Goal: Task Accomplishment & Management: Use online tool/utility

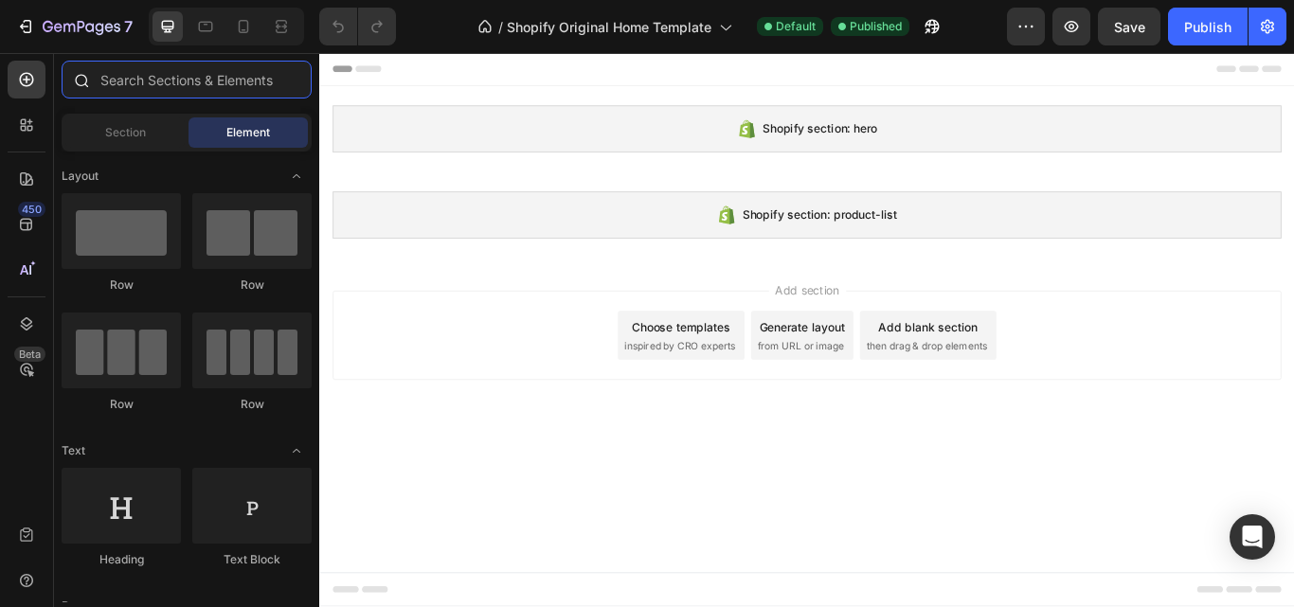
click at [141, 75] on input "text" at bounding box center [187, 80] width 250 height 38
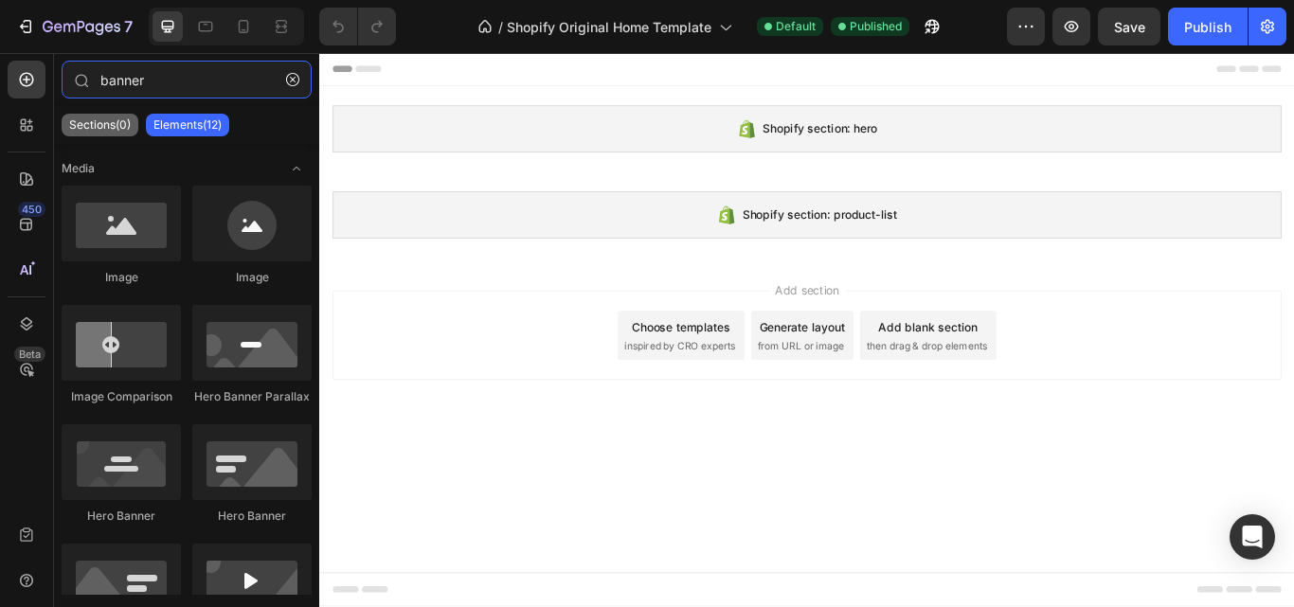
type input "banner"
click at [110, 116] on div "Sections(0)" at bounding box center [100, 125] width 77 height 23
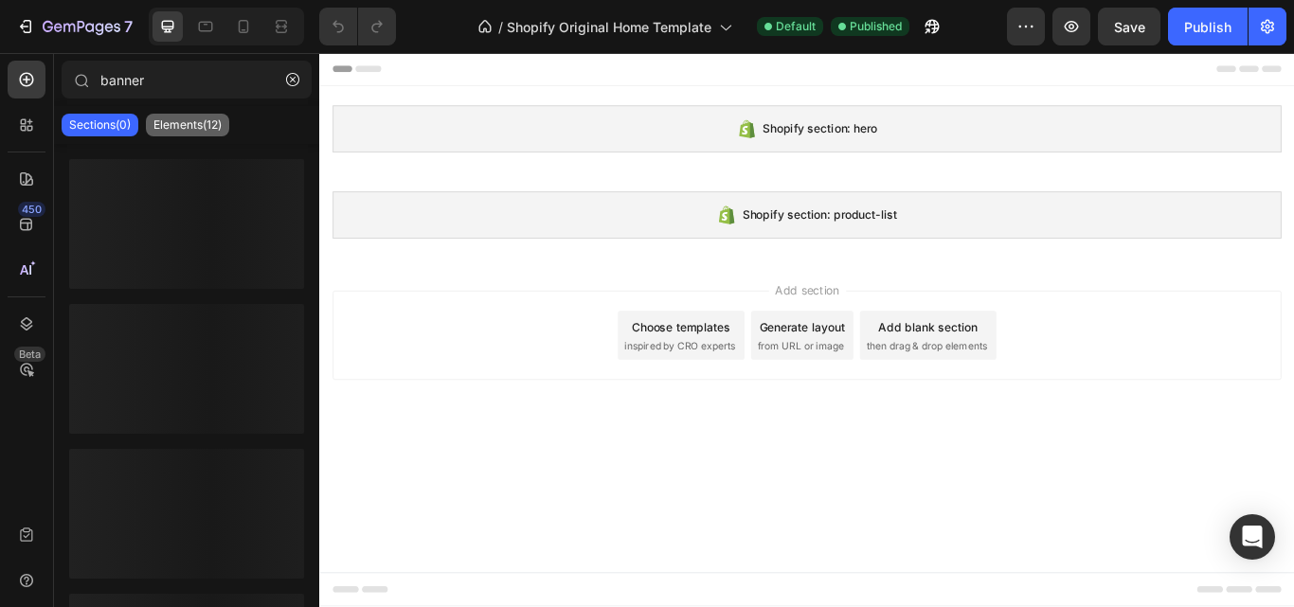
click at [187, 117] on p "Elements(12)" at bounding box center [187, 124] width 68 height 15
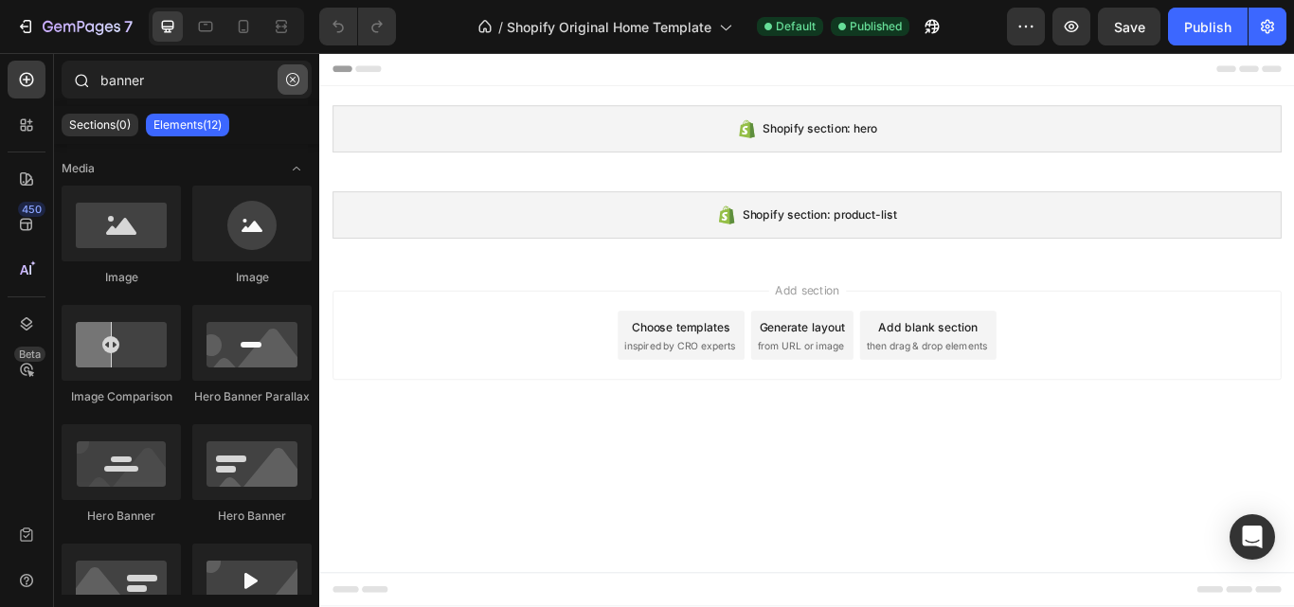
click at [289, 83] on icon "button" at bounding box center [292, 79] width 13 height 13
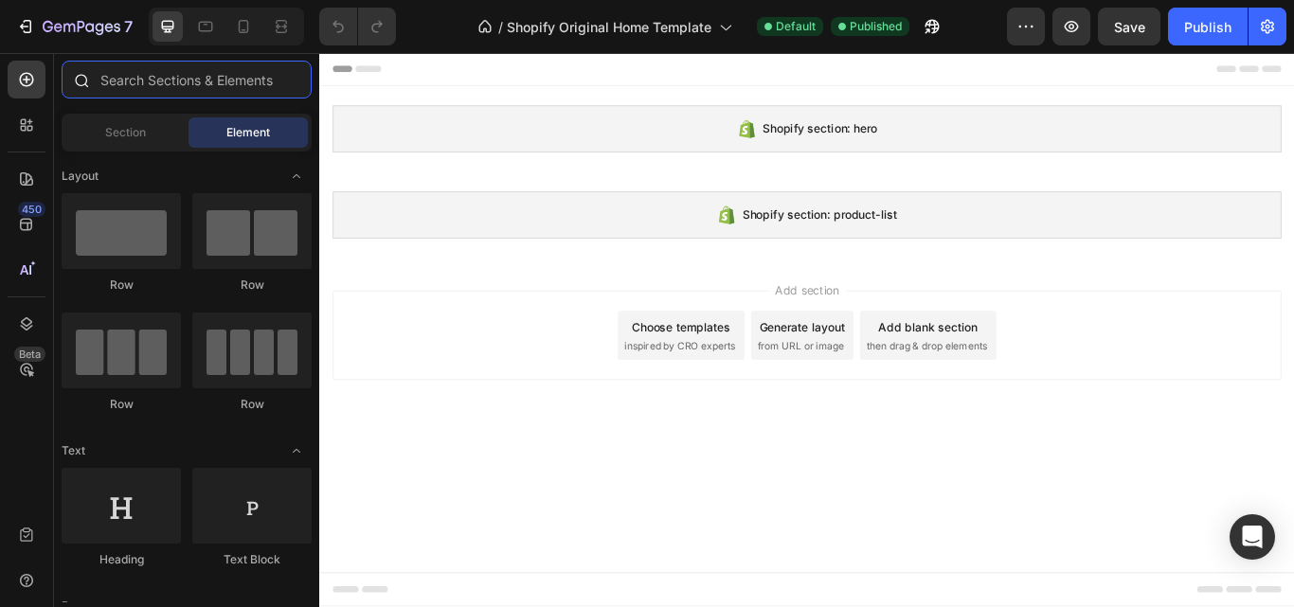
click at [186, 81] on input "text" at bounding box center [187, 80] width 250 height 38
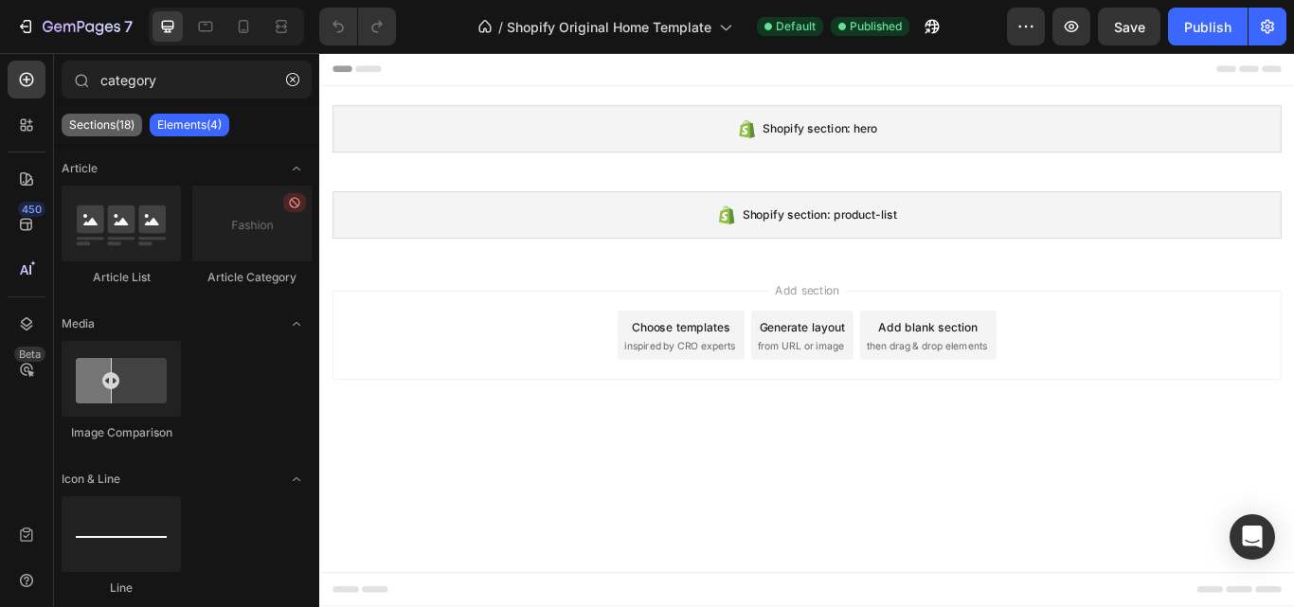
click at [115, 122] on p "Sections(18)" at bounding box center [101, 124] width 65 height 15
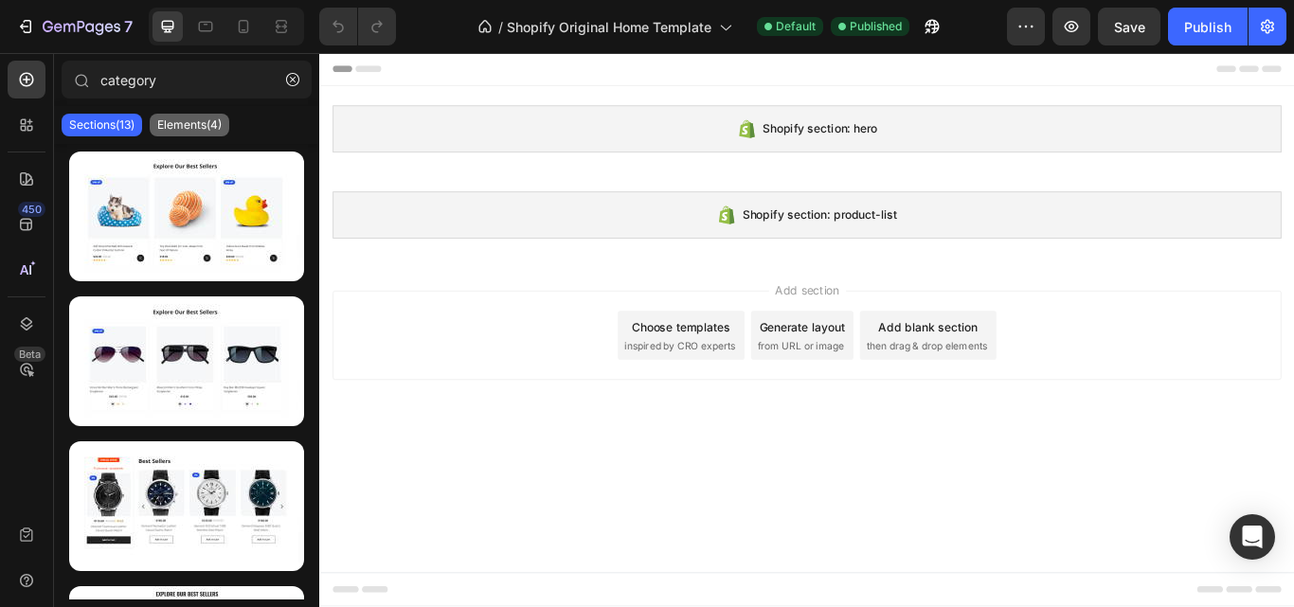
click at [207, 135] on div "Elements(4)" at bounding box center [190, 125] width 80 height 23
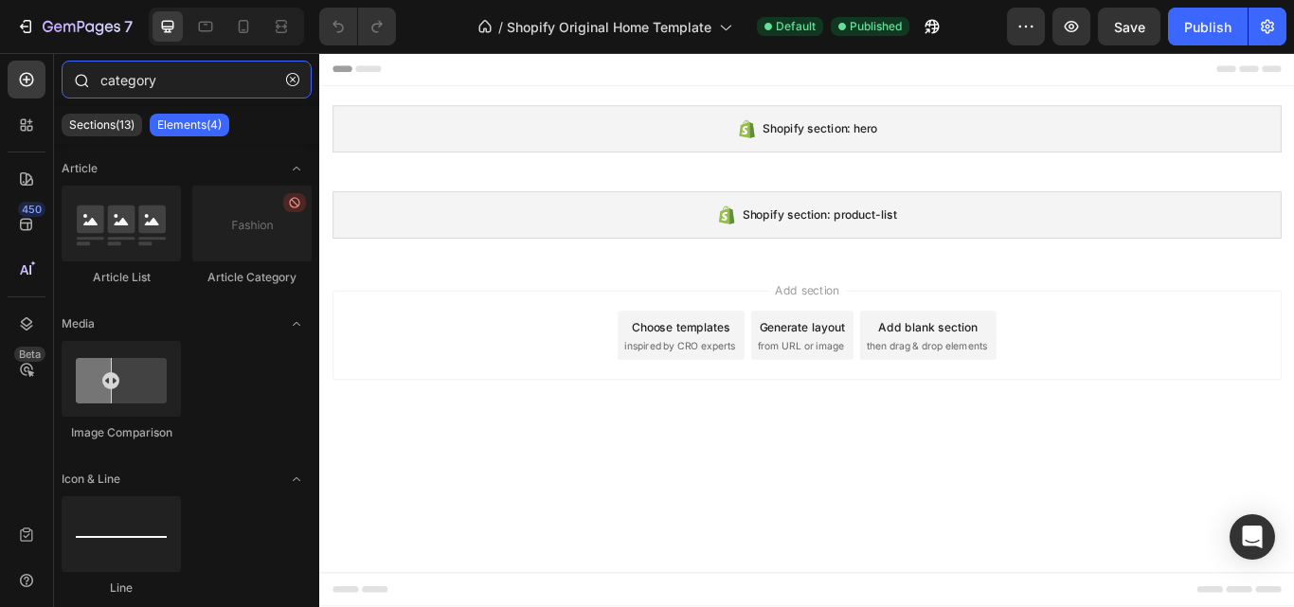
click at [172, 80] on input "category" at bounding box center [187, 80] width 250 height 38
click at [126, 84] on input "category" at bounding box center [187, 80] width 250 height 38
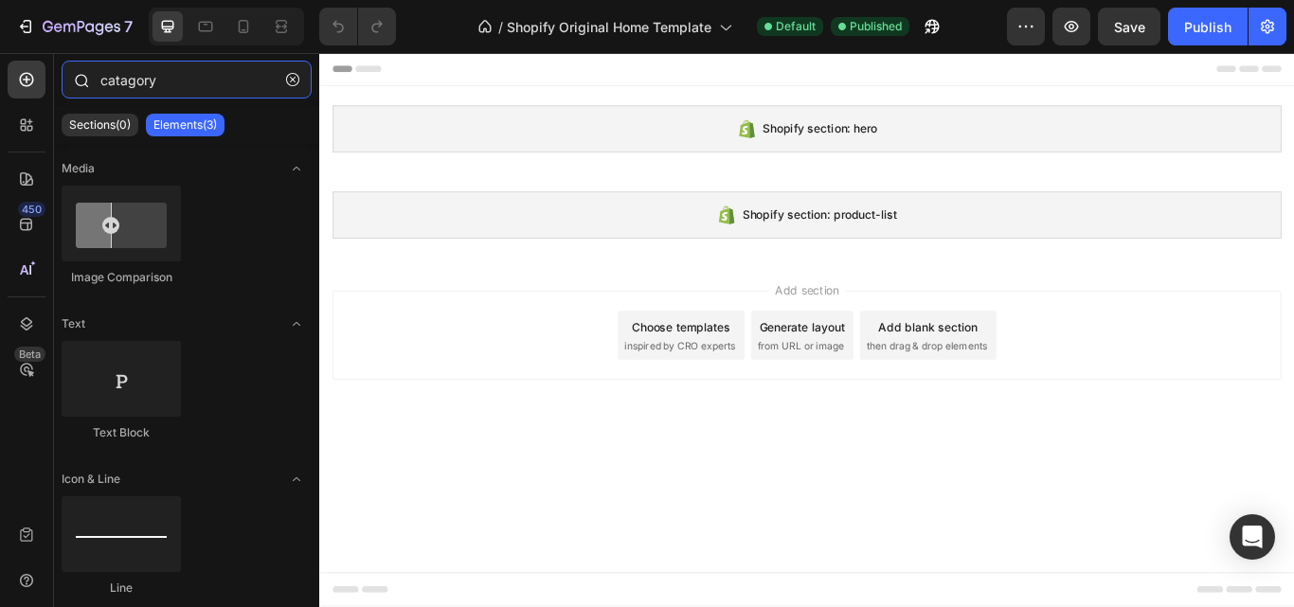
click at [195, 76] on input "catagory" at bounding box center [187, 80] width 250 height 38
drag, startPoint x: 171, startPoint y: 86, endPoint x: 88, endPoint y: 80, distance: 82.7
click at [88, 80] on div "catagory" at bounding box center [186, 83] width 265 height 45
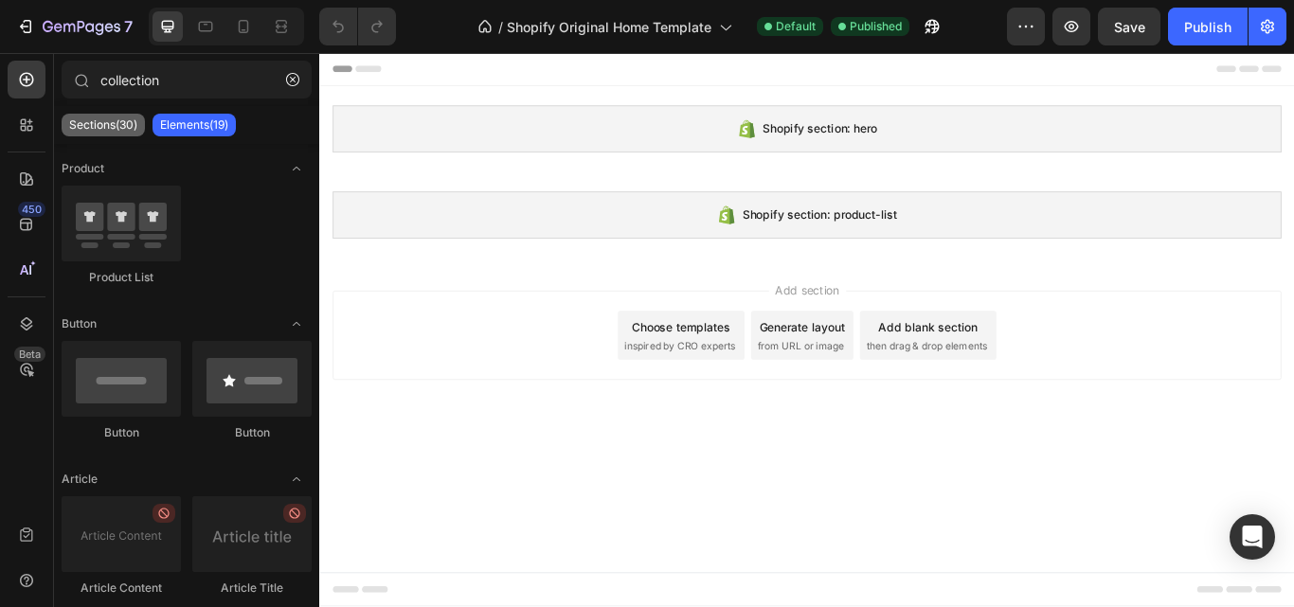
click at [128, 117] on p "Sections(30)" at bounding box center [103, 124] width 68 height 15
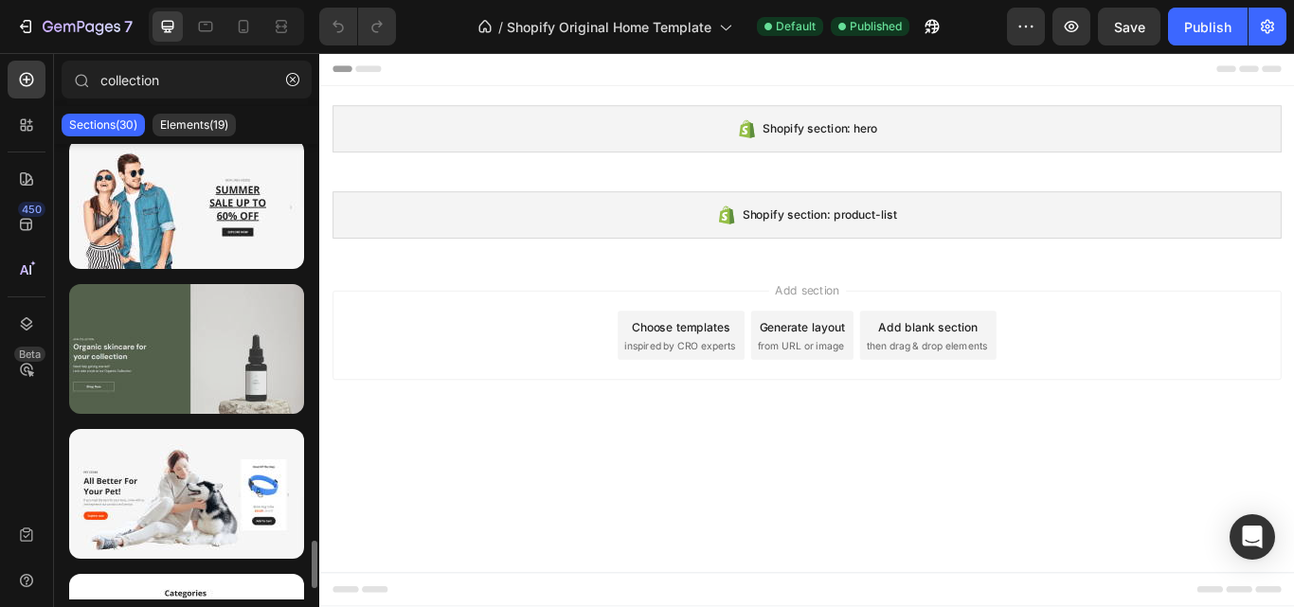
scroll to position [3885, 0]
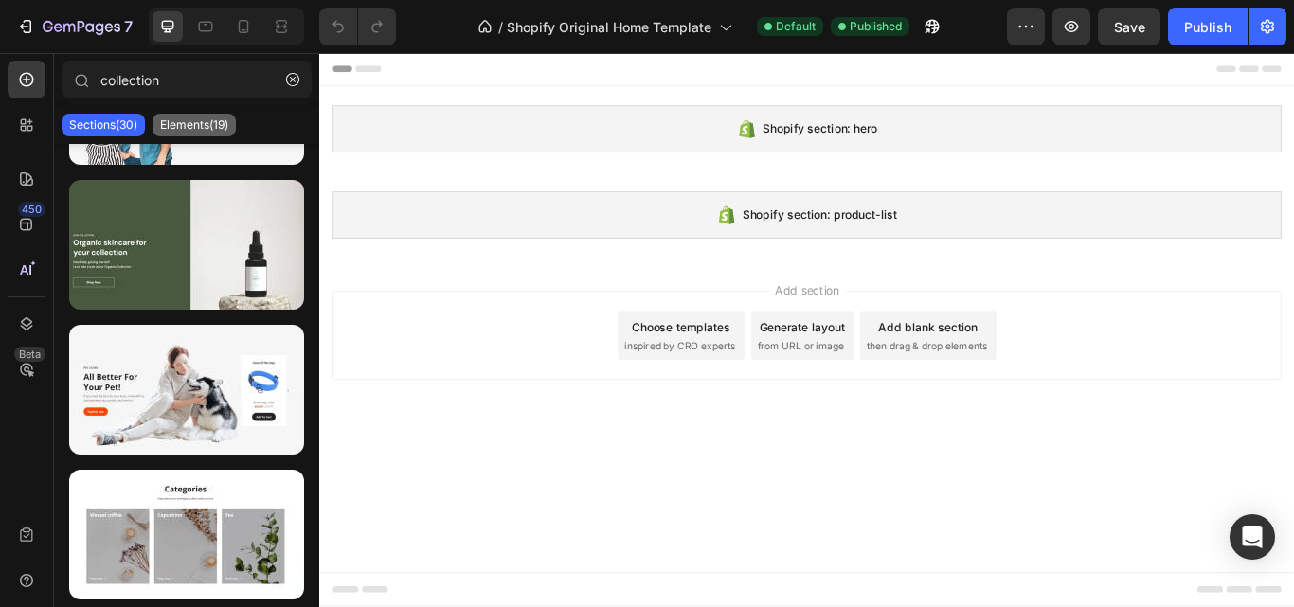
click at [235, 122] on div "Elements(19)" at bounding box center [194, 125] width 83 height 23
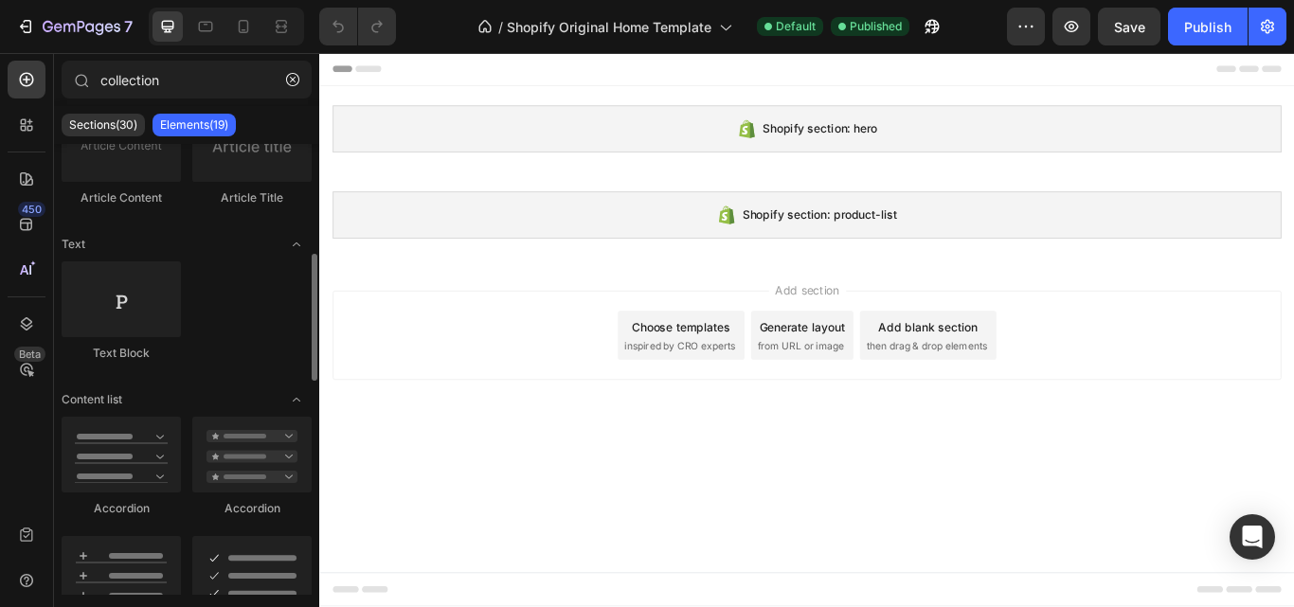
scroll to position [0, 0]
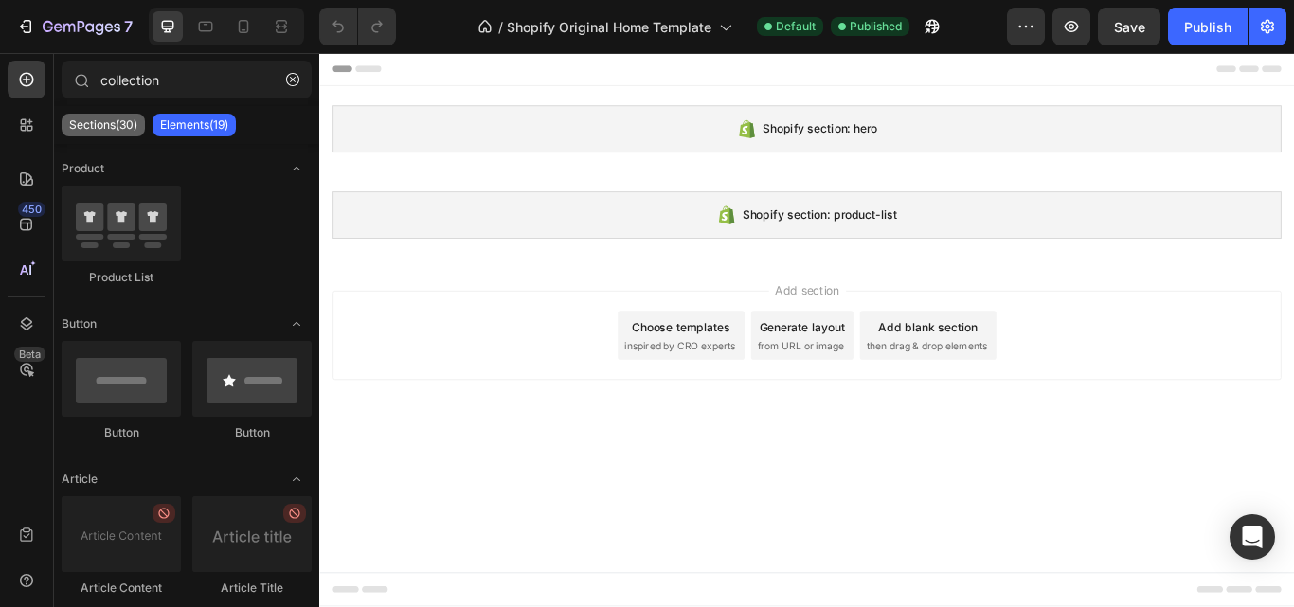
click at [128, 127] on p "Sections(30)" at bounding box center [103, 124] width 68 height 15
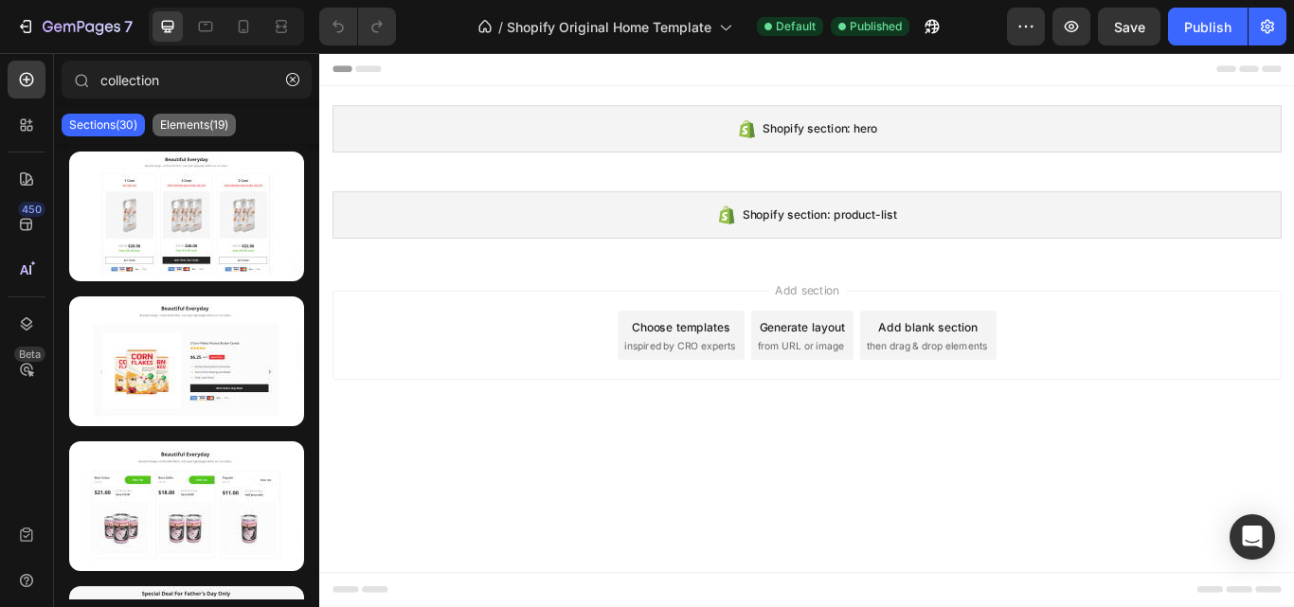
click at [201, 129] on p "Elements(19)" at bounding box center [194, 124] width 68 height 15
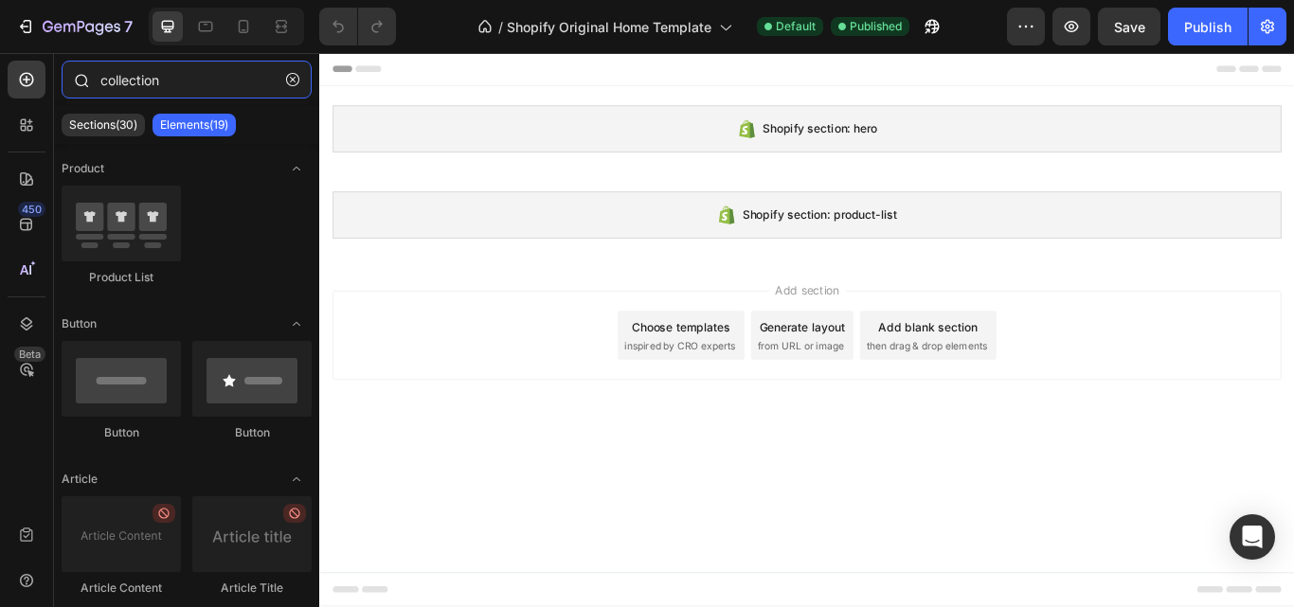
drag, startPoint x: 173, startPoint y: 77, endPoint x: 111, endPoint y: 89, distance: 63.7
click at [111, 89] on input "collection" at bounding box center [187, 80] width 250 height 38
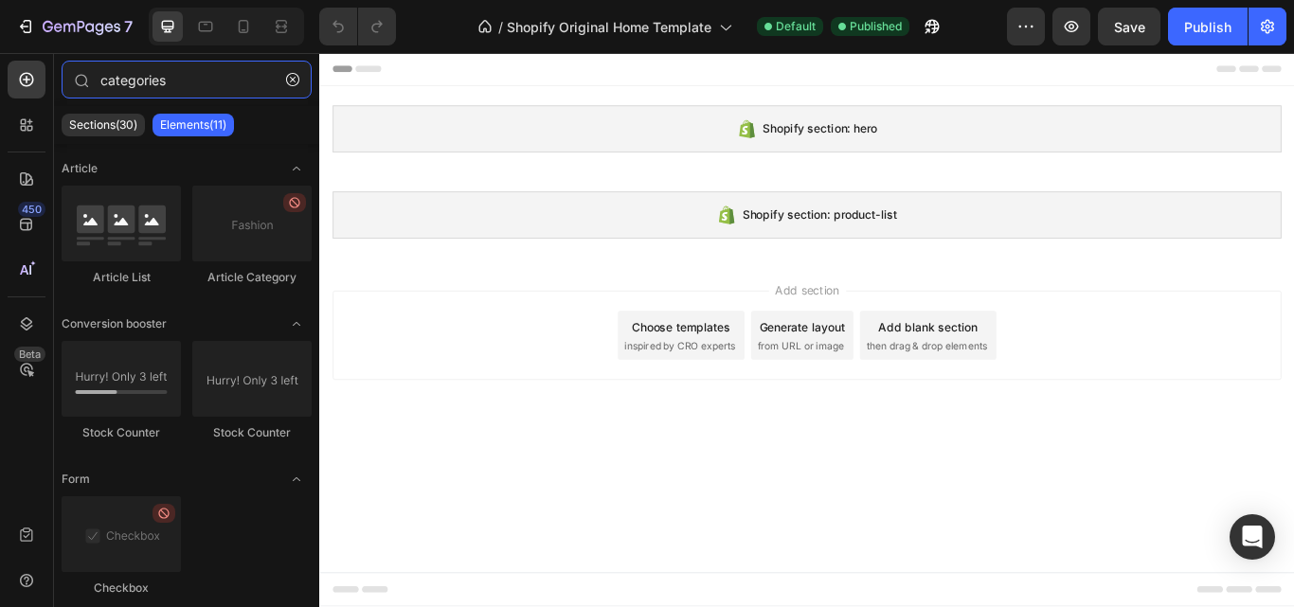
type input "categories"
click at [198, 127] on p "Elements(11)" at bounding box center [193, 124] width 66 height 15
click at [112, 130] on p "Sections(30)" at bounding box center [103, 124] width 68 height 15
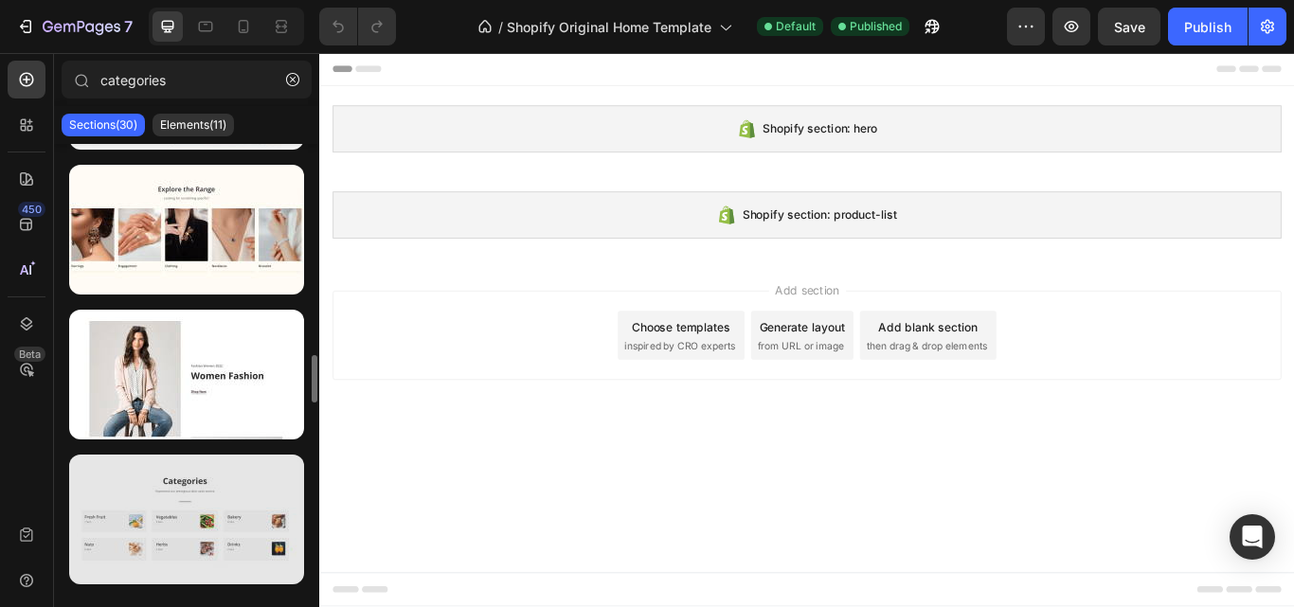
scroll to position [2142, 0]
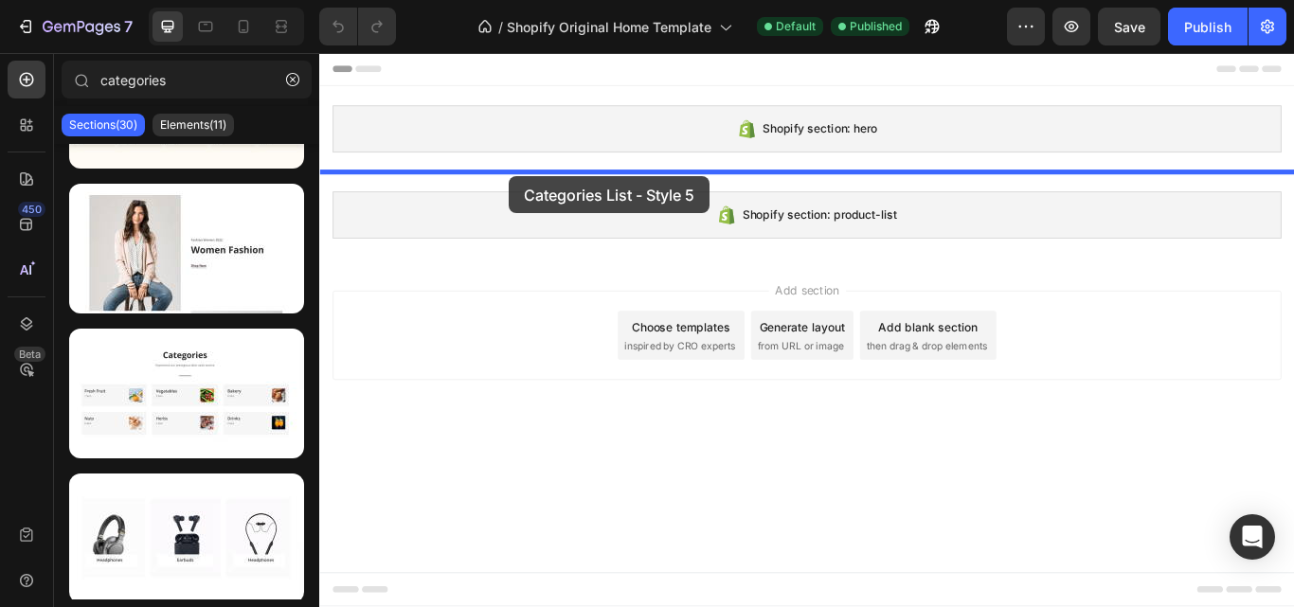
drag, startPoint x: 486, startPoint y: 472, endPoint x: 540, endPoint y: 197, distance: 280.0
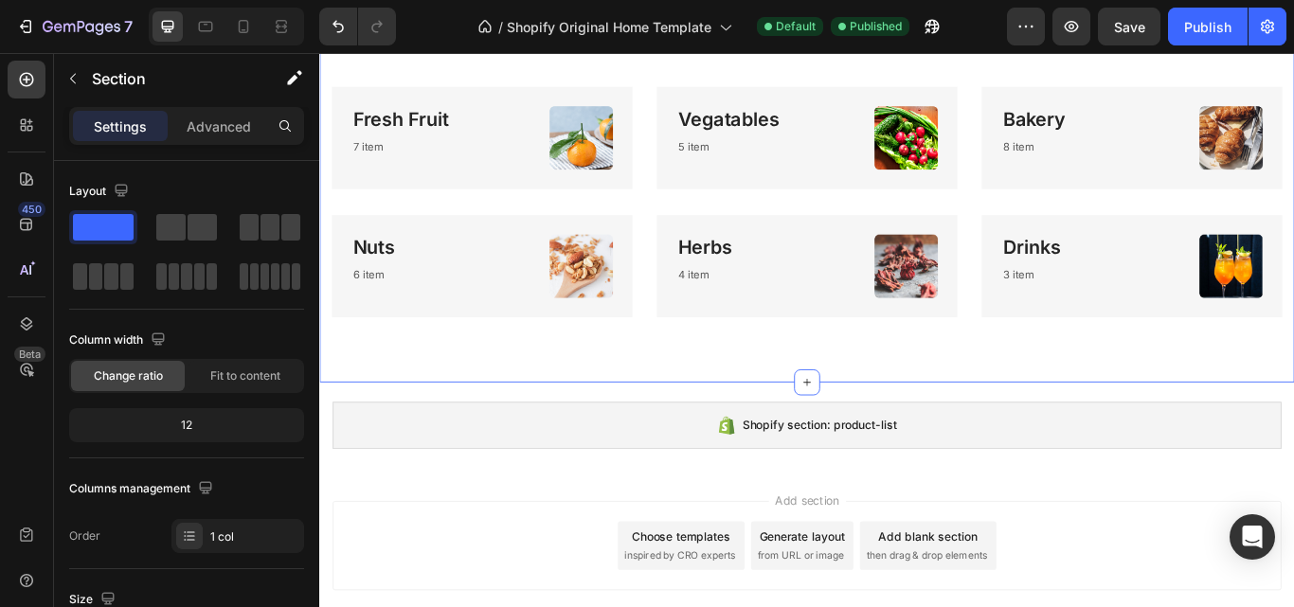
scroll to position [365, 0]
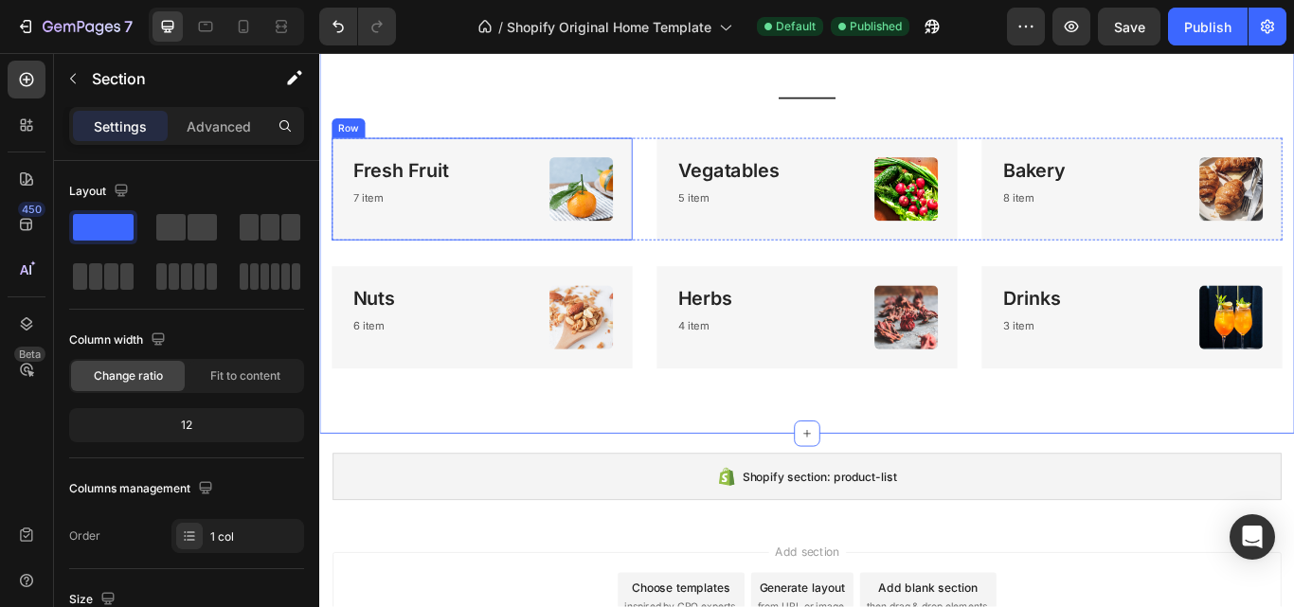
click at [507, 256] on div "Fresh Fruit Heading 7 item Text block Image Row" at bounding box center [508, 212] width 351 height 119
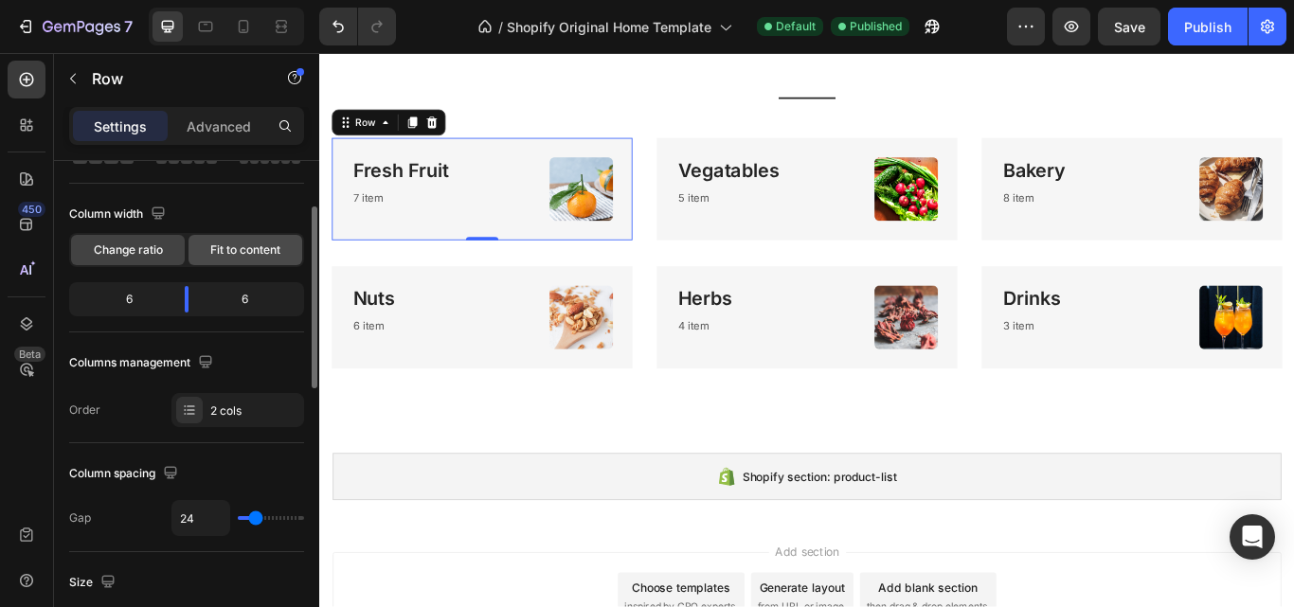
scroll to position [0, 0]
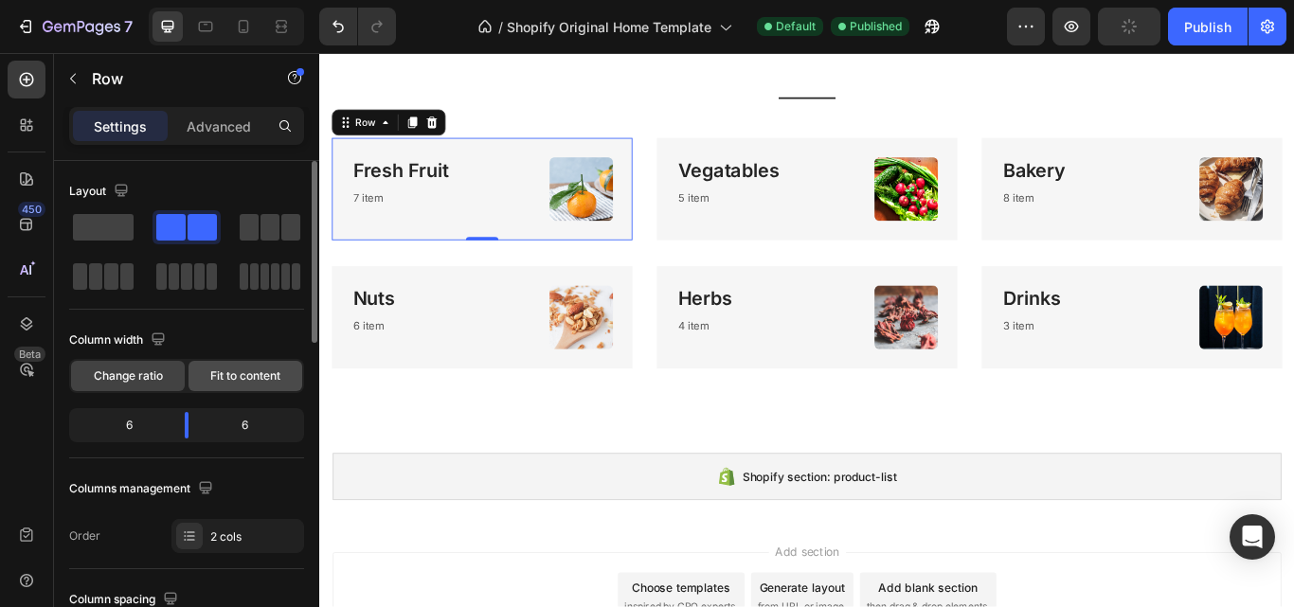
click at [233, 375] on span "Fit to content" at bounding box center [245, 376] width 70 height 17
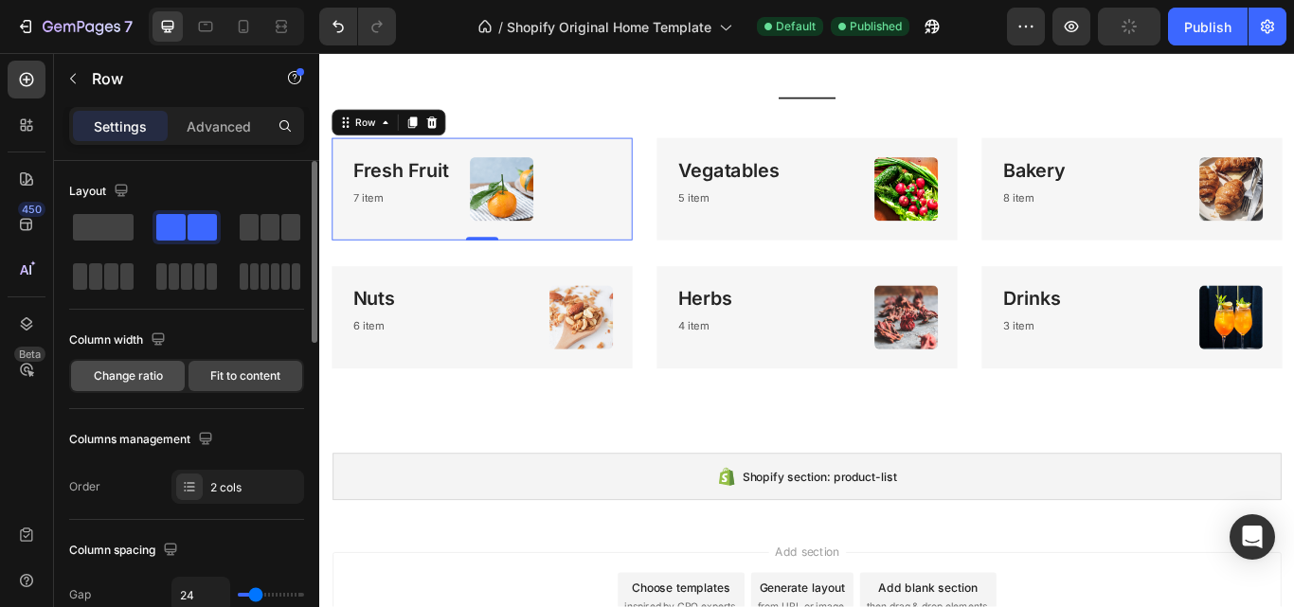
click at [138, 365] on div "Change ratio" at bounding box center [128, 376] width 114 height 30
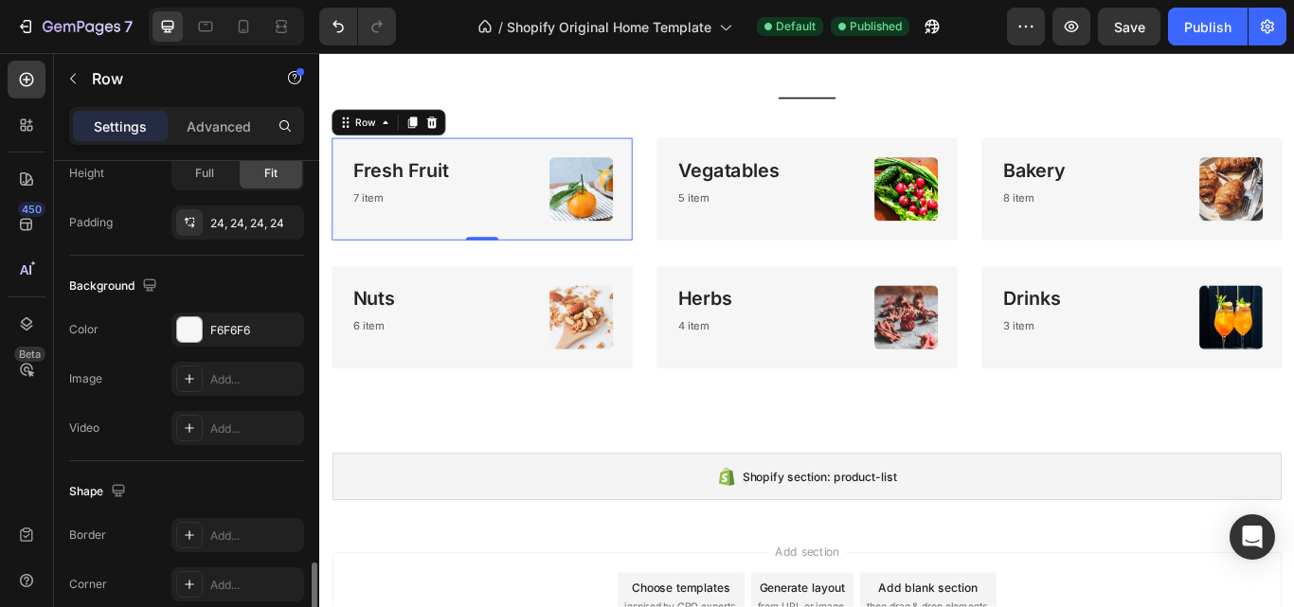
scroll to position [756, 0]
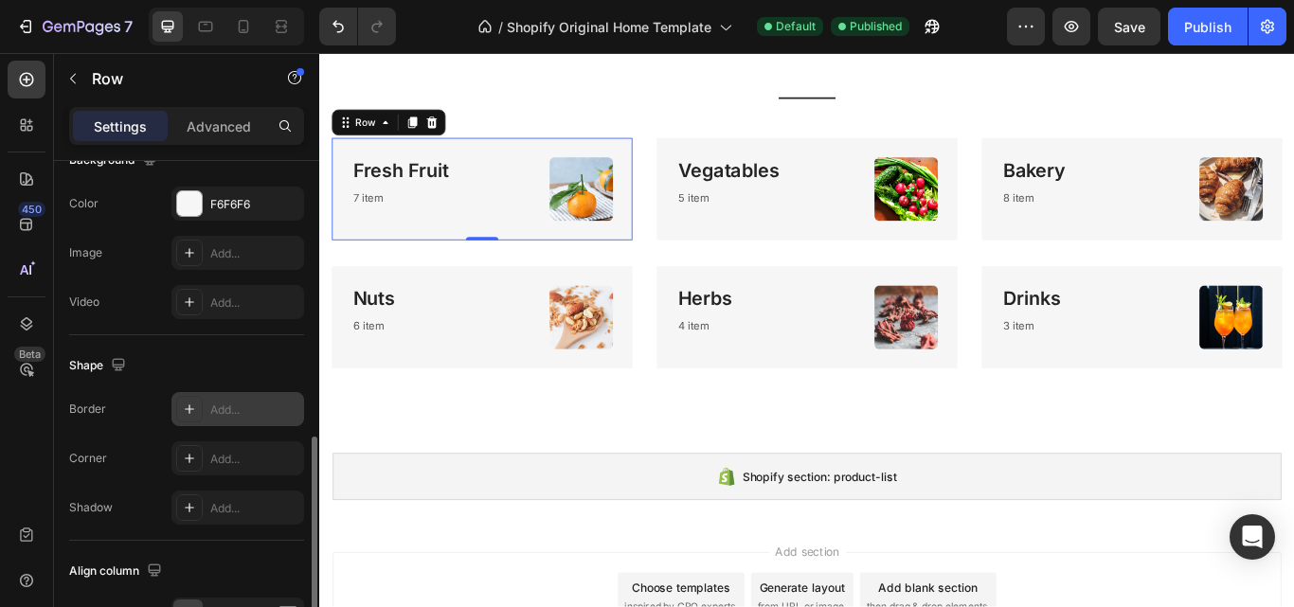
click at [186, 407] on icon at bounding box center [189, 409] width 15 height 15
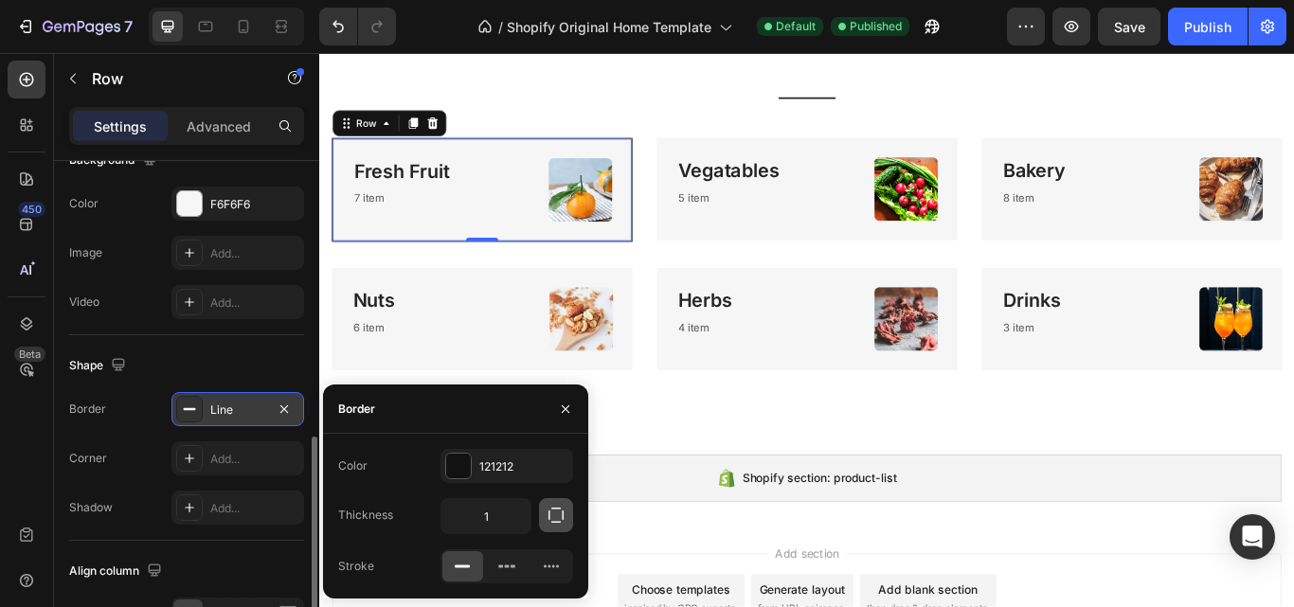
click at [552, 514] on icon "button" at bounding box center [556, 515] width 19 height 19
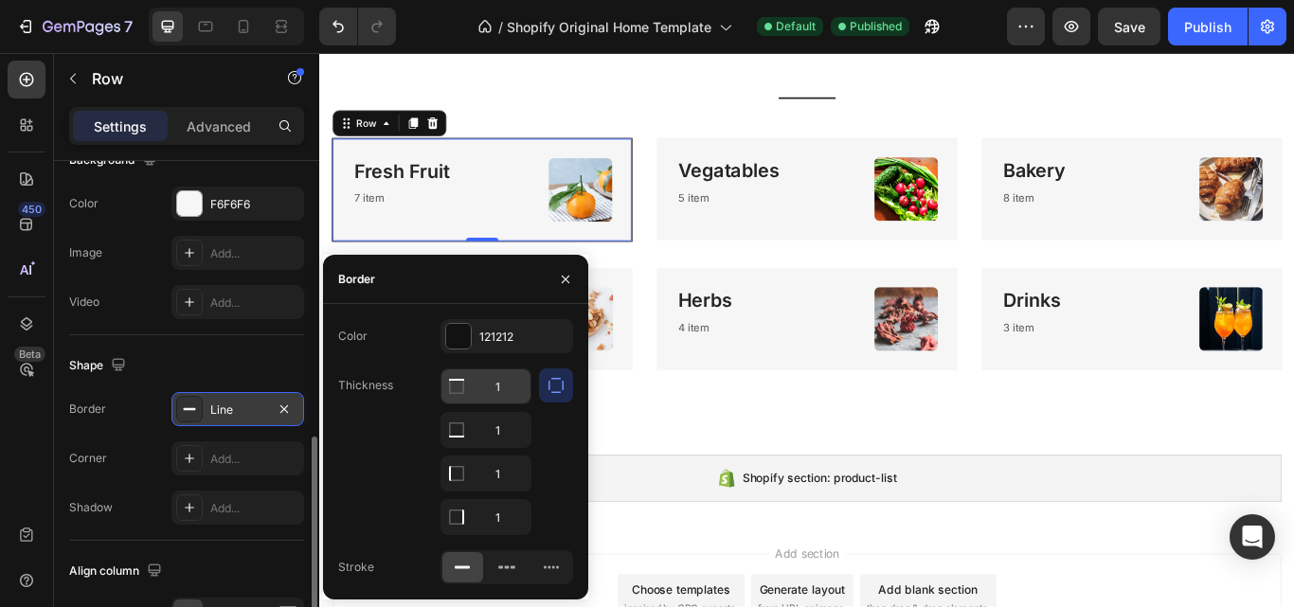
click at [496, 397] on input "1" at bounding box center [486, 386] width 89 height 34
click at [505, 380] on input "1" at bounding box center [486, 386] width 89 height 34
drag, startPoint x: 503, startPoint y: 393, endPoint x: 485, endPoint y: 392, distance: 18.0
click at [485, 392] on input "1" at bounding box center [486, 386] width 89 height 34
click at [229, 460] on div "Add..." at bounding box center [254, 459] width 89 height 17
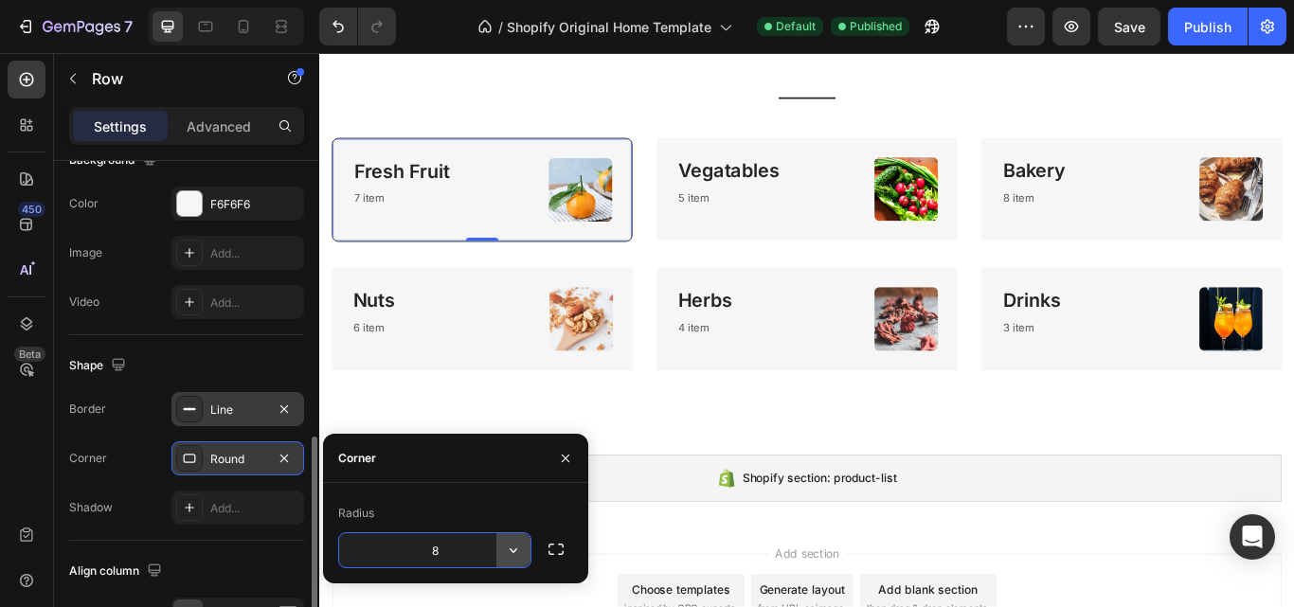
click at [511, 549] on icon "button" at bounding box center [513, 550] width 19 height 19
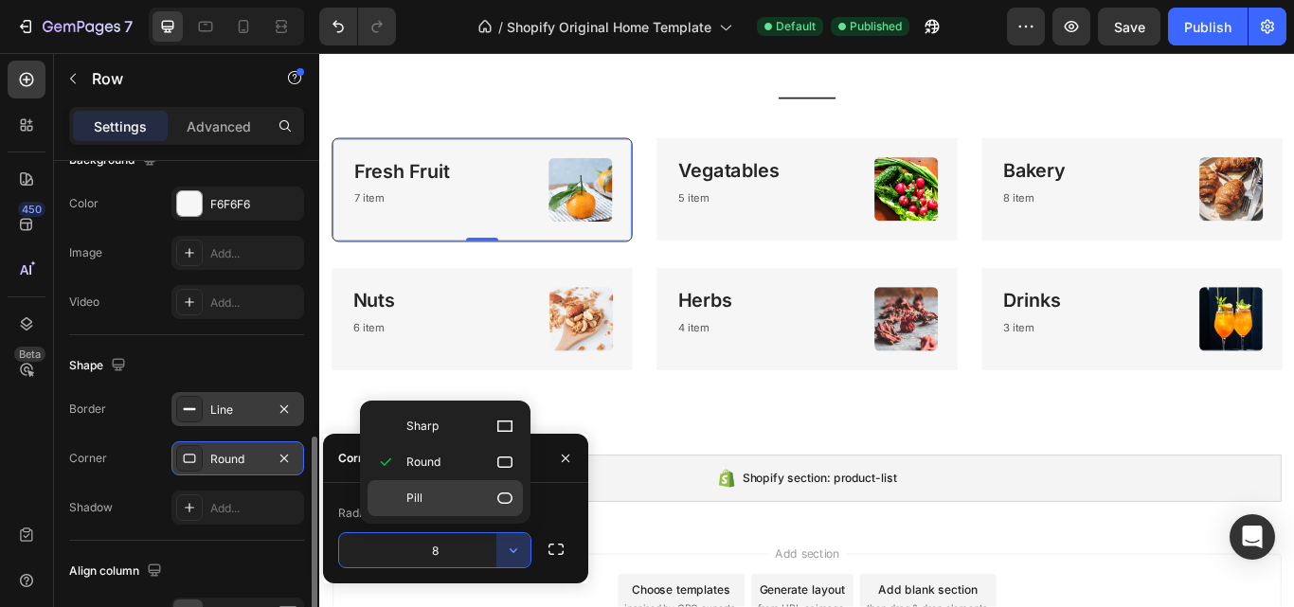
click at [492, 497] on p "Pill" at bounding box center [460, 498] width 108 height 19
type input "9999"
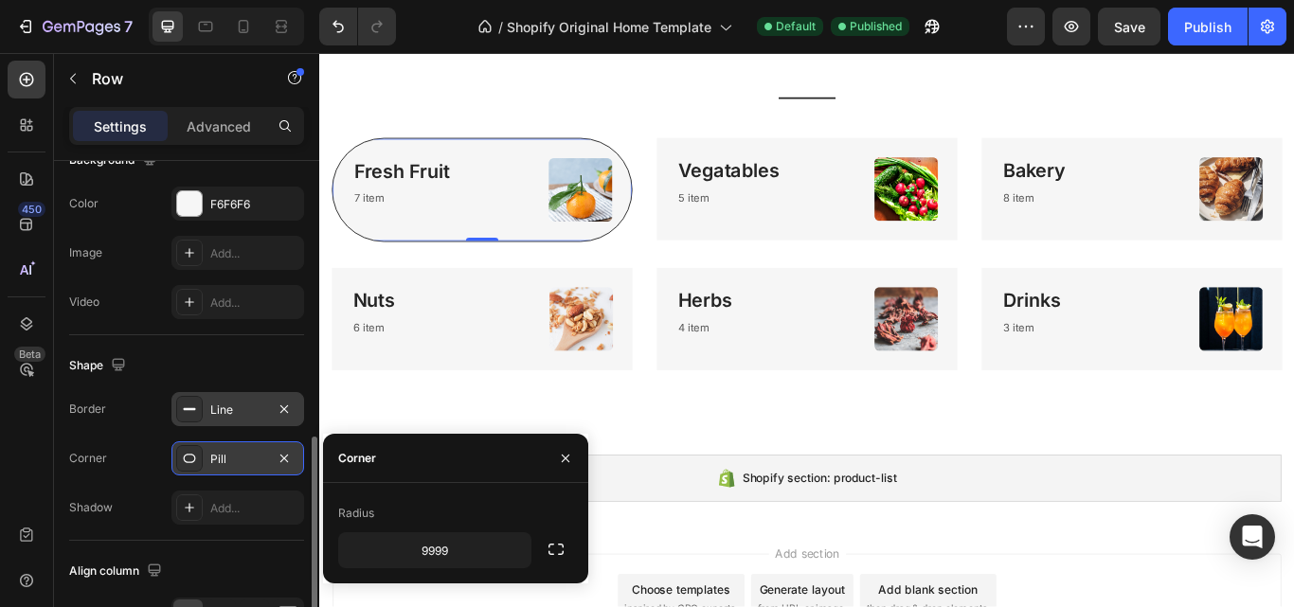
click at [125, 431] on div "Border Line Corner Pill Shadow Add..." at bounding box center [186, 458] width 235 height 133
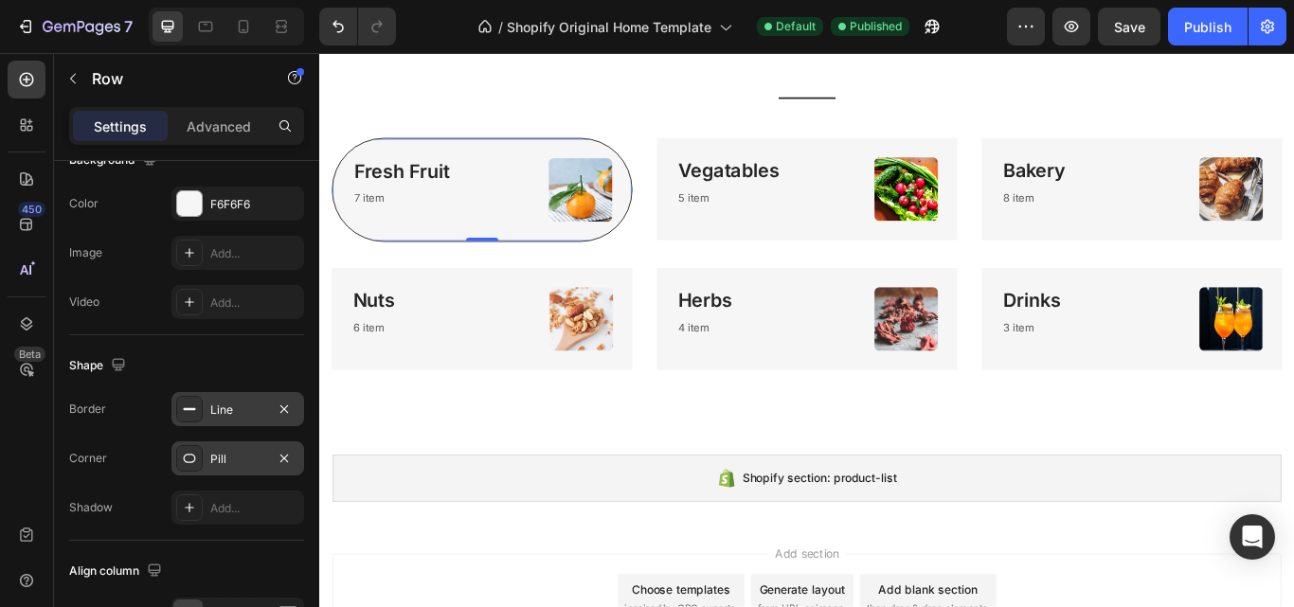
click at [233, 413] on div "Line" at bounding box center [237, 410] width 55 height 17
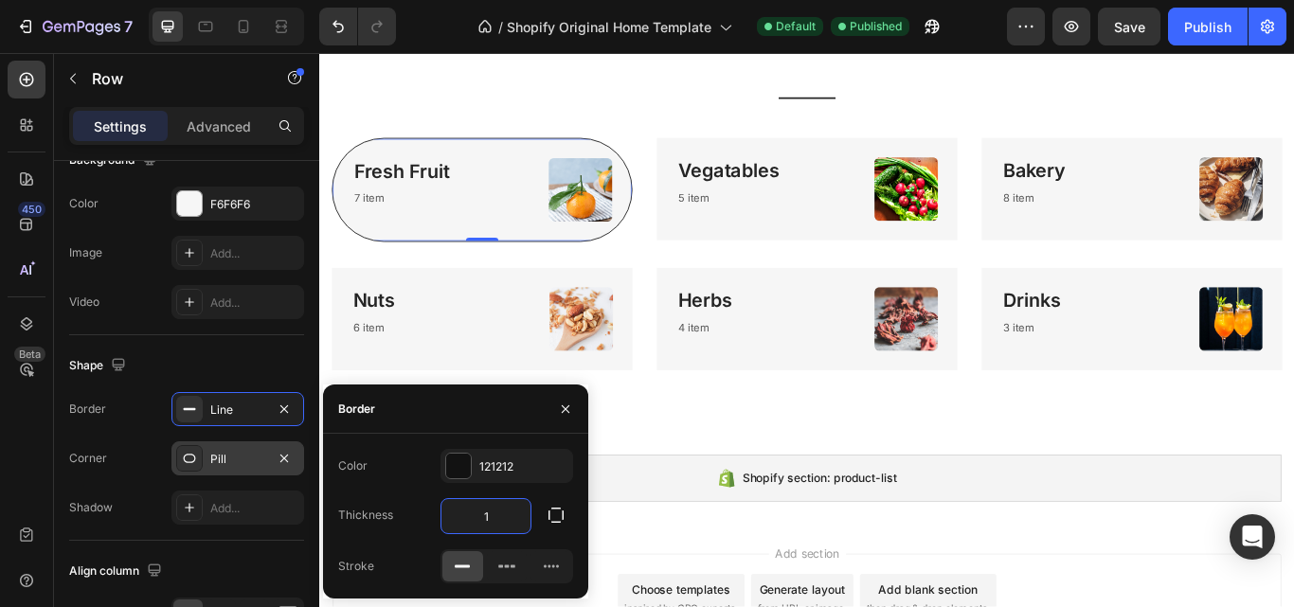
click at [494, 521] on input "1" at bounding box center [486, 516] width 89 height 34
click at [453, 562] on icon at bounding box center [462, 566] width 19 height 19
click at [480, 509] on input "1" at bounding box center [486, 516] width 89 height 34
click at [501, 517] on input "1" at bounding box center [486, 516] width 89 height 34
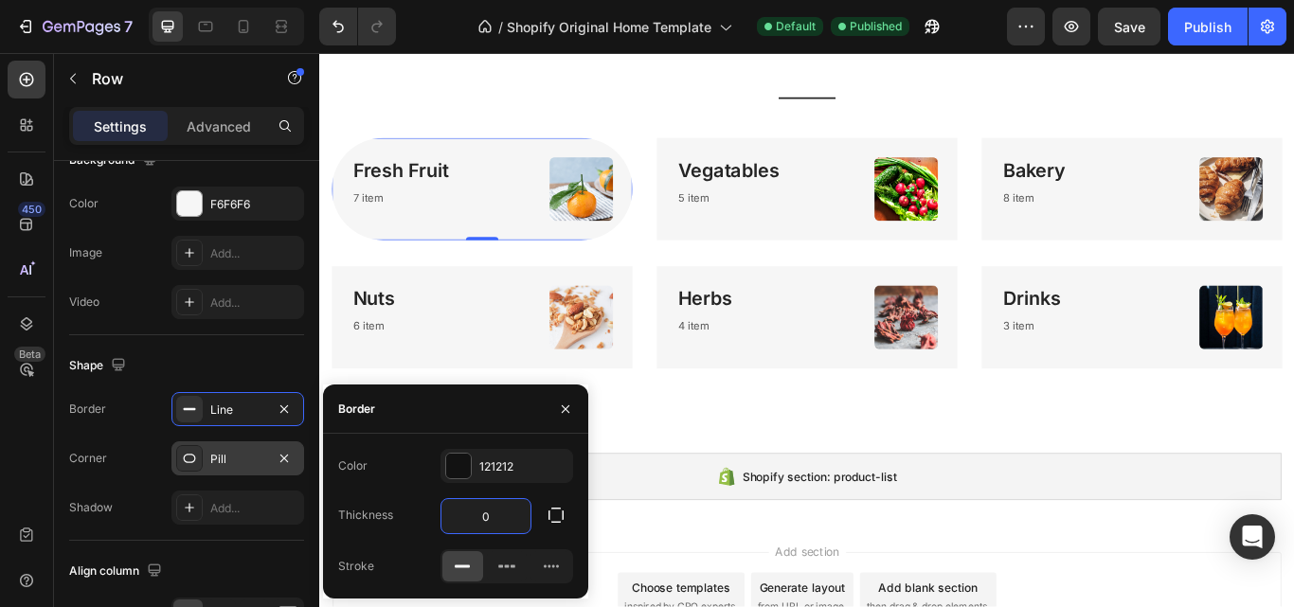
type input "1"
click at [137, 472] on div "Corner Pill" at bounding box center [186, 459] width 235 height 34
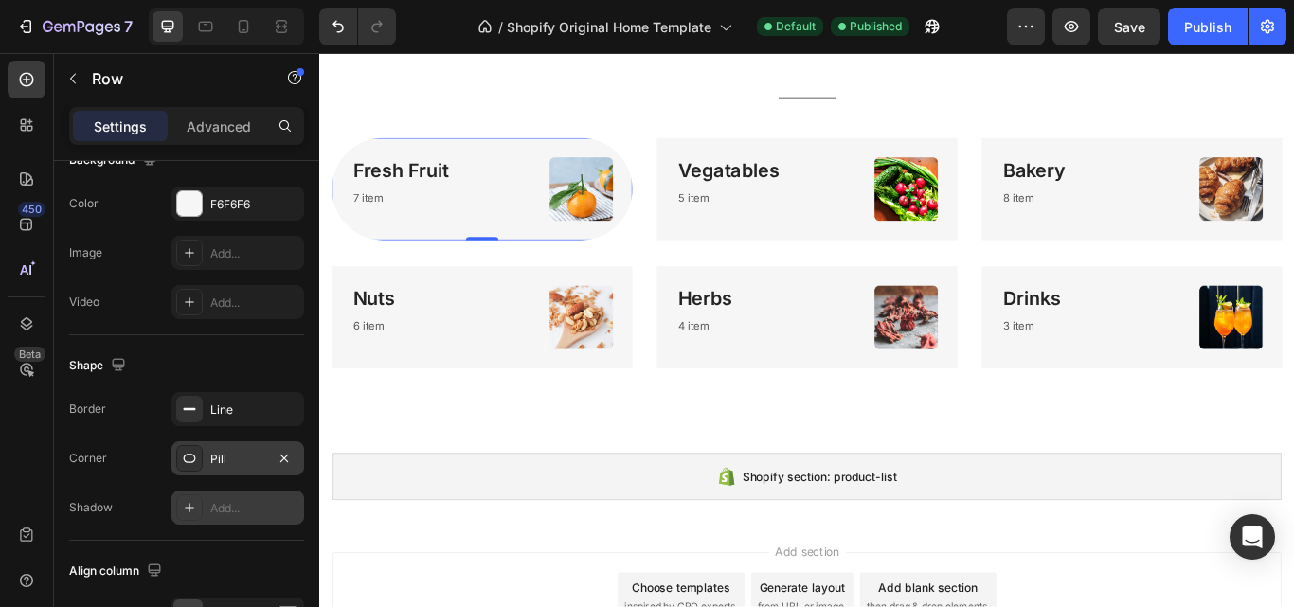
click at [193, 510] on icon at bounding box center [189, 507] width 15 height 15
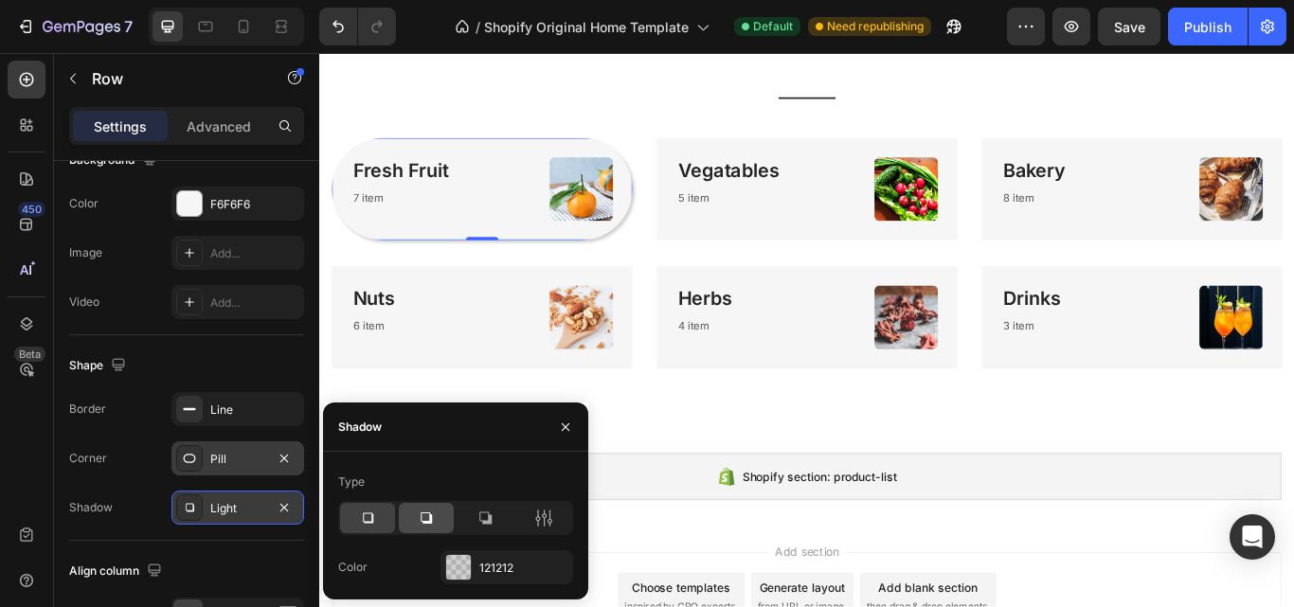
click at [426, 527] on icon at bounding box center [426, 518] width 19 height 19
click at [483, 512] on icon at bounding box center [485, 518] width 19 height 19
click at [418, 518] on icon at bounding box center [426, 518] width 19 height 19
click at [369, 519] on icon at bounding box center [367, 518] width 19 height 19
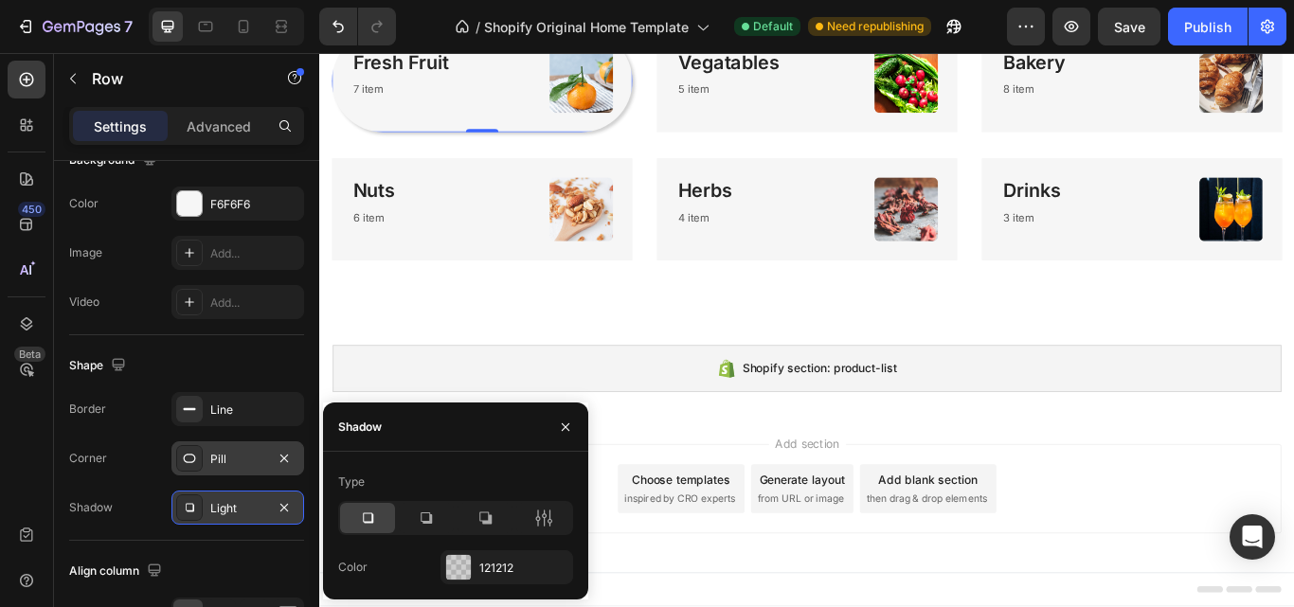
scroll to position [365, 0]
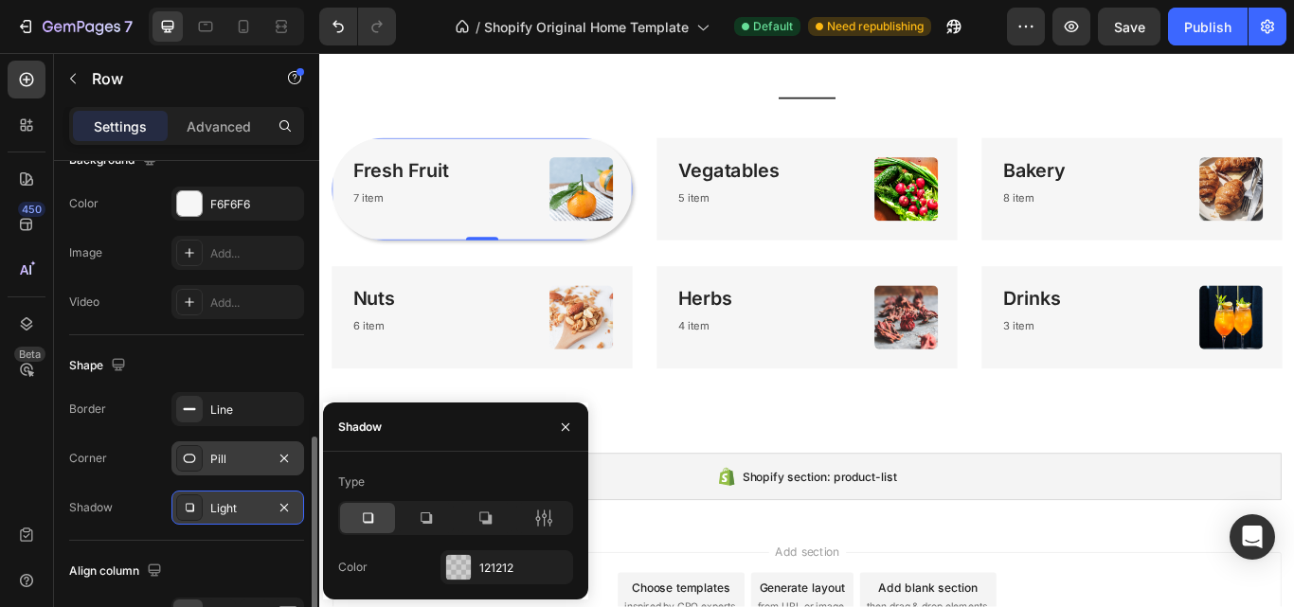
click at [246, 377] on div "Shape" at bounding box center [186, 366] width 235 height 30
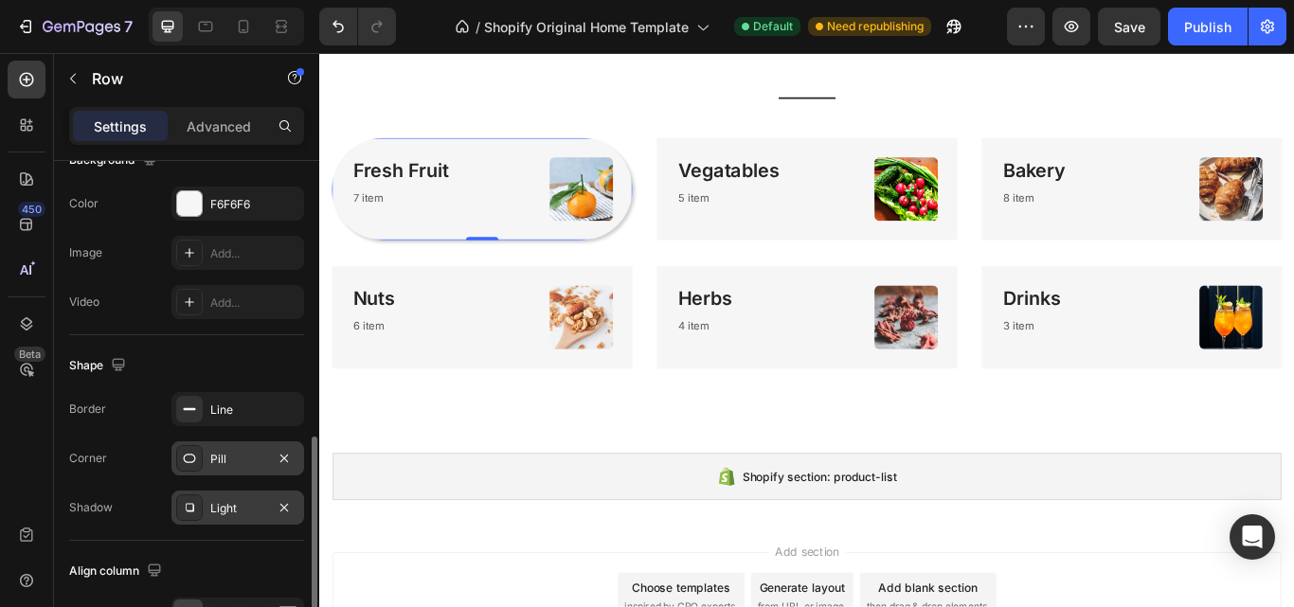
scroll to position [872, 0]
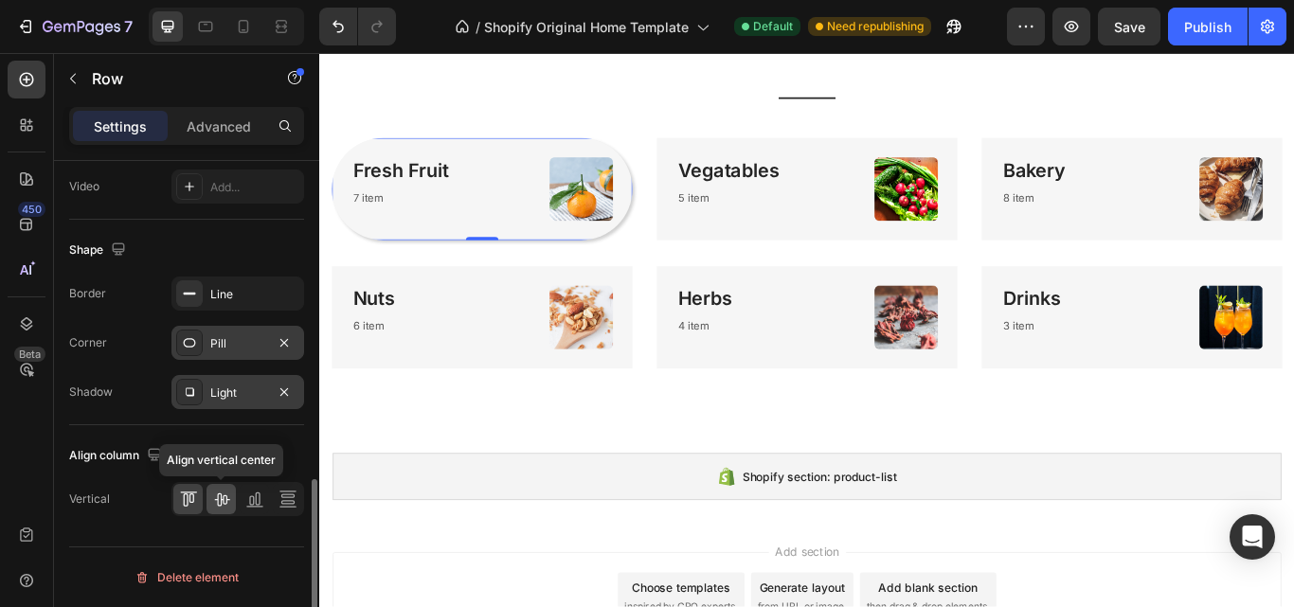
click at [220, 503] on icon at bounding box center [221, 499] width 19 height 19
click at [253, 500] on icon at bounding box center [254, 499] width 19 height 19
click at [294, 493] on icon at bounding box center [288, 499] width 19 height 19
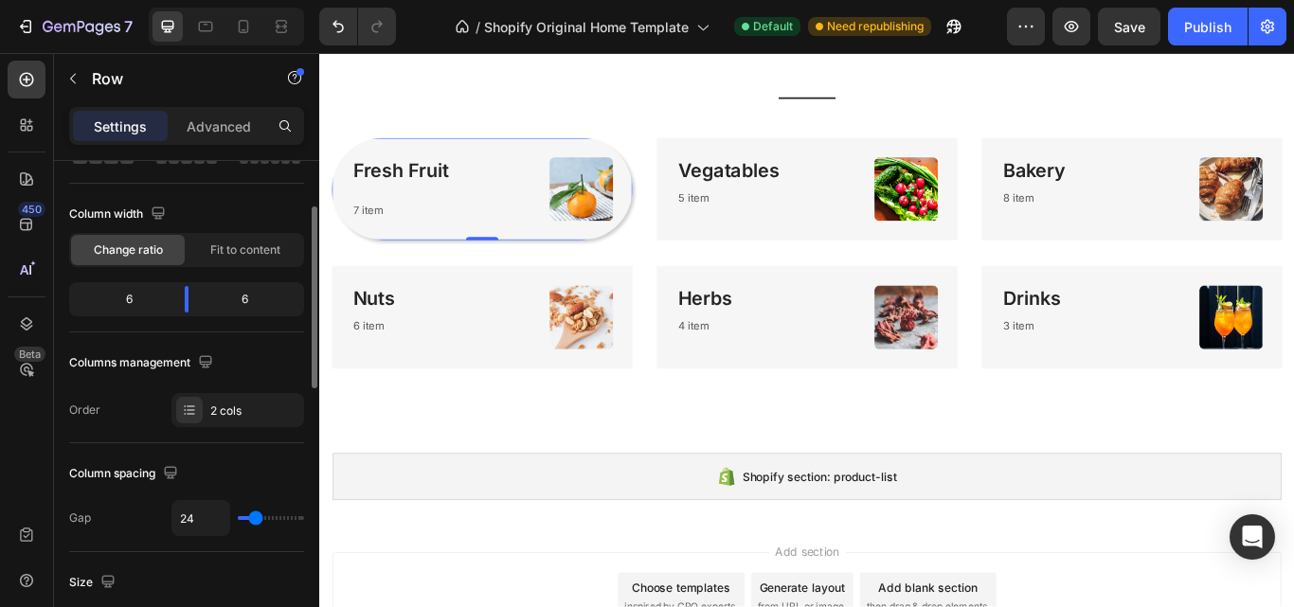
scroll to position [0, 0]
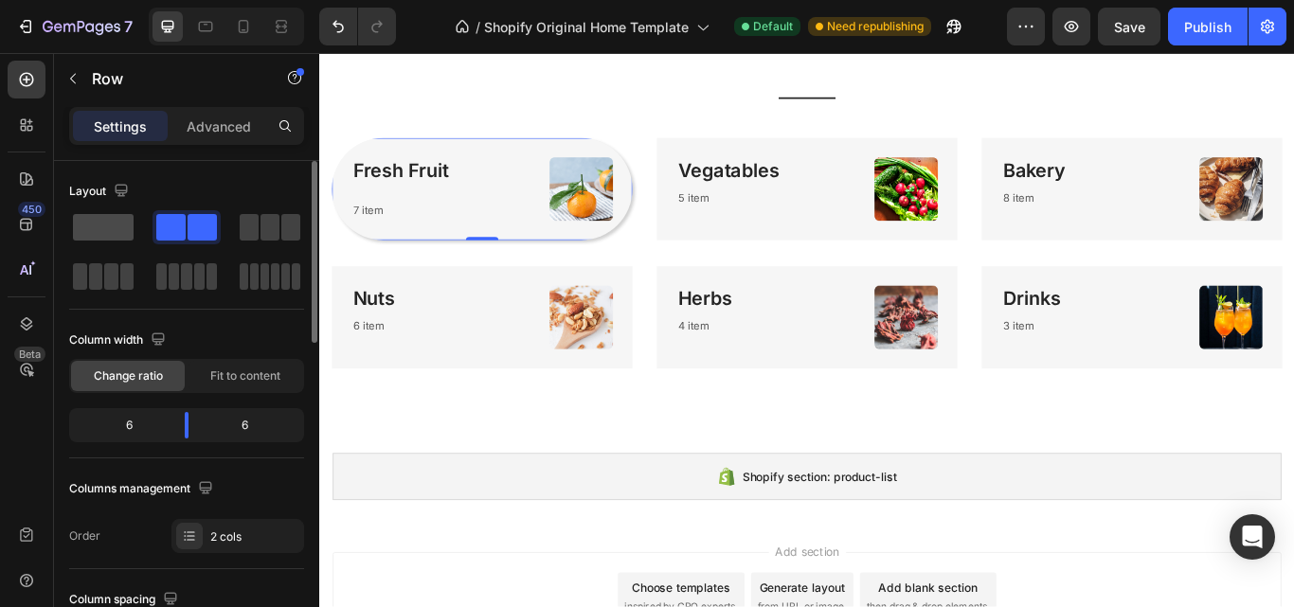
click at [89, 223] on span at bounding box center [103, 227] width 61 height 27
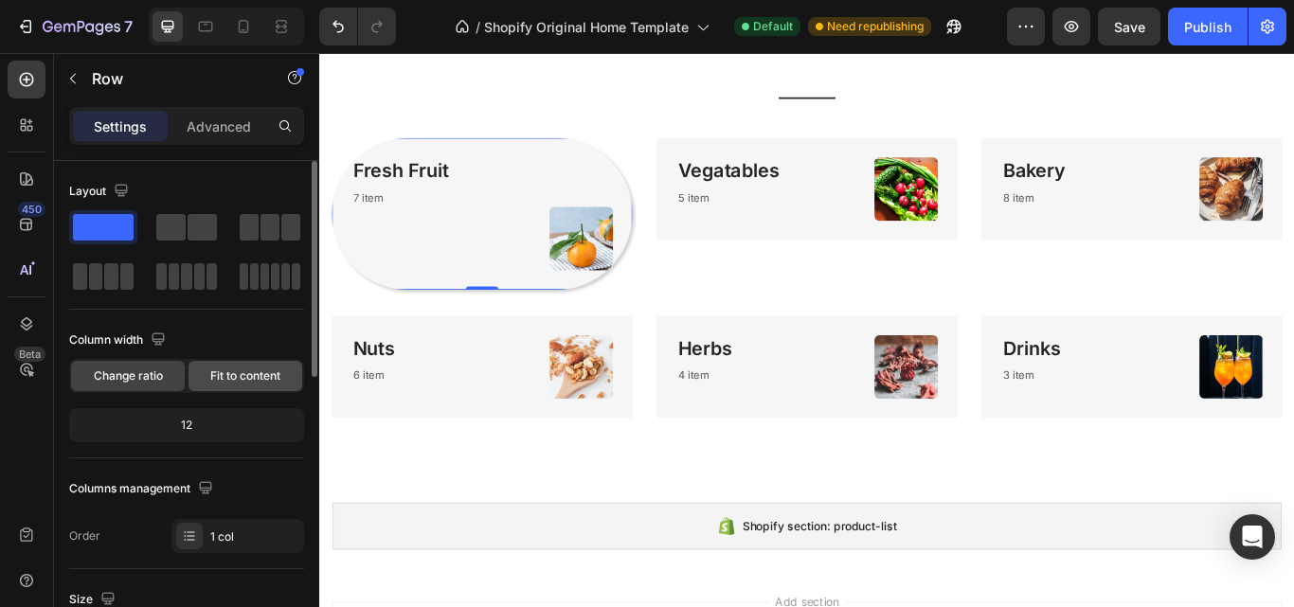
click at [238, 380] on span "Fit to content" at bounding box center [245, 376] width 70 height 17
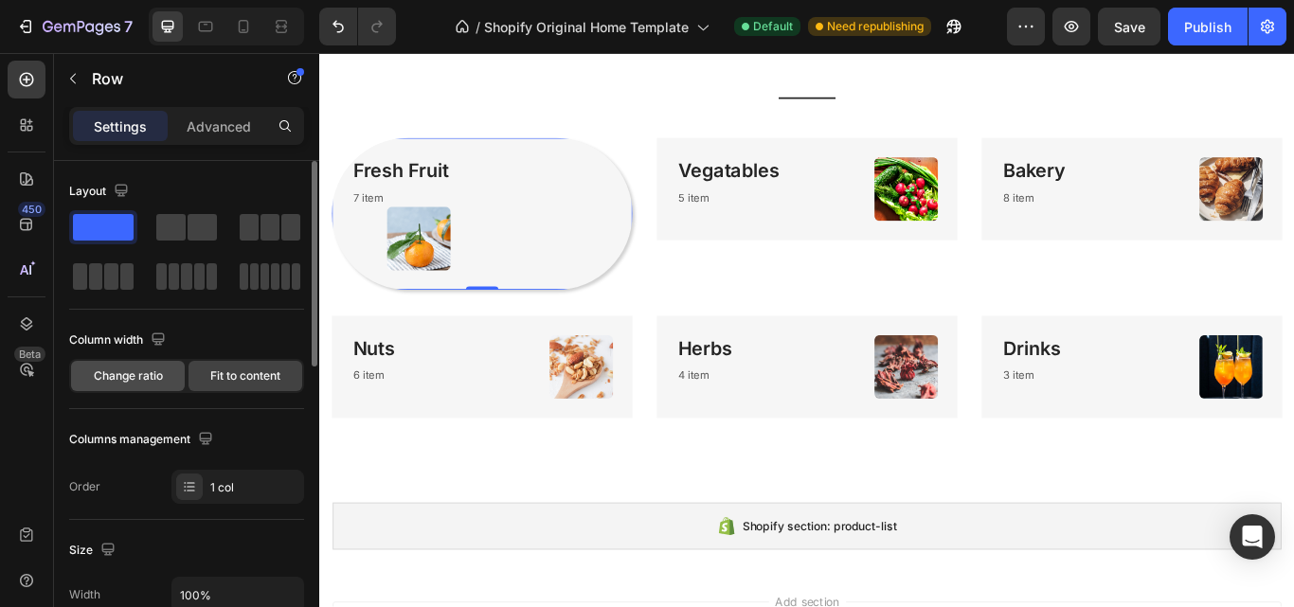
click at [152, 368] on span "Change ratio" at bounding box center [128, 376] width 69 height 17
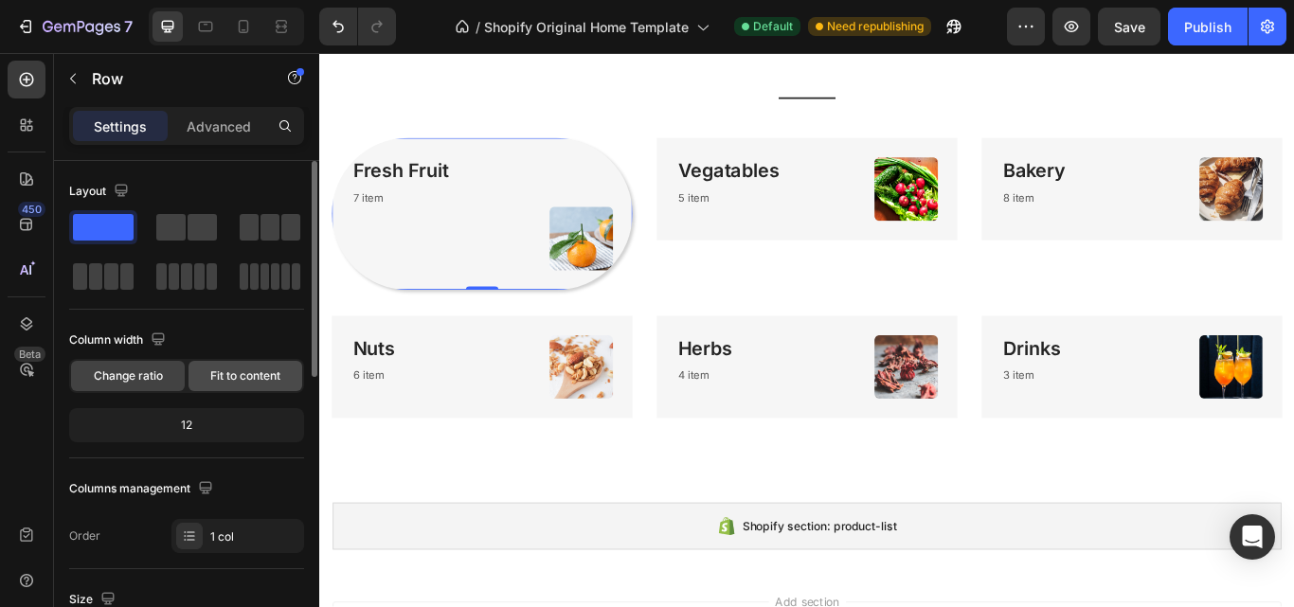
click at [235, 370] on span "Fit to content" at bounding box center [245, 376] width 70 height 17
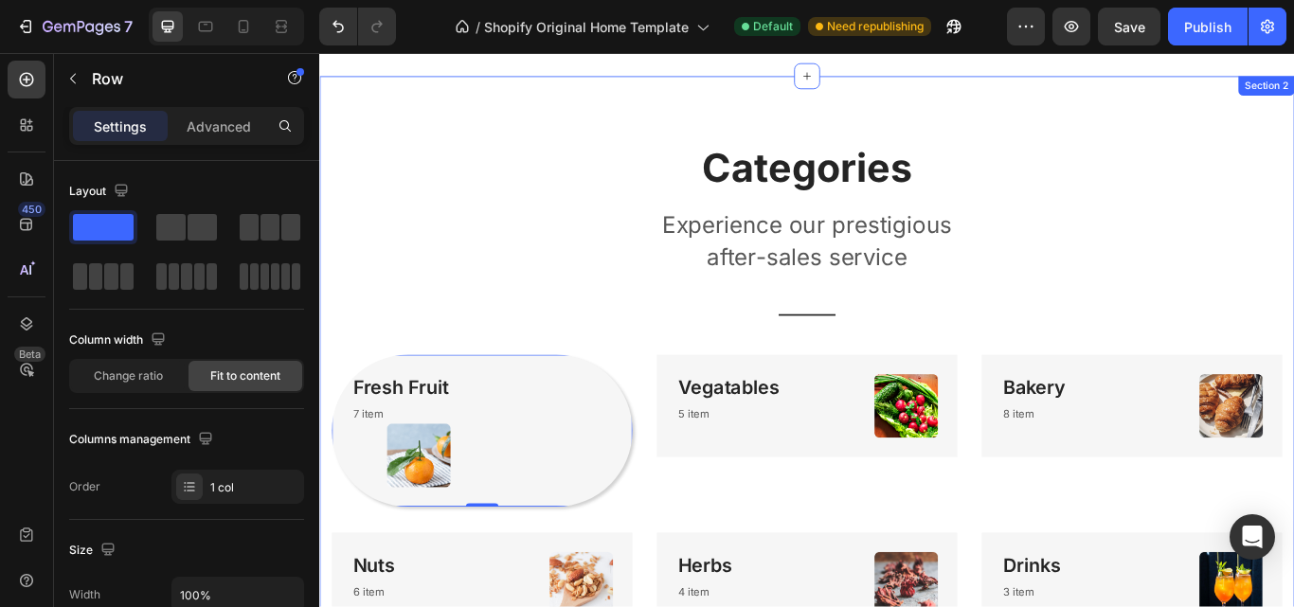
scroll to position [365, 0]
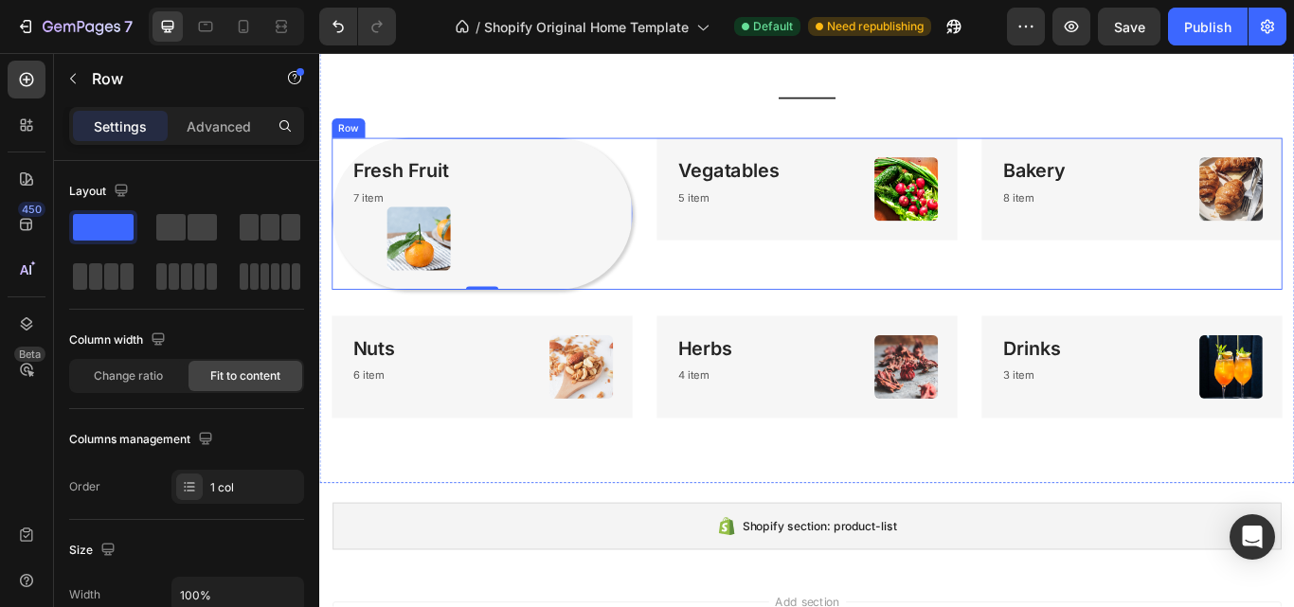
click at [764, 315] on div "Vegatables Heading 5 item Text block Image Row" at bounding box center [887, 241] width 351 height 177
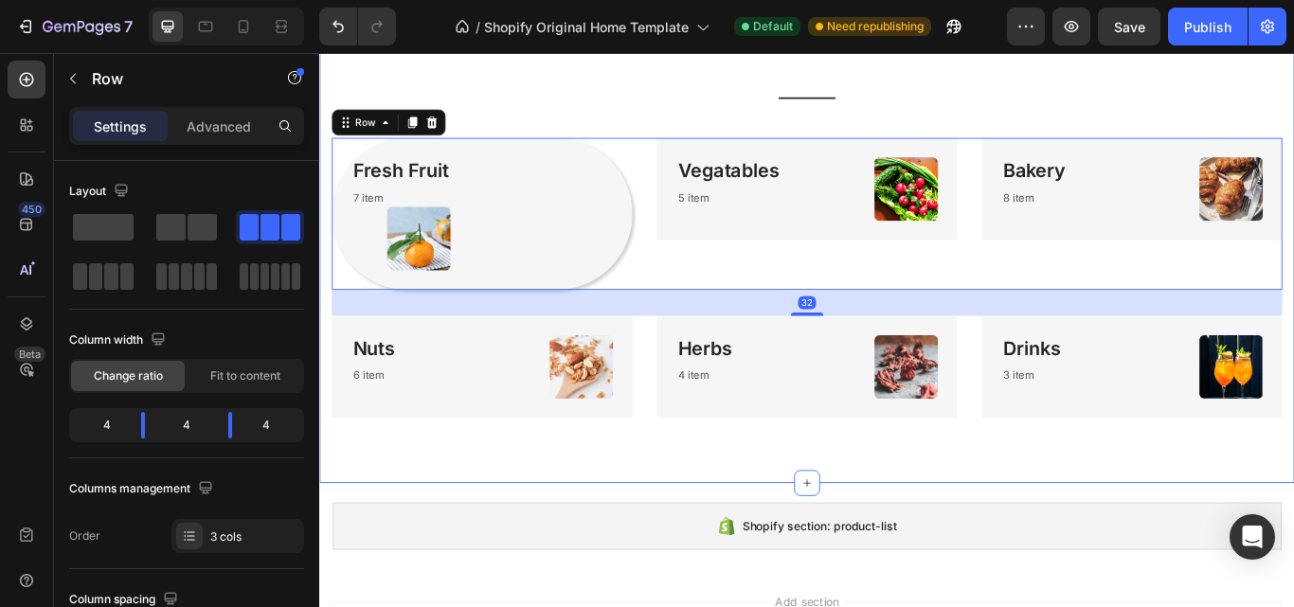
click at [856, 495] on div "Categories Heading Experience our prestigious after-sales service Text block Ti…" at bounding box center [887, 192] width 1137 height 728
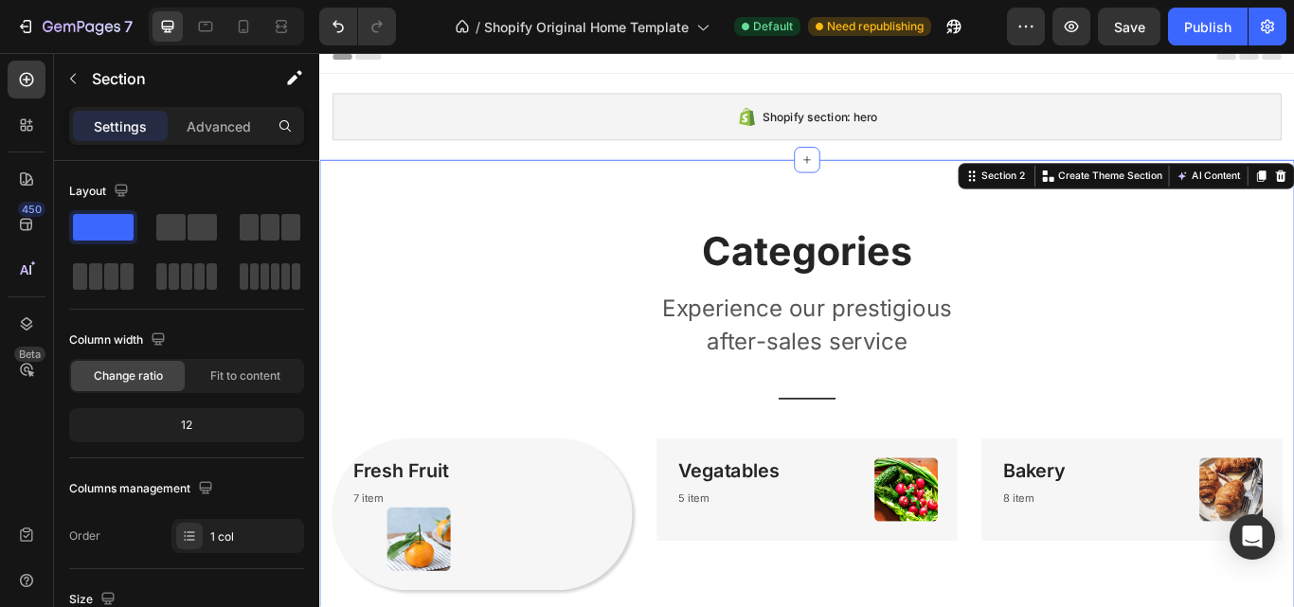
scroll to position [0, 0]
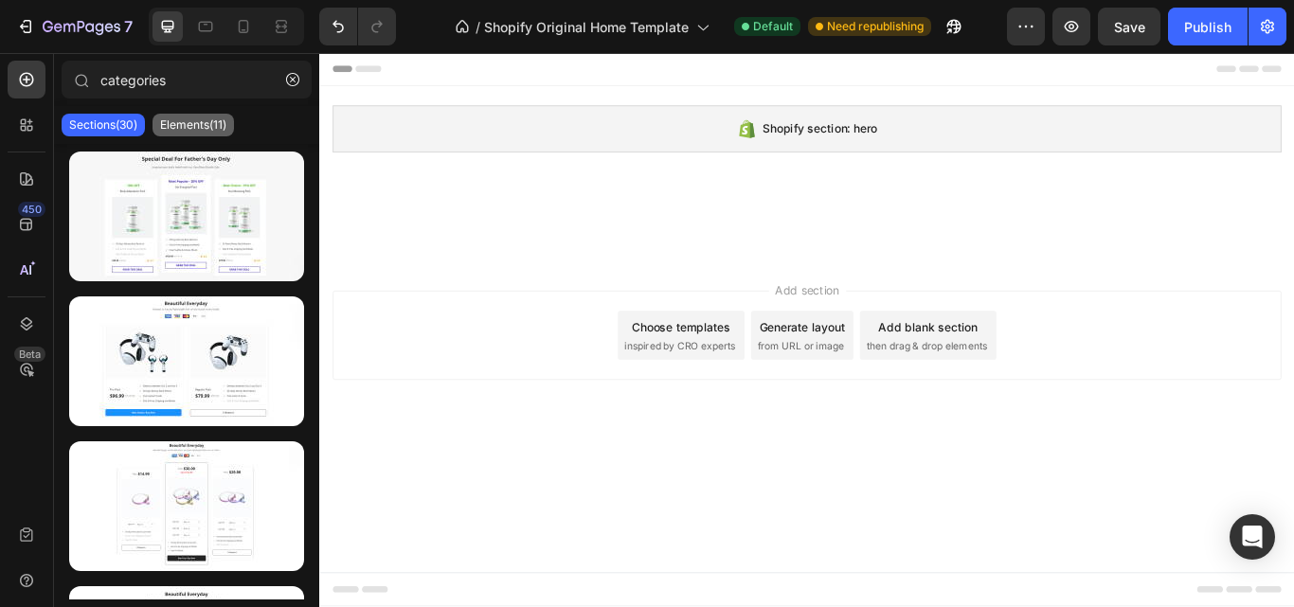
click at [182, 133] on div "Elements(11)" at bounding box center [193, 125] width 81 height 23
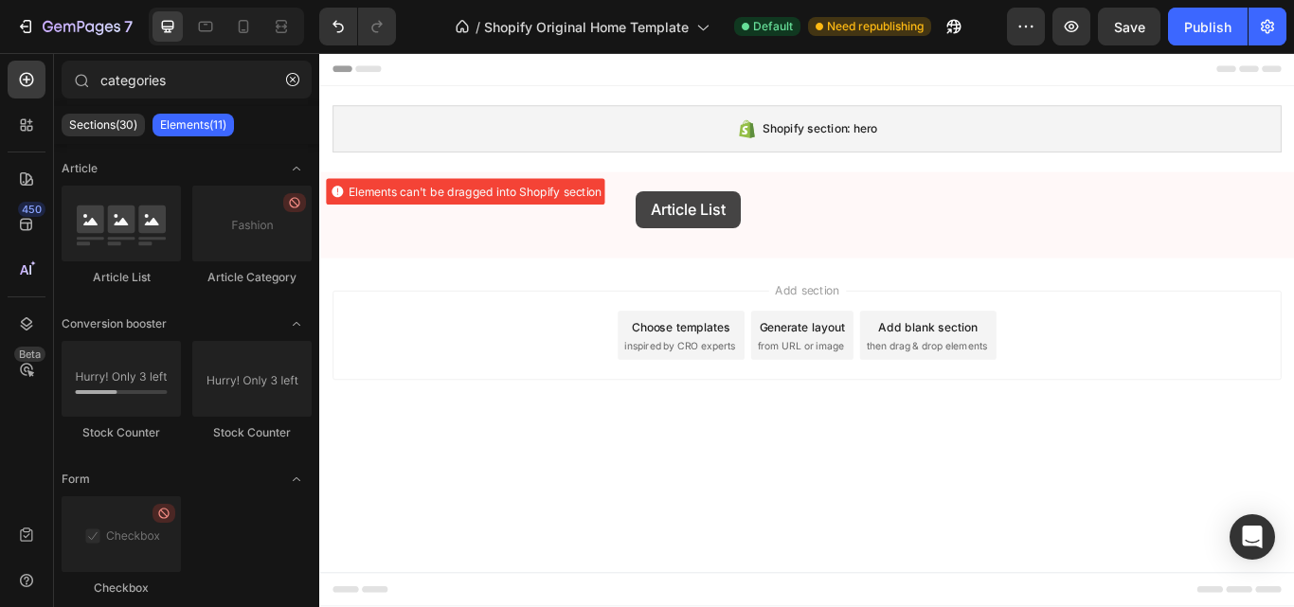
drag, startPoint x: 443, startPoint y: 283, endPoint x: 688, endPoint y: 214, distance: 254.0
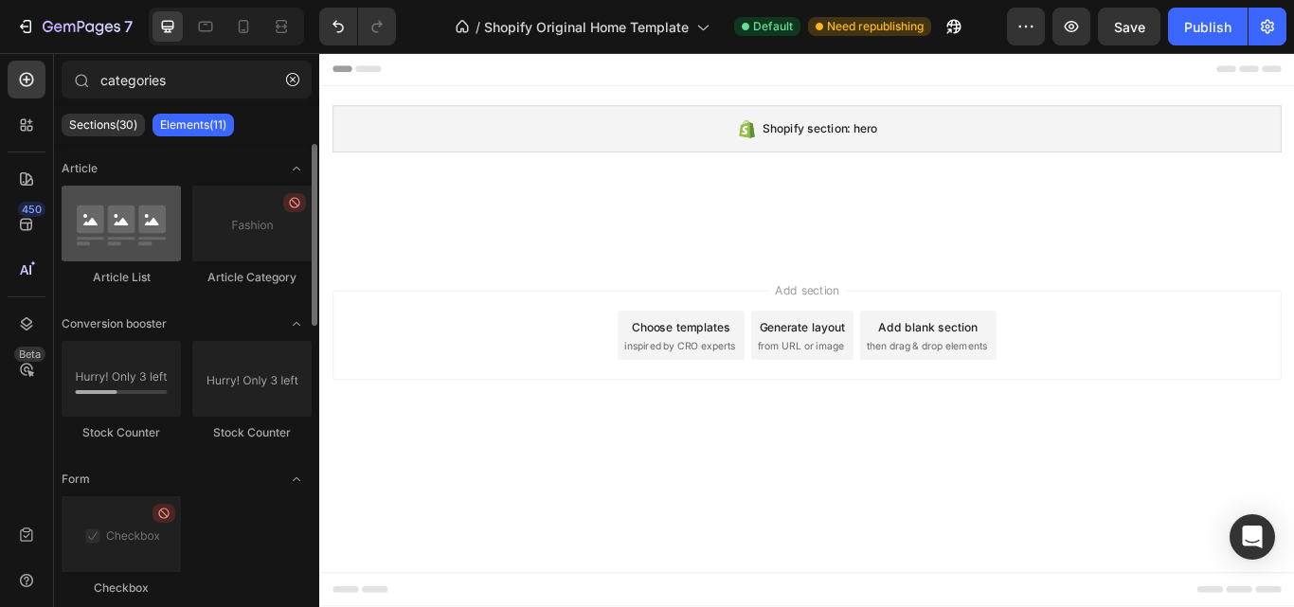
click at [125, 246] on div at bounding box center [121, 224] width 119 height 76
drag, startPoint x: 125, startPoint y: 246, endPoint x: 158, endPoint y: 233, distance: 35.7
click at [144, 229] on div at bounding box center [121, 224] width 119 height 76
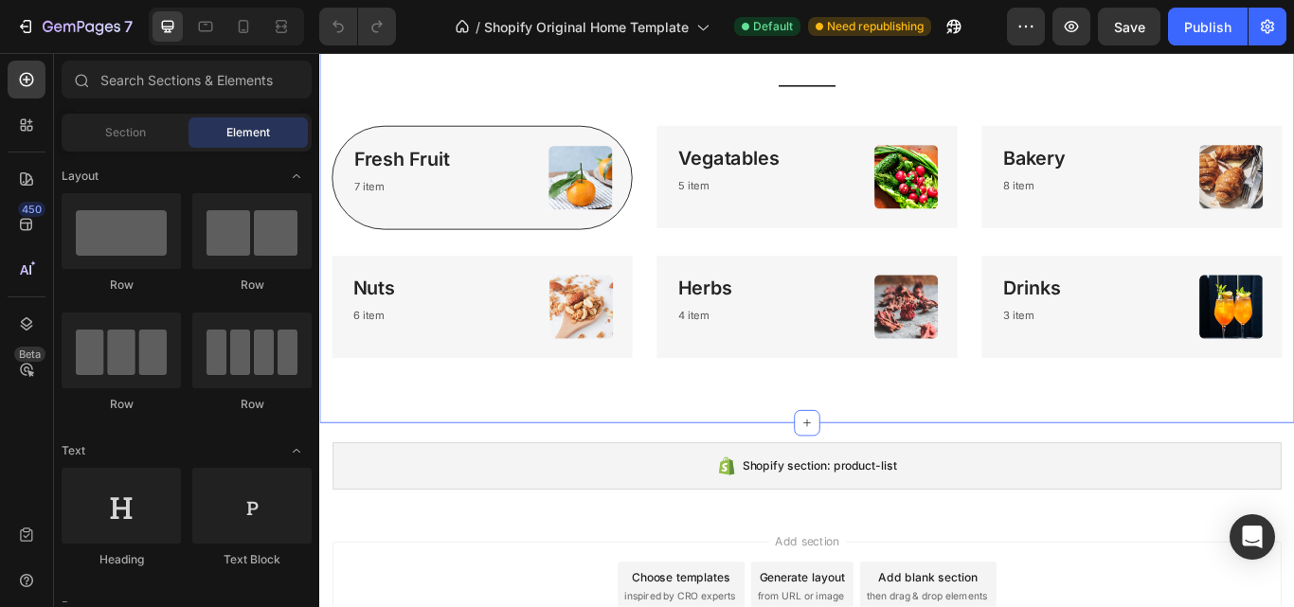
scroll to position [126, 0]
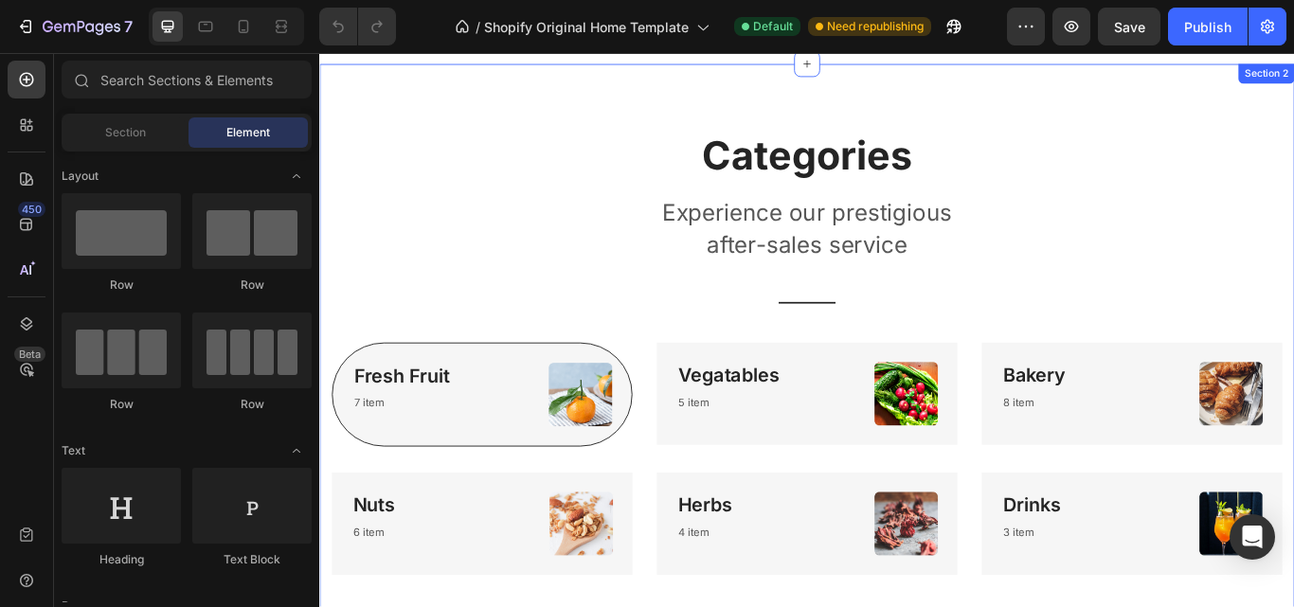
click at [1195, 195] on div "Categories Heading Experience our prestigious after-sales service Text block Ti…" at bounding box center [887, 402] width 1108 height 520
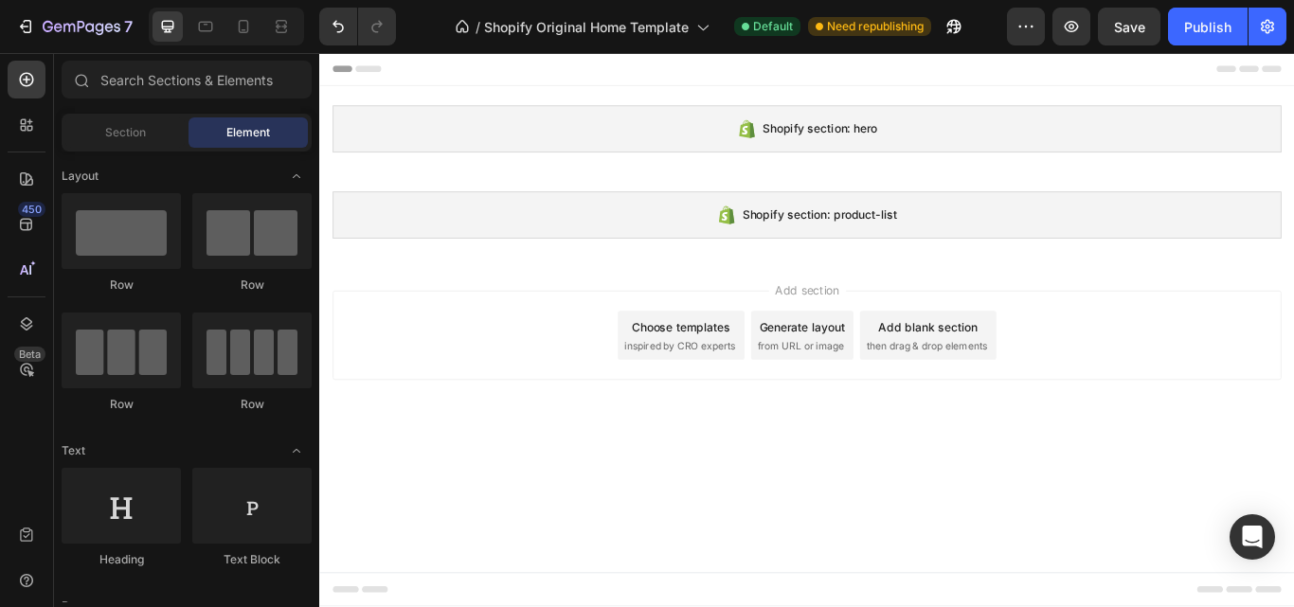
scroll to position [0, 0]
click at [159, 81] on input "text" at bounding box center [187, 80] width 250 height 38
click at [112, 118] on div "Section" at bounding box center [124, 132] width 119 height 30
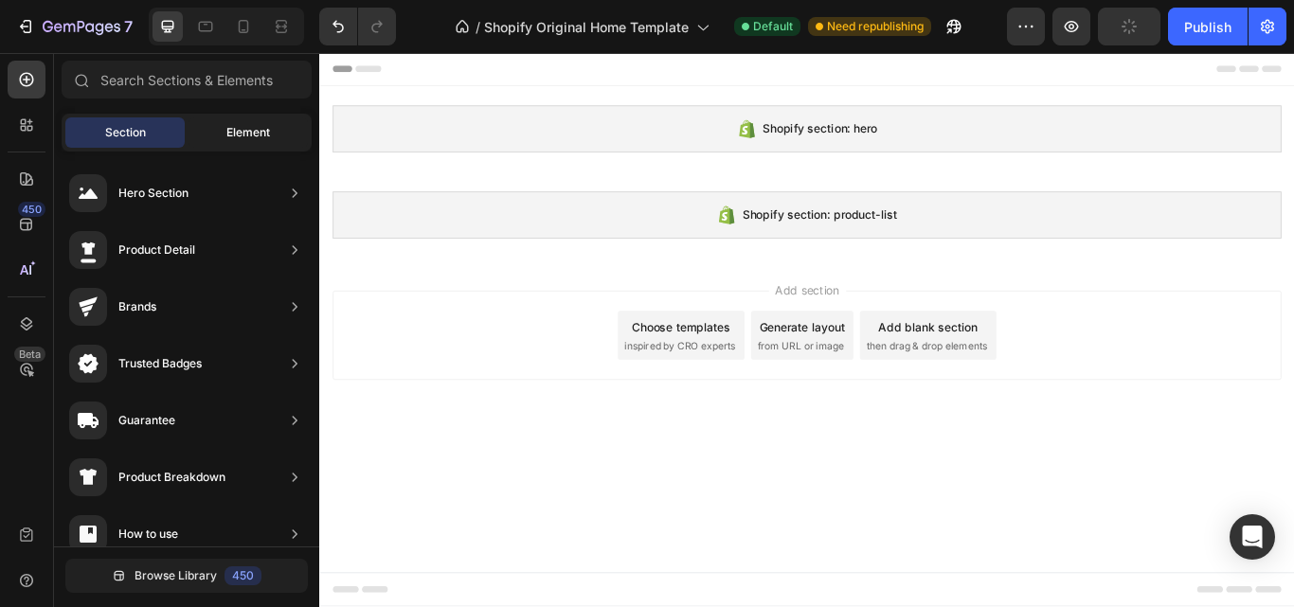
click at [250, 143] on div "Element" at bounding box center [248, 132] width 119 height 30
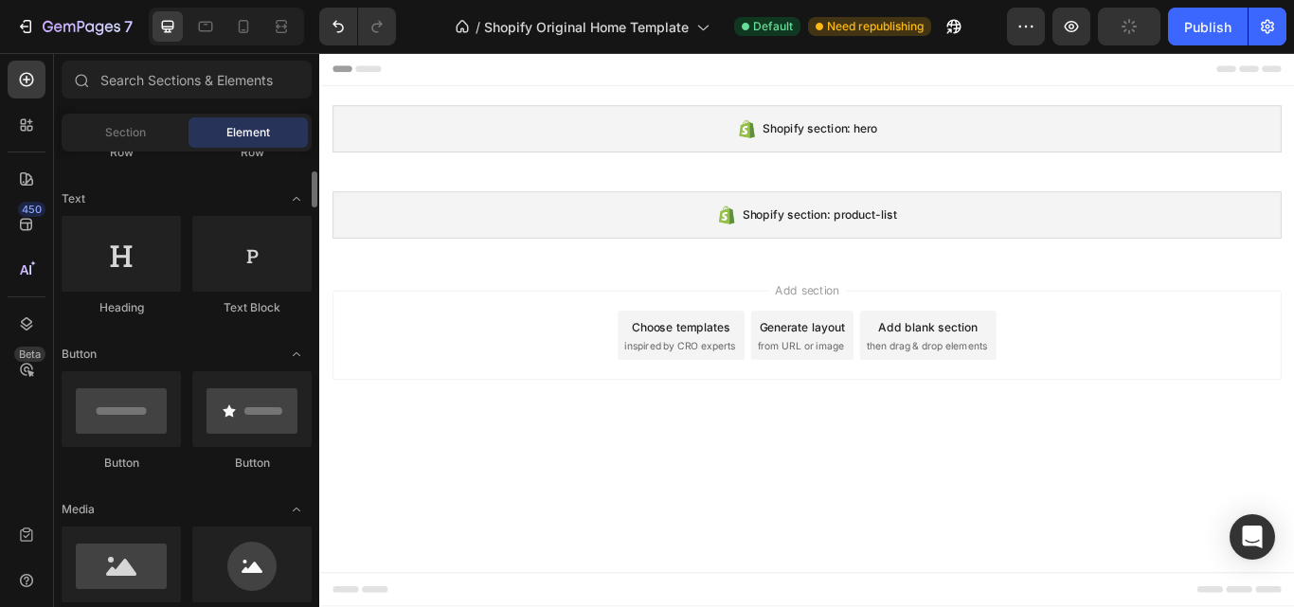
scroll to position [378, 0]
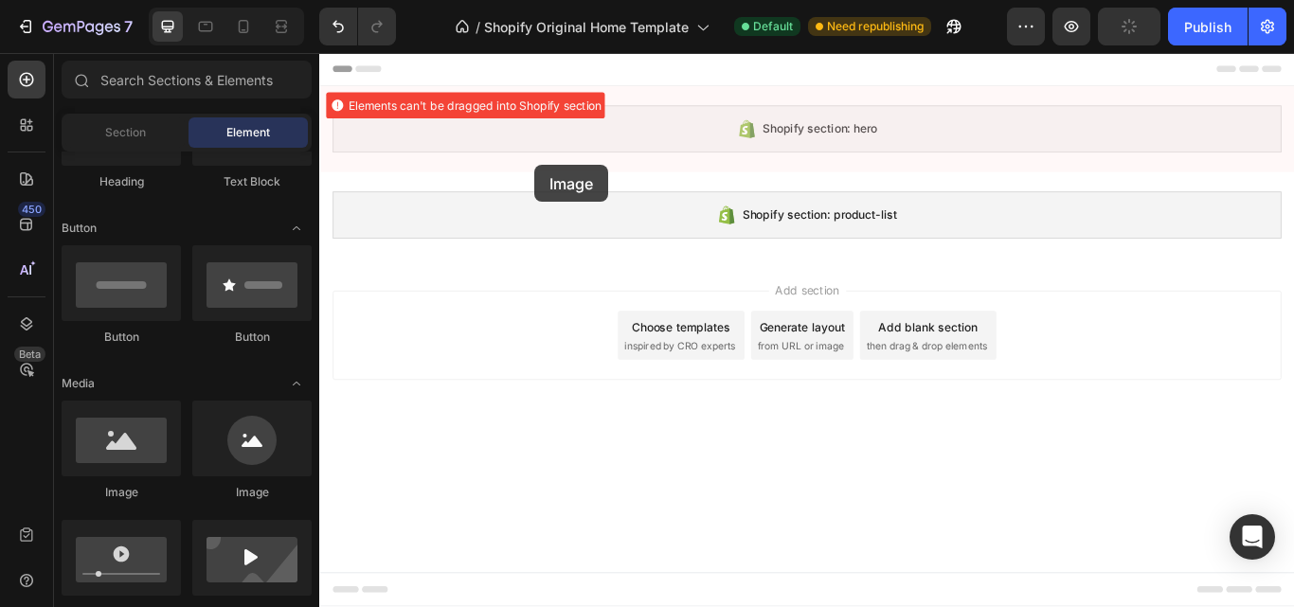
drag, startPoint x: 559, startPoint y: 525, endPoint x: 570, endPoint y: 184, distance: 341.3
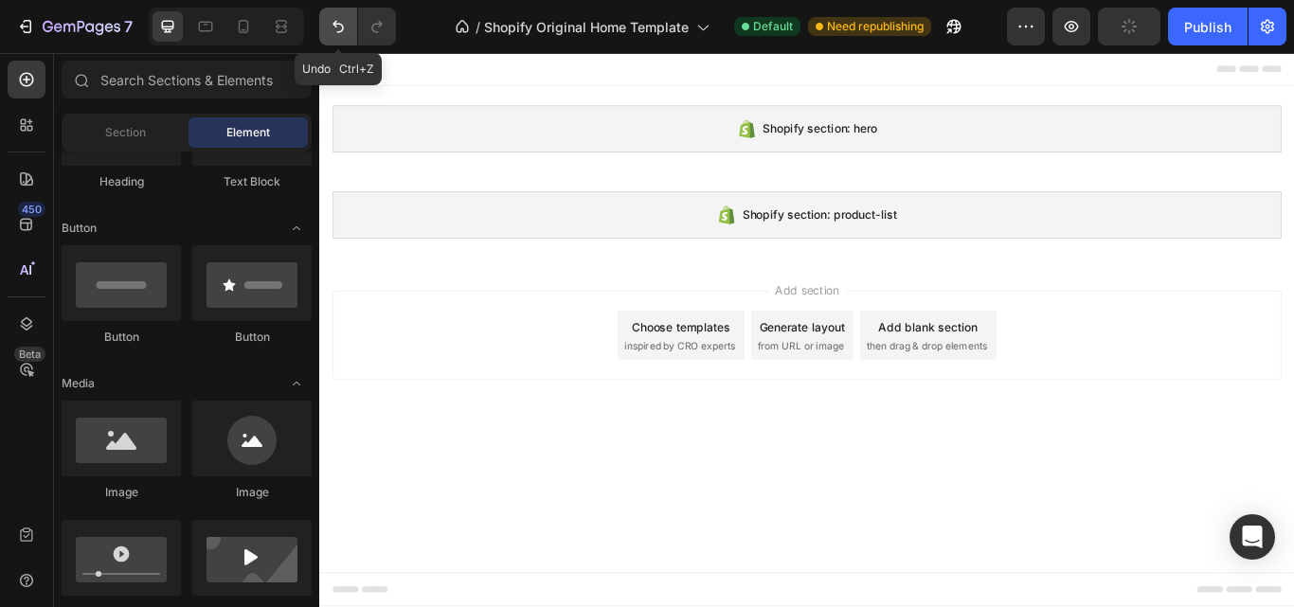
click at [337, 27] on icon "Undo/Redo" at bounding box center [338, 26] width 19 height 19
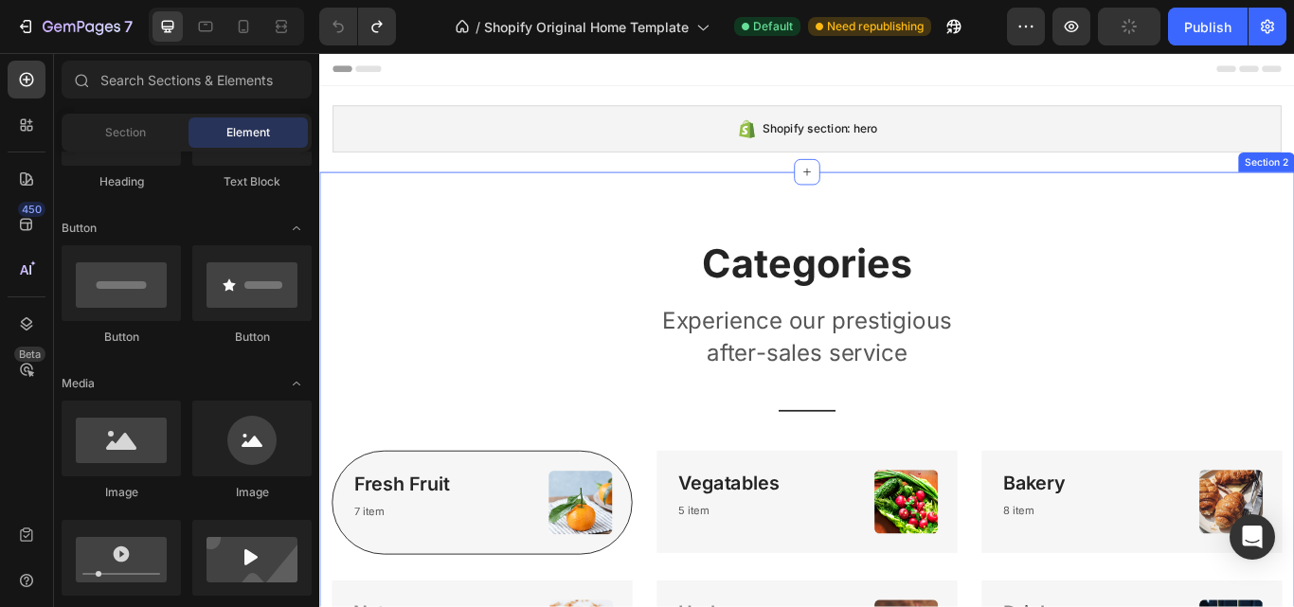
click at [586, 334] on div "Categories Heading Experience our prestigious after-sales service Text block Ti…" at bounding box center [887, 528] width 1108 height 520
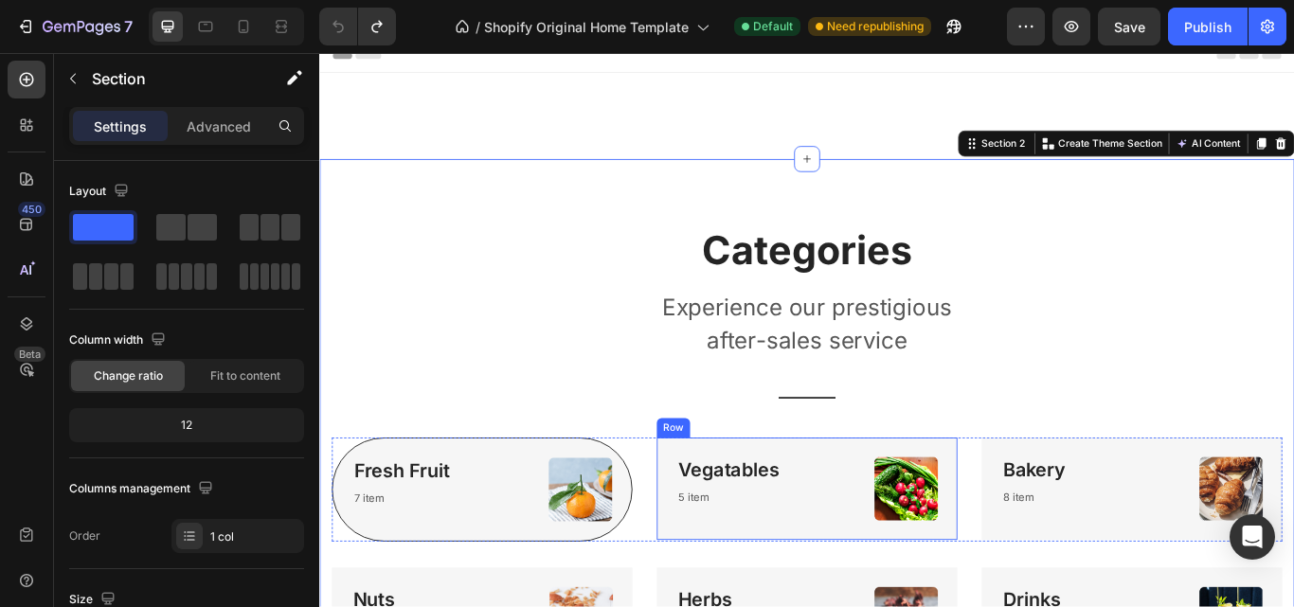
scroll to position [0, 0]
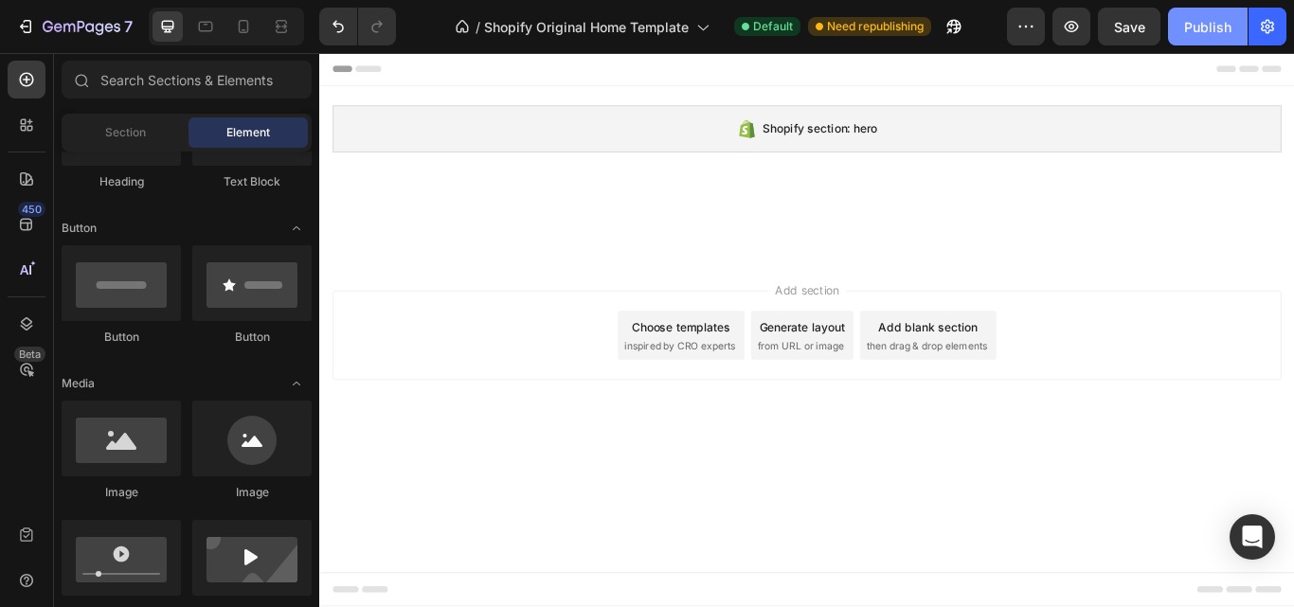
click at [1218, 25] on div "Publish" at bounding box center [1207, 27] width 47 height 20
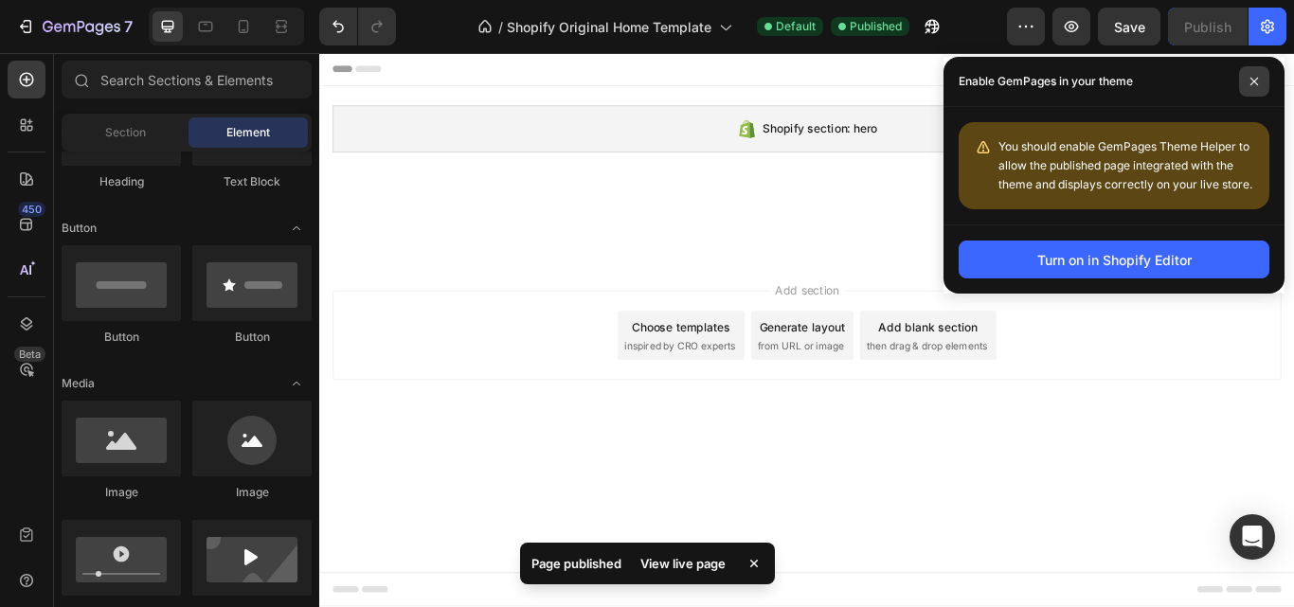
click at [1255, 81] on icon at bounding box center [1255, 82] width 8 height 8
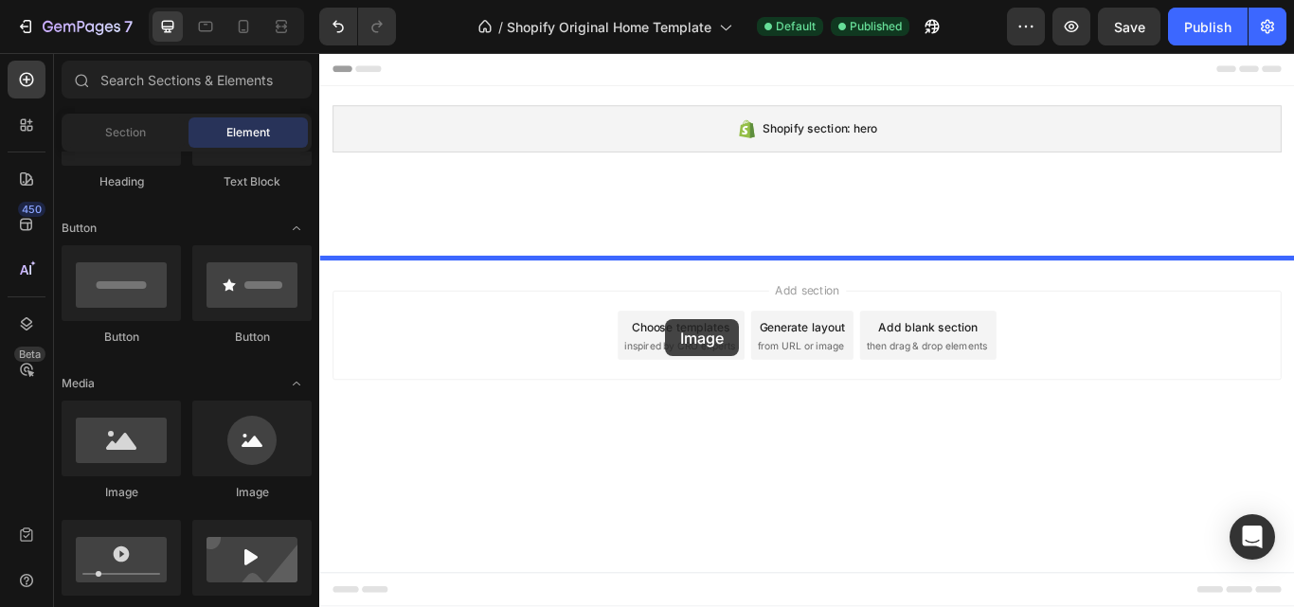
drag, startPoint x: 568, startPoint y: 496, endPoint x: 722, endPoint y: 372, distance: 197.4
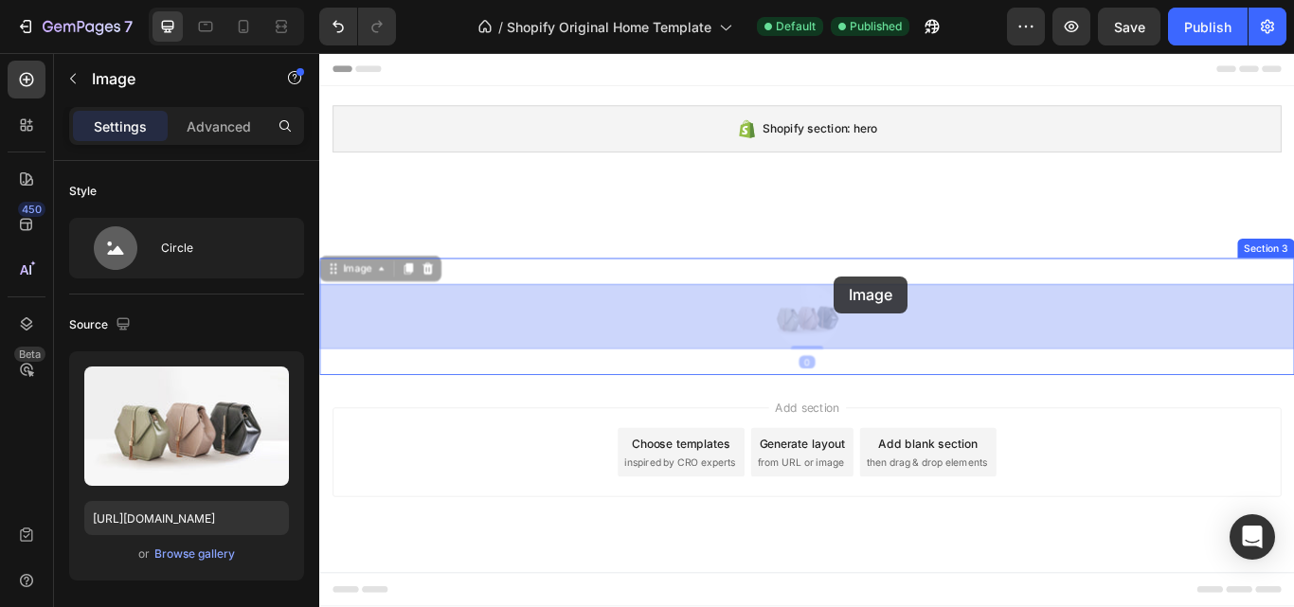
drag, startPoint x: 910, startPoint y: 368, endPoint x: 909, endPoint y: 314, distance: 54.0
click at [918, 313] on div "Shopify section: hero Shopify section: hero Image 0 Image 0 Section 3 Root Star…" at bounding box center [887, 335] width 1137 height 564
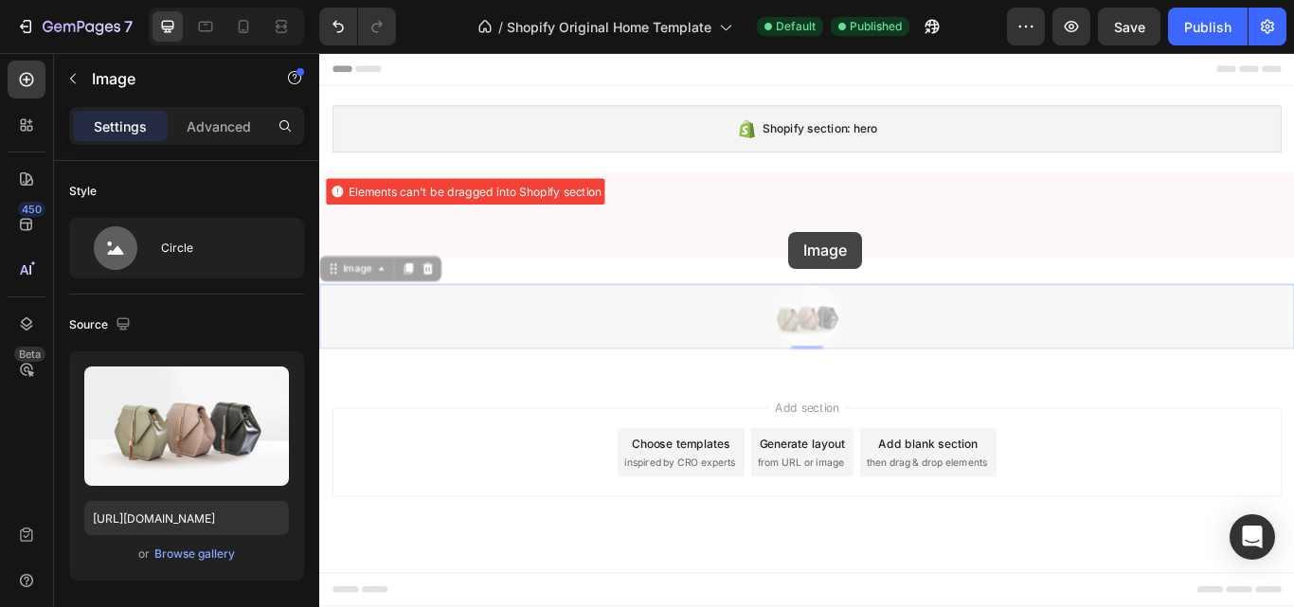
drag, startPoint x: 955, startPoint y: 322, endPoint x: 866, endPoint y: 264, distance: 106.2
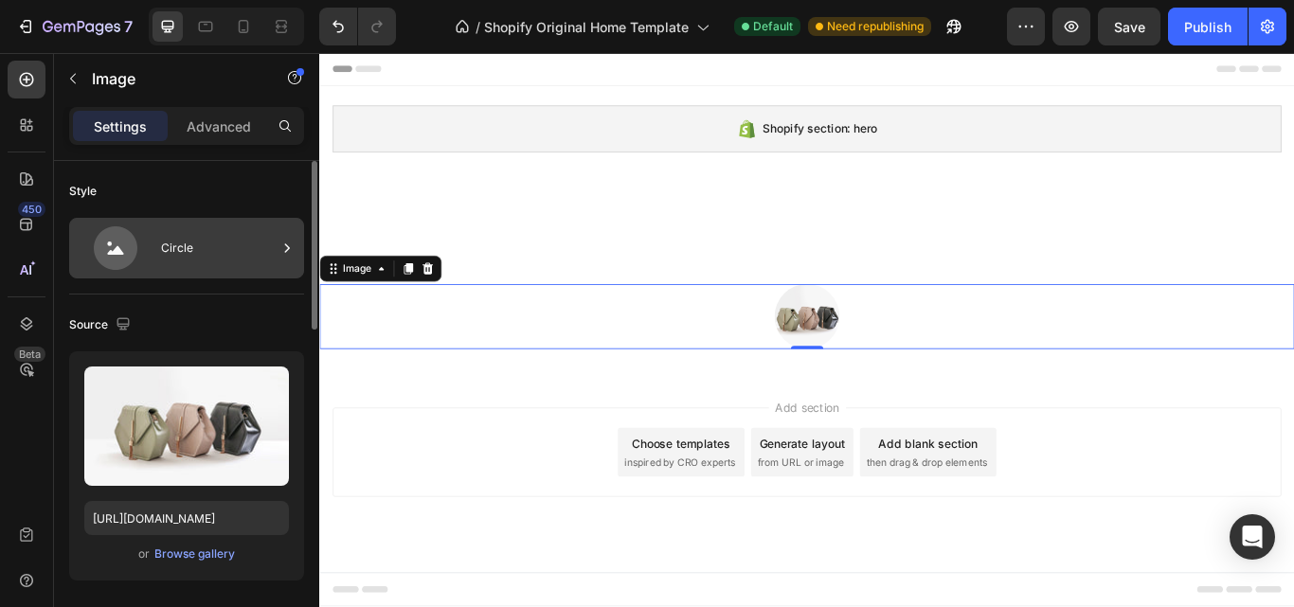
click at [188, 257] on div "Circle" at bounding box center [219, 248] width 116 height 44
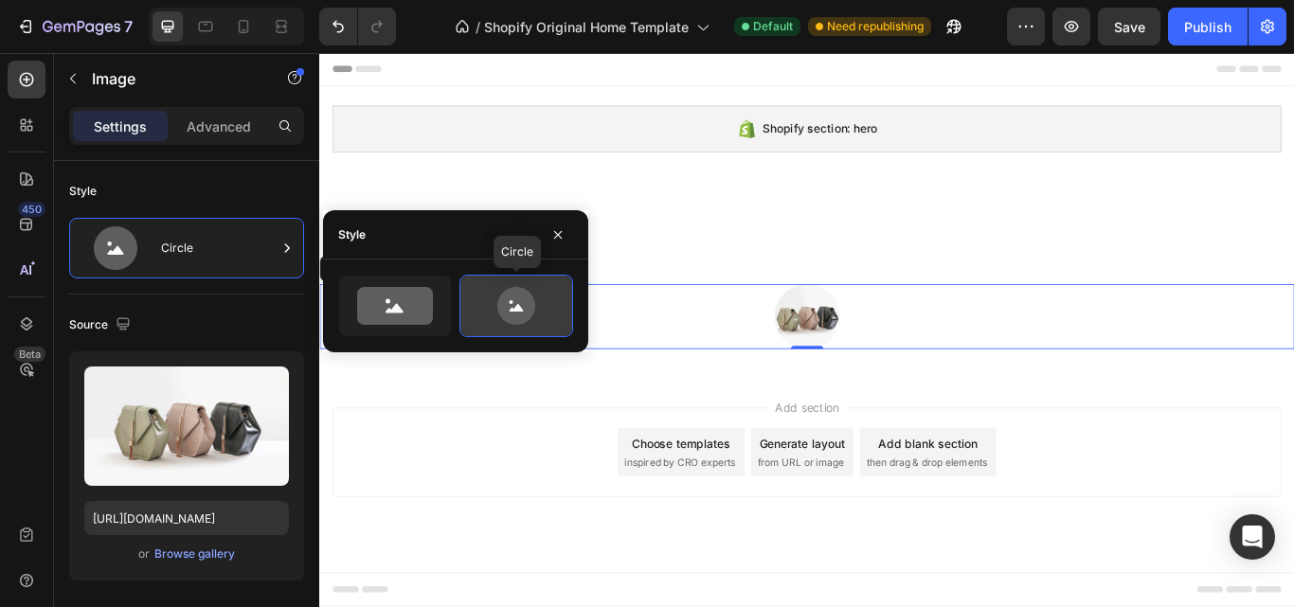
click at [496, 302] on icon at bounding box center [516, 306] width 89 height 38
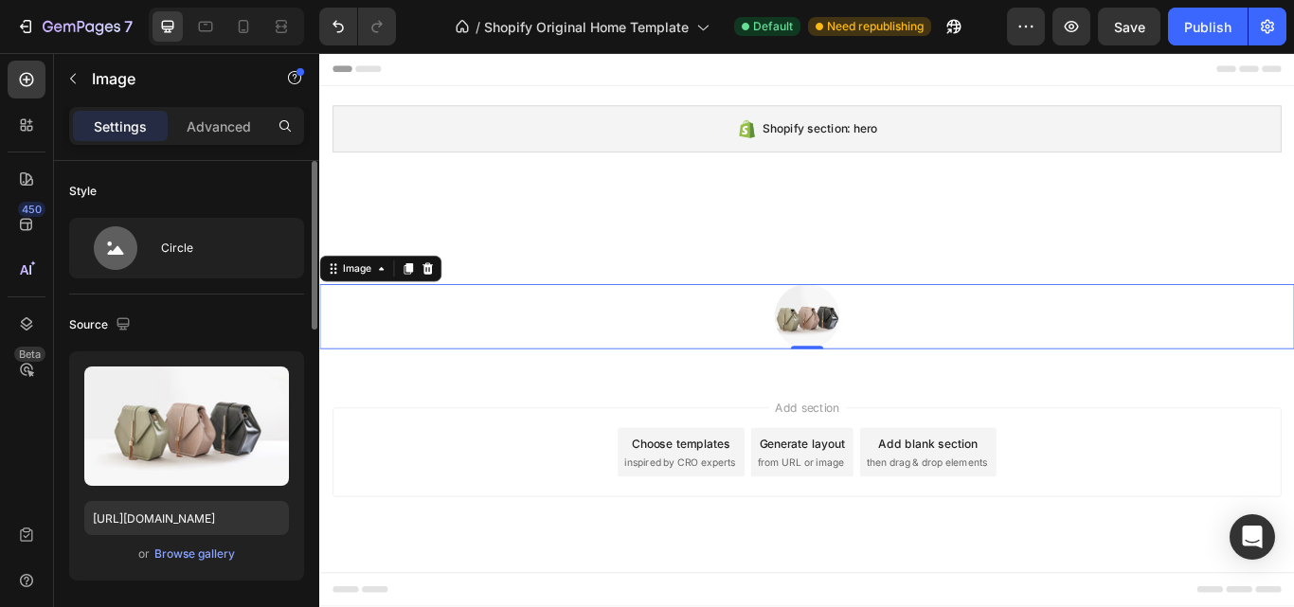
click at [231, 183] on div "Style" at bounding box center [186, 191] width 235 height 30
click at [230, 128] on p "Advanced" at bounding box center [219, 127] width 64 height 20
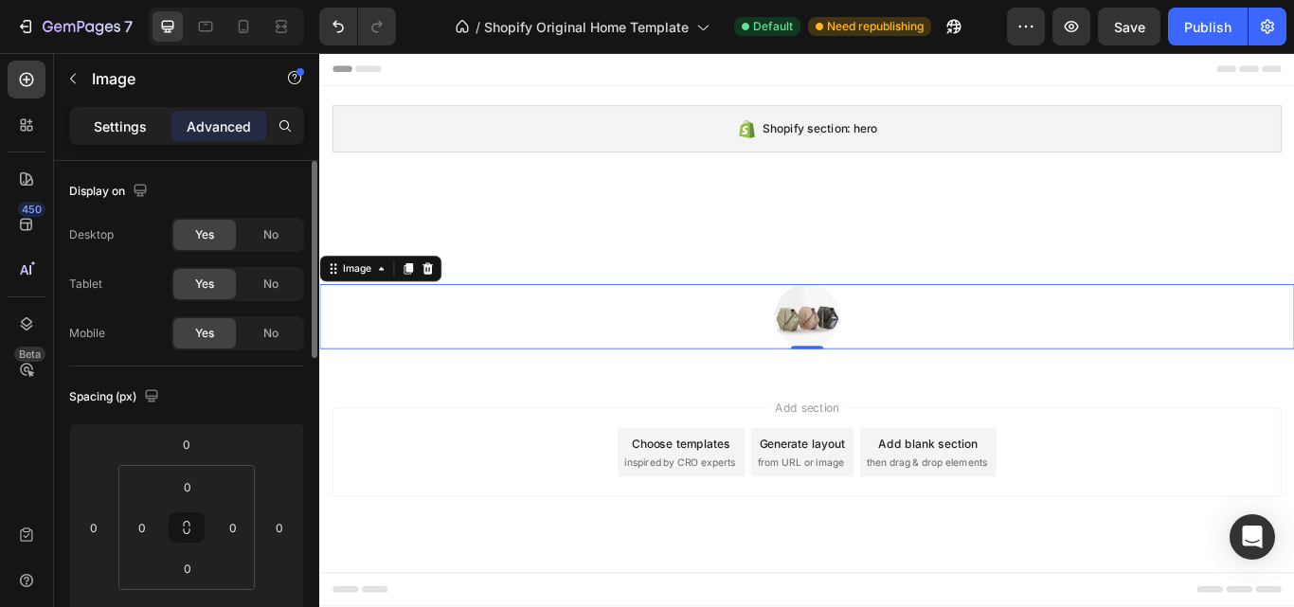
click at [133, 123] on p "Settings" at bounding box center [120, 127] width 53 height 20
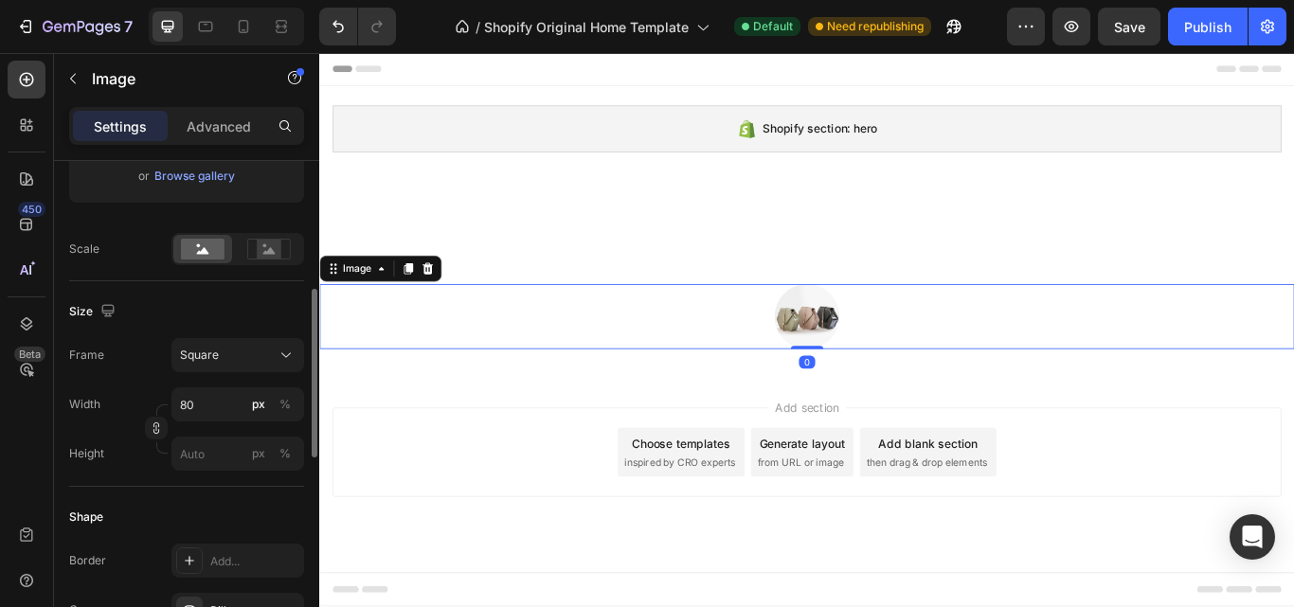
scroll to position [126, 0]
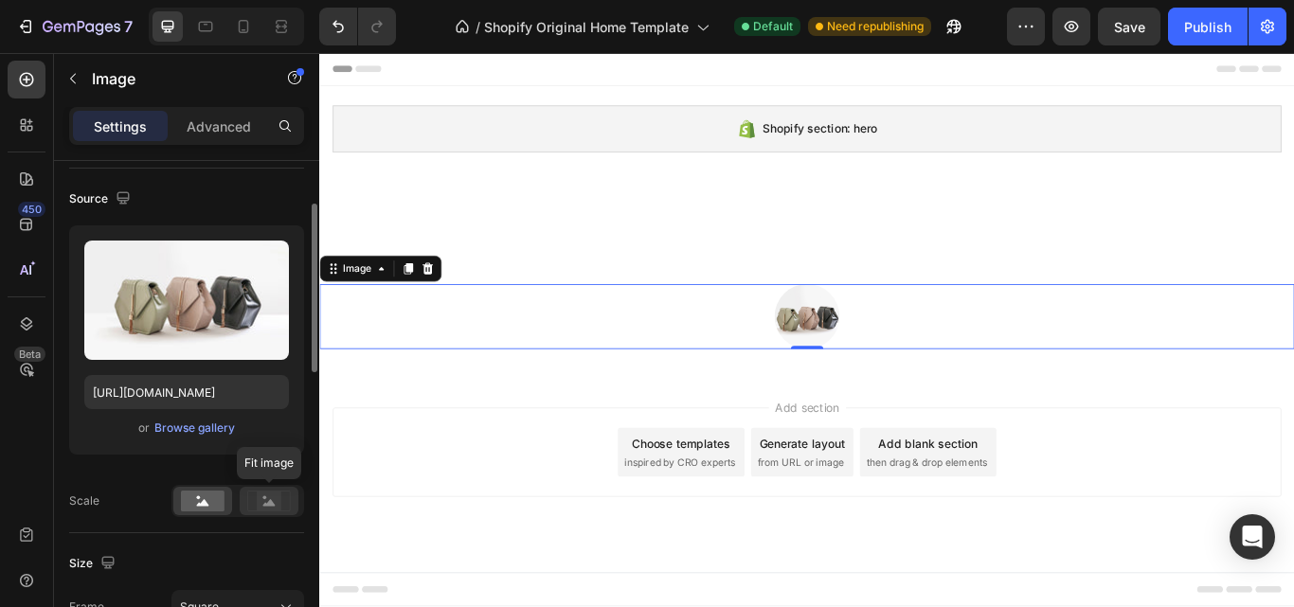
click at [279, 506] on rect at bounding box center [269, 501] width 25 height 19
click at [207, 507] on rect at bounding box center [203, 501] width 44 height 21
click at [257, 505] on icon at bounding box center [269, 501] width 44 height 21
click at [202, 508] on rect at bounding box center [203, 501] width 44 height 21
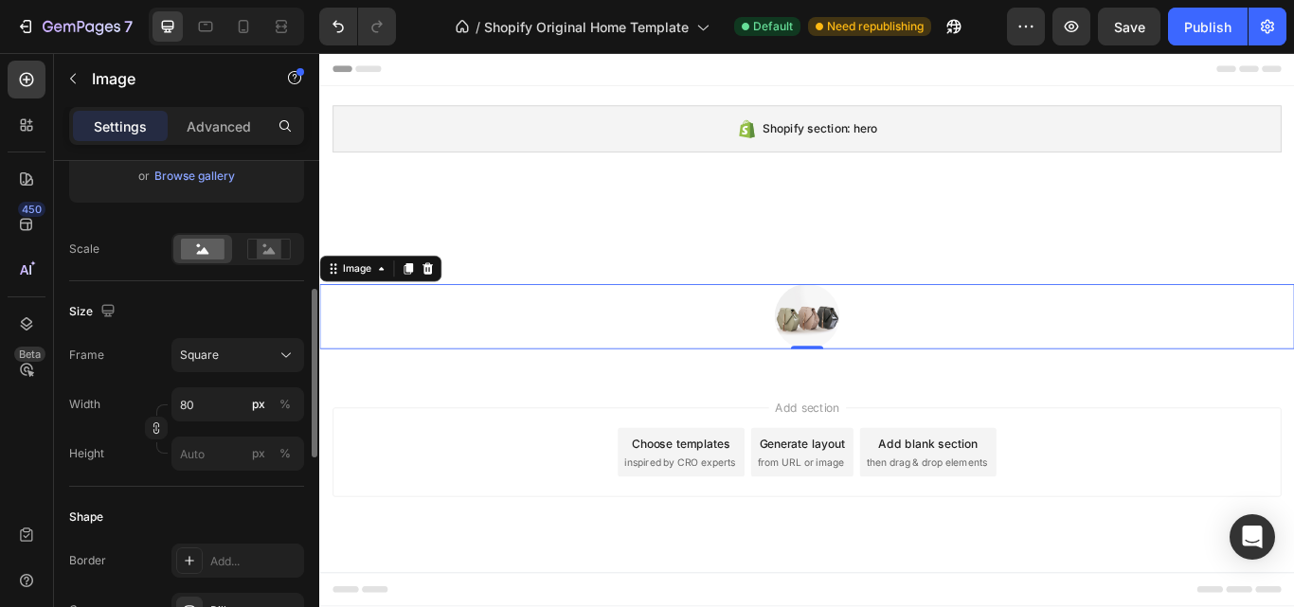
scroll to position [504, 0]
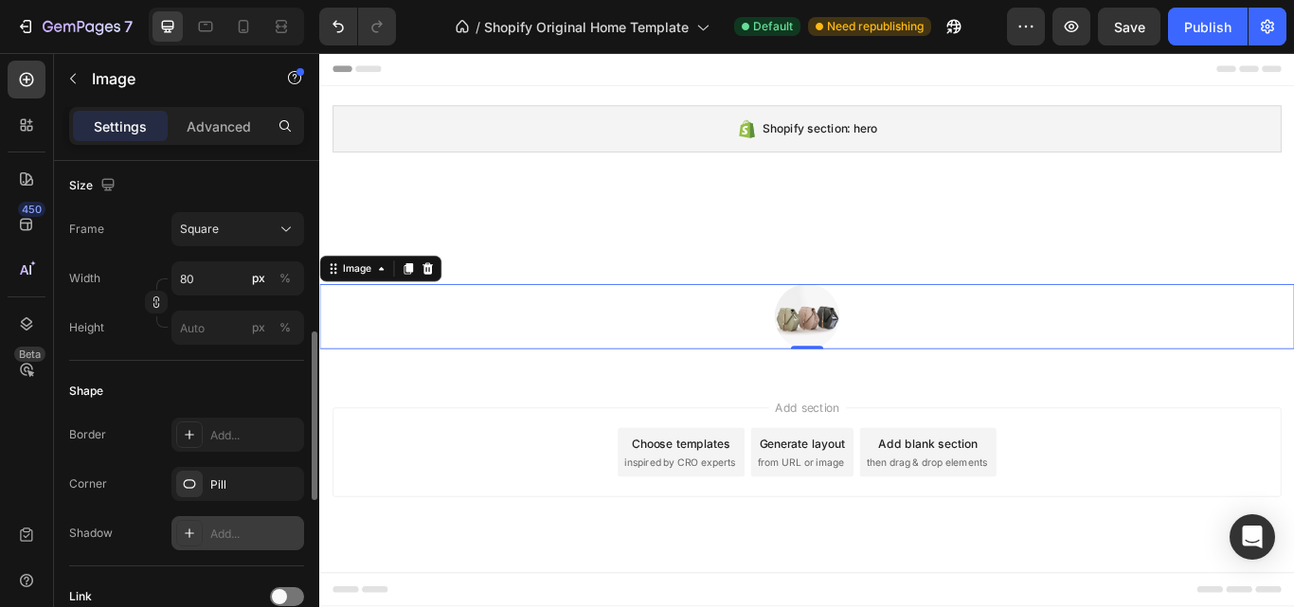
click at [204, 535] on div "Add..." at bounding box center [237, 533] width 133 height 34
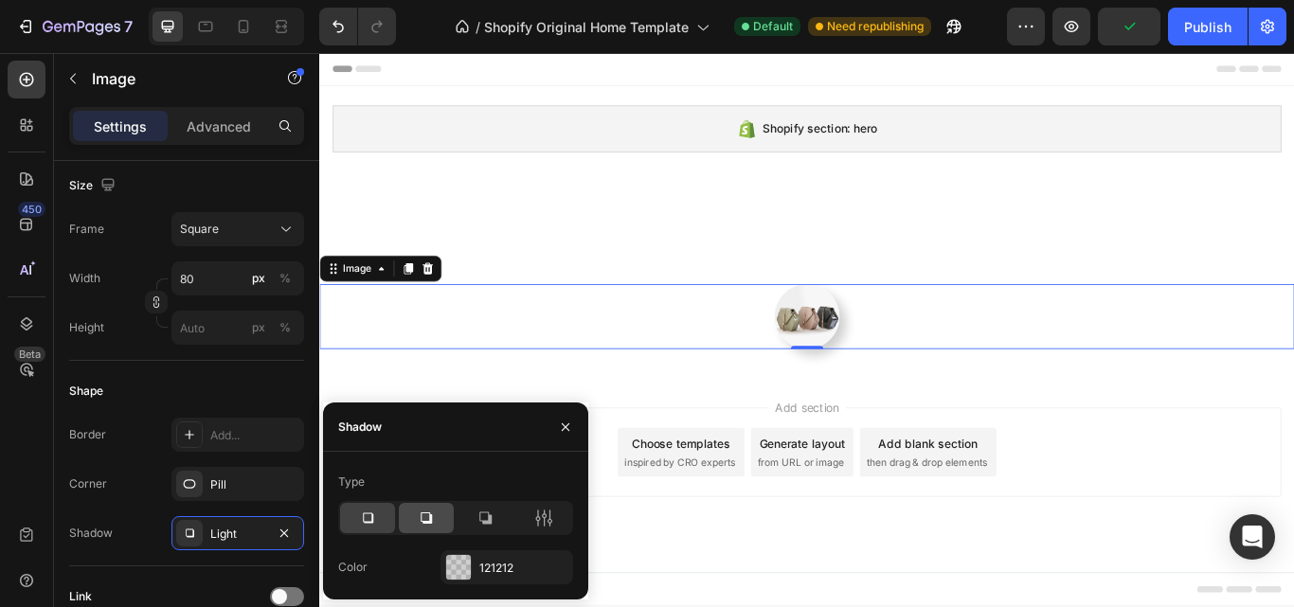
click at [428, 510] on icon at bounding box center [426, 518] width 19 height 19
click at [375, 517] on icon at bounding box center [367, 518] width 19 height 19
click at [422, 516] on icon at bounding box center [426, 518] width 11 height 11
click at [371, 516] on icon at bounding box center [367, 518] width 19 height 19
click at [133, 513] on div "Border Add... Corner Pill Shadow Light" at bounding box center [186, 484] width 235 height 133
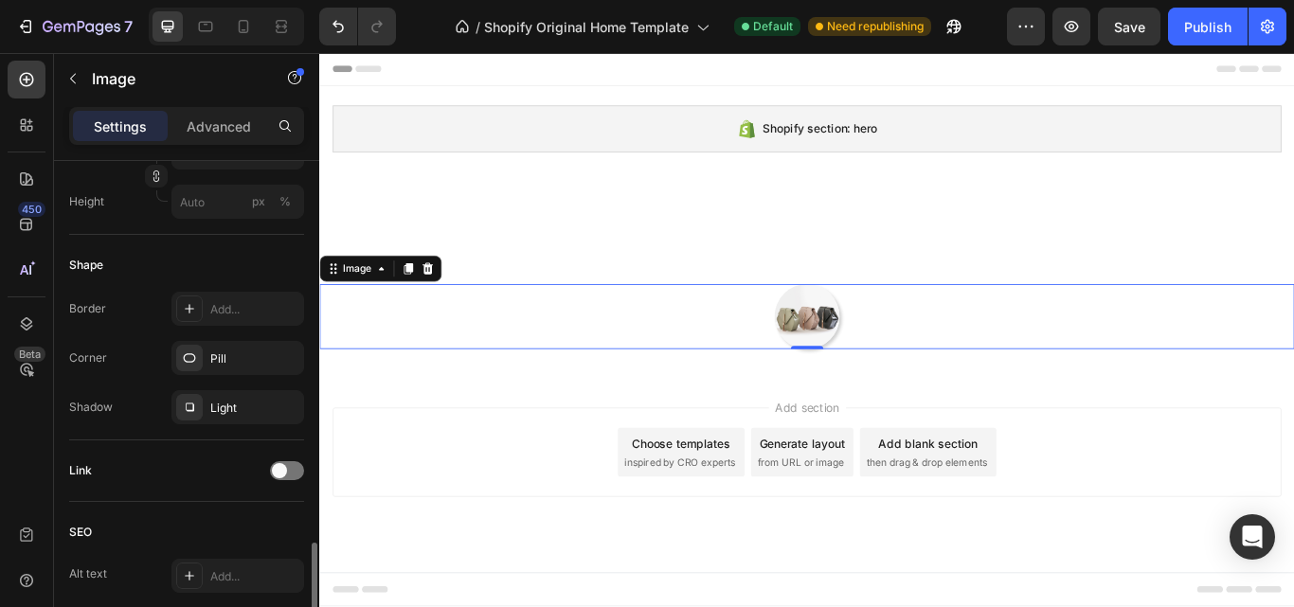
scroll to position [756, 0]
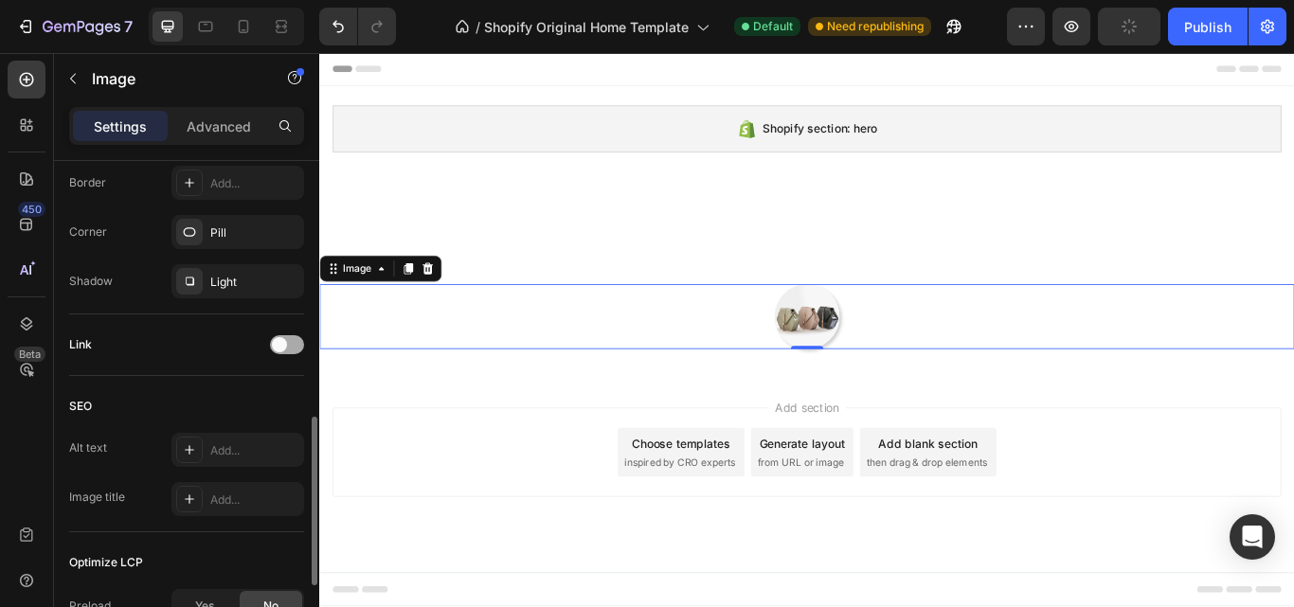
click at [284, 345] on span at bounding box center [279, 344] width 15 height 15
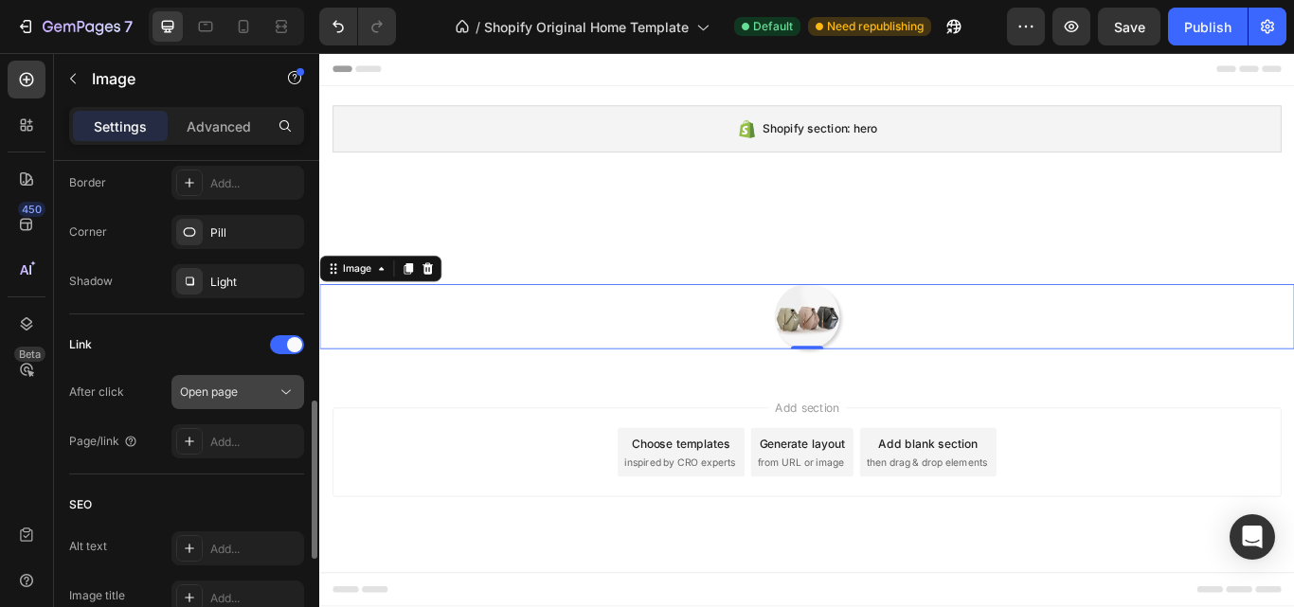
click at [273, 390] on div "Open page" at bounding box center [228, 392] width 97 height 17
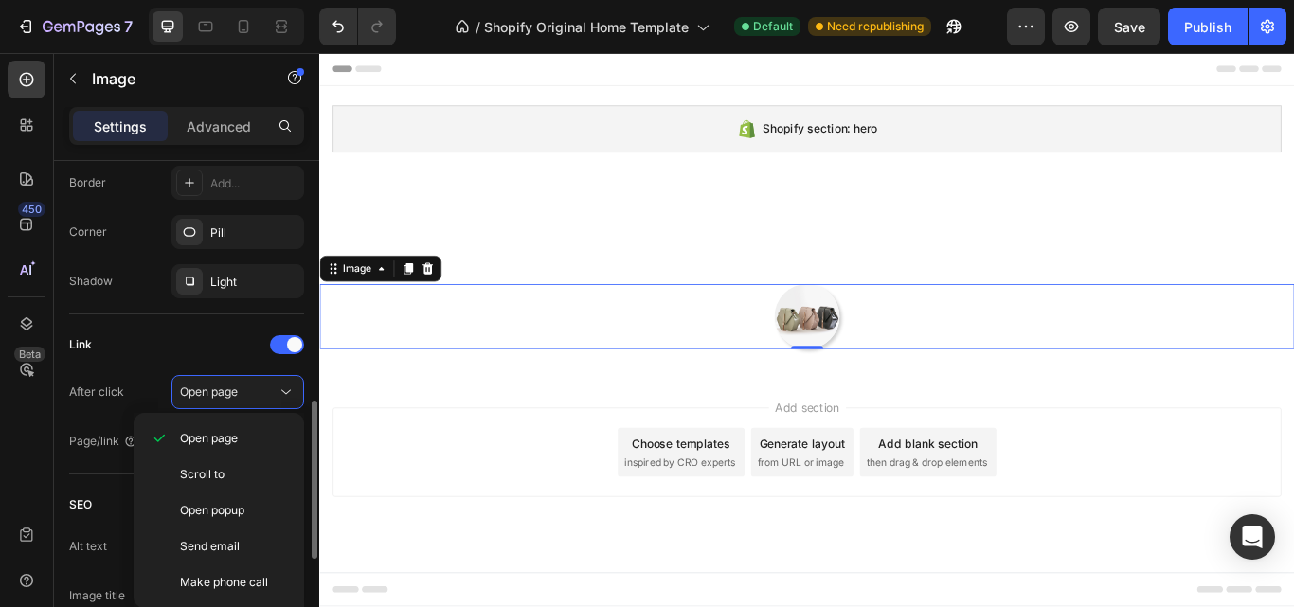
click at [172, 358] on div "Link" at bounding box center [186, 345] width 235 height 30
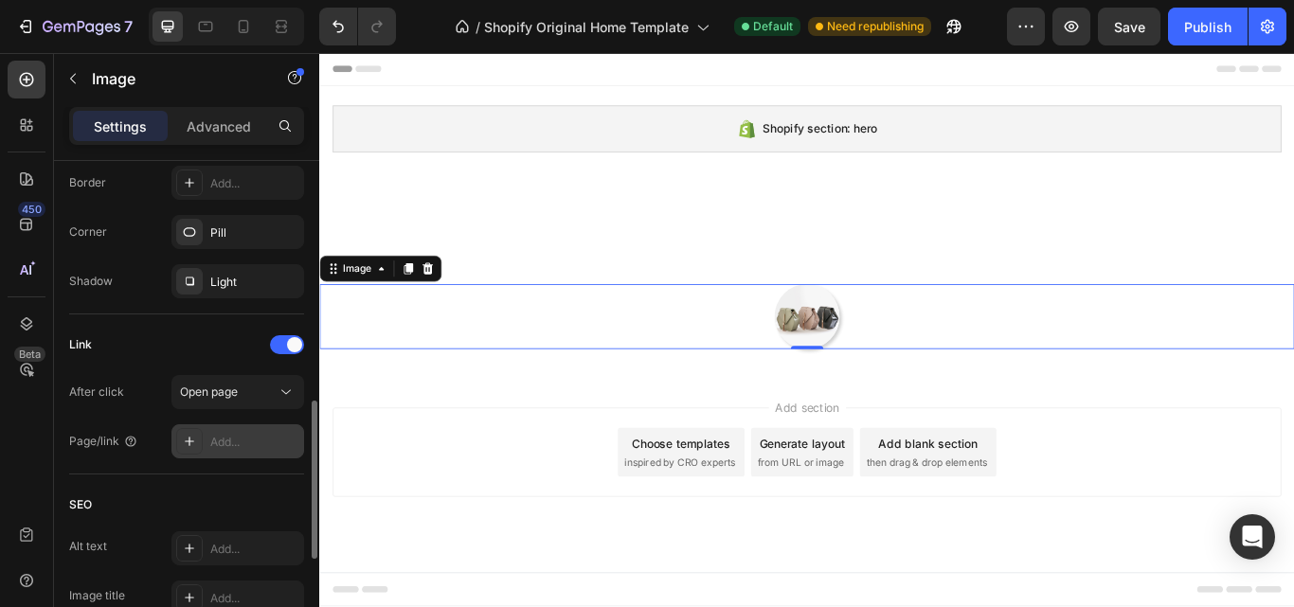
click at [222, 435] on div "Add..." at bounding box center [254, 442] width 89 height 17
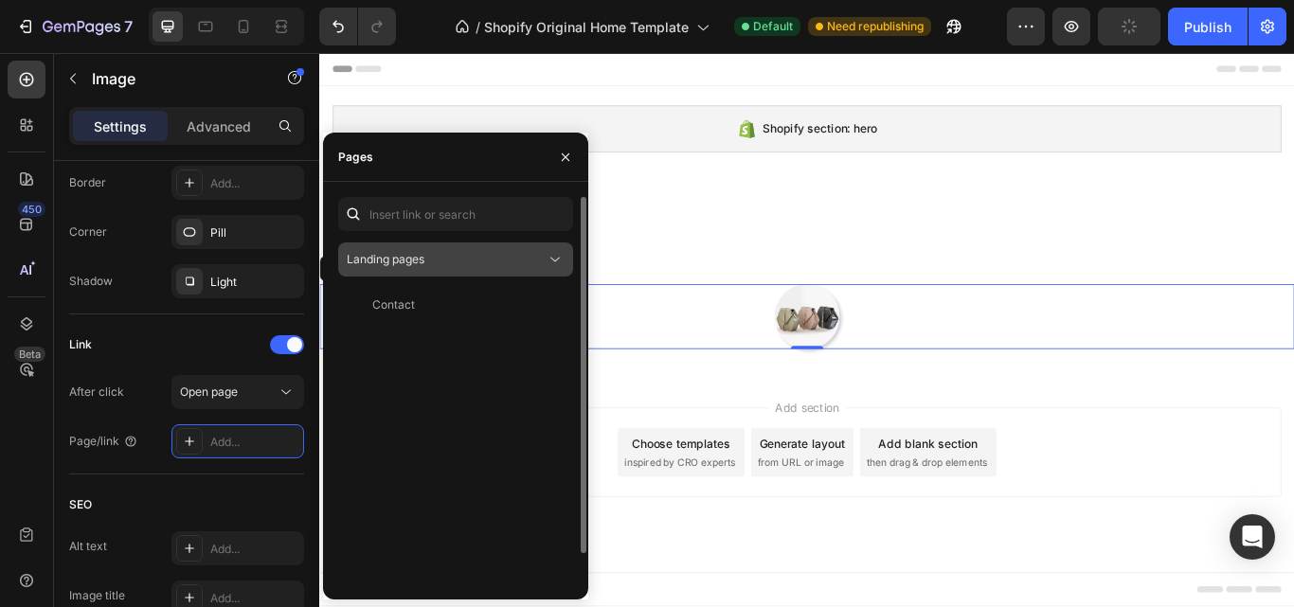
click at [427, 243] on button "Landing pages" at bounding box center [455, 260] width 235 height 34
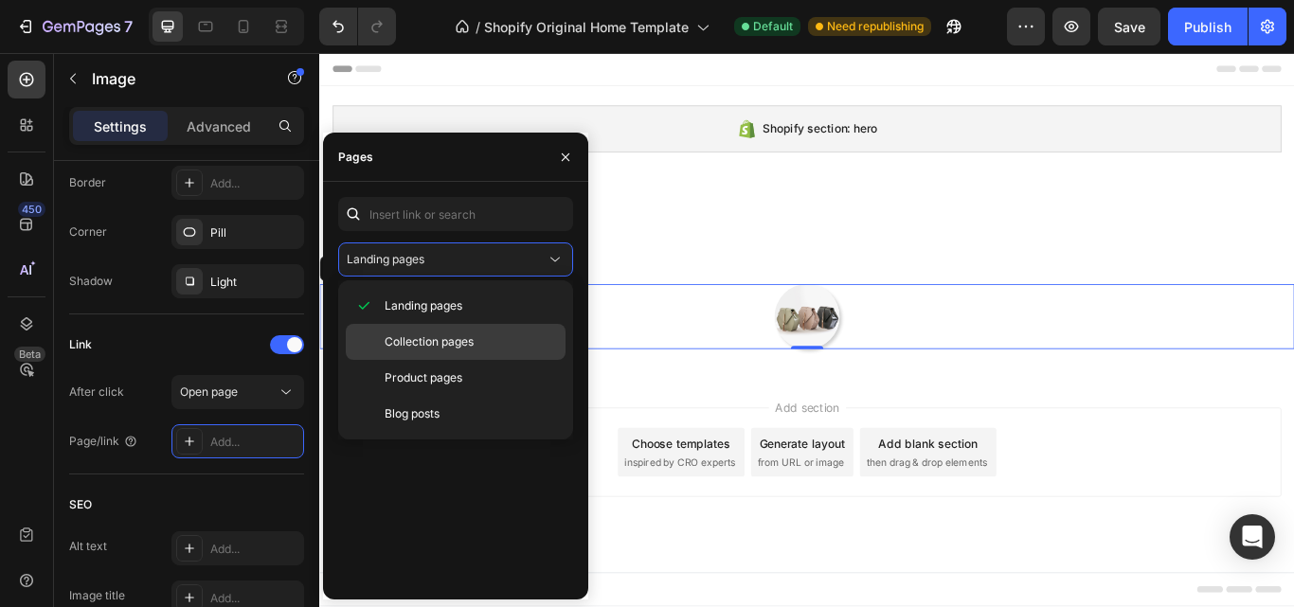
click at [432, 339] on span "Collection pages" at bounding box center [429, 341] width 89 height 17
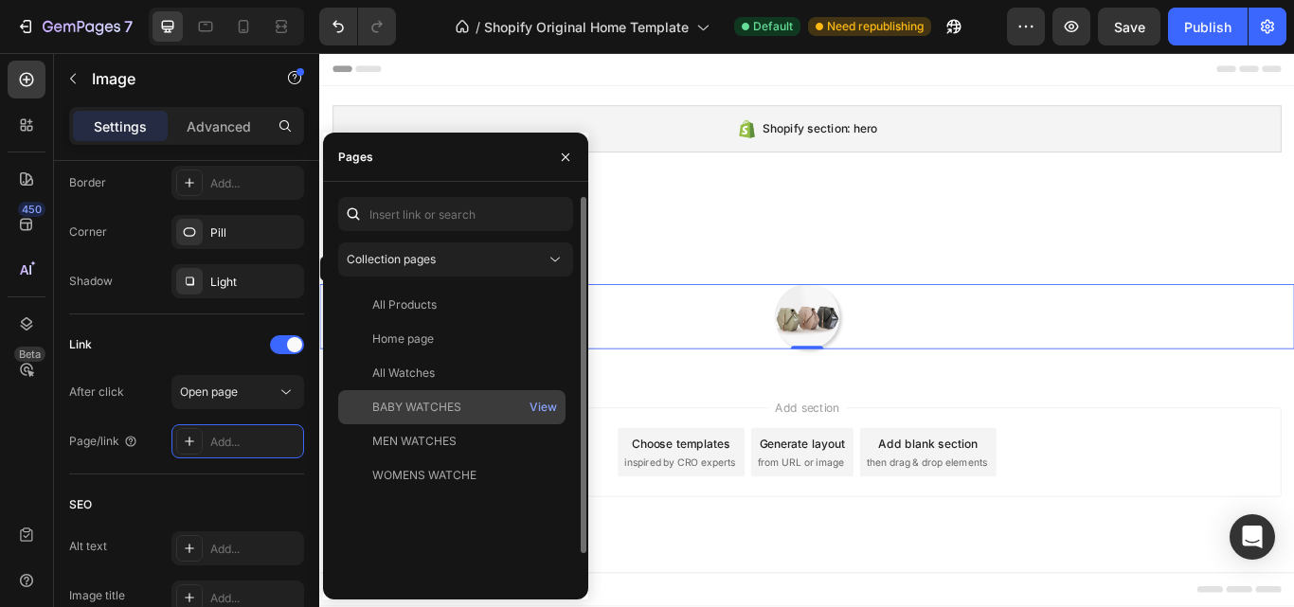
click at [443, 410] on div "BABY WATCHES" at bounding box center [416, 407] width 89 height 17
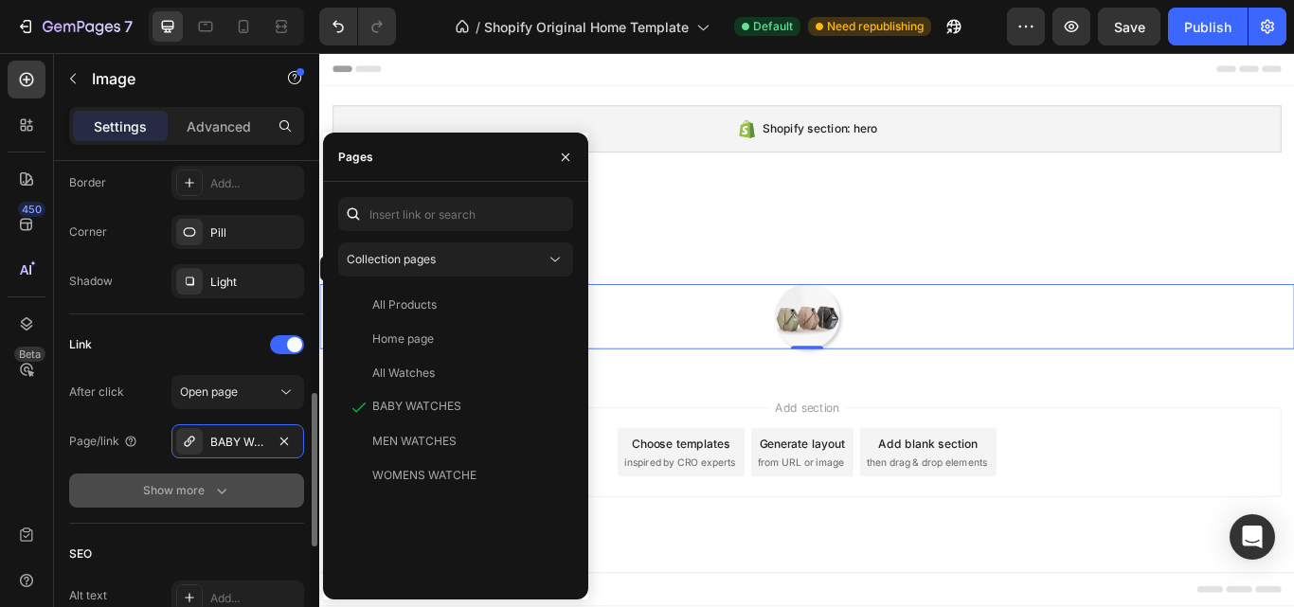
click at [180, 486] on div "Show more" at bounding box center [187, 490] width 88 height 19
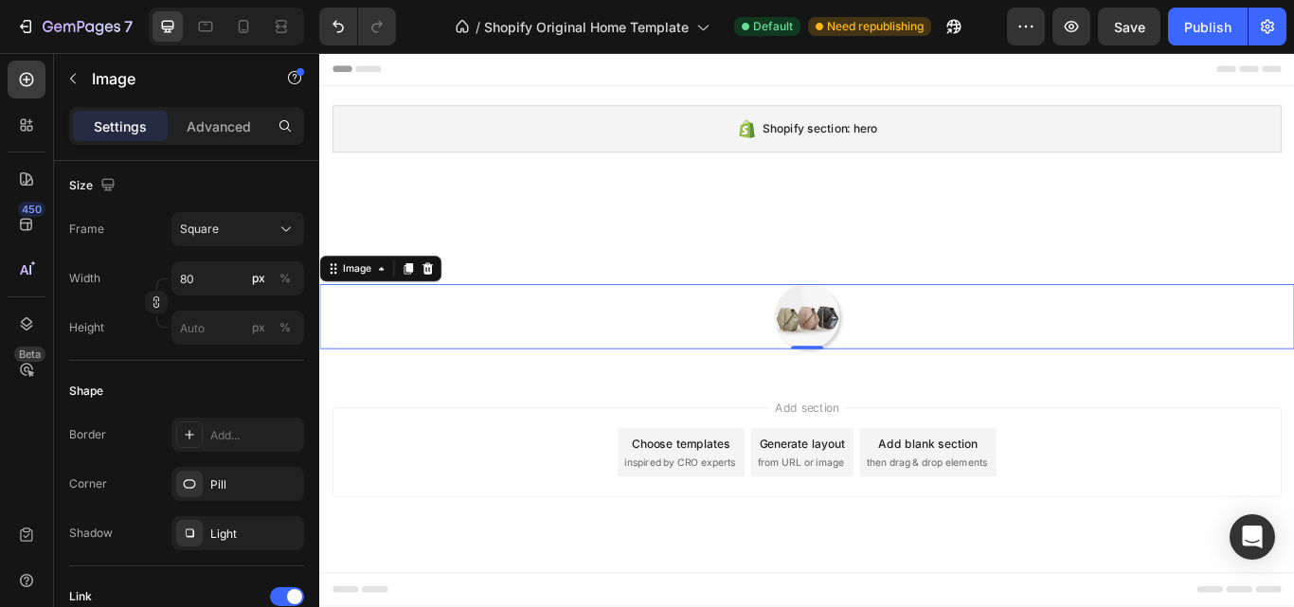
scroll to position [126, 0]
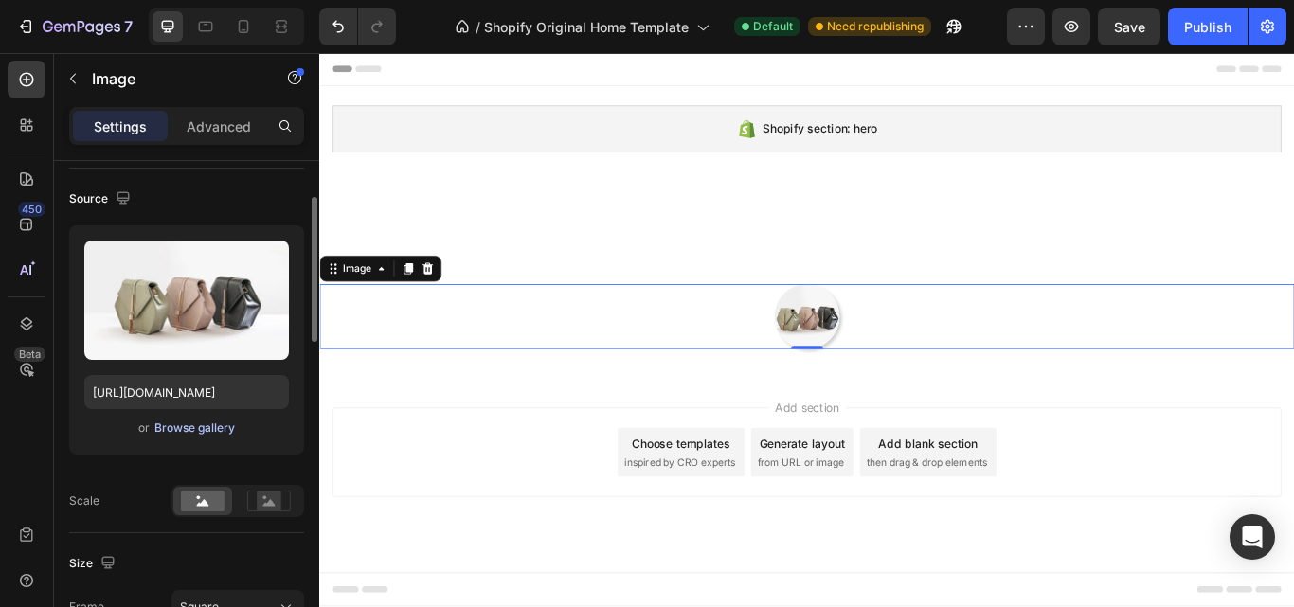
click at [189, 422] on div "Browse gallery" at bounding box center [194, 428] width 81 height 17
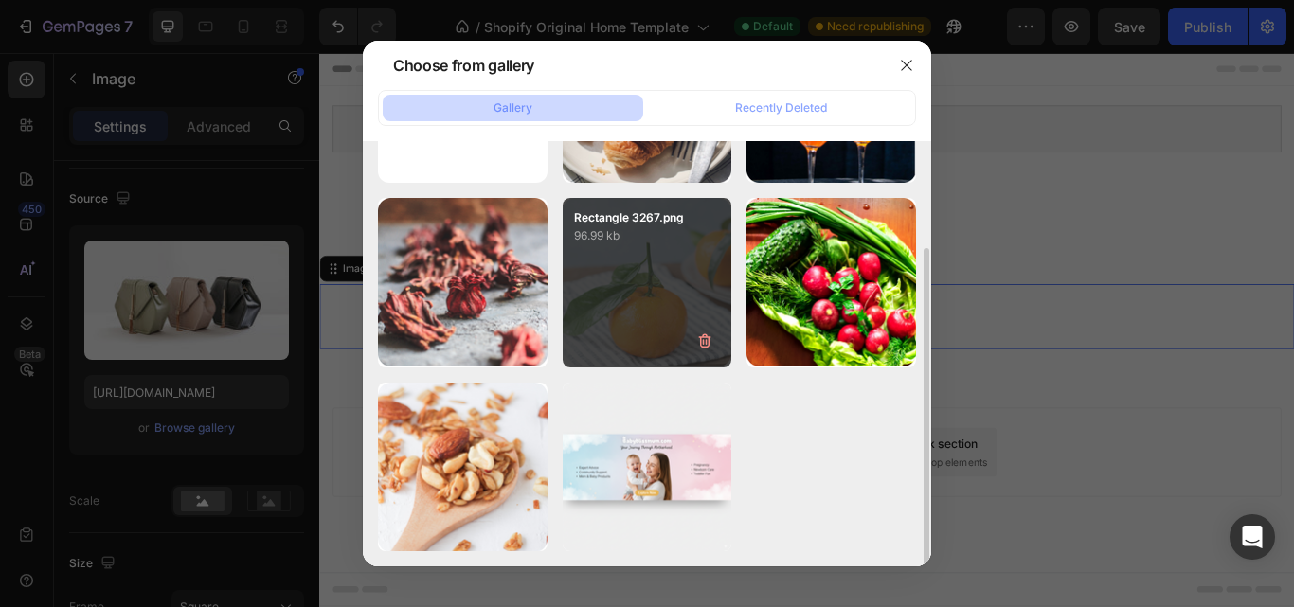
scroll to position [0, 0]
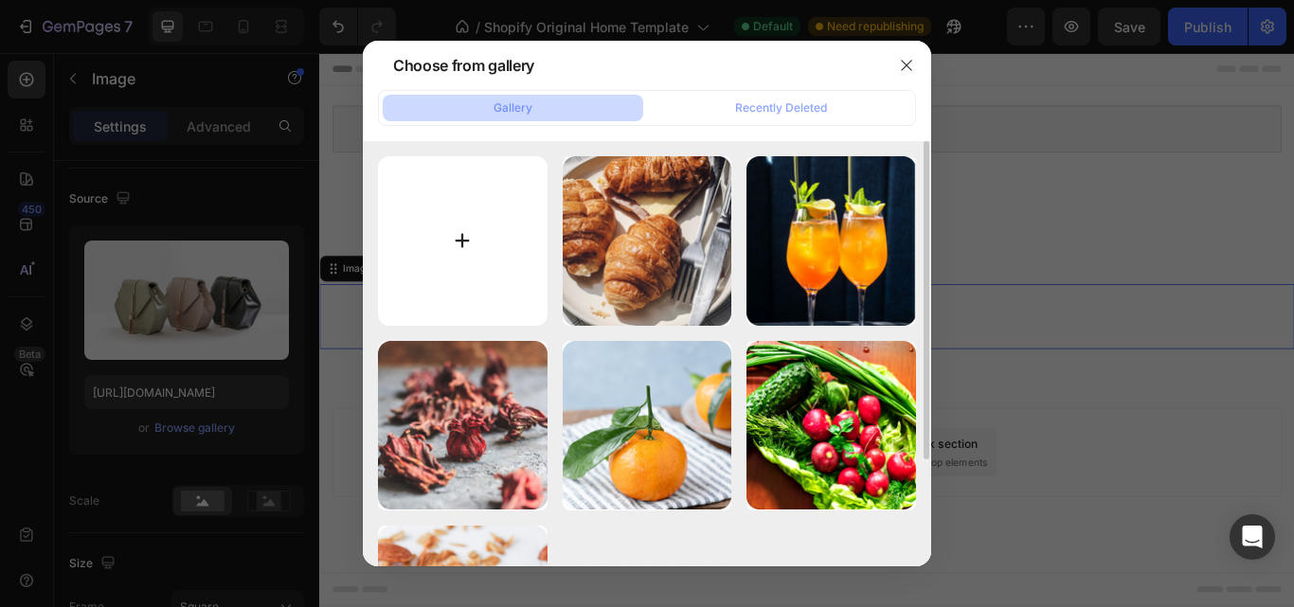
click at [467, 241] on input "file" at bounding box center [463, 241] width 170 height 170
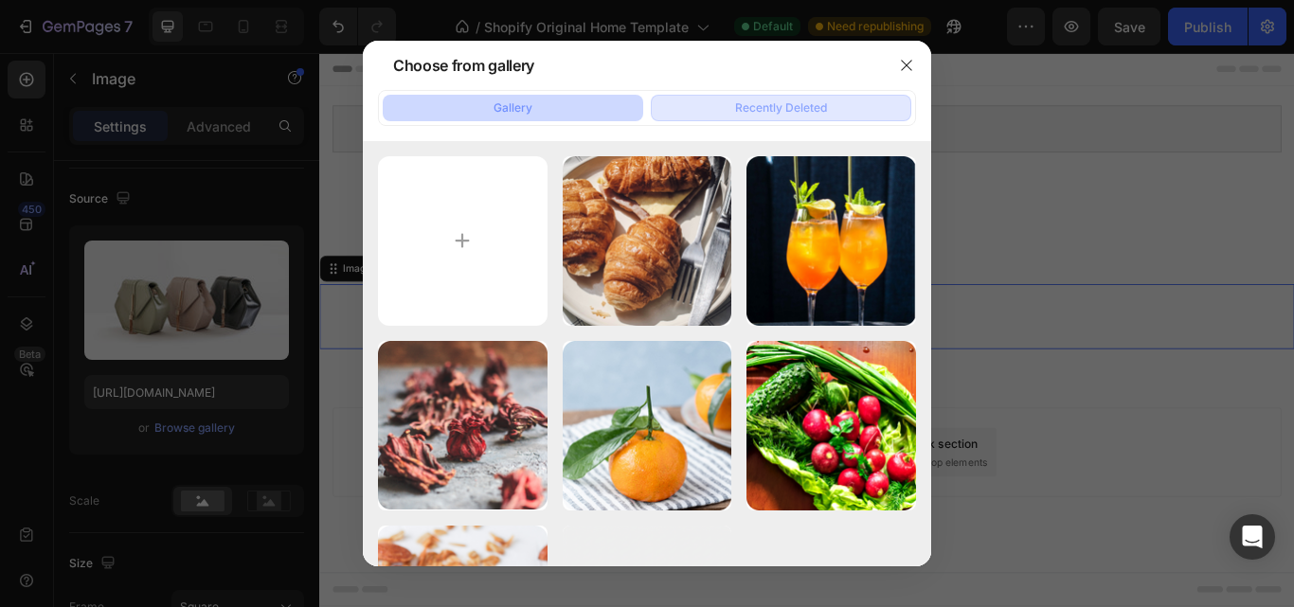
click at [750, 100] on div "Recently Deleted" at bounding box center [781, 107] width 92 height 17
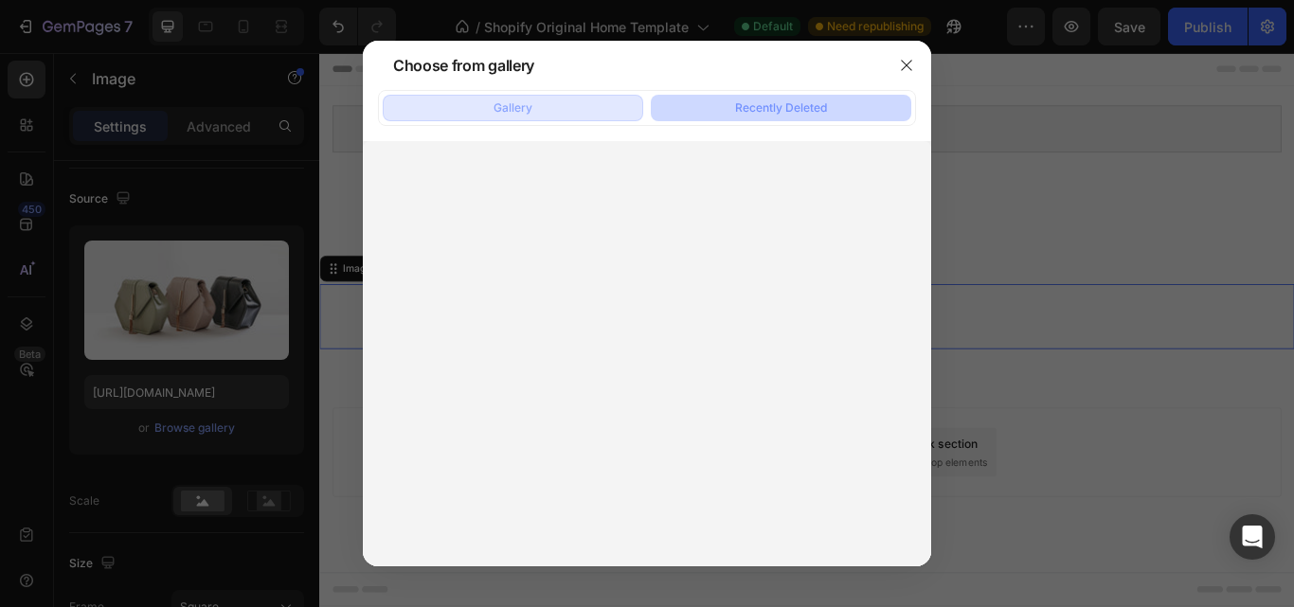
click at [533, 104] on button "Gallery" at bounding box center [513, 108] width 261 height 27
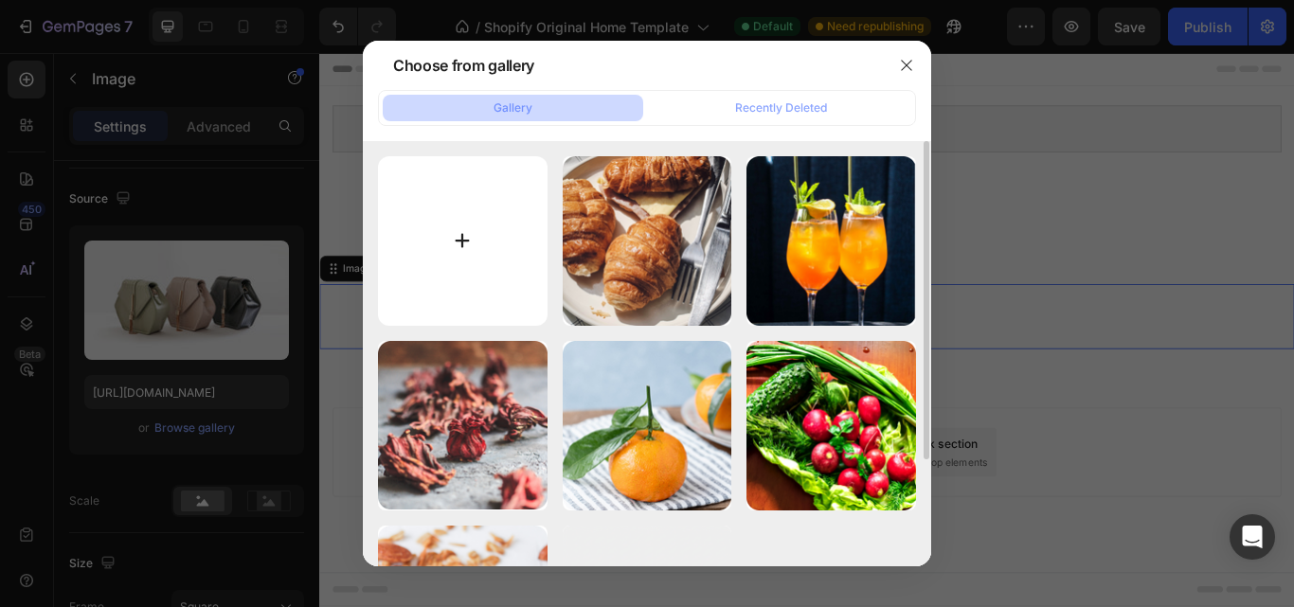
click at [488, 253] on input "file" at bounding box center [463, 241] width 170 height 170
type input "C:\fakepath\photo_2025-03-02_23-19-50.jpg"
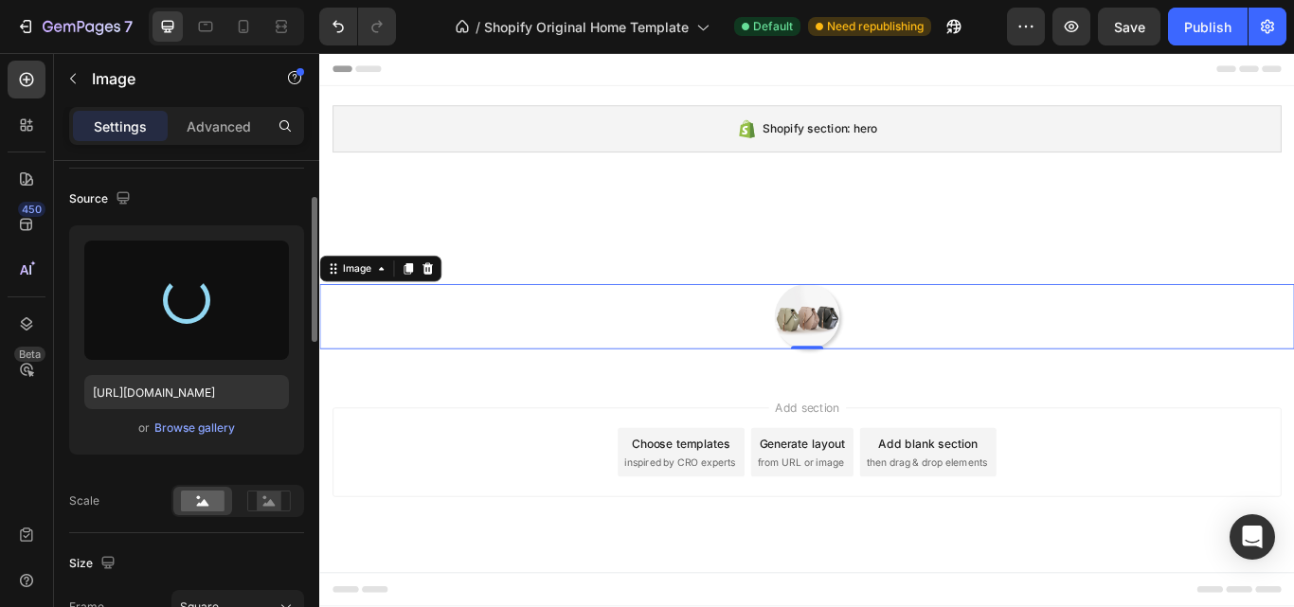
type input "https://cdn.shopify.com/s/files/1/0994/0870/7923/files/gempages_585824903219905…"
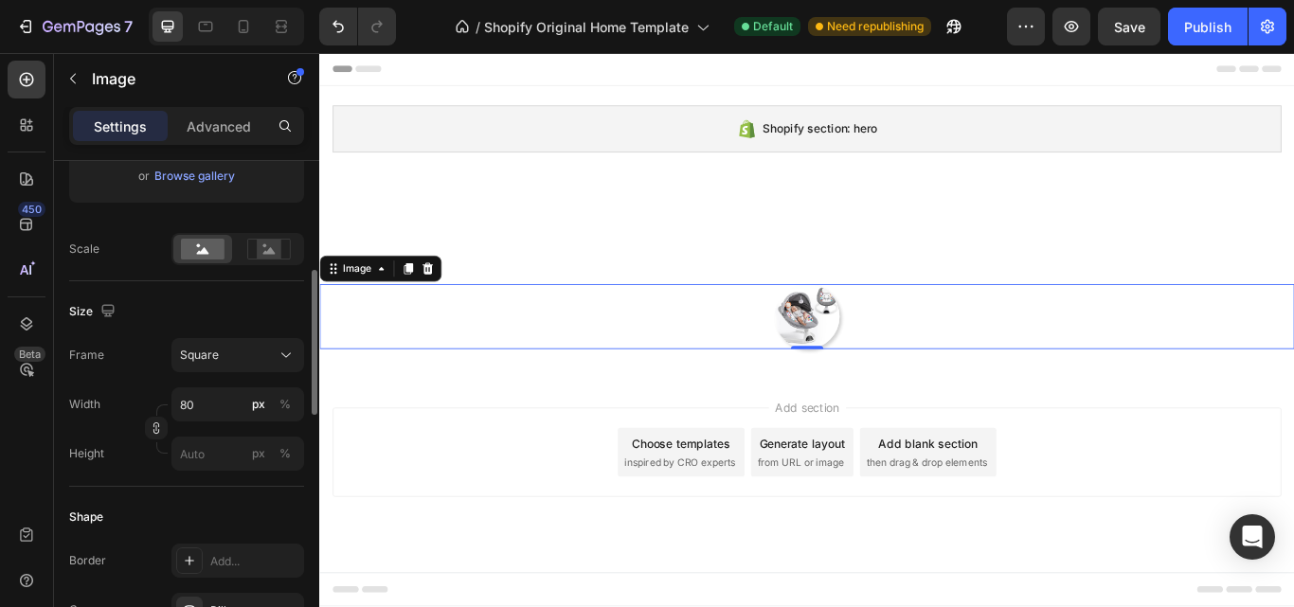
scroll to position [504, 0]
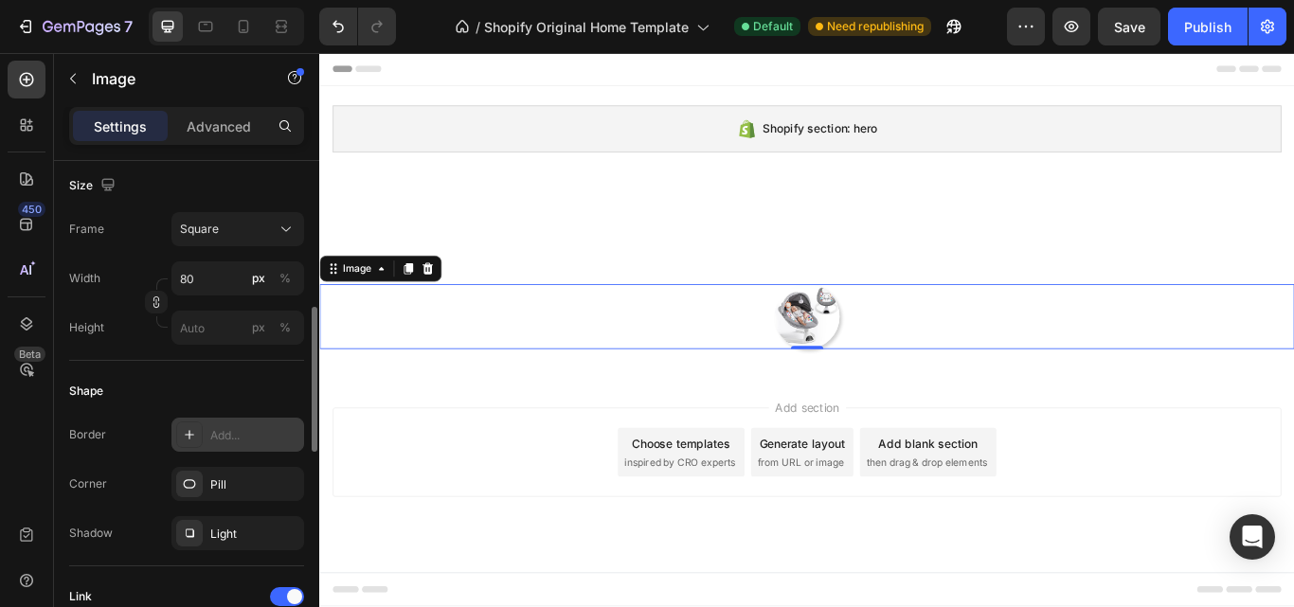
click at [194, 437] on icon at bounding box center [189, 434] width 15 height 15
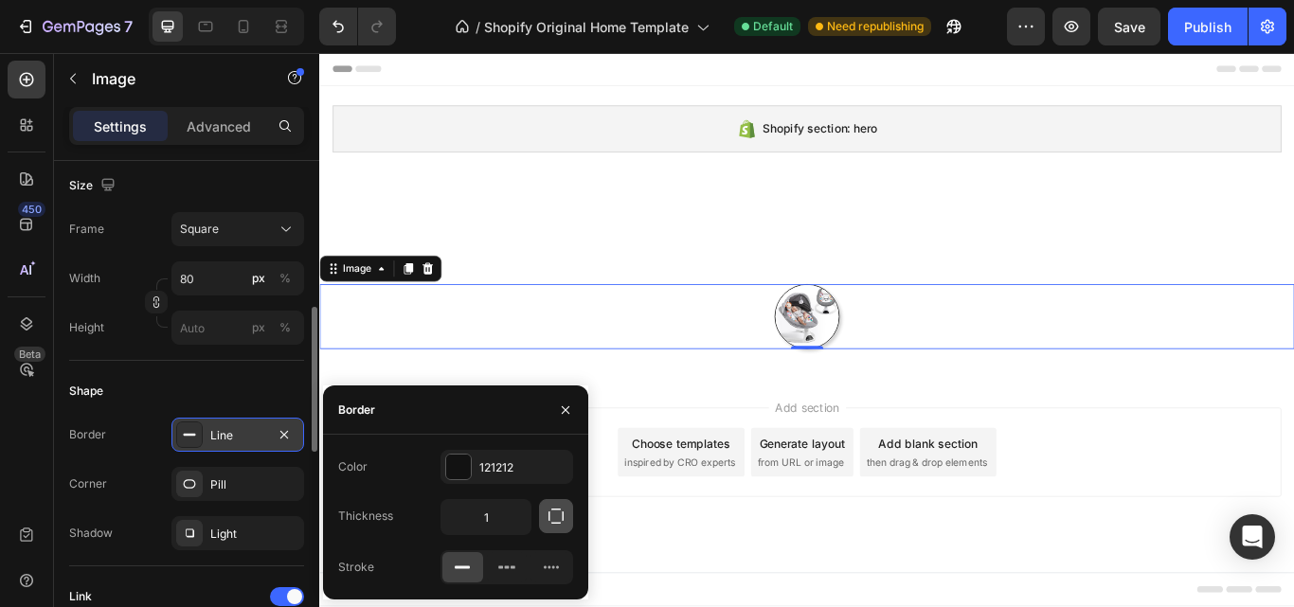
click at [551, 516] on icon "button" at bounding box center [556, 516] width 19 height 19
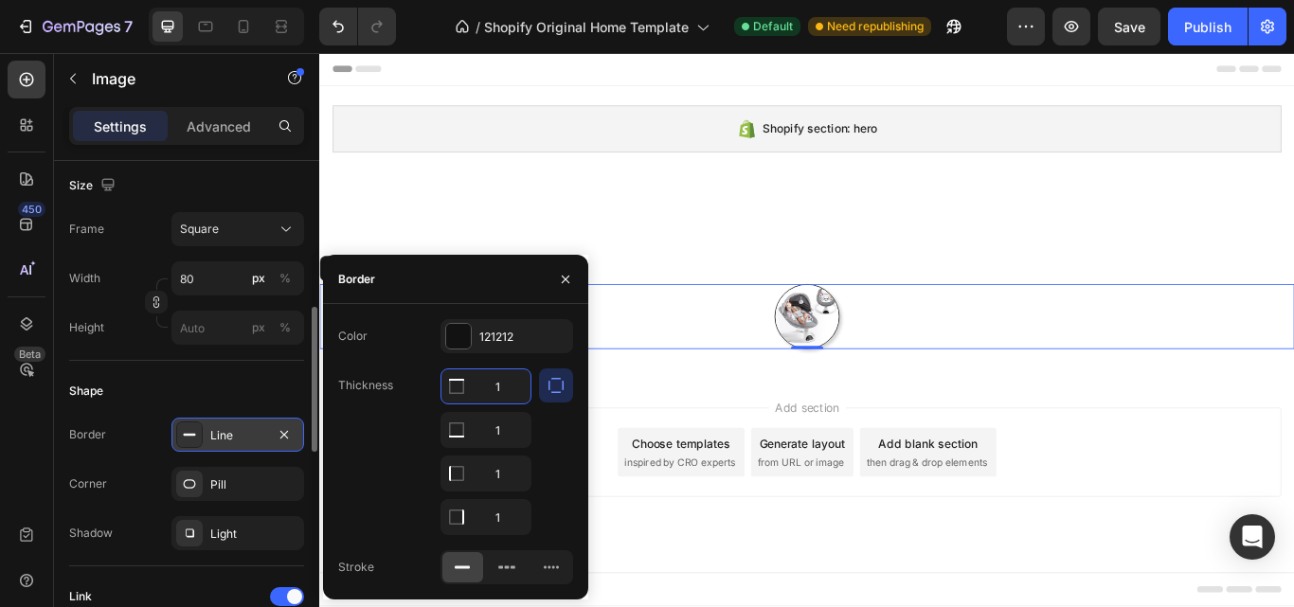
click at [506, 390] on input "1" at bounding box center [486, 386] width 89 height 34
type input "1"
click at [558, 286] on icon "button" at bounding box center [565, 279] width 15 height 15
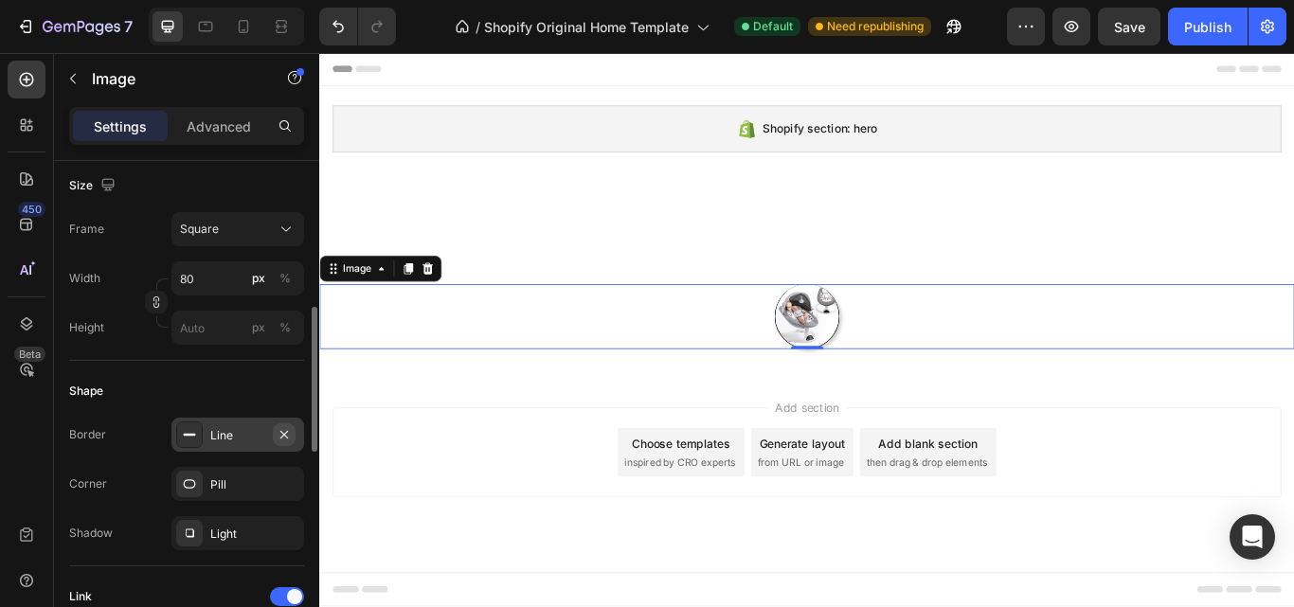
click at [281, 433] on icon "button" at bounding box center [284, 434] width 15 height 15
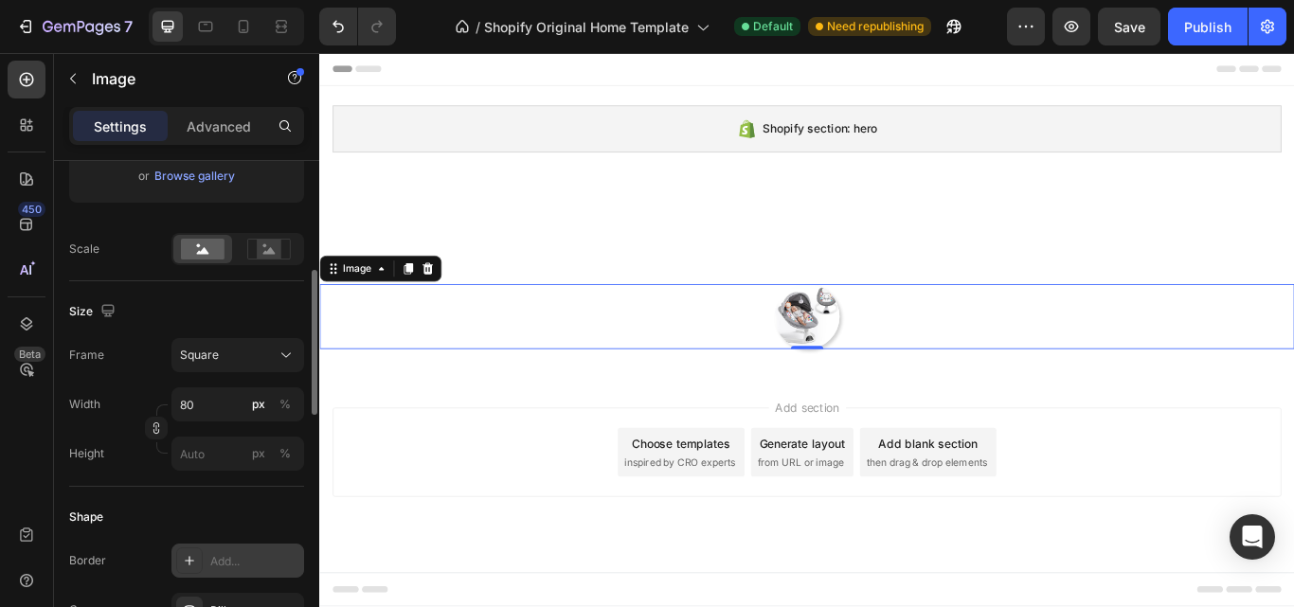
scroll to position [252, 0]
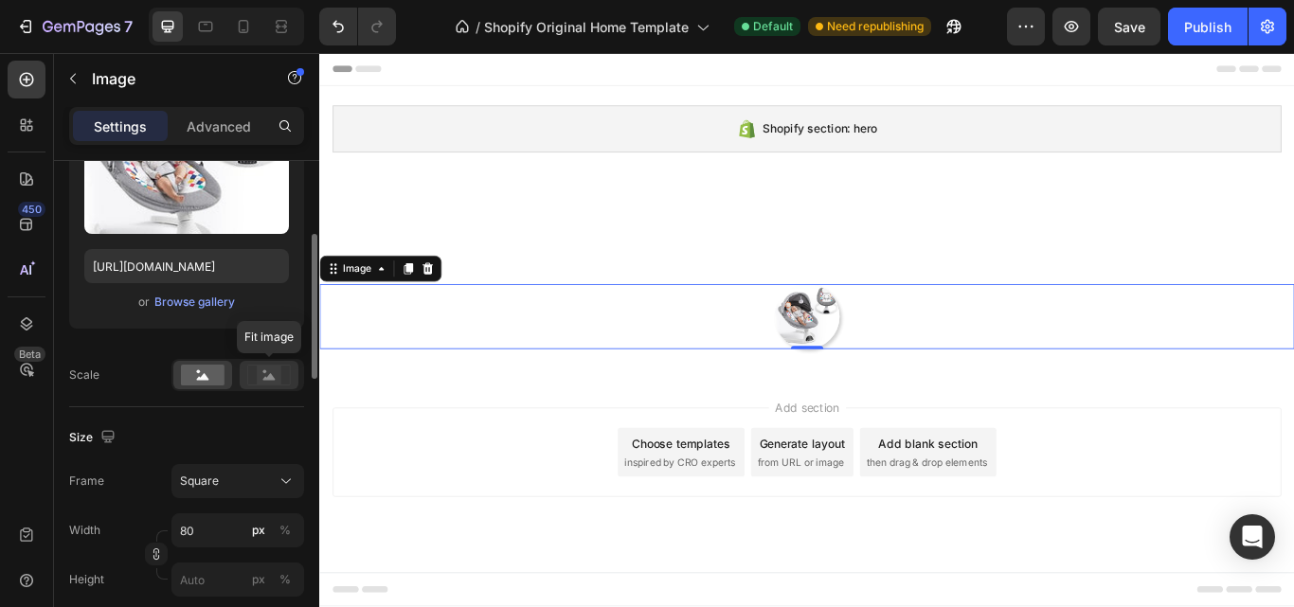
click at [269, 377] on icon at bounding box center [269, 376] width 12 height 7
click at [198, 370] on circle at bounding box center [199, 372] width 4 height 4
click at [265, 380] on icon at bounding box center [269, 376] width 12 height 7
click at [217, 371] on rect at bounding box center [203, 375] width 44 height 21
click at [267, 374] on rect at bounding box center [269, 375] width 25 height 19
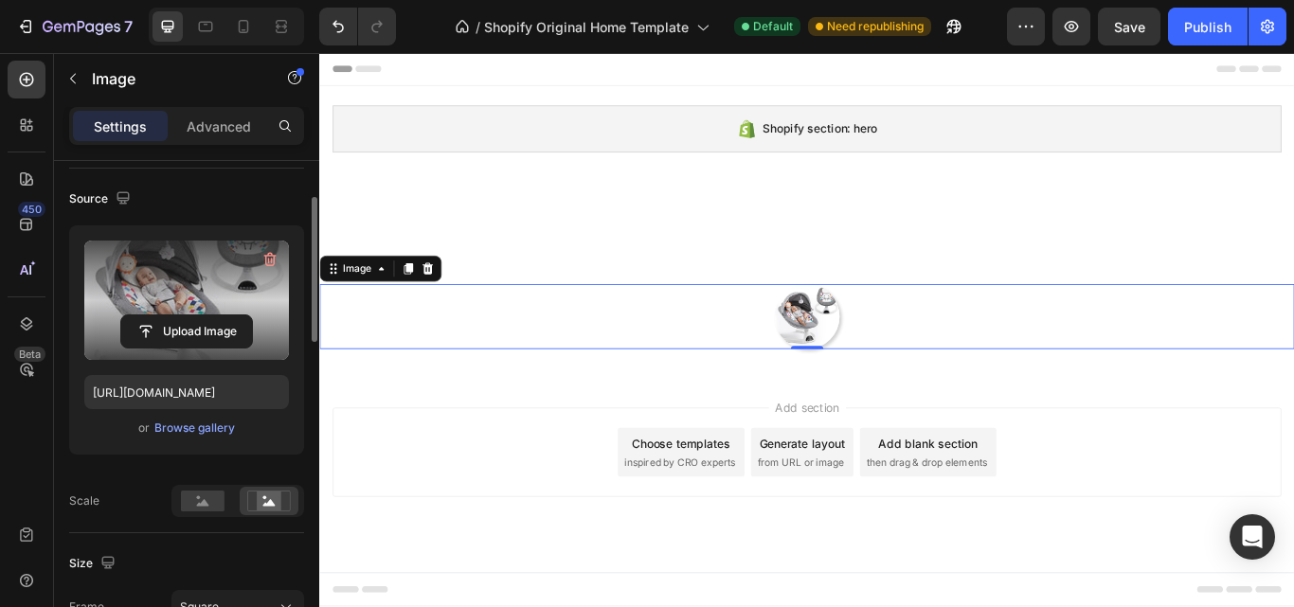
scroll to position [0, 0]
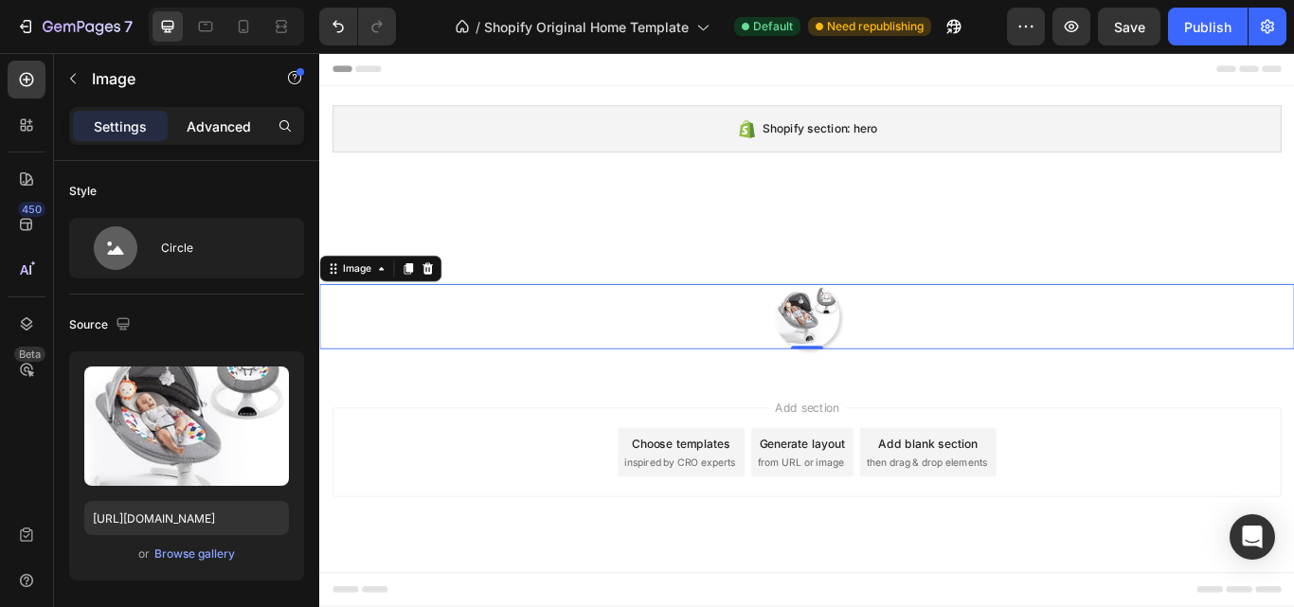
click at [213, 136] on div "Advanced" at bounding box center [218, 126] width 95 height 30
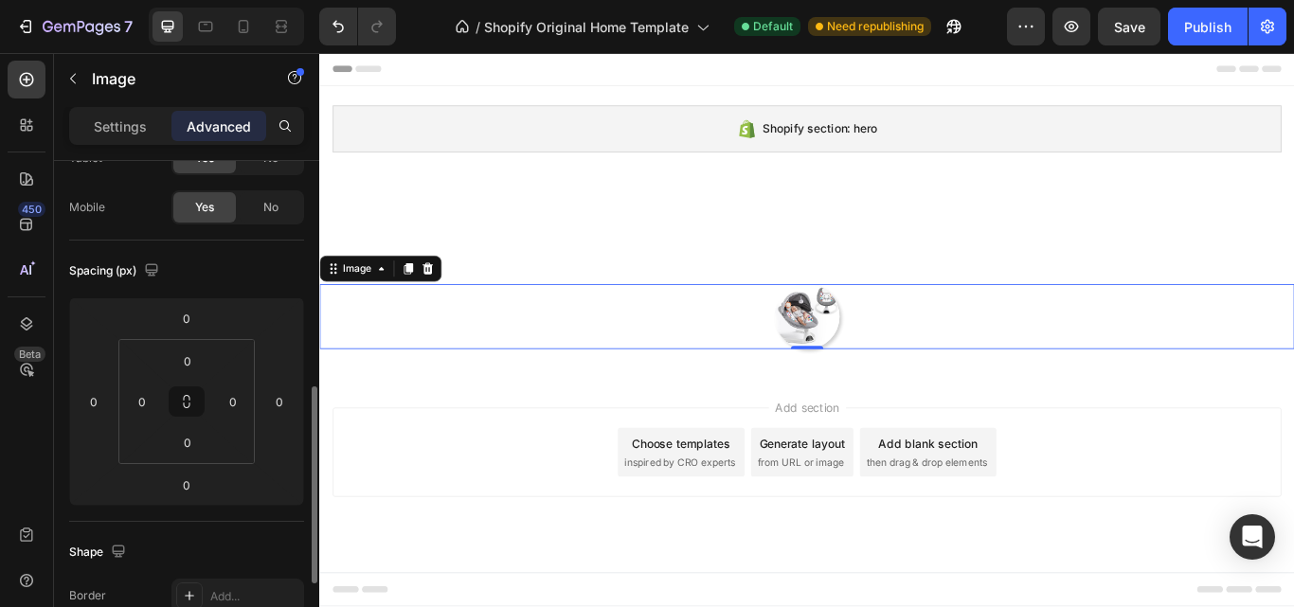
scroll to position [504, 0]
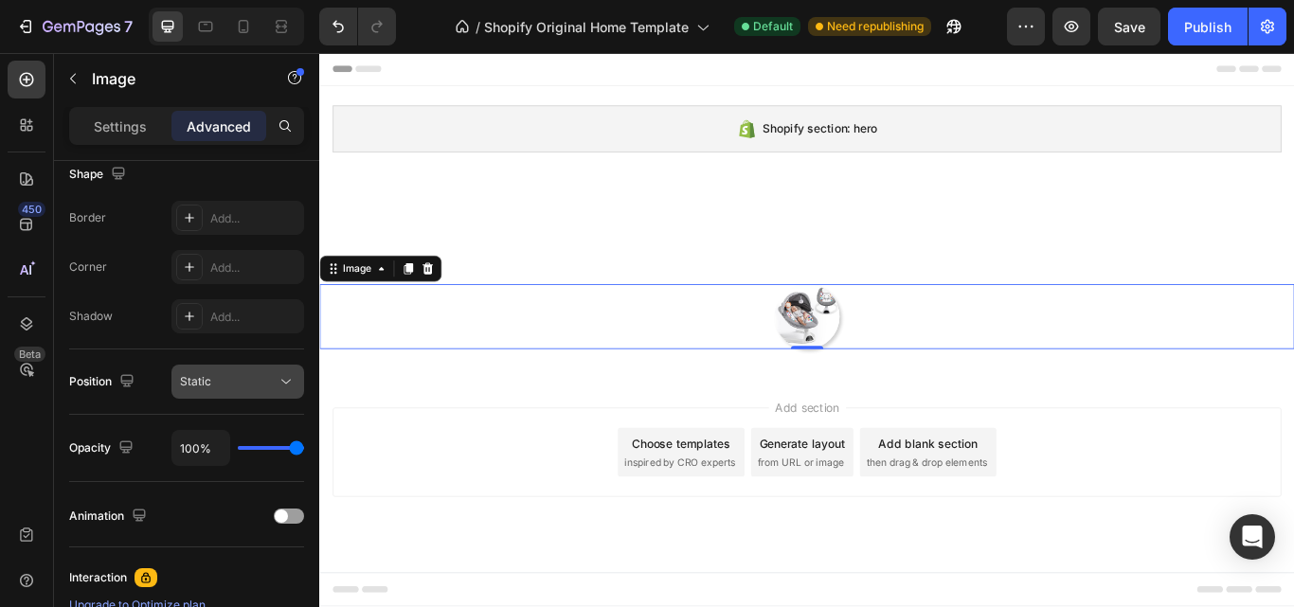
click at [259, 387] on div "Static" at bounding box center [228, 381] width 97 height 17
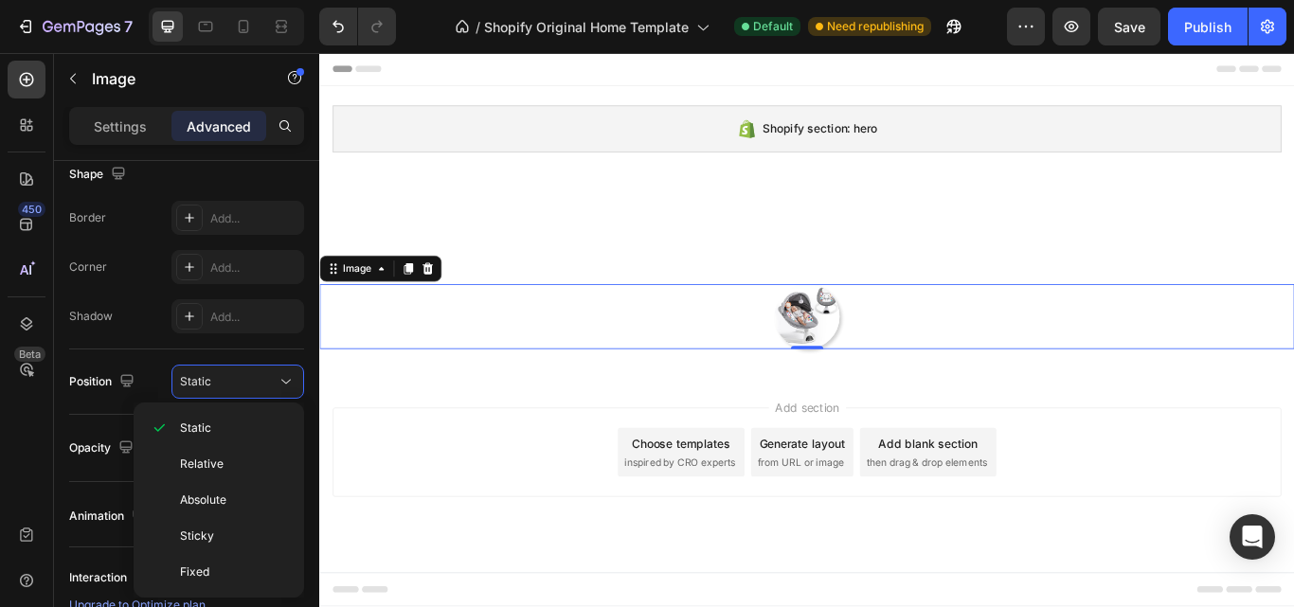
click at [95, 401] on div "Position Static" at bounding box center [186, 382] width 235 height 65
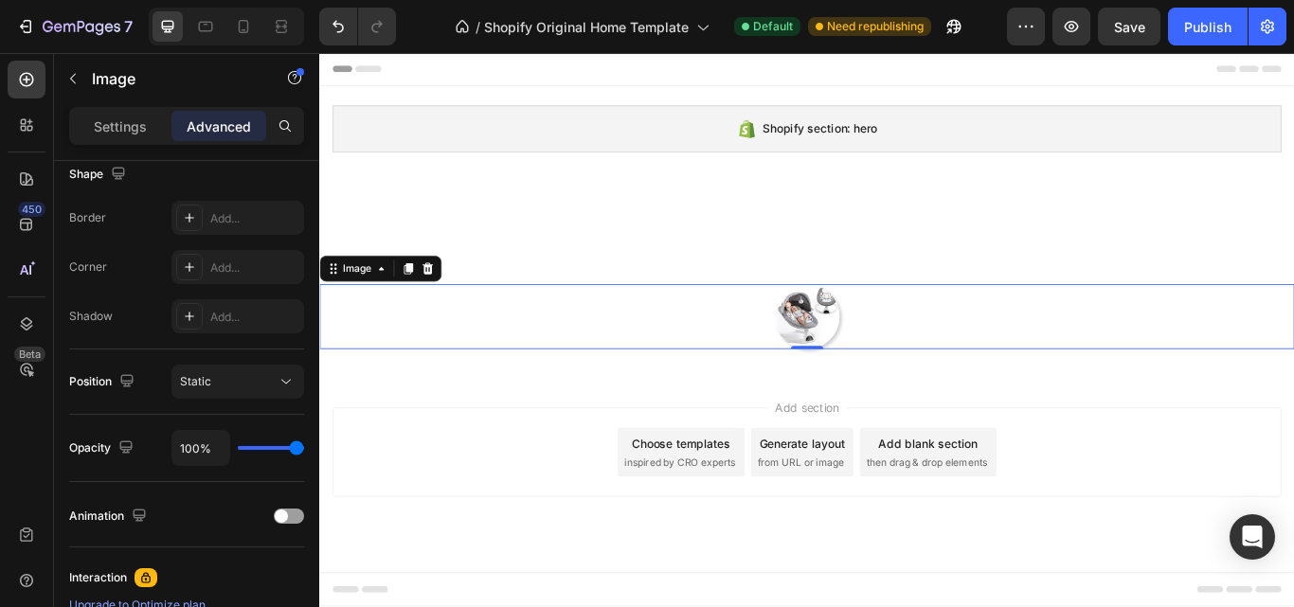
scroll to position [630, 0]
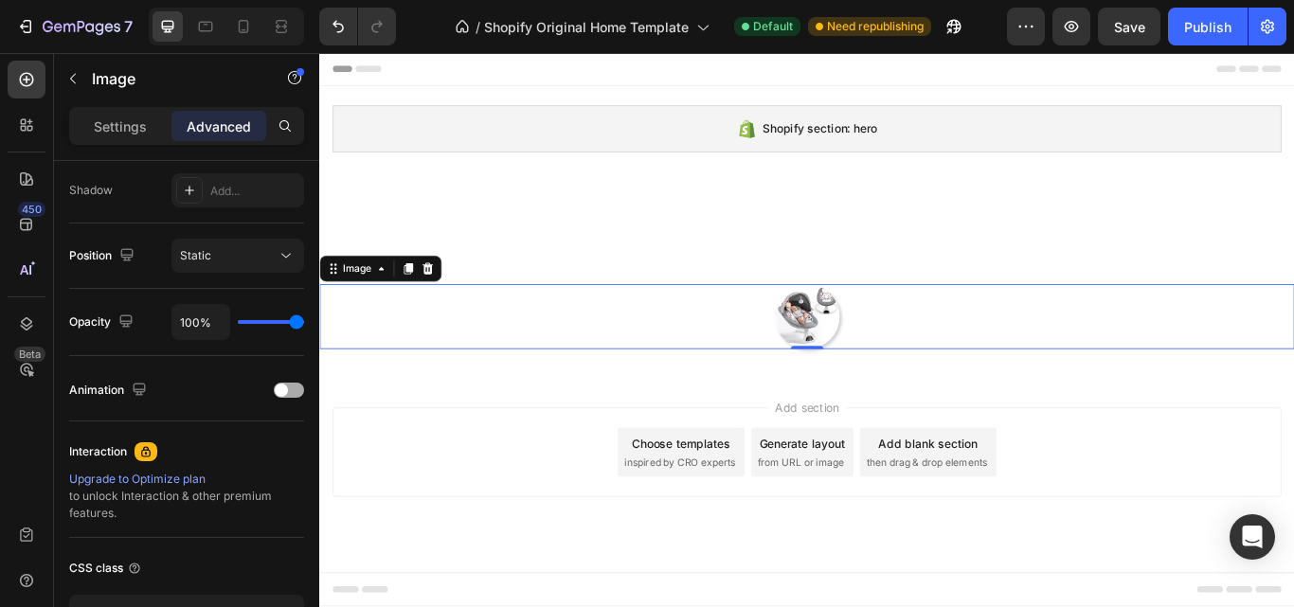
click at [290, 392] on div at bounding box center [289, 390] width 30 height 15
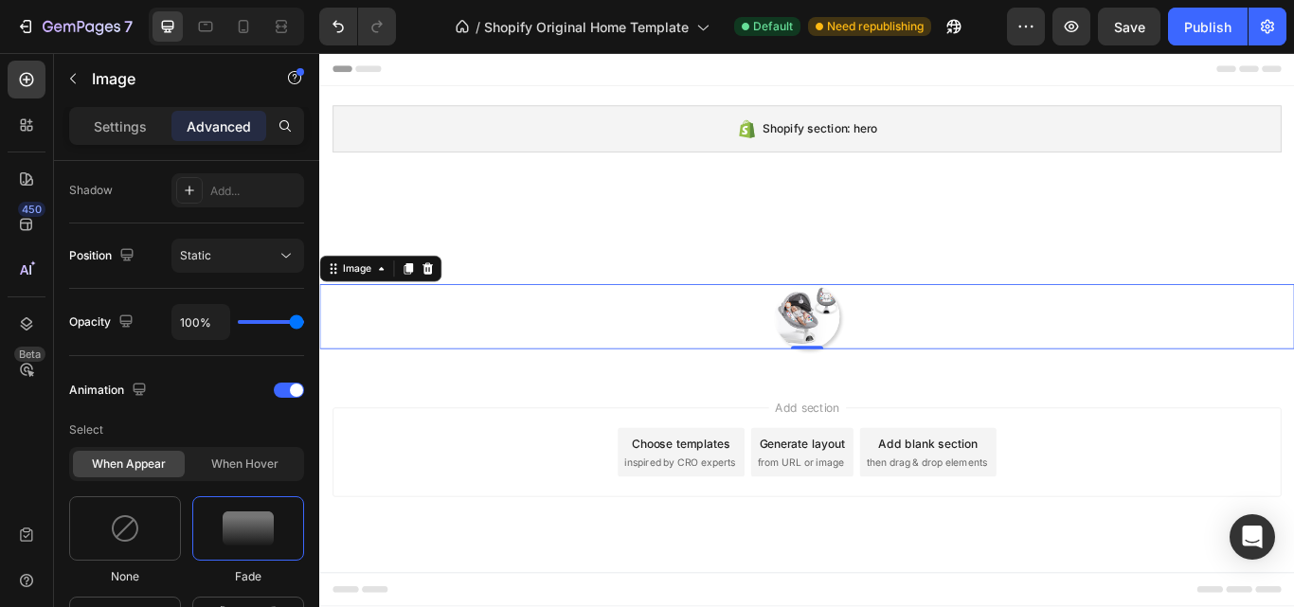
click at [246, 525] on img at bounding box center [248, 529] width 51 height 34
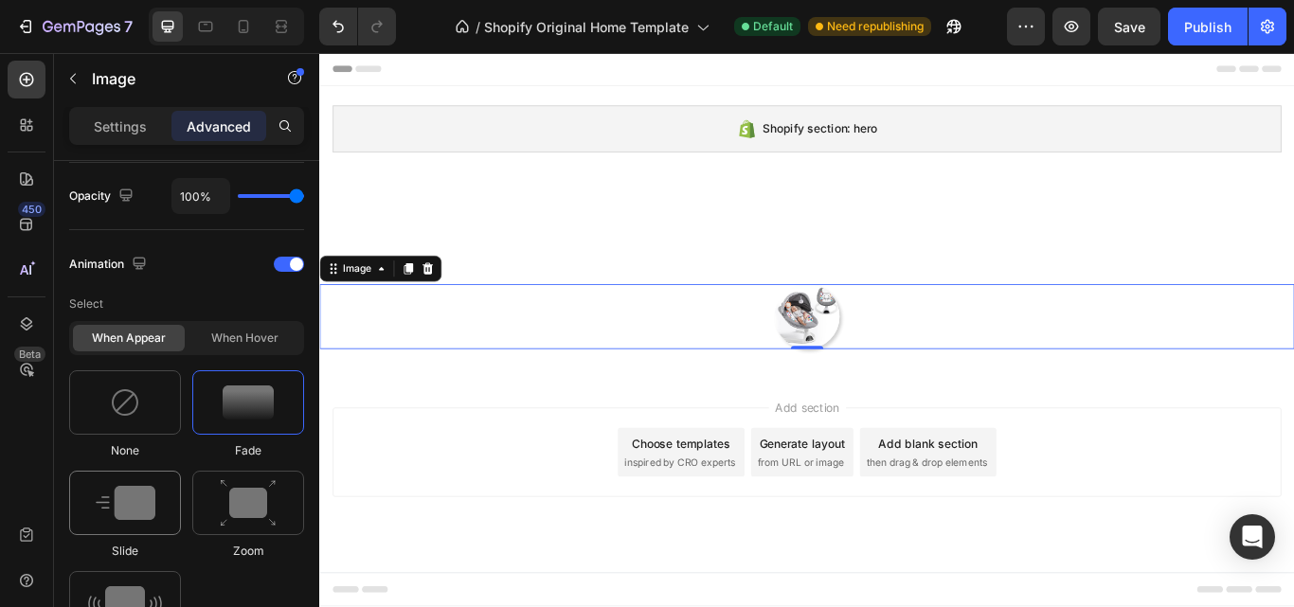
click at [151, 515] on img at bounding box center [126, 503] width 60 height 34
click at [255, 519] on img at bounding box center [248, 503] width 57 height 48
click at [265, 538] on div "Zoom" at bounding box center [248, 515] width 112 height 89
click at [253, 421] on div at bounding box center [248, 402] width 112 height 64
click at [239, 522] on img at bounding box center [248, 503] width 57 height 48
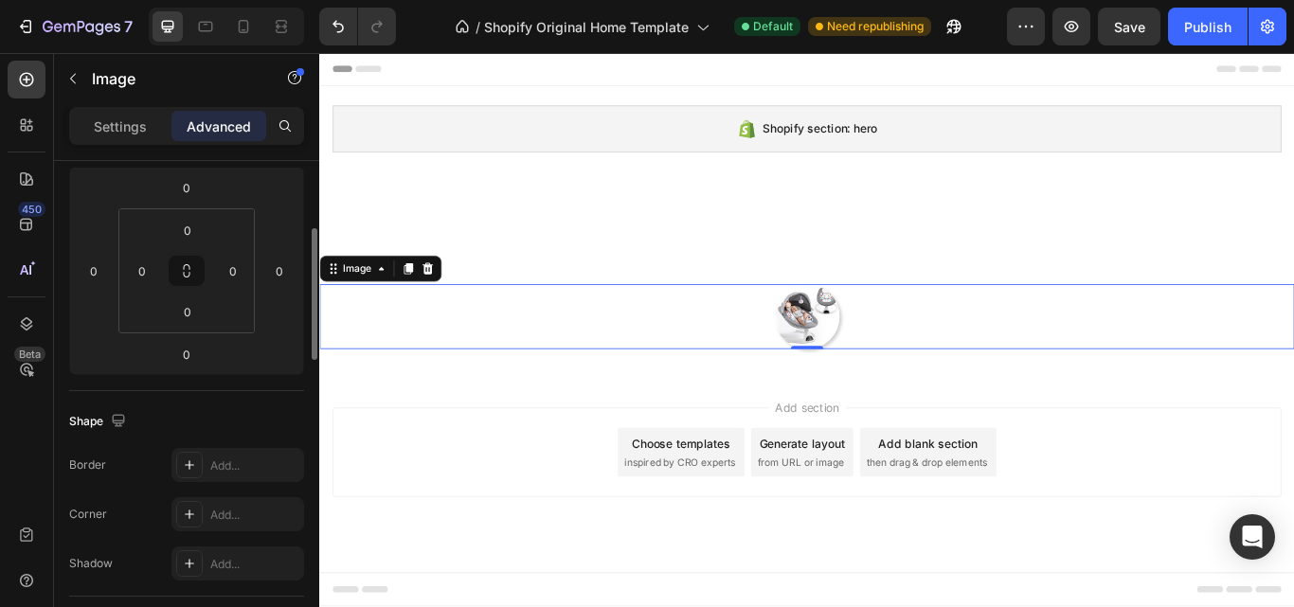
scroll to position [0, 0]
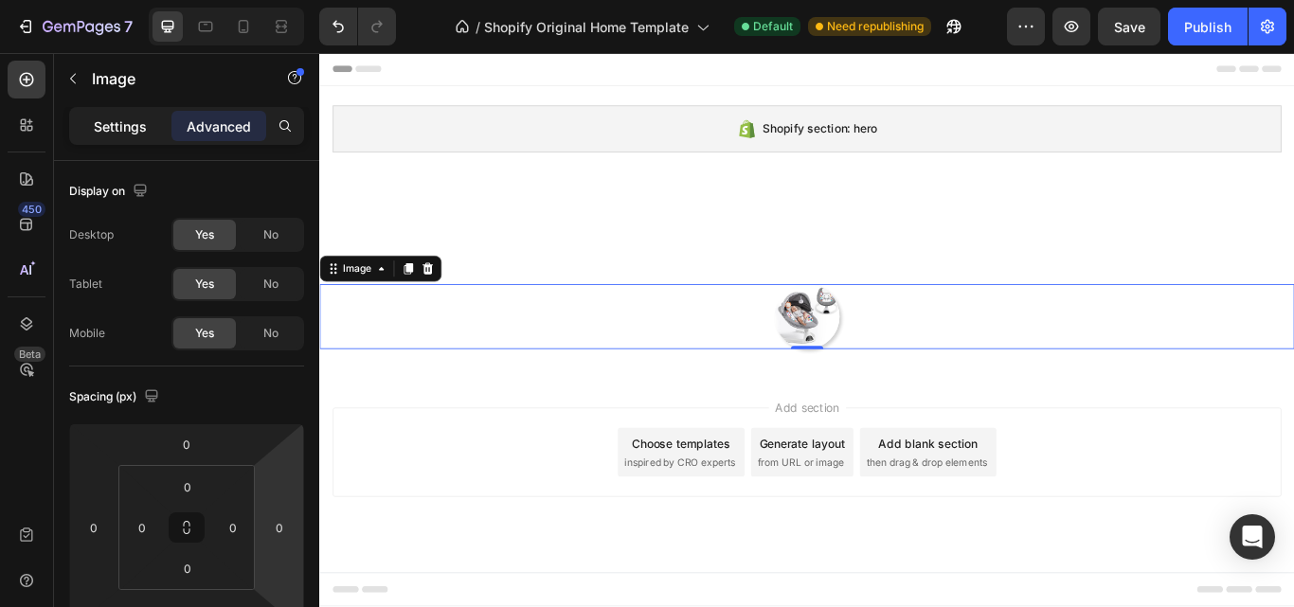
click at [138, 130] on p "Settings" at bounding box center [120, 127] width 53 height 20
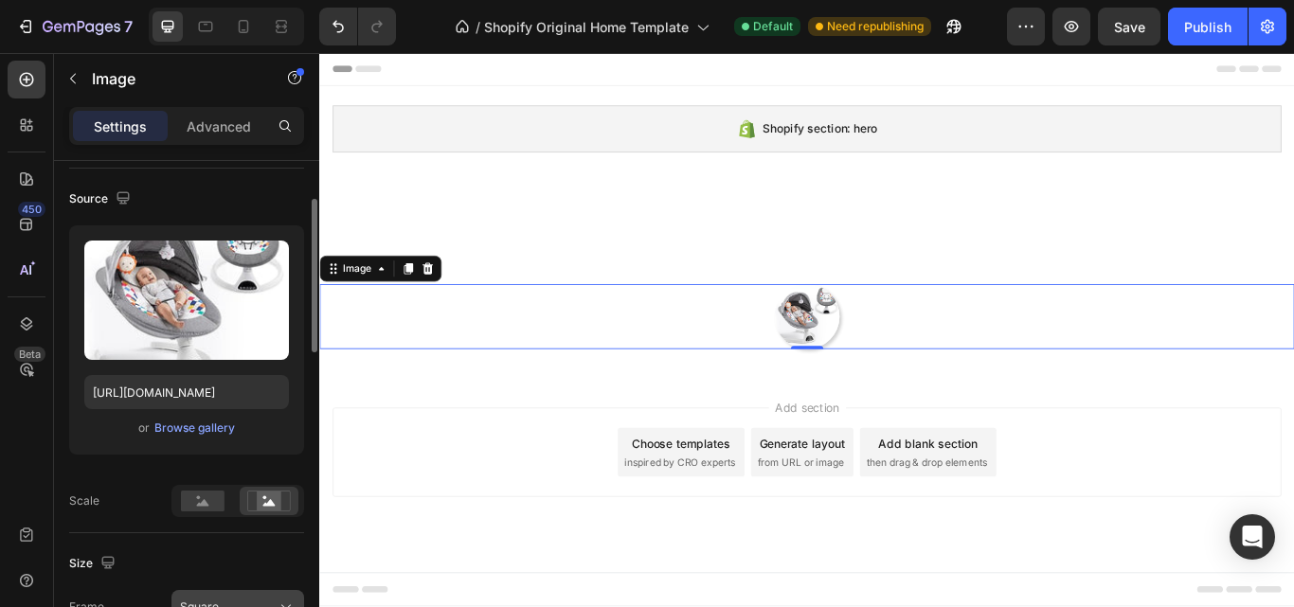
scroll to position [252, 0]
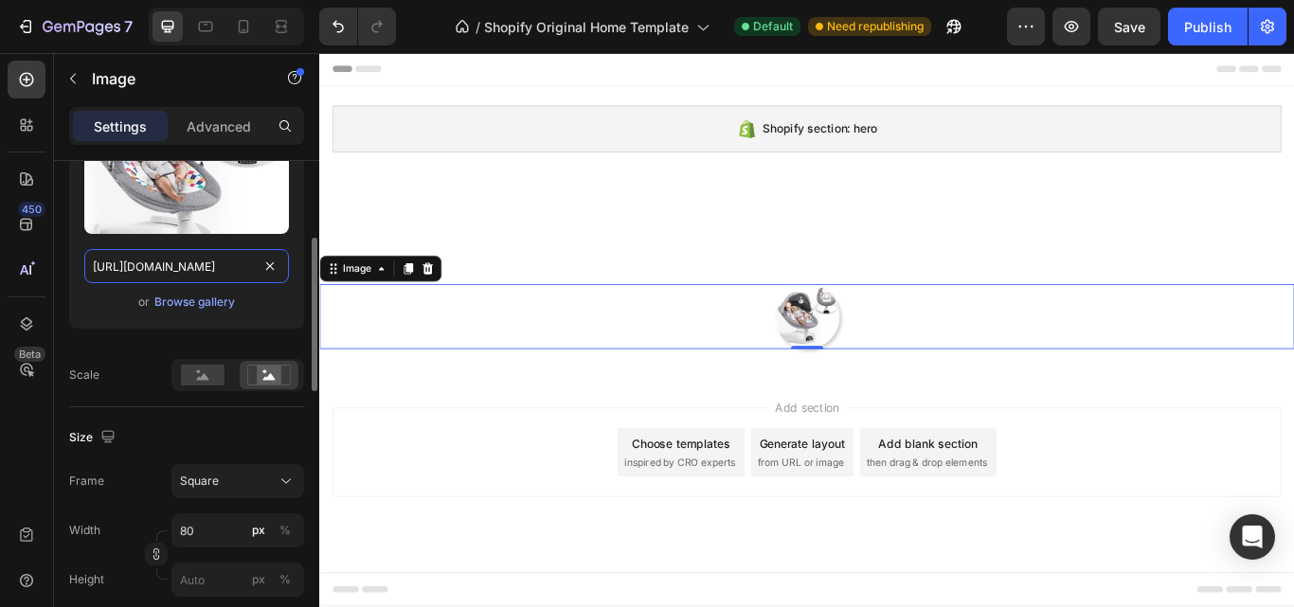
click at [203, 272] on input "https://cdn.shopify.com/s/files/1/0994/0870/7923/files/gempages_585824903219905…" at bounding box center [186, 266] width 205 height 34
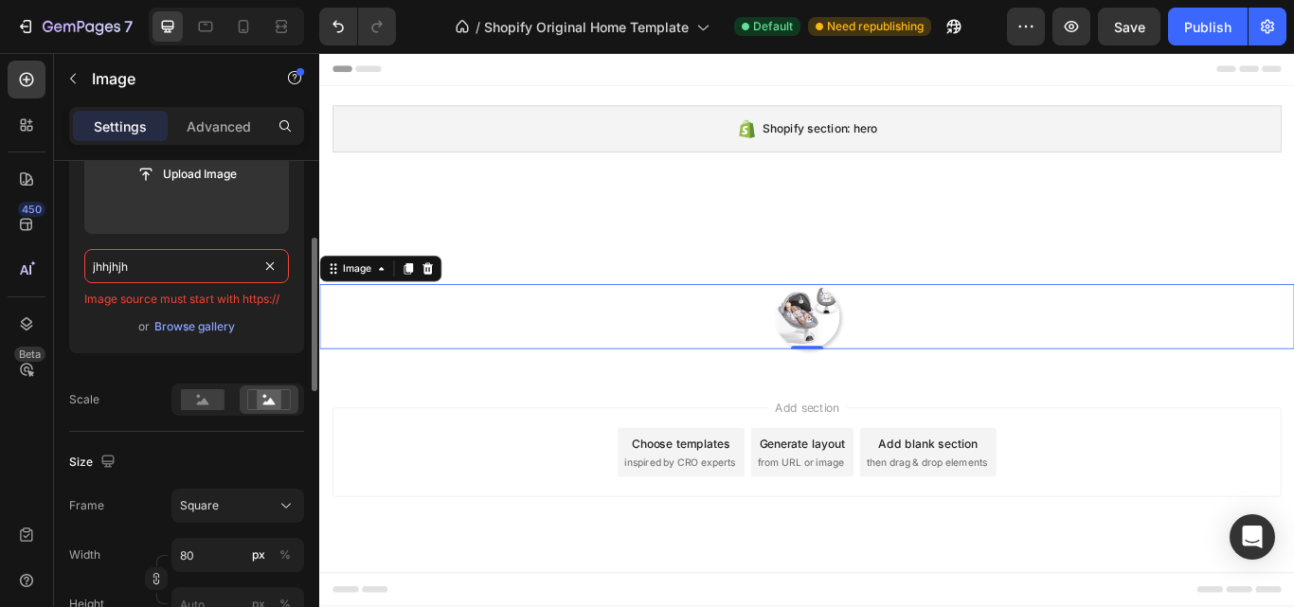
type input "jhhjhjhj"
click at [105, 366] on div "Upload Image Image source must start with https:// or Browse gallery" at bounding box center [186, 233] width 235 height 269
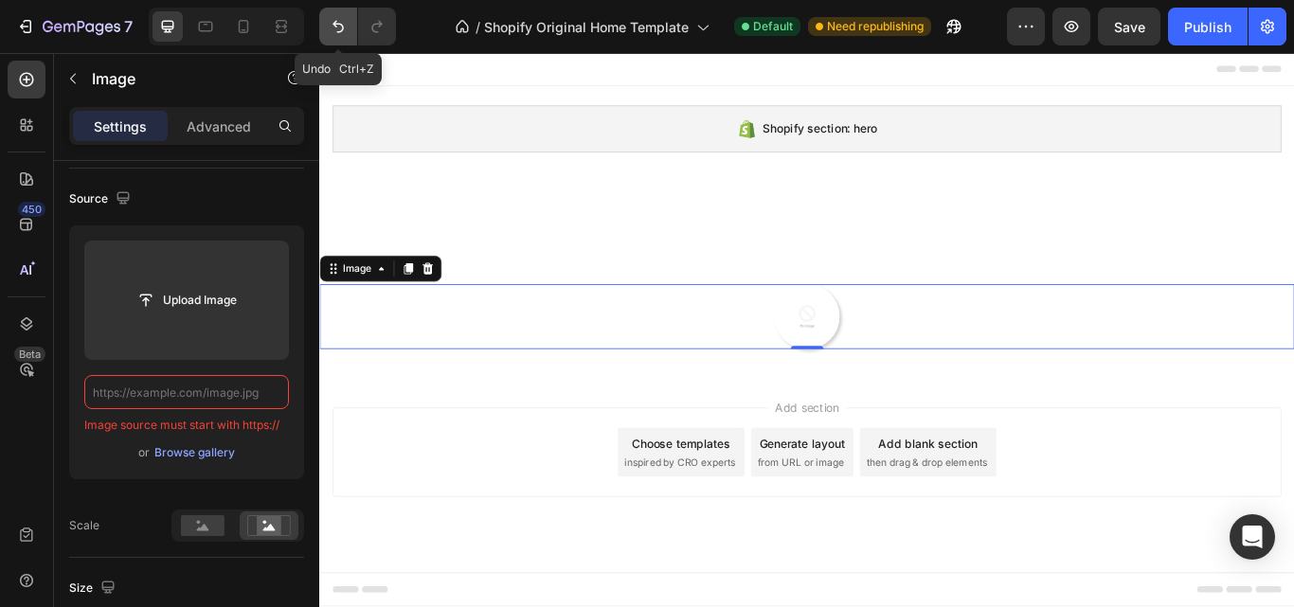
click at [332, 23] on icon "Undo/Redo" at bounding box center [338, 26] width 19 height 19
type input "https://cdn.shopify.com/s/files/1/0994/0870/7923/files/gempages_585824903219905…"
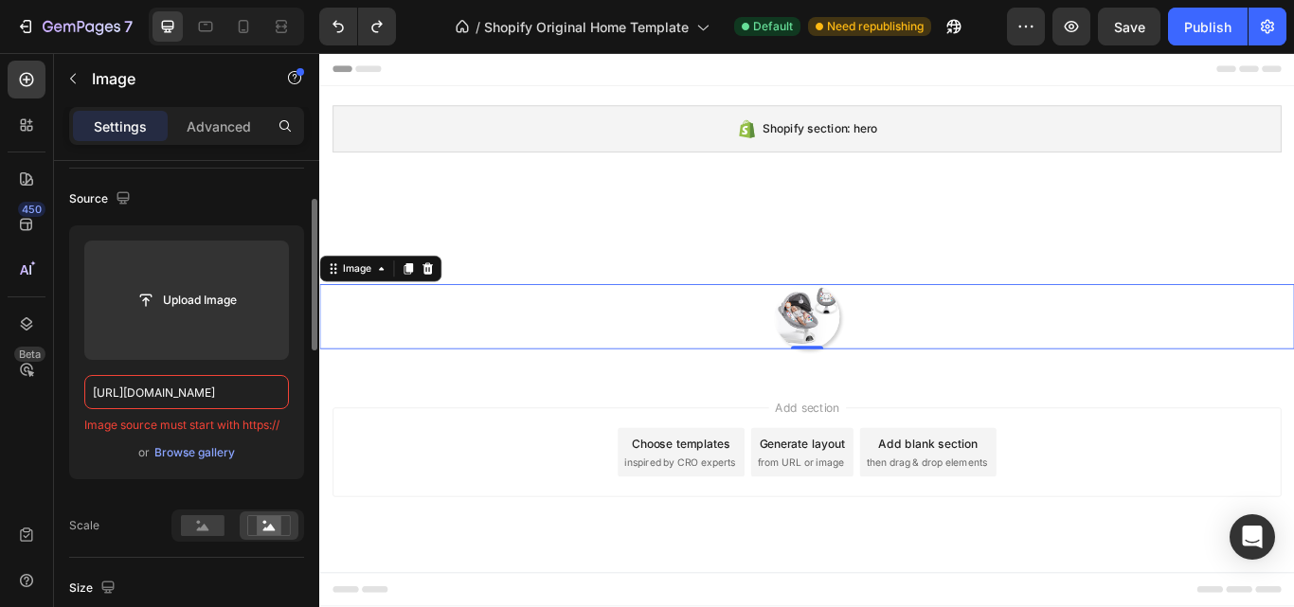
click at [135, 492] on div "Upload Image https://cdn.shopify.com/s/files/1/0994/0870/7923/files/gempages_58…" at bounding box center [186, 359] width 235 height 269
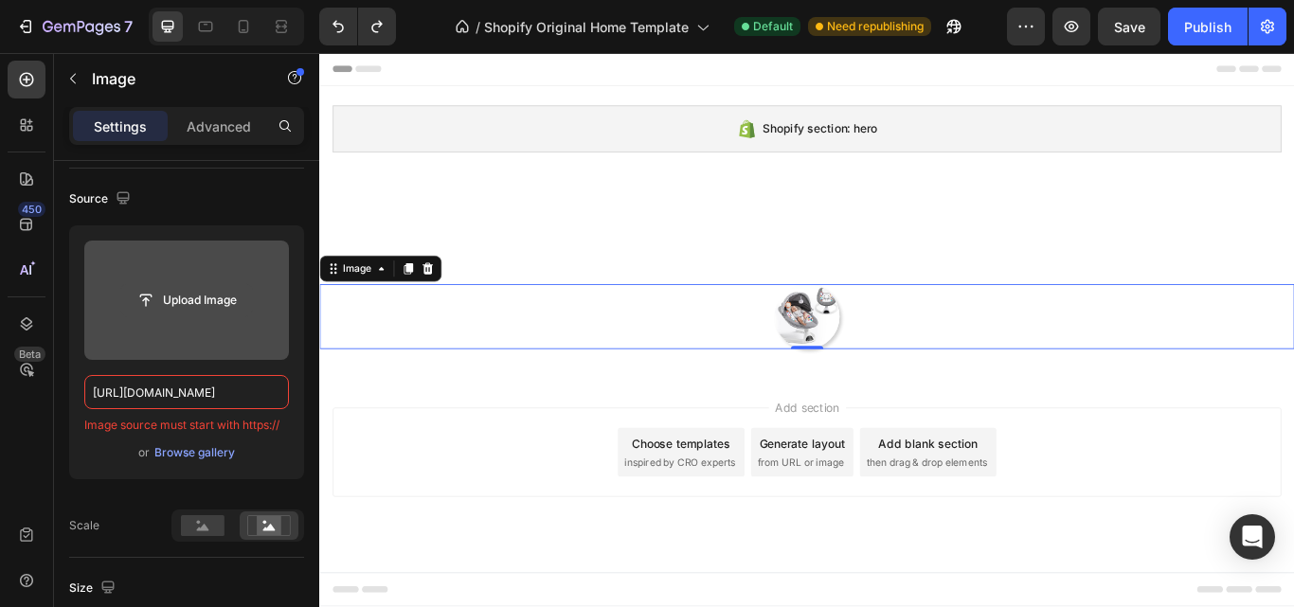
click at [196, 309] on input "file" at bounding box center [186, 300] width 131 height 32
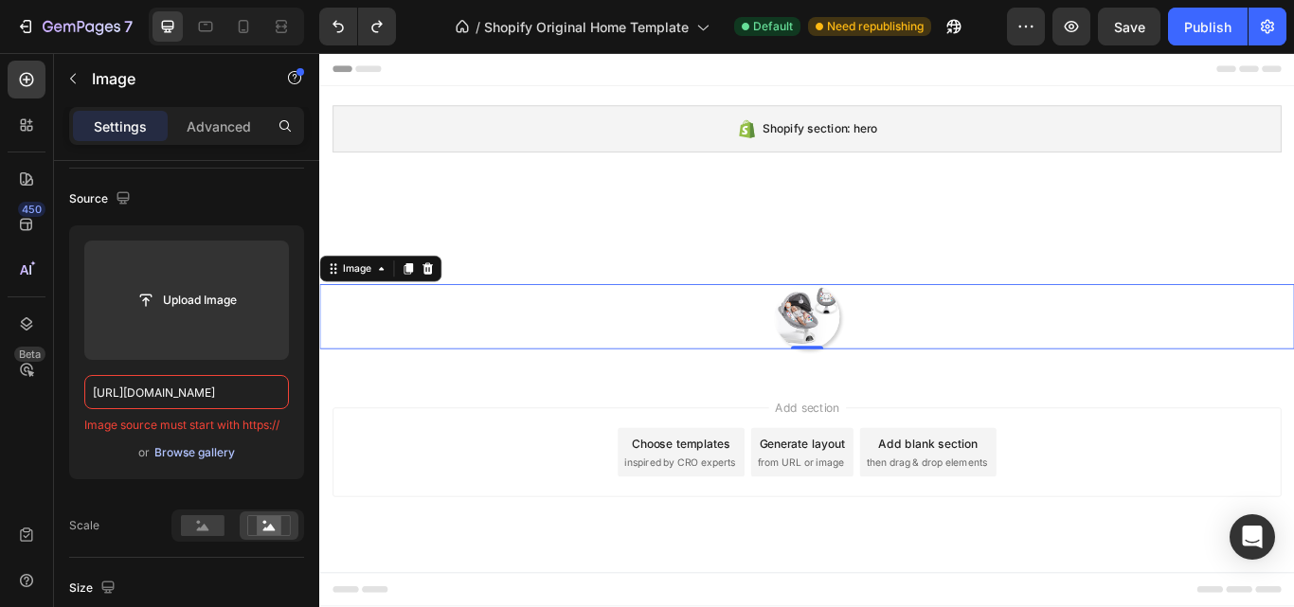
click at [192, 447] on div "Browse gallery" at bounding box center [194, 452] width 81 height 17
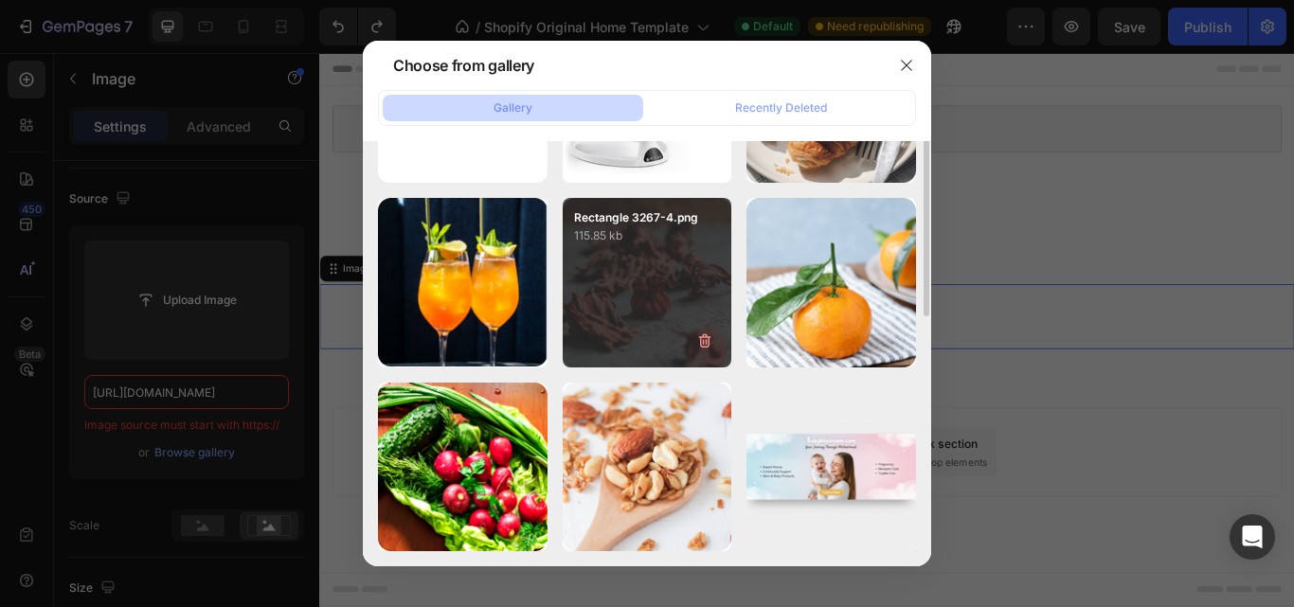
scroll to position [0, 0]
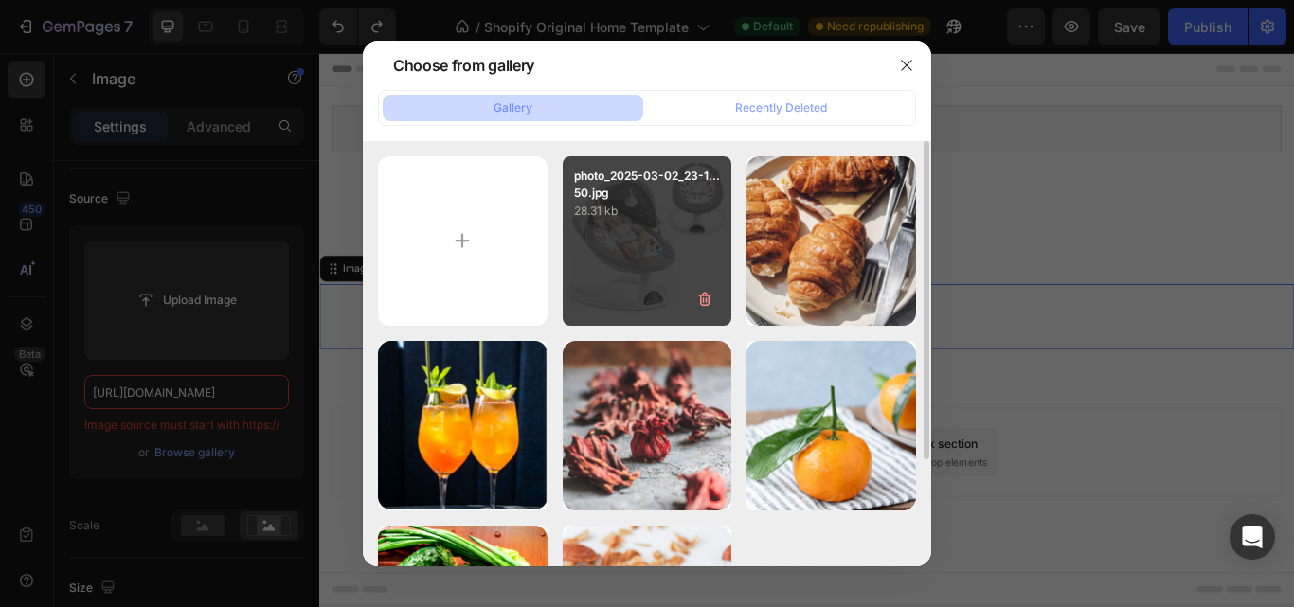
click at [652, 272] on div "photo_2025-03-02_23-1...50.jpg 28.31 kb" at bounding box center [648, 241] width 170 height 170
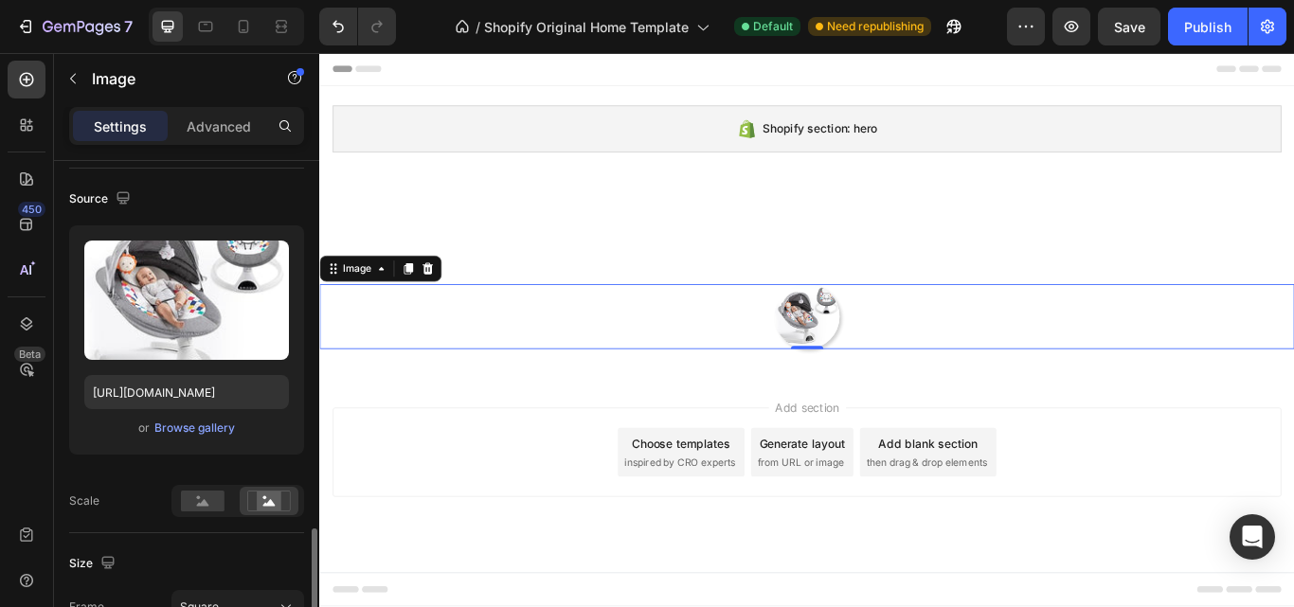
scroll to position [504, 0]
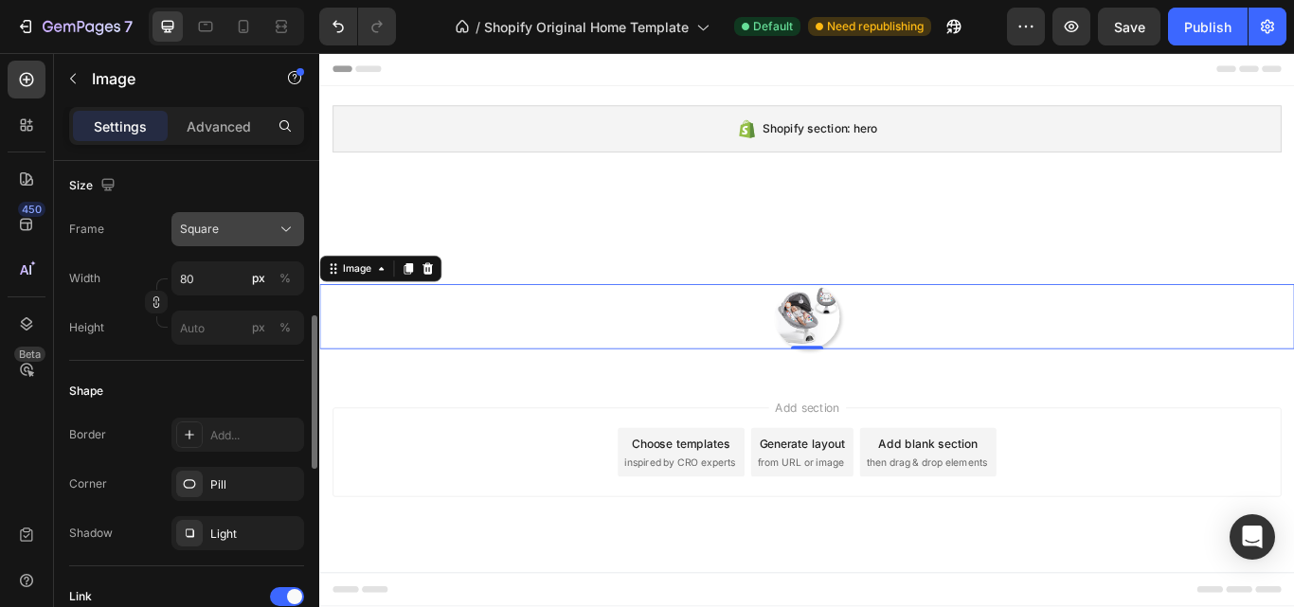
click at [257, 225] on div "Square" at bounding box center [226, 229] width 93 height 17
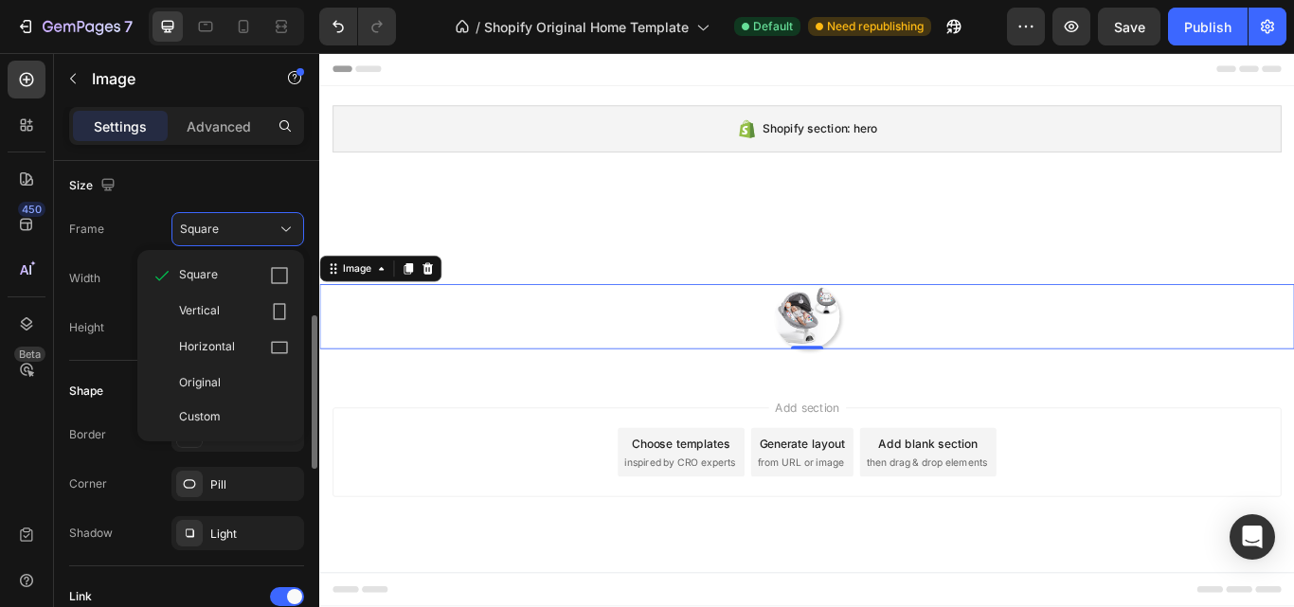
click at [108, 305] on div "Width 80 px % Height px %" at bounding box center [186, 302] width 235 height 83
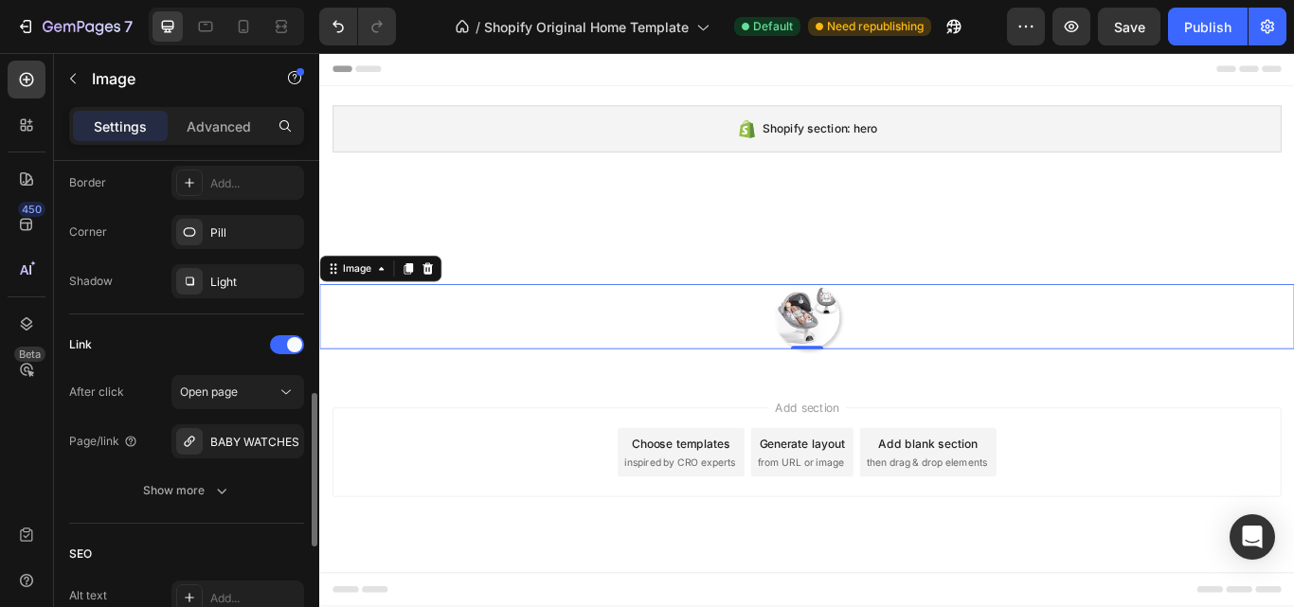
scroll to position [1126, 0]
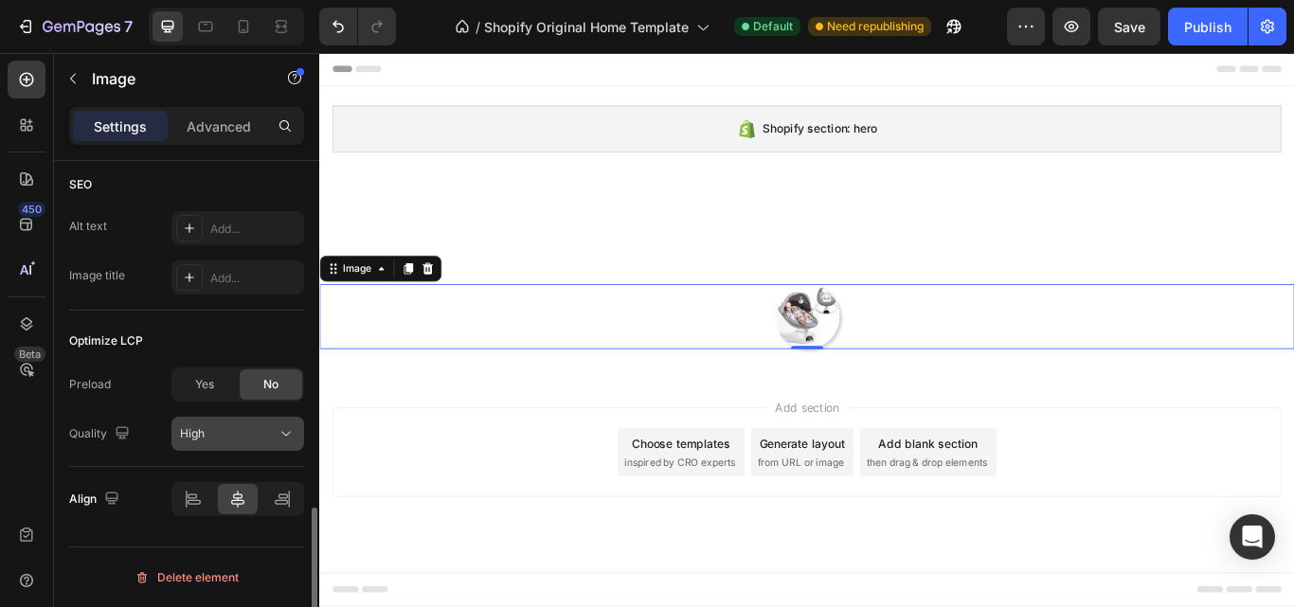
click at [240, 438] on div "High" at bounding box center [228, 433] width 97 height 17
click at [90, 451] on div "Quality High" at bounding box center [186, 434] width 235 height 34
click at [273, 497] on icon at bounding box center [282, 499] width 19 height 19
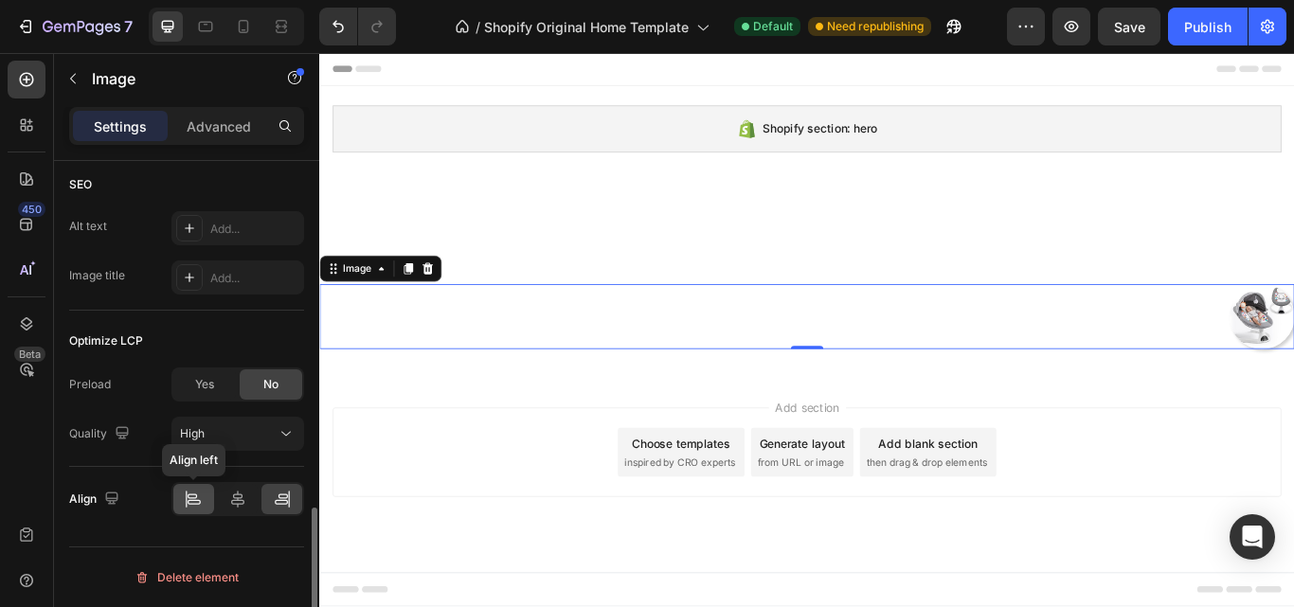
click at [206, 497] on div at bounding box center [193, 499] width 41 height 30
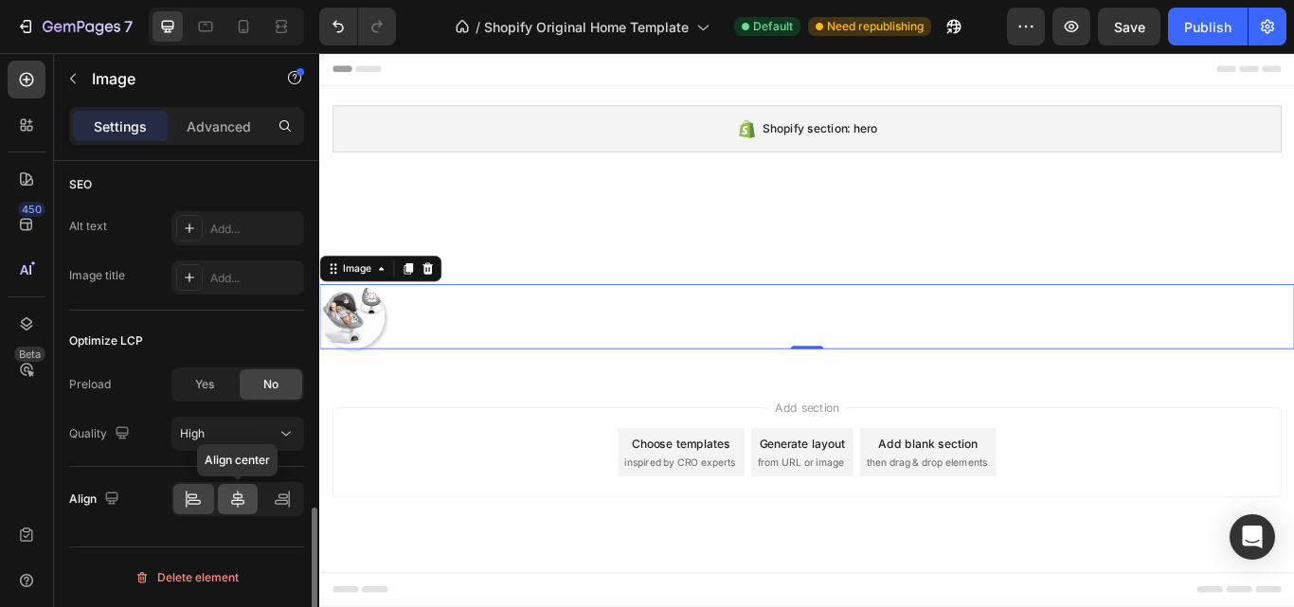
click at [231, 495] on icon at bounding box center [237, 499] width 19 height 19
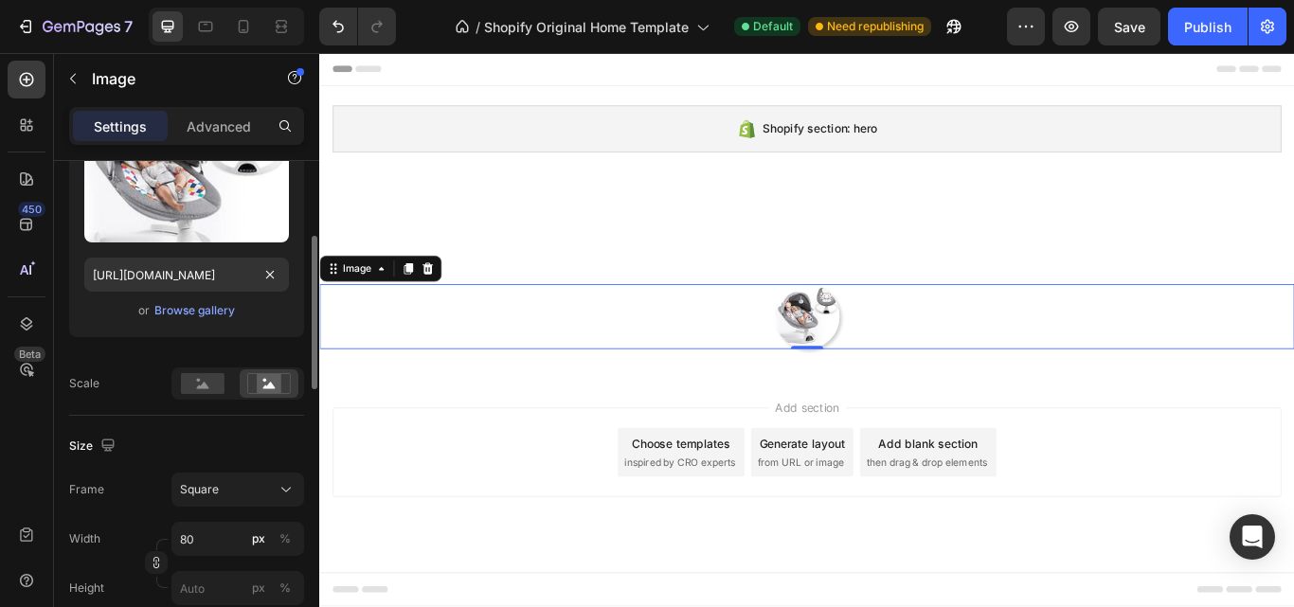
scroll to position [0, 0]
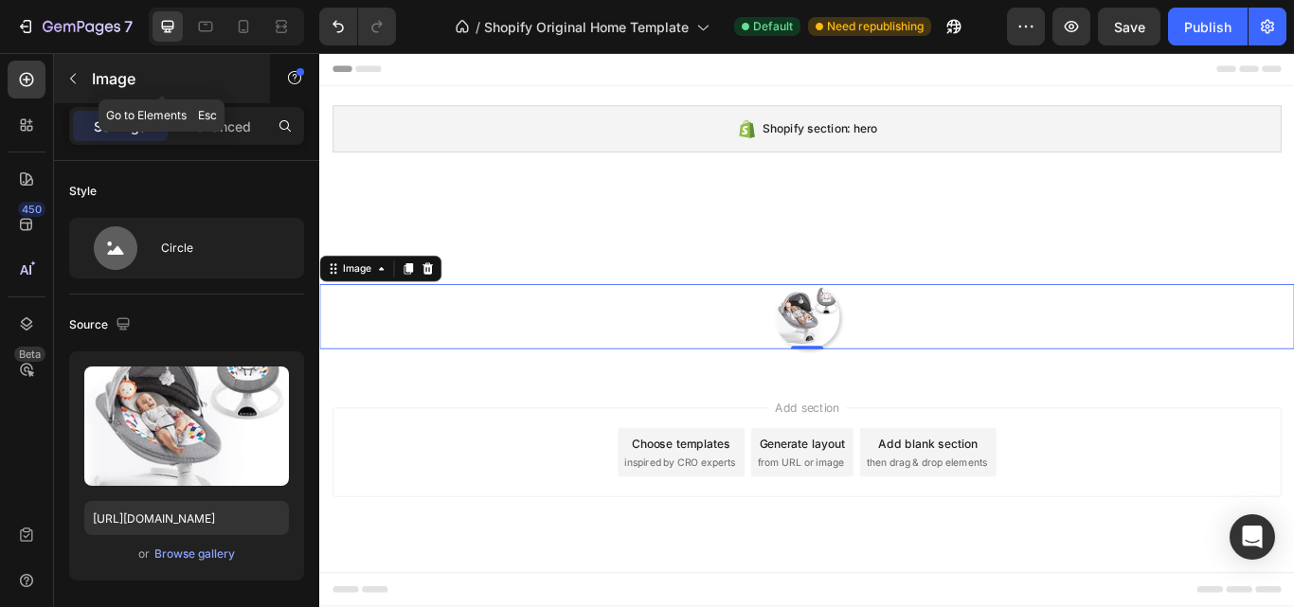
click at [78, 88] on button "button" at bounding box center [73, 78] width 30 height 30
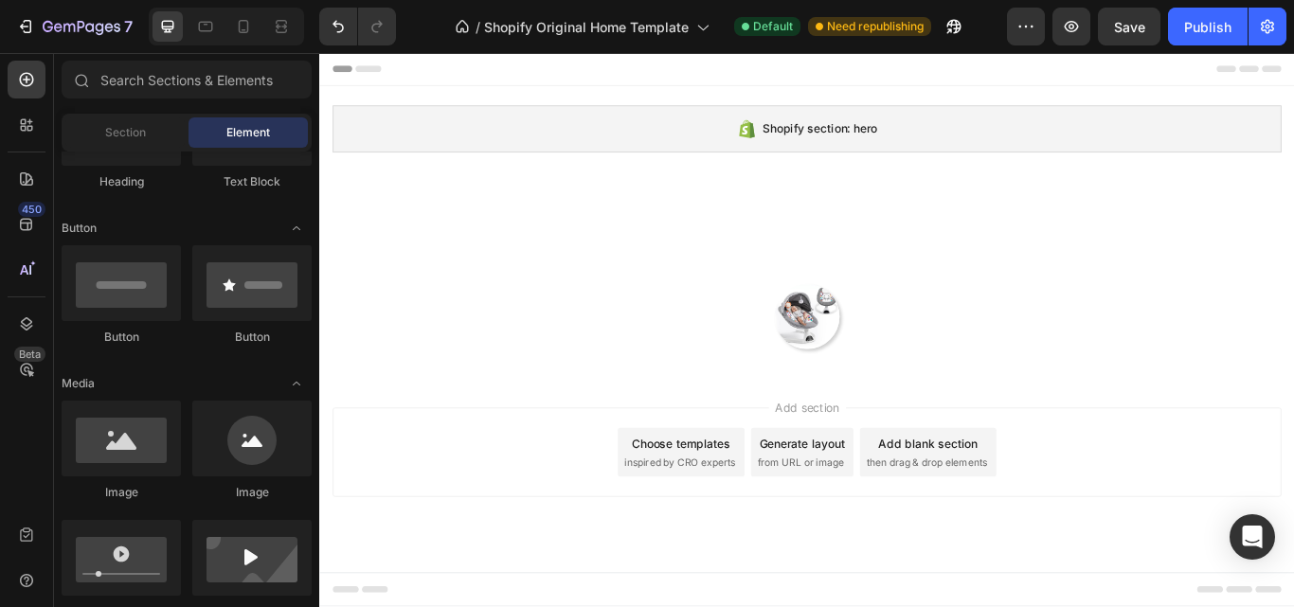
scroll to position [126, 0]
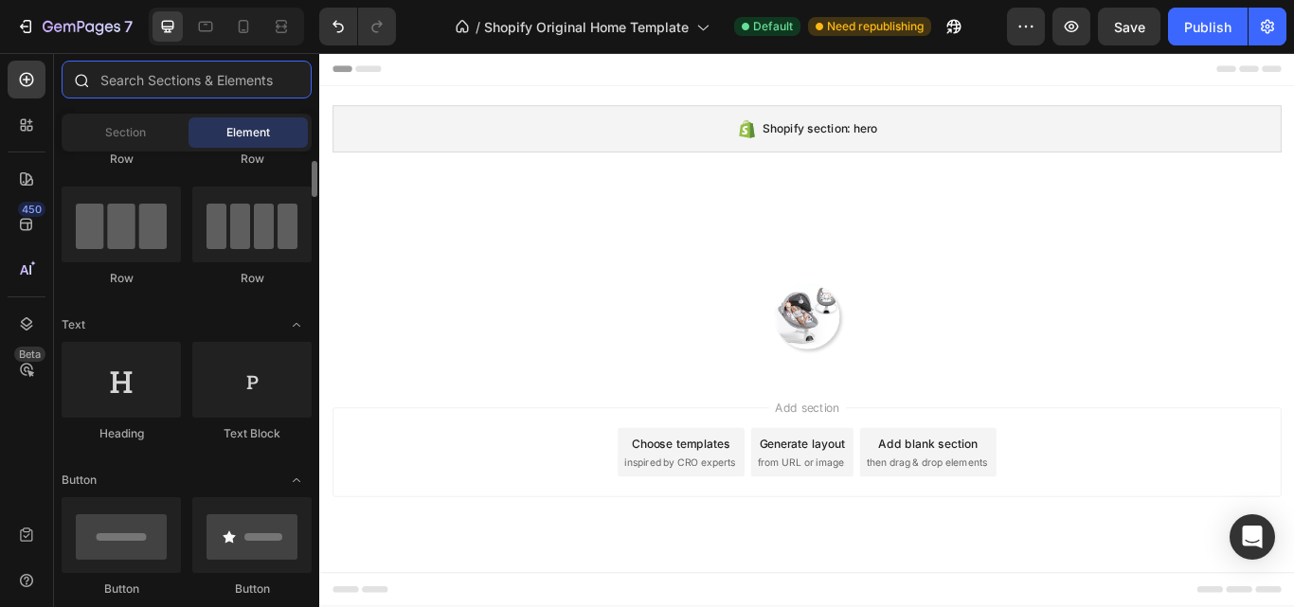
click at [140, 87] on input "text" at bounding box center [187, 80] width 250 height 38
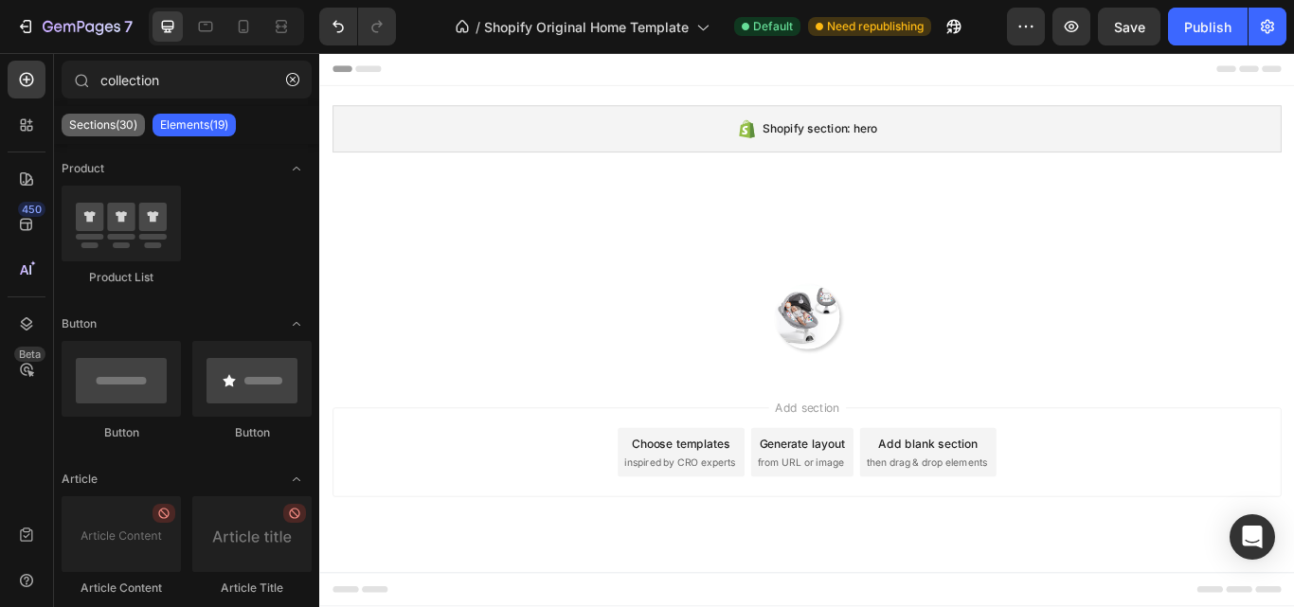
click at [127, 121] on p "Sections(30)" at bounding box center [103, 124] width 68 height 15
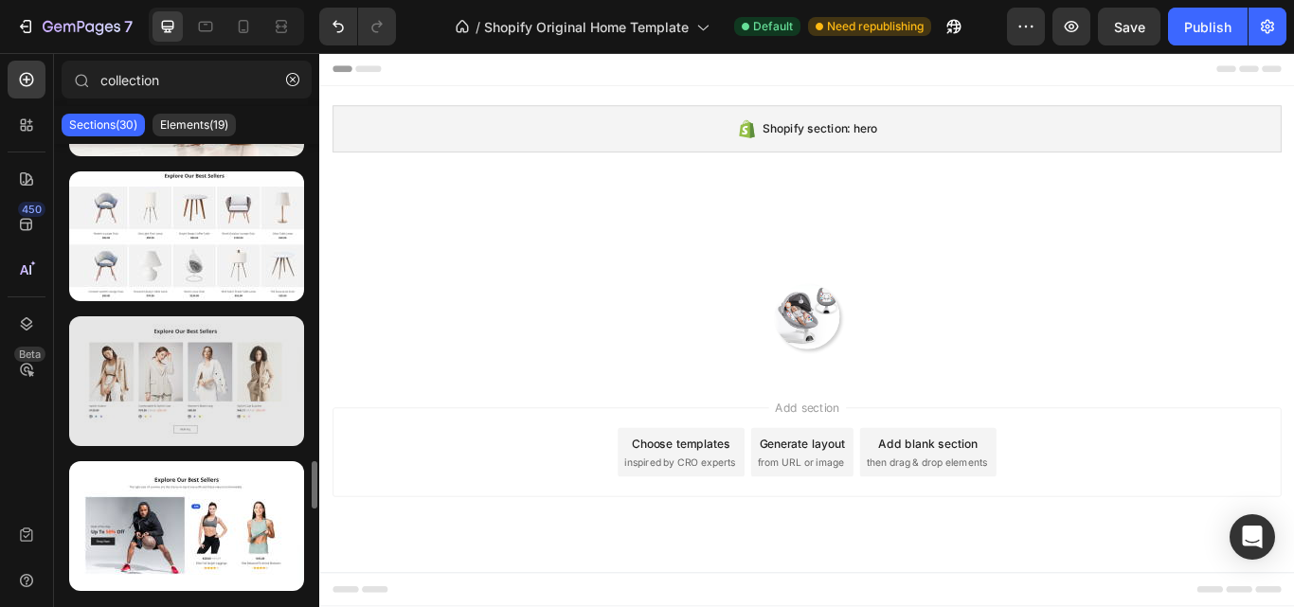
scroll to position [2898, 0]
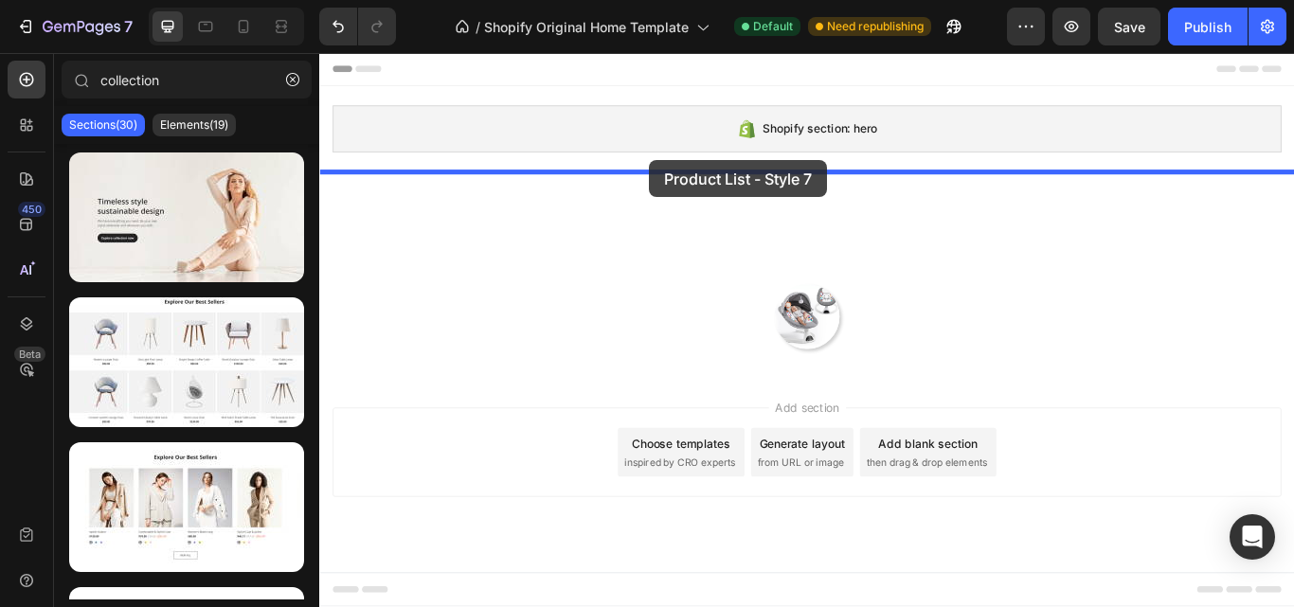
drag, startPoint x: 511, startPoint y: 425, endPoint x: 704, endPoint y: 178, distance: 313.9
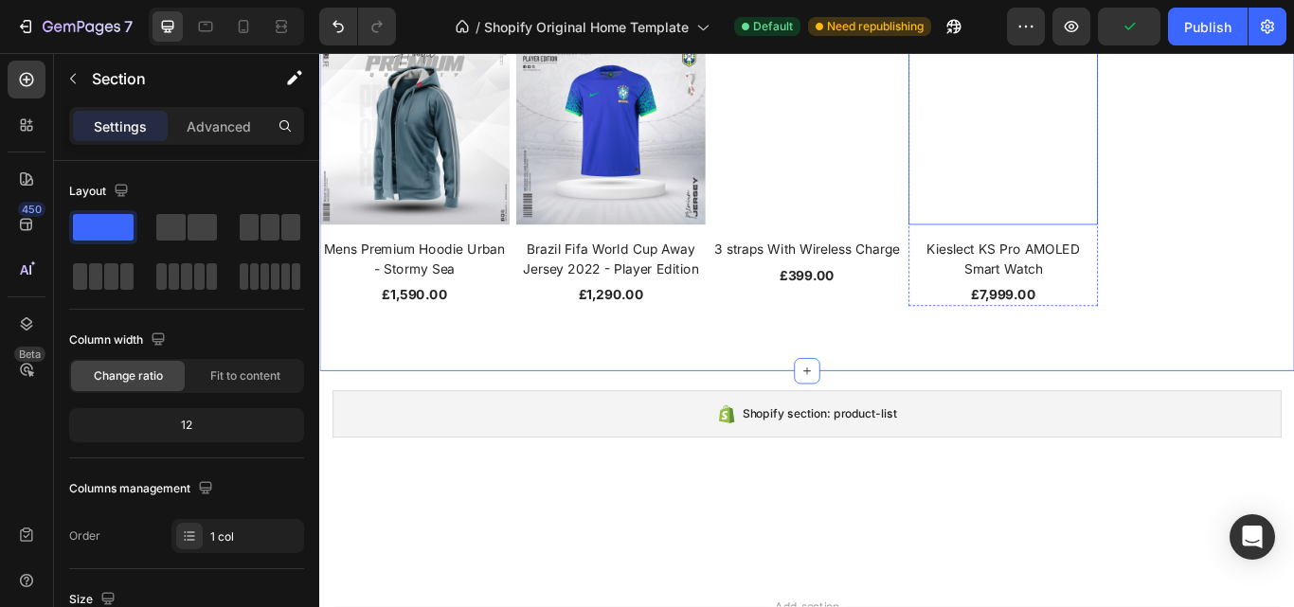
scroll to position [0, 0]
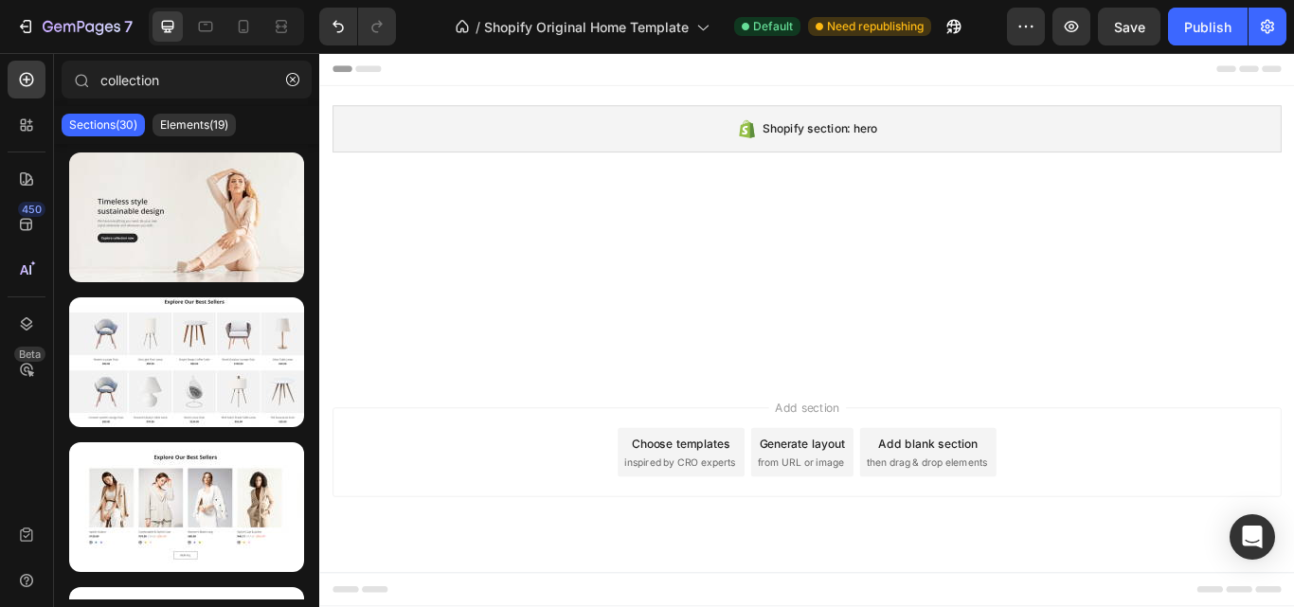
click at [776, 393] on div at bounding box center [887, 361] width 1137 height 136
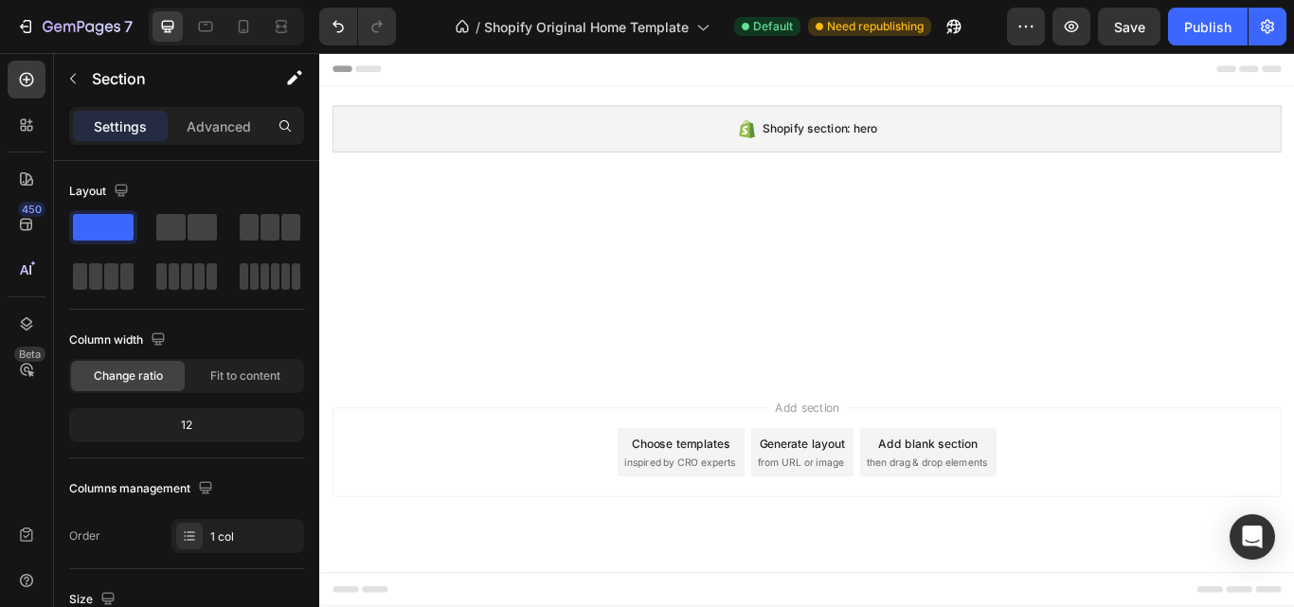
click at [875, 348] on div at bounding box center [887, 361] width 1137 height 136
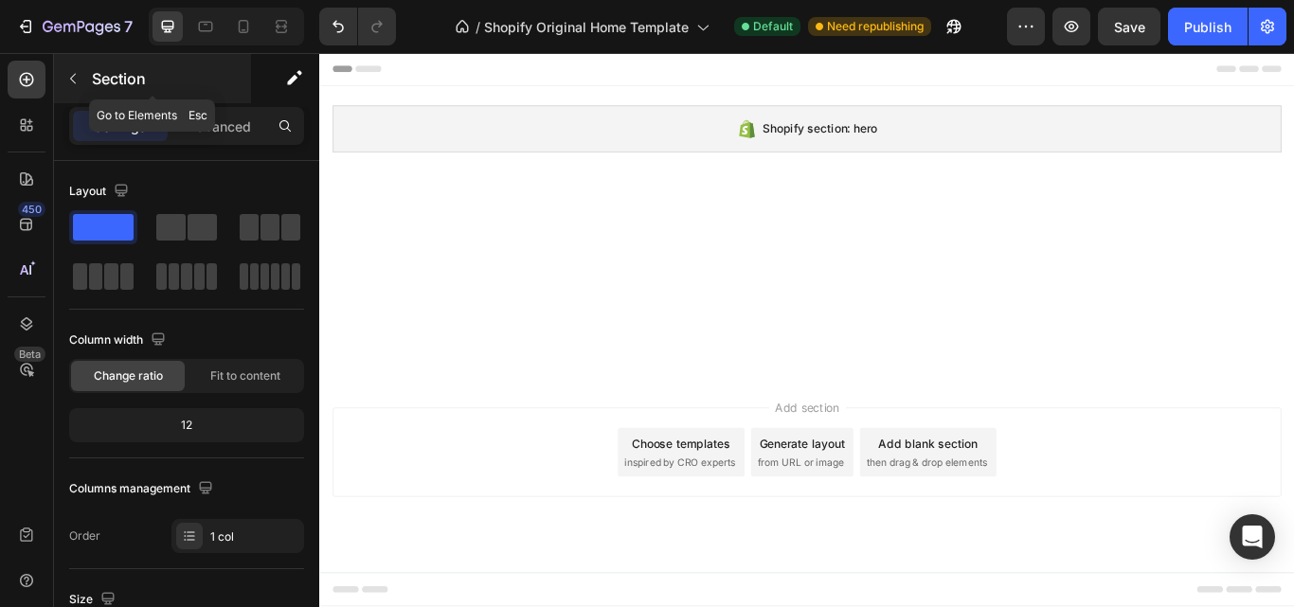
click at [76, 69] on button "button" at bounding box center [73, 78] width 30 height 30
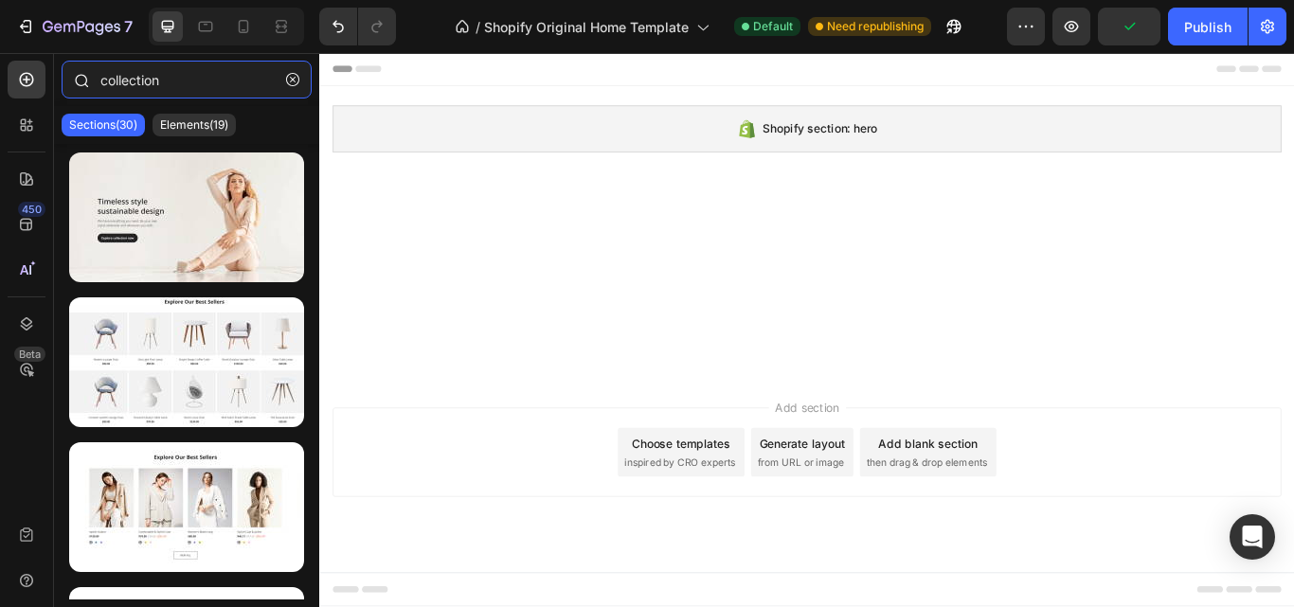
click at [208, 81] on input "collection" at bounding box center [187, 80] width 250 height 38
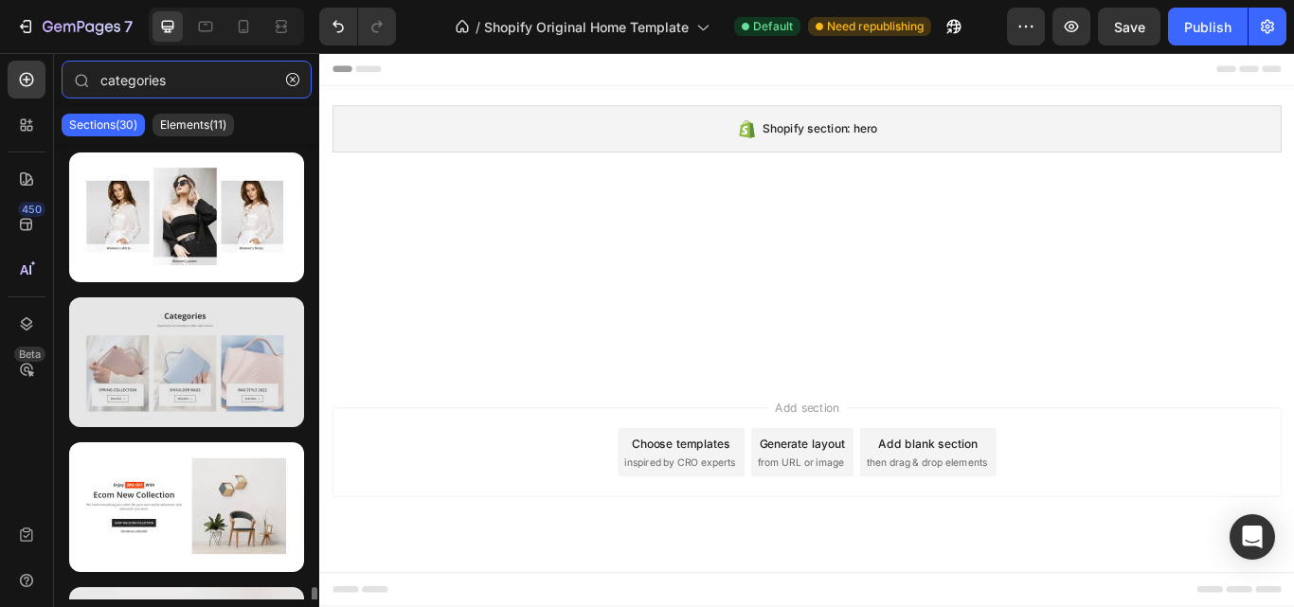
scroll to position [3024, 0]
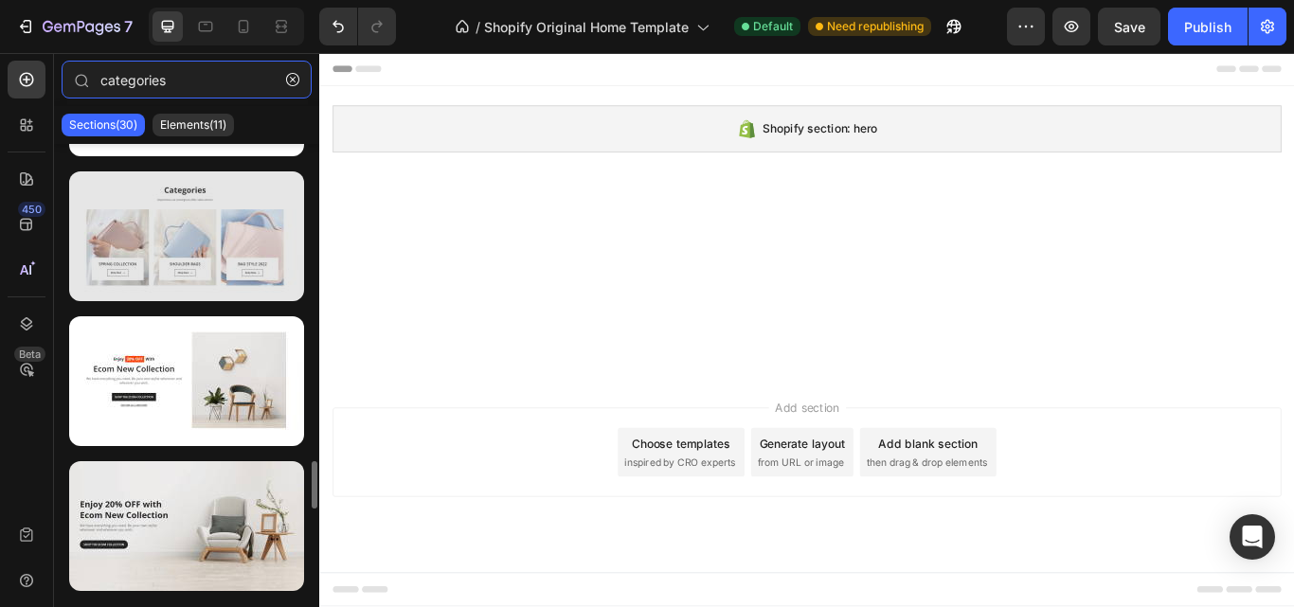
type input "categories"
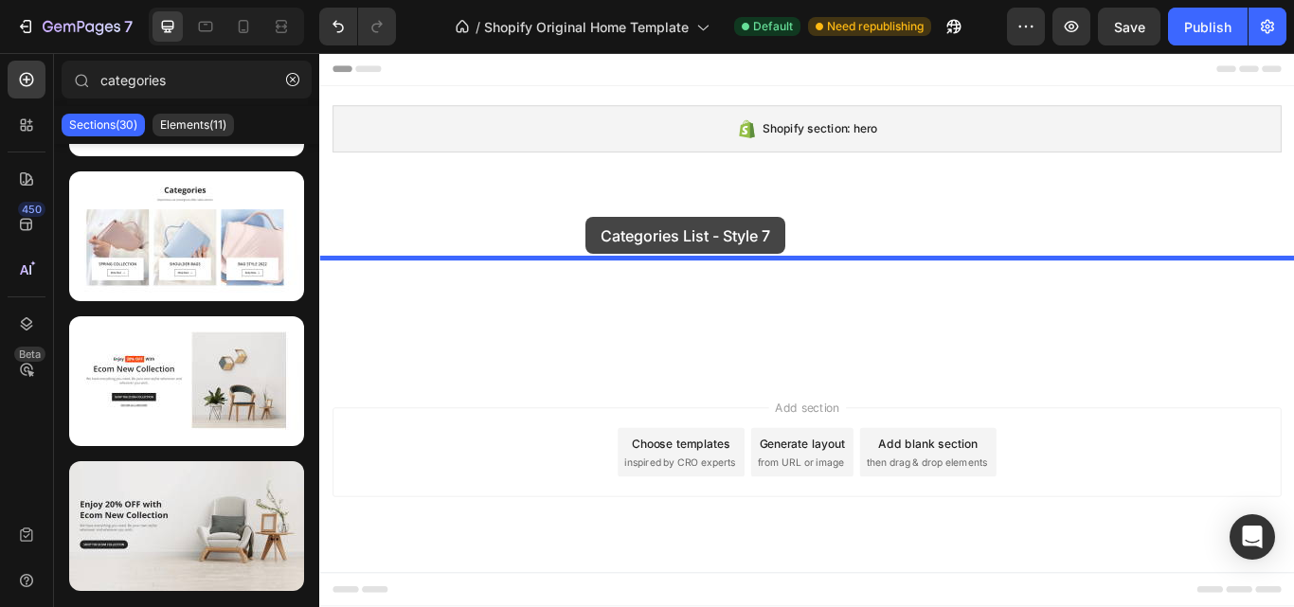
drag, startPoint x: 532, startPoint y: 313, endPoint x: 630, endPoint y: 244, distance: 119.1
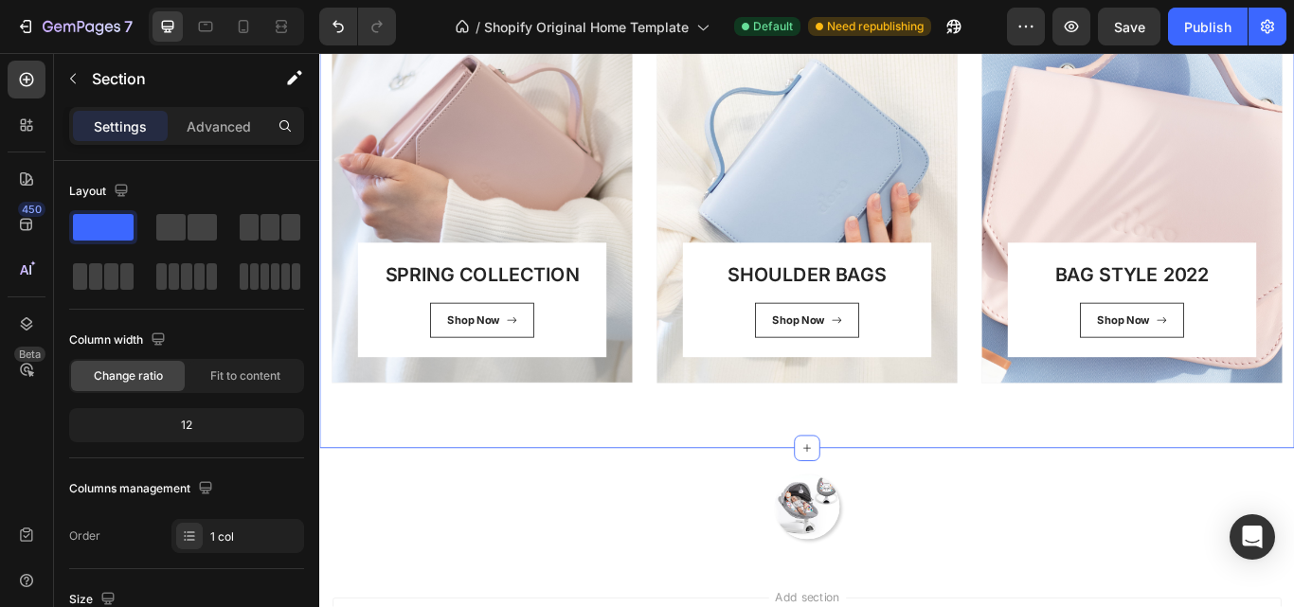
scroll to position [552, 0]
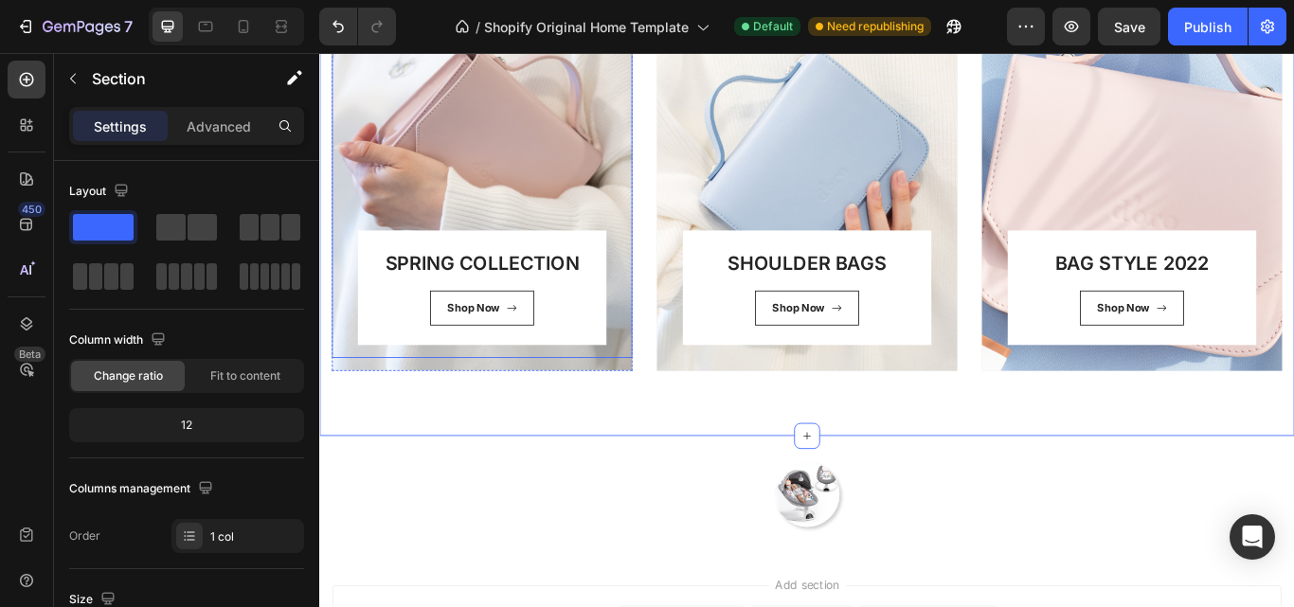
click at [623, 408] on div "SPRING COLLECTION Heading Shop Now Button Row Row" at bounding box center [508, 195] width 351 height 428
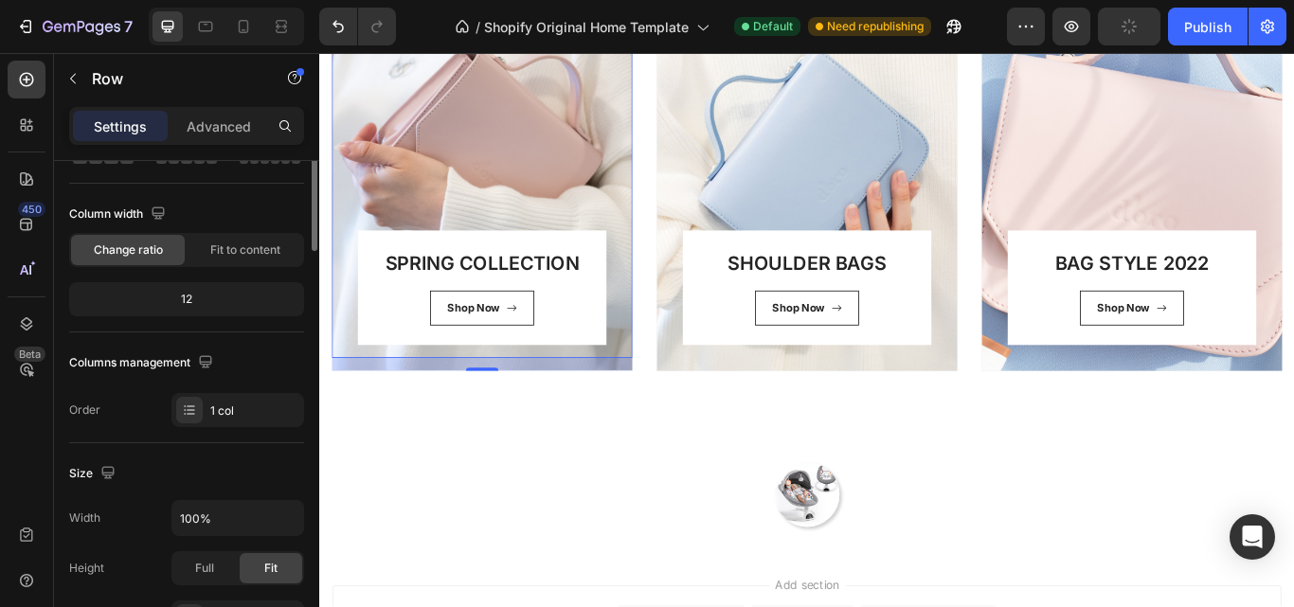
scroll to position [0, 0]
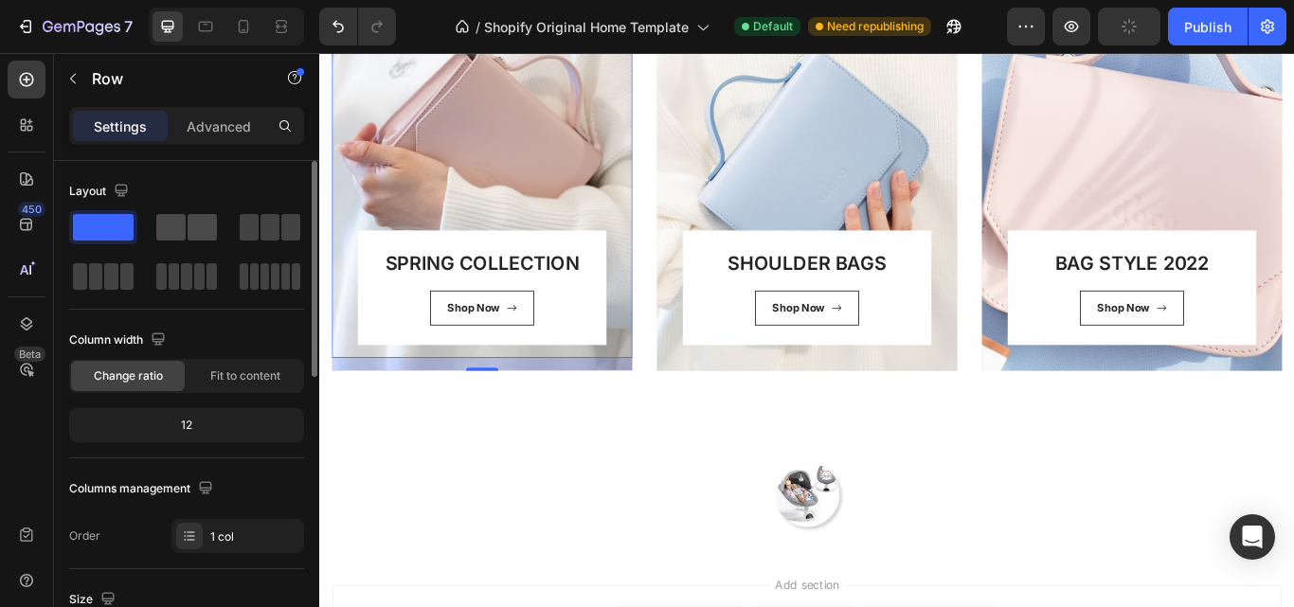
click at [177, 234] on span at bounding box center [170, 227] width 29 height 27
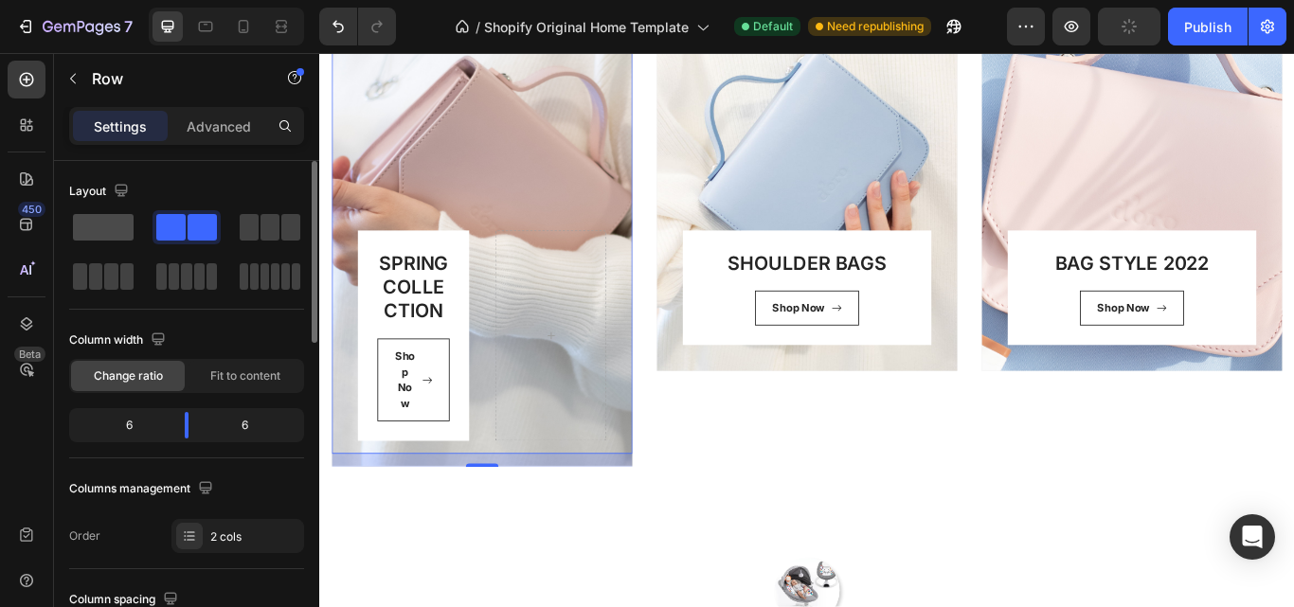
click at [120, 229] on span at bounding box center [103, 227] width 61 height 27
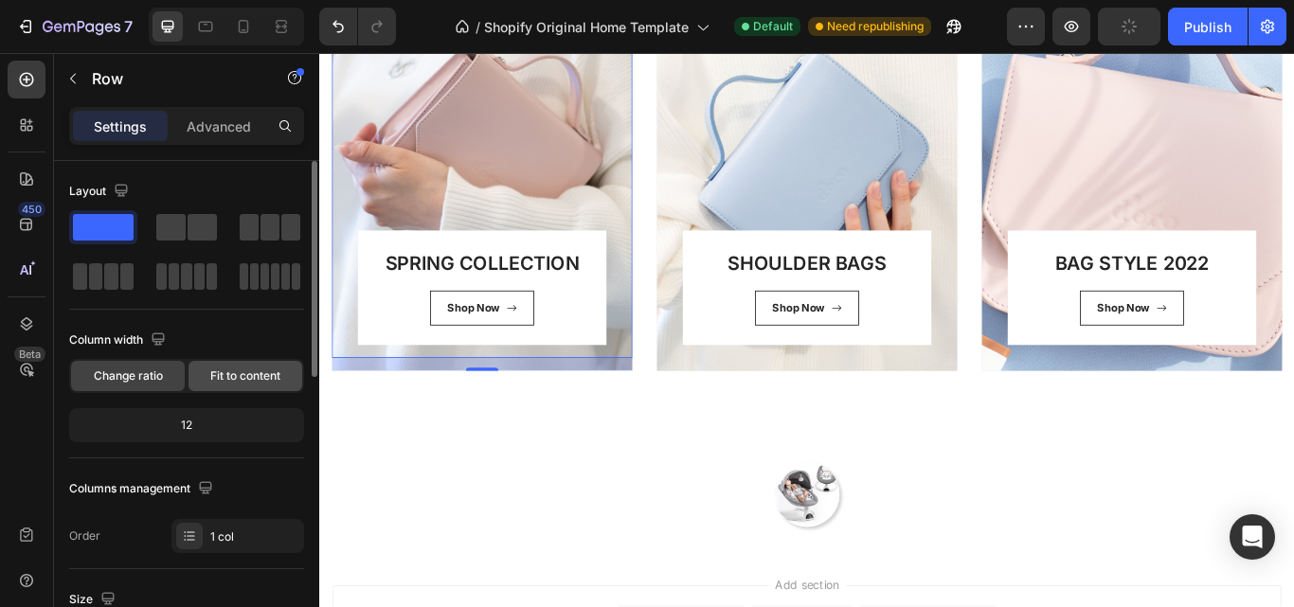
click at [210, 371] on span "Fit to content" at bounding box center [245, 376] width 70 height 17
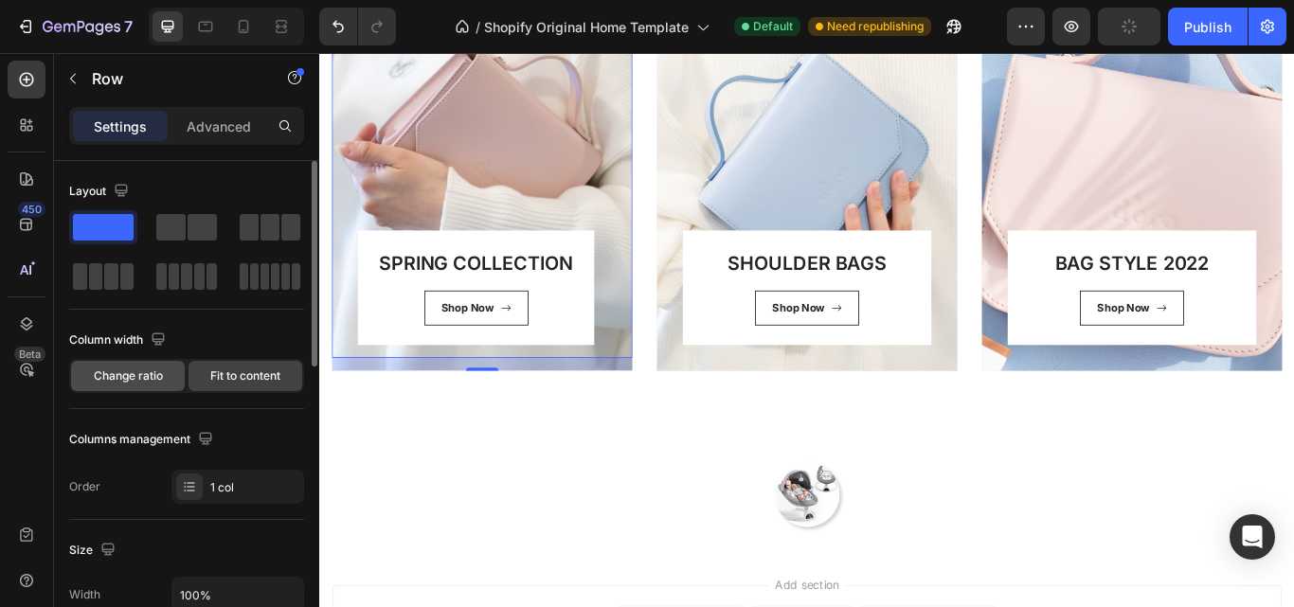
click at [128, 365] on div "Change ratio" at bounding box center [128, 376] width 114 height 30
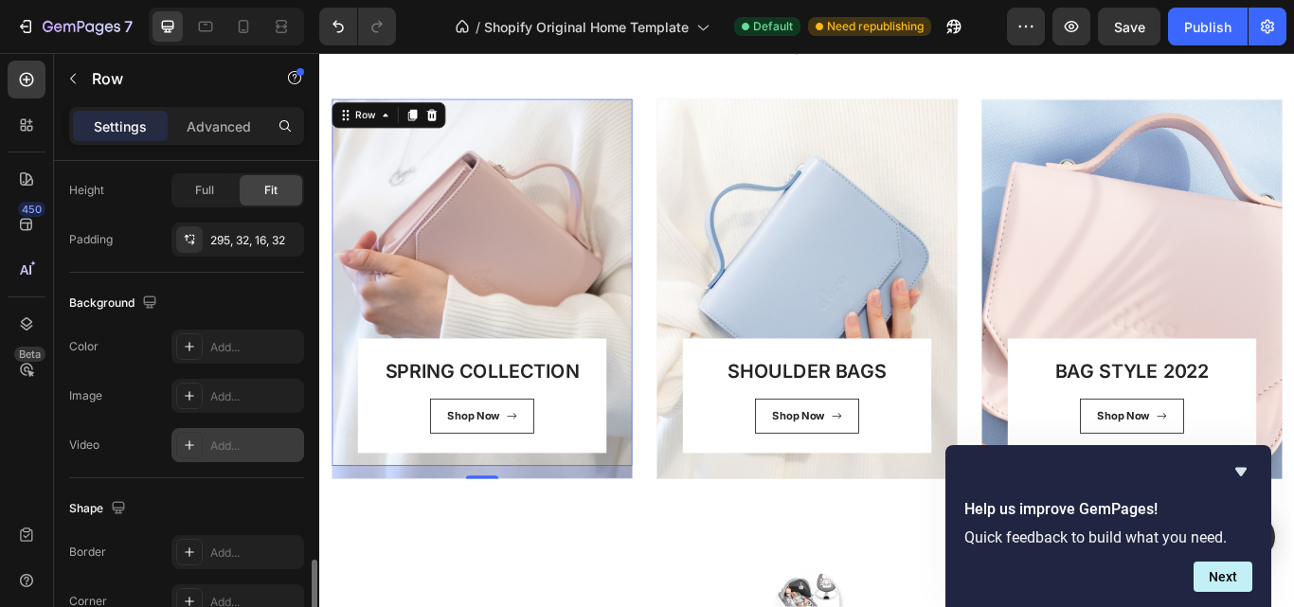
scroll to position [630, 0]
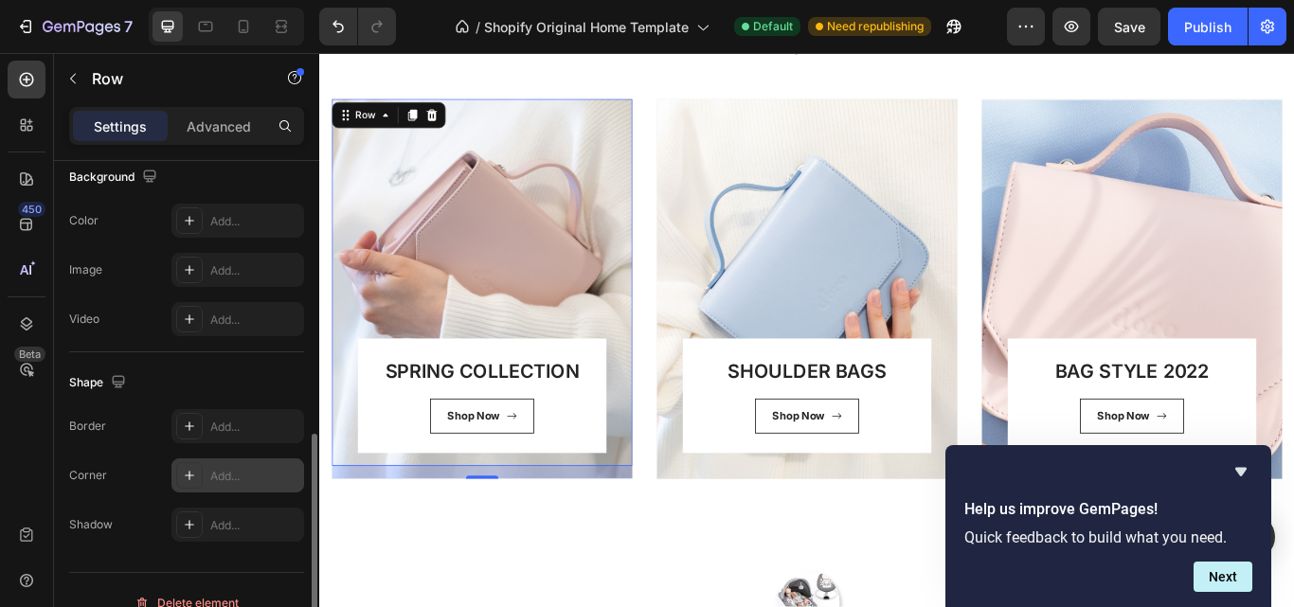
click at [185, 478] on icon at bounding box center [189, 475] width 15 height 15
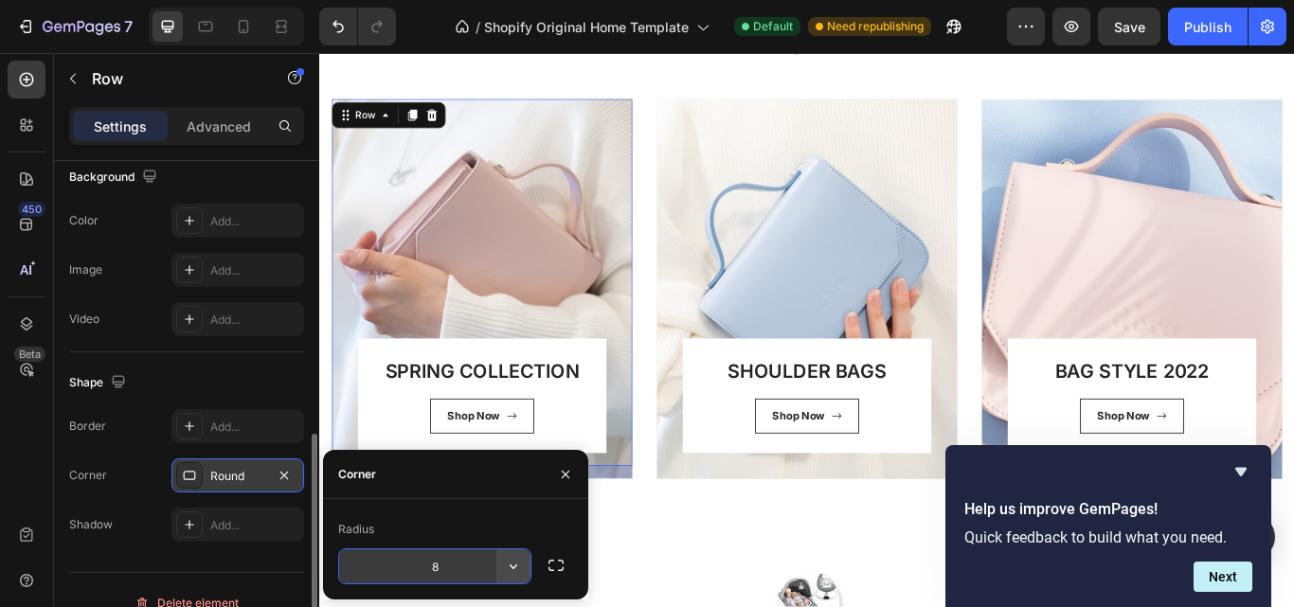
click at [508, 565] on icon "button" at bounding box center [513, 566] width 19 height 19
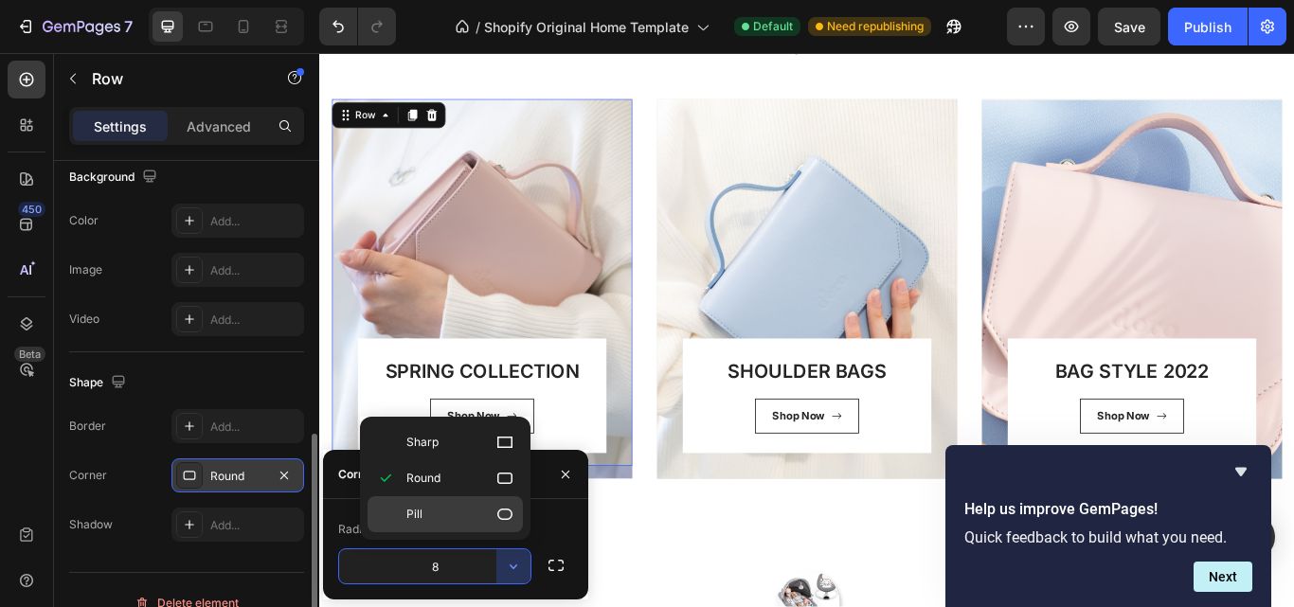
click at [495, 512] on p "Pill" at bounding box center [460, 514] width 108 height 19
type input "9999"
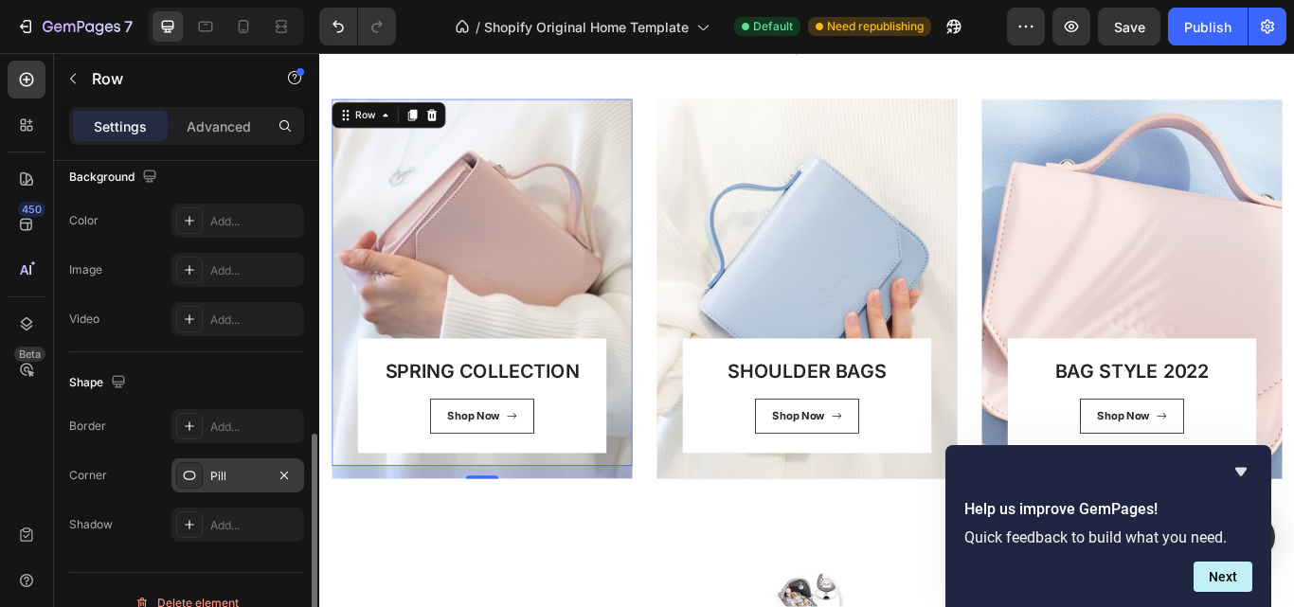
click at [146, 490] on div "Corner Pill" at bounding box center [186, 476] width 235 height 34
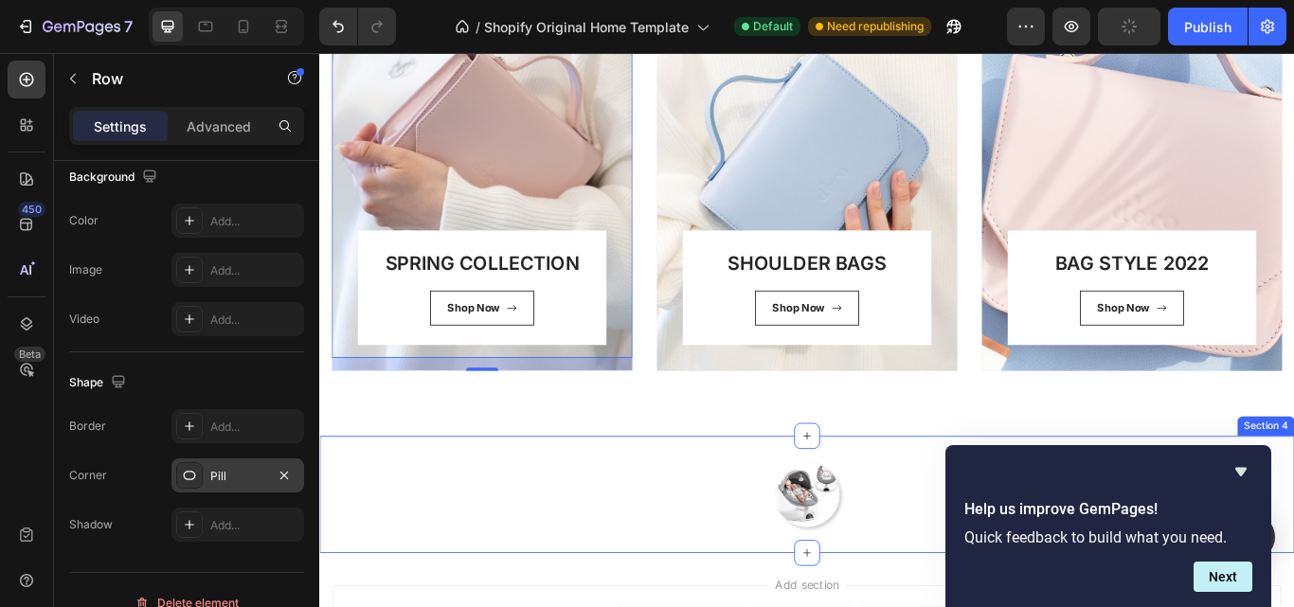
scroll to position [678, 0]
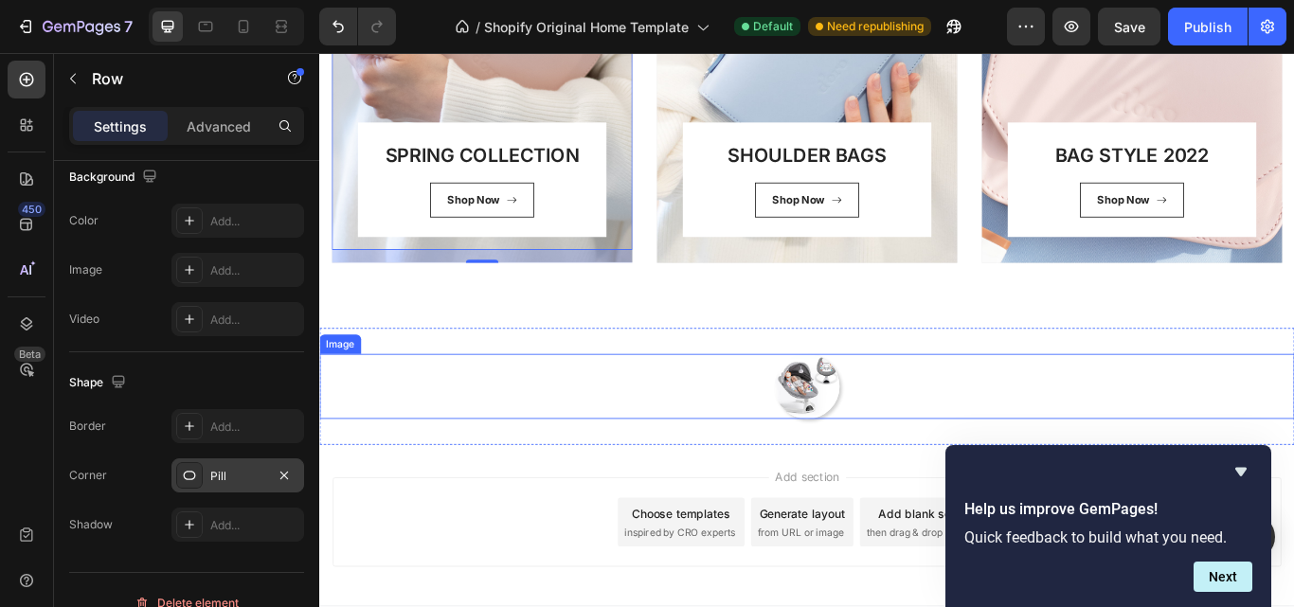
click at [879, 456] on img at bounding box center [888, 443] width 76 height 76
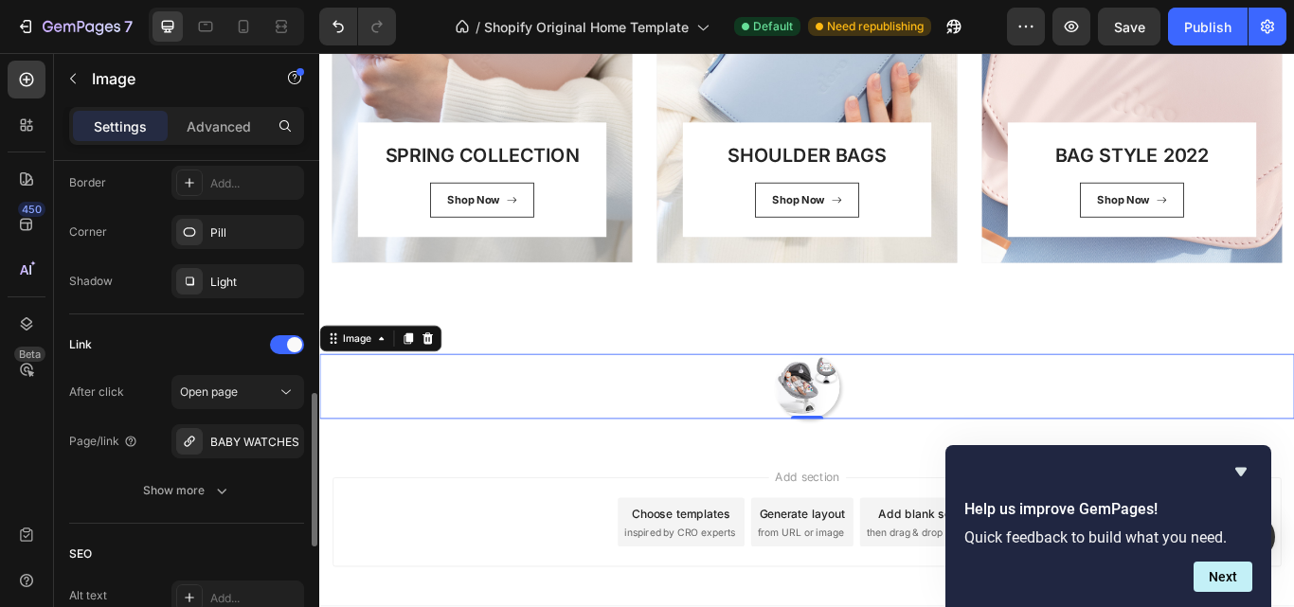
scroll to position [882, 0]
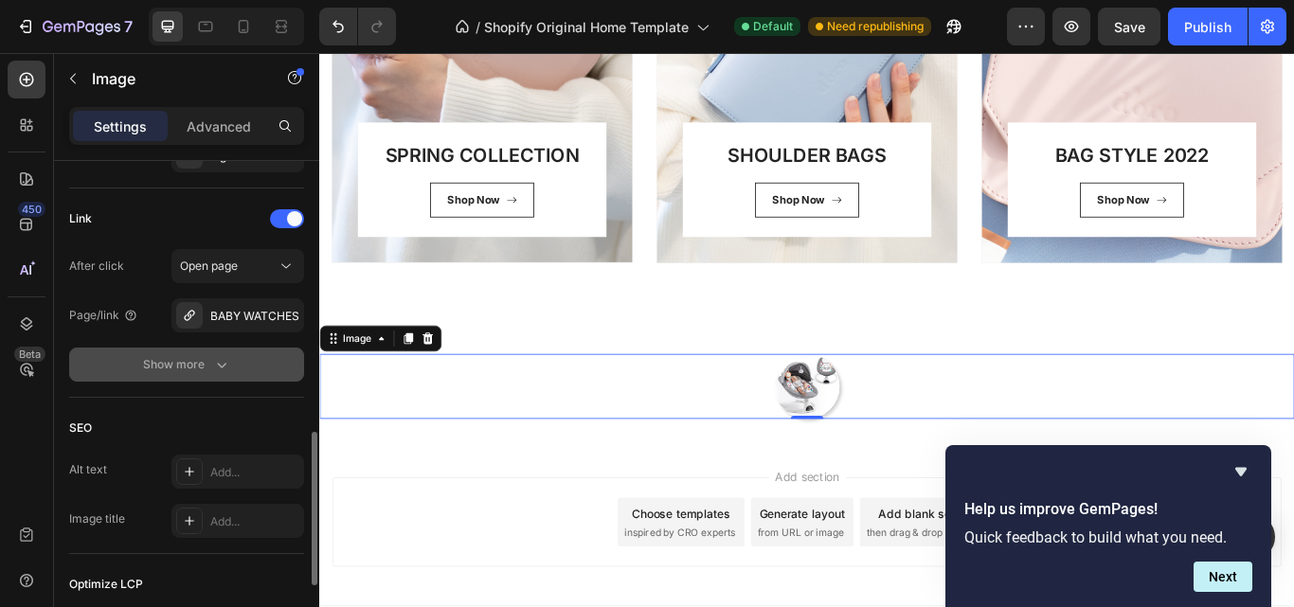
click at [228, 362] on icon "button" at bounding box center [221, 364] width 19 height 19
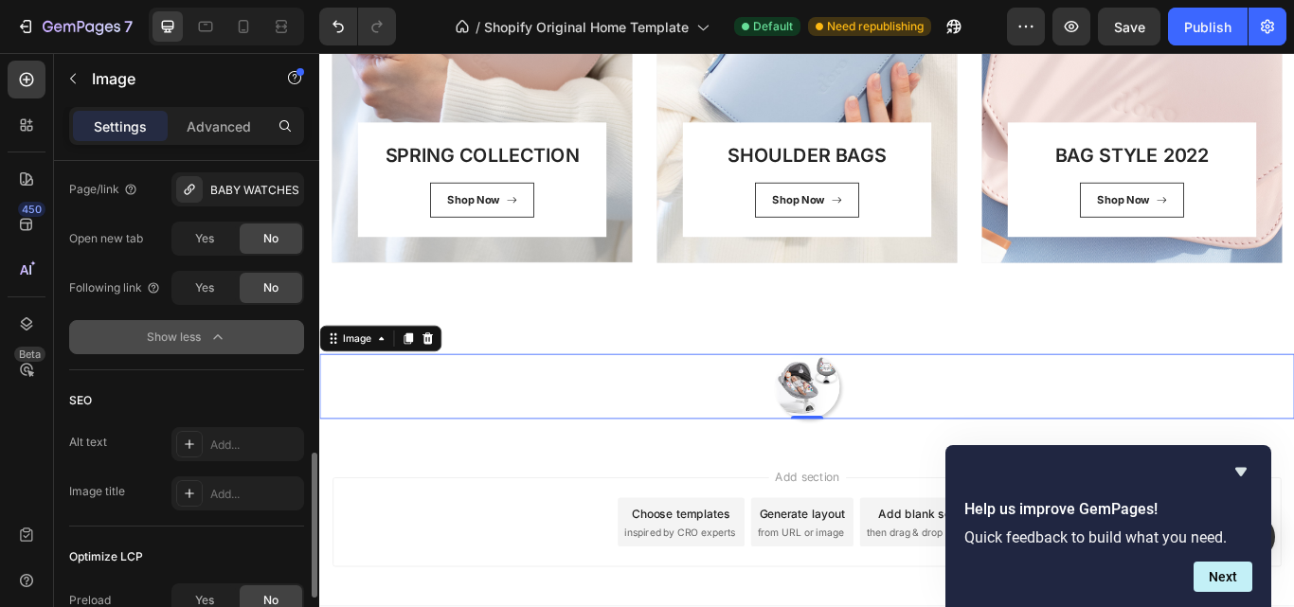
scroll to position [1134, 0]
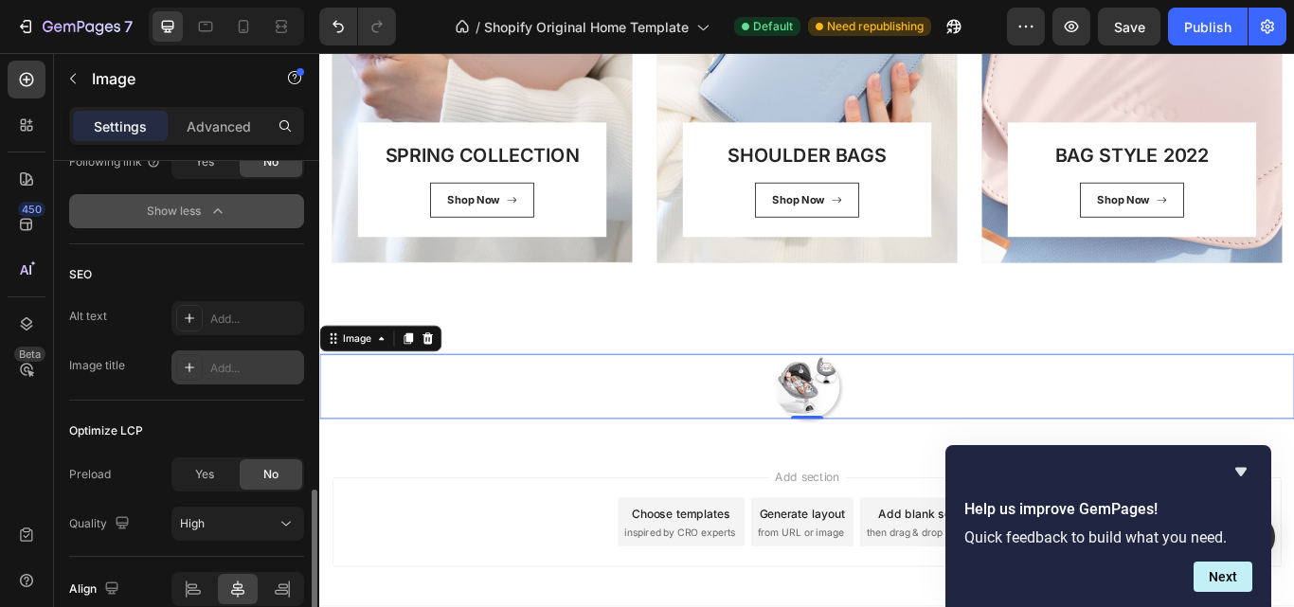
click at [235, 370] on div "Add..." at bounding box center [254, 368] width 89 height 17
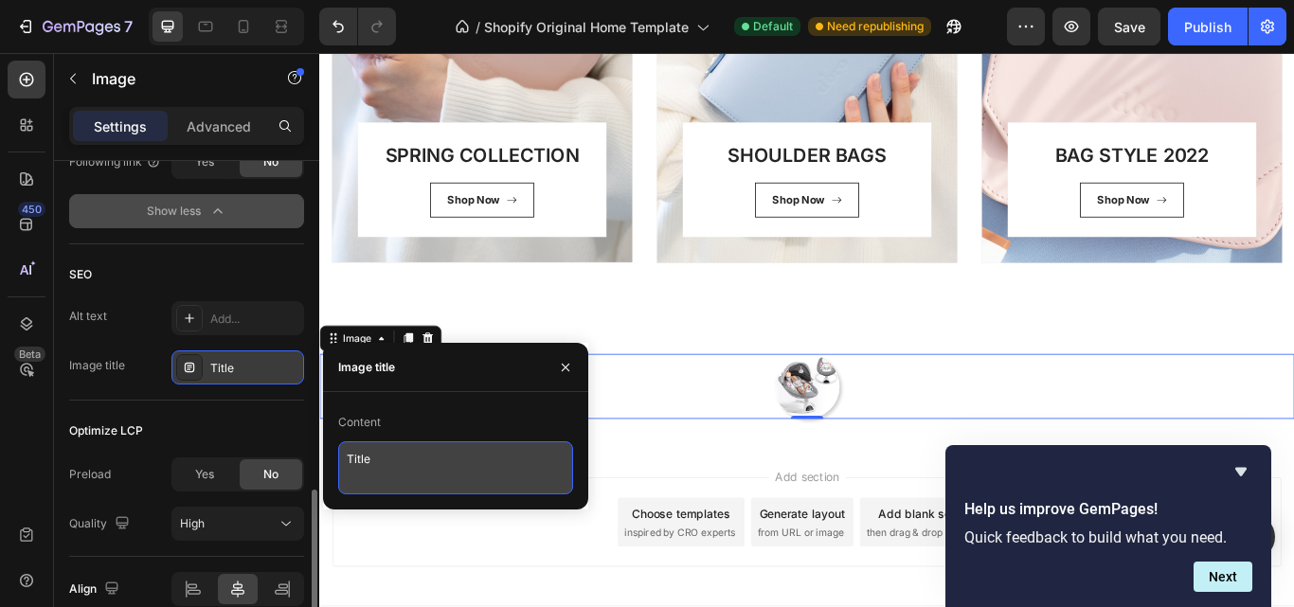
click at [379, 454] on textarea "Title" at bounding box center [455, 468] width 235 height 53
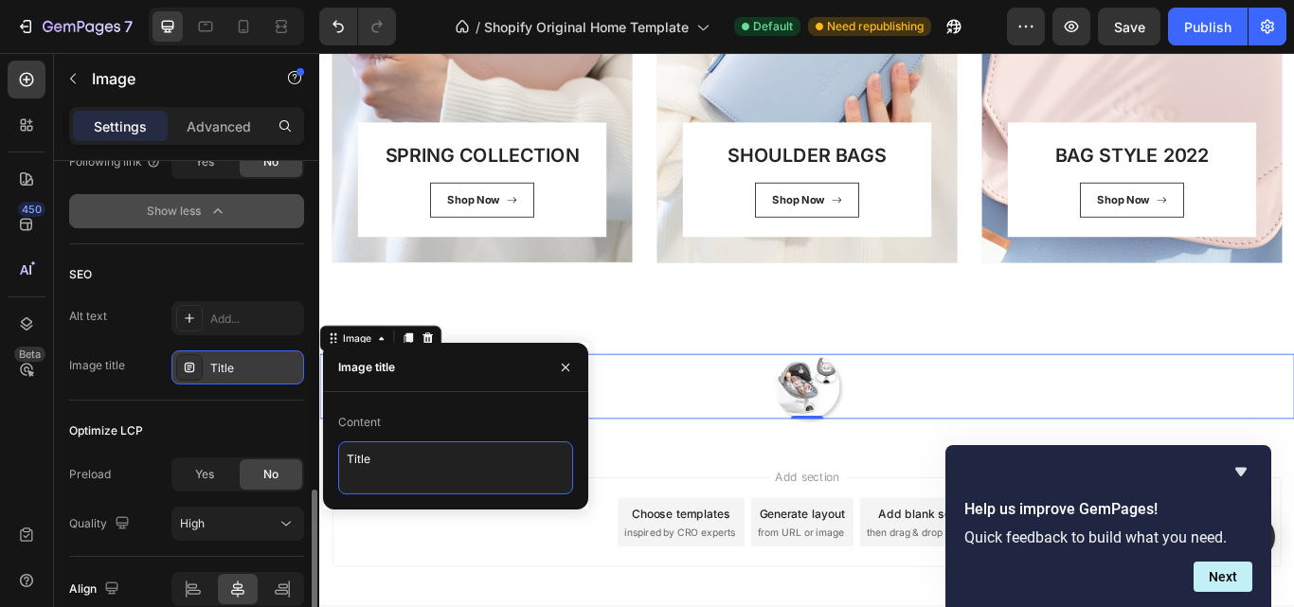
drag, startPoint x: 383, startPoint y: 460, endPoint x: 334, endPoint y: 460, distance: 48.3
click at [334, 460] on div "Content Title" at bounding box center [455, 450] width 265 height 87
type textarea "Baby"
click at [250, 411] on div "Optimize LCP Preload Yes No Quality High" at bounding box center [186, 479] width 235 height 156
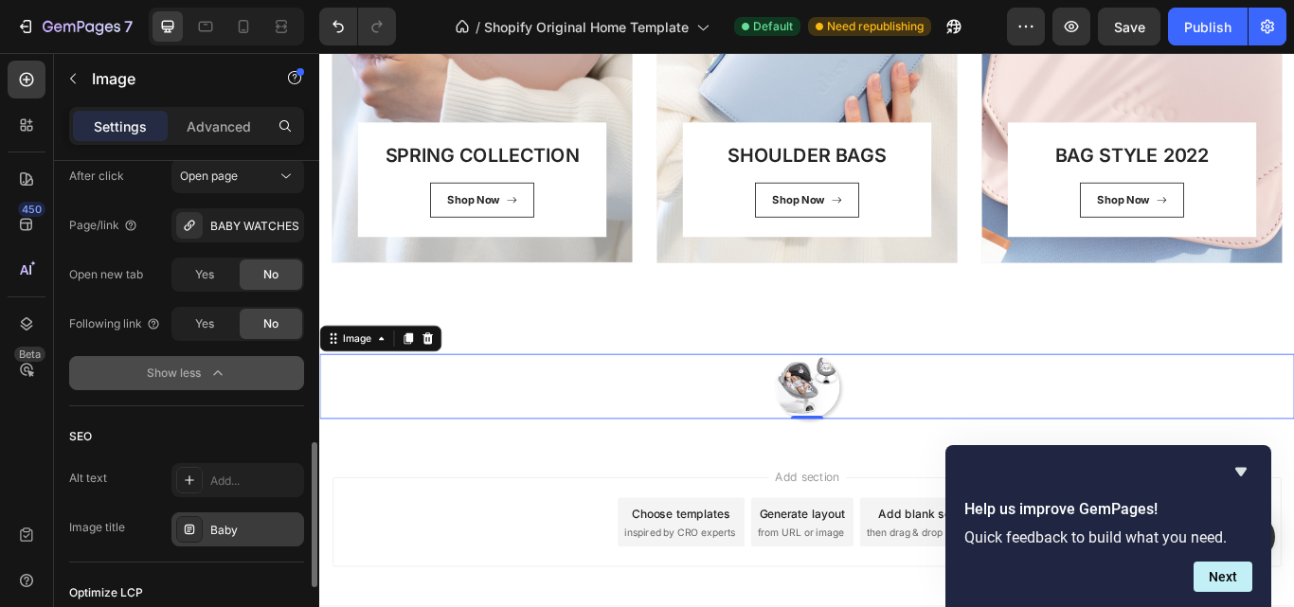
scroll to position [1224, 0]
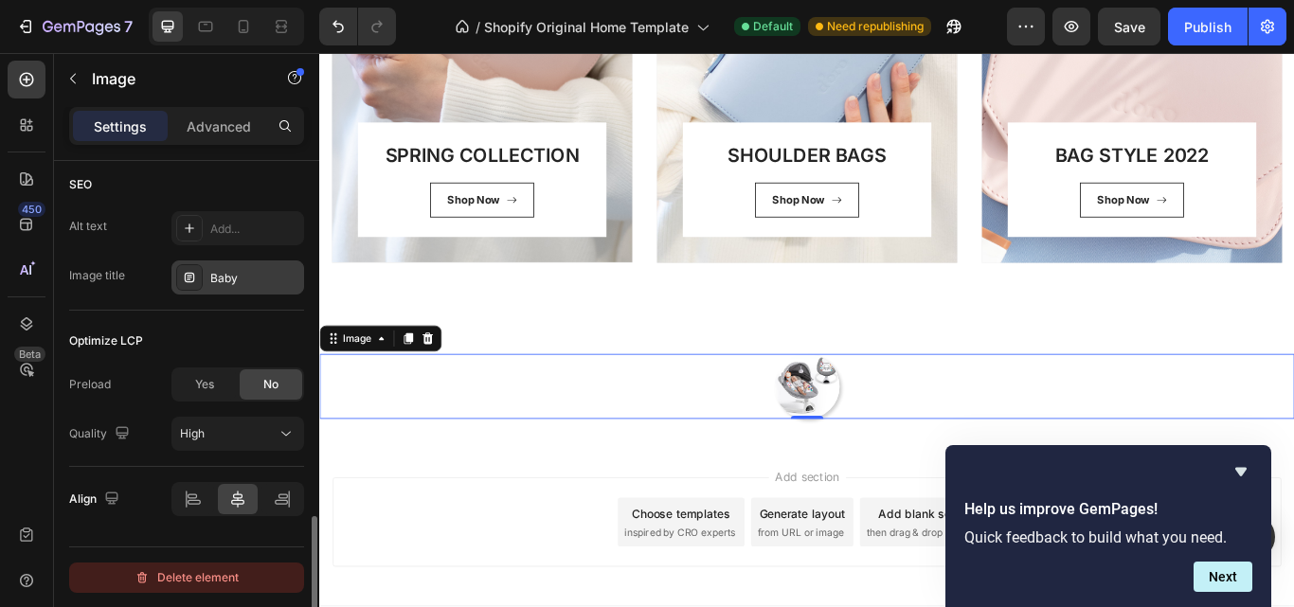
click at [194, 578] on div "Delete element" at bounding box center [187, 578] width 104 height 23
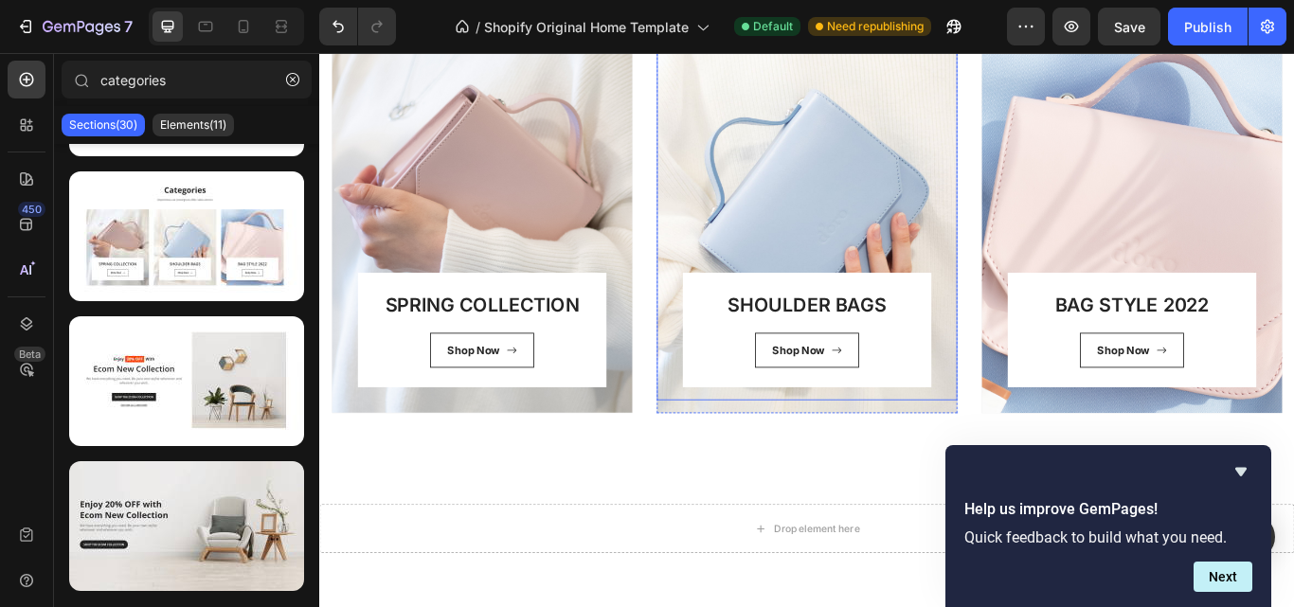
scroll to position [426, 0]
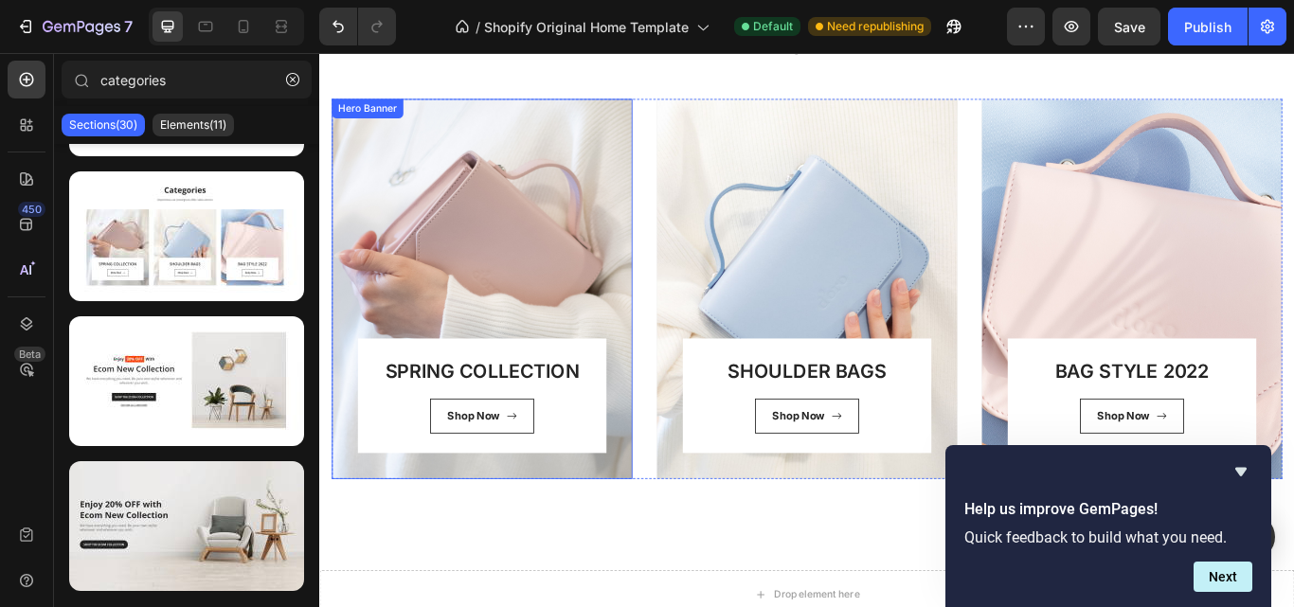
click at [588, 535] on div "SPRING COLLECTION Heading Shop Now Button Row Row" at bounding box center [508, 328] width 351 height 443
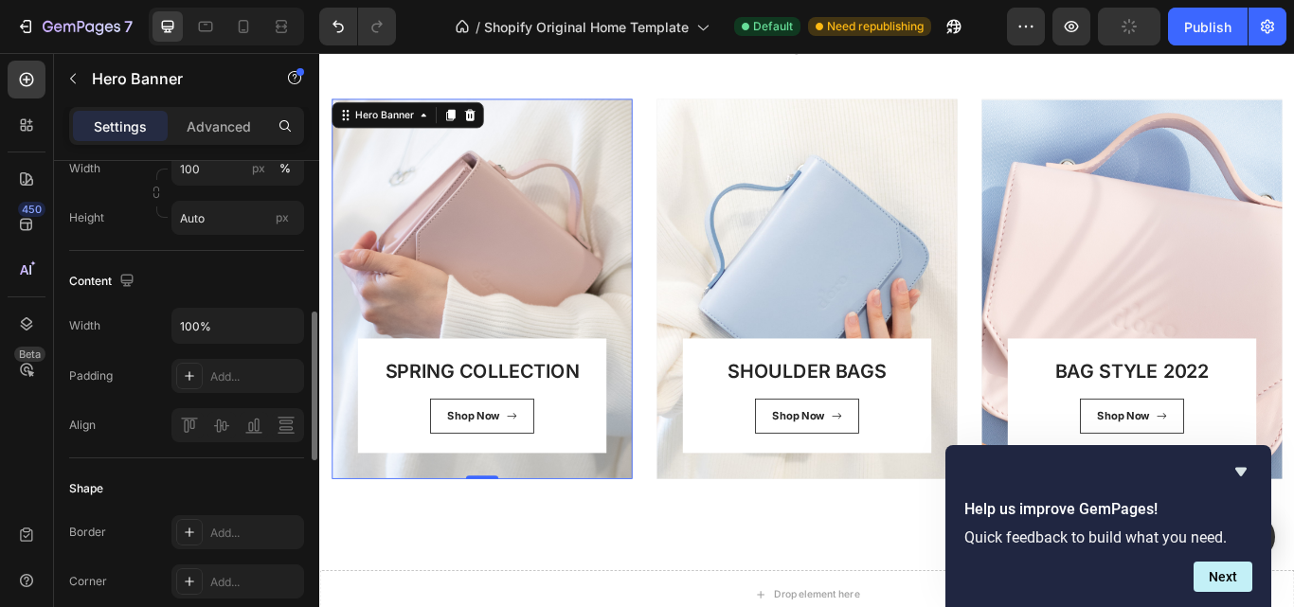
scroll to position [756, 0]
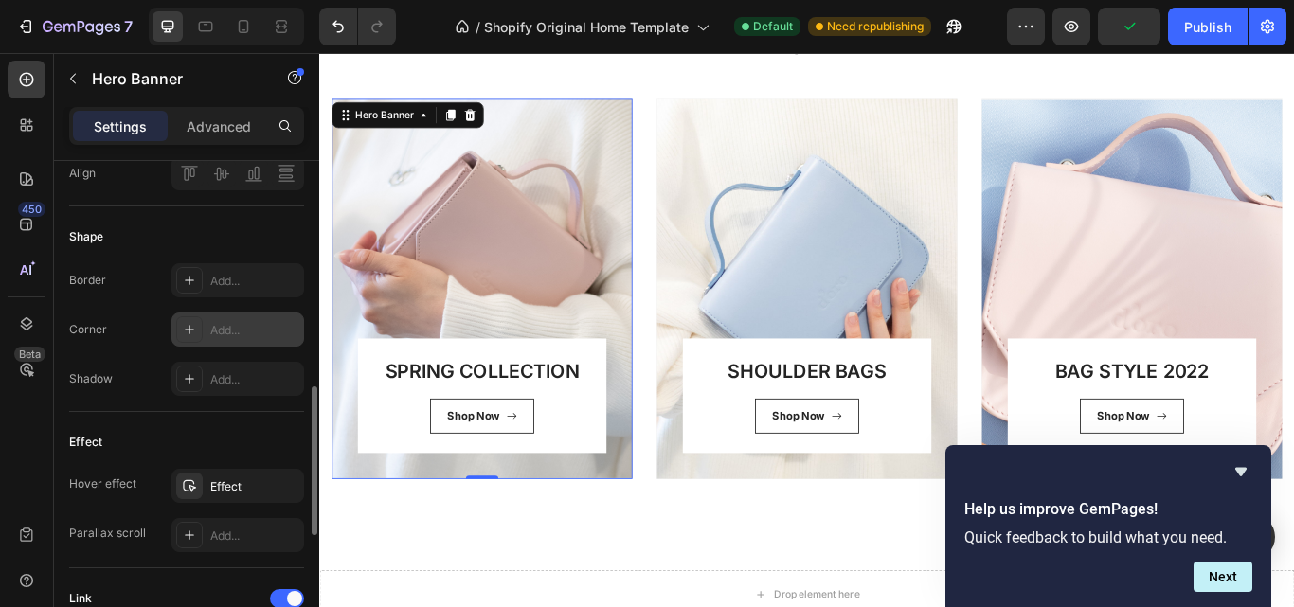
click at [208, 327] on div "Add..." at bounding box center [237, 330] width 133 height 34
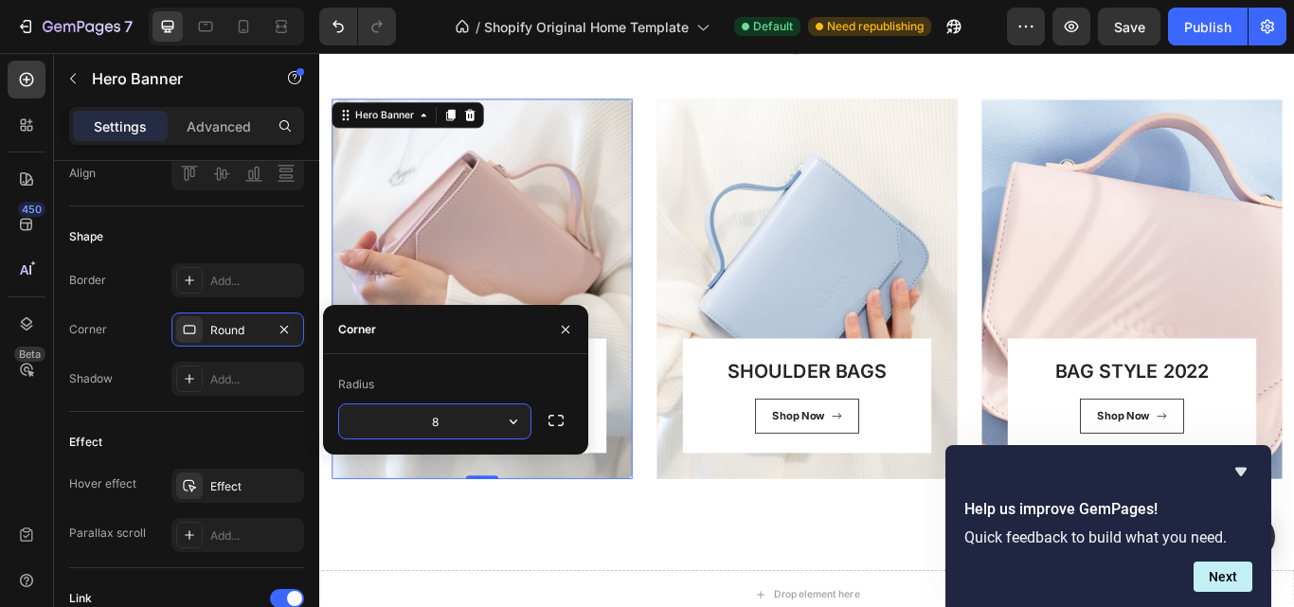
click at [438, 407] on input "8" at bounding box center [434, 422] width 191 height 34
click at [494, 423] on input "8" at bounding box center [434, 422] width 191 height 34
click at [500, 422] on button "button" at bounding box center [513, 422] width 34 height 34
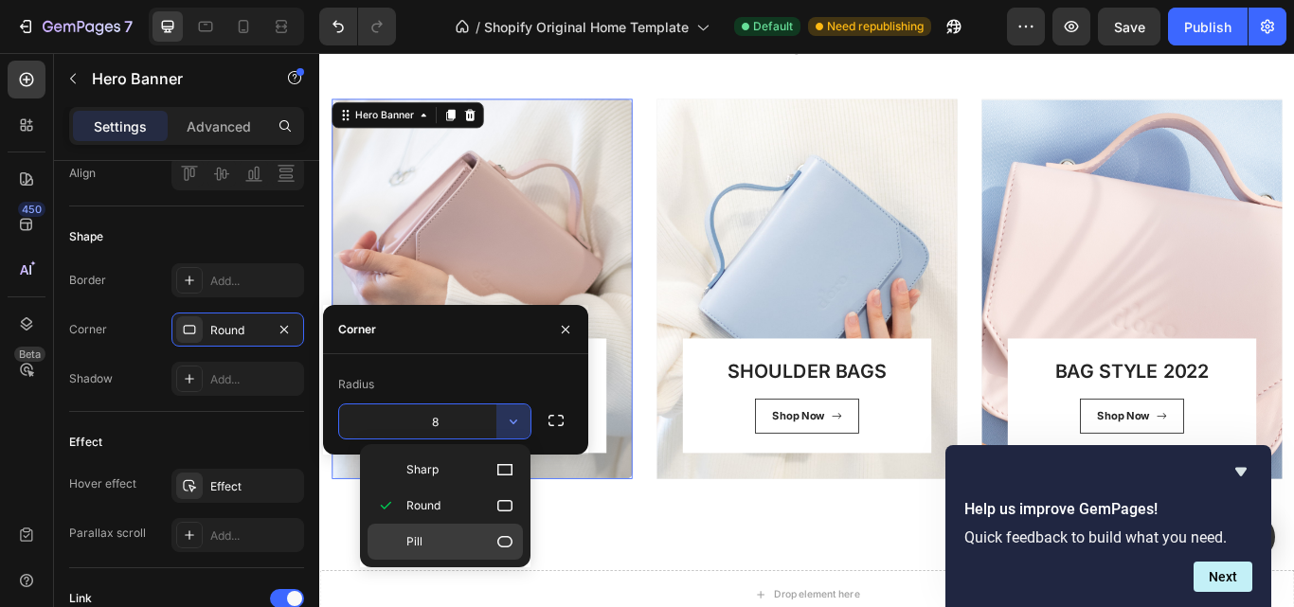
click at [490, 529] on div "Pill" at bounding box center [445, 542] width 155 height 36
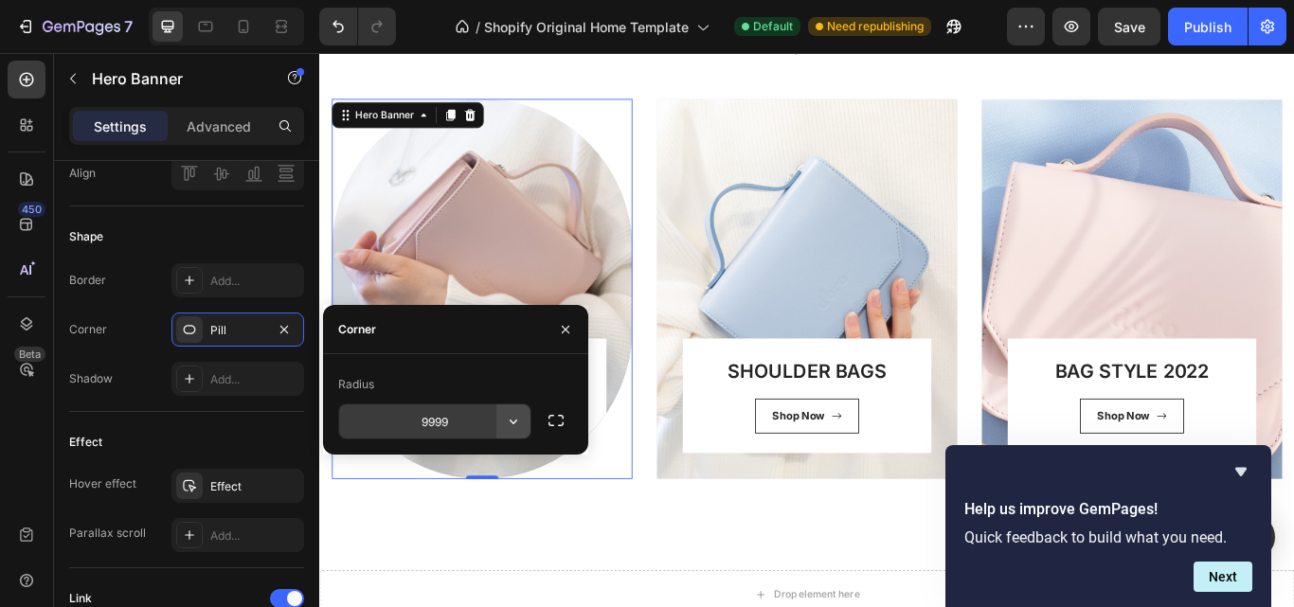
click at [519, 414] on icon "button" at bounding box center [513, 421] width 19 height 19
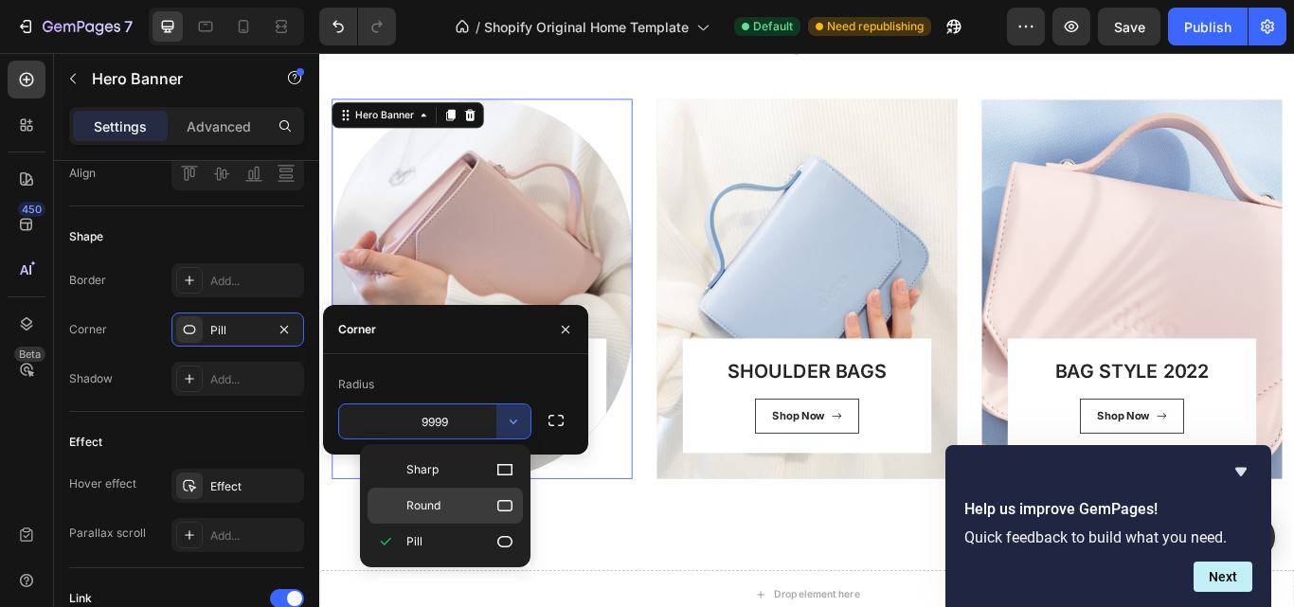
click at [491, 494] on div "Round" at bounding box center [445, 506] width 155 height 36
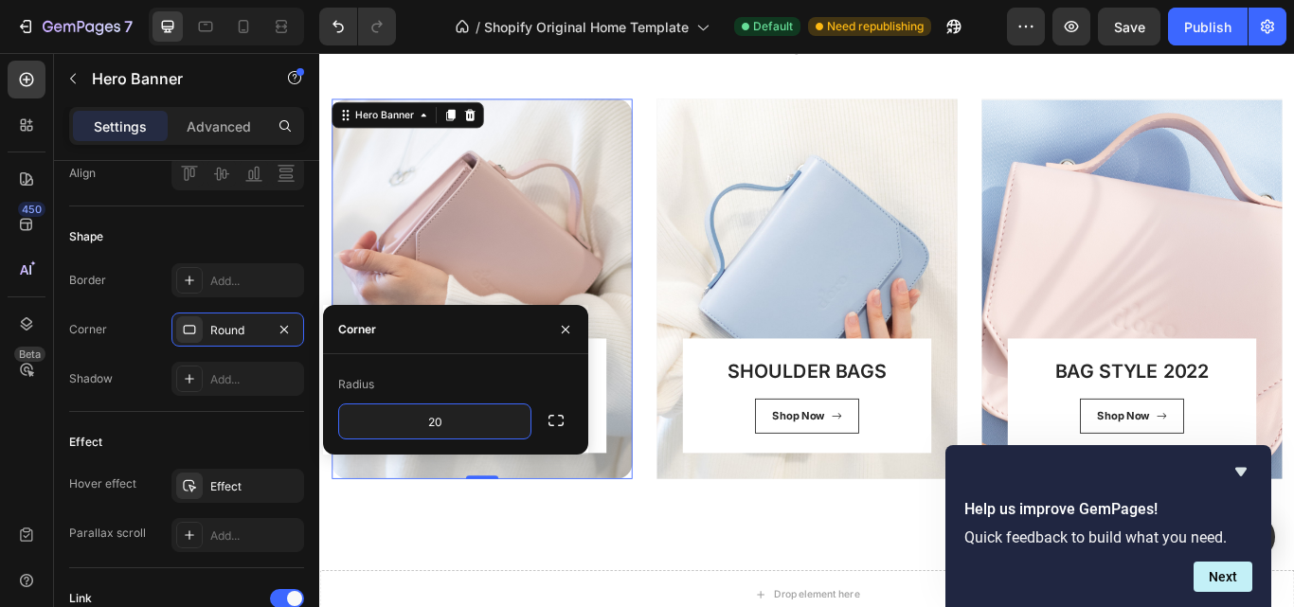
click at [436, 378] on div "Radius" at bounding box center [455, 384] width 235 height 30
type input "12"
click at [461, 385] on div "Radius" at bounding box center [455, 384] width 235 height 30
click at [146, 406] on div "Shape Border Add... Corner 12, 12, 12, 12 Shadow Add..." at bounding box center [186, 310] width 235 height 206
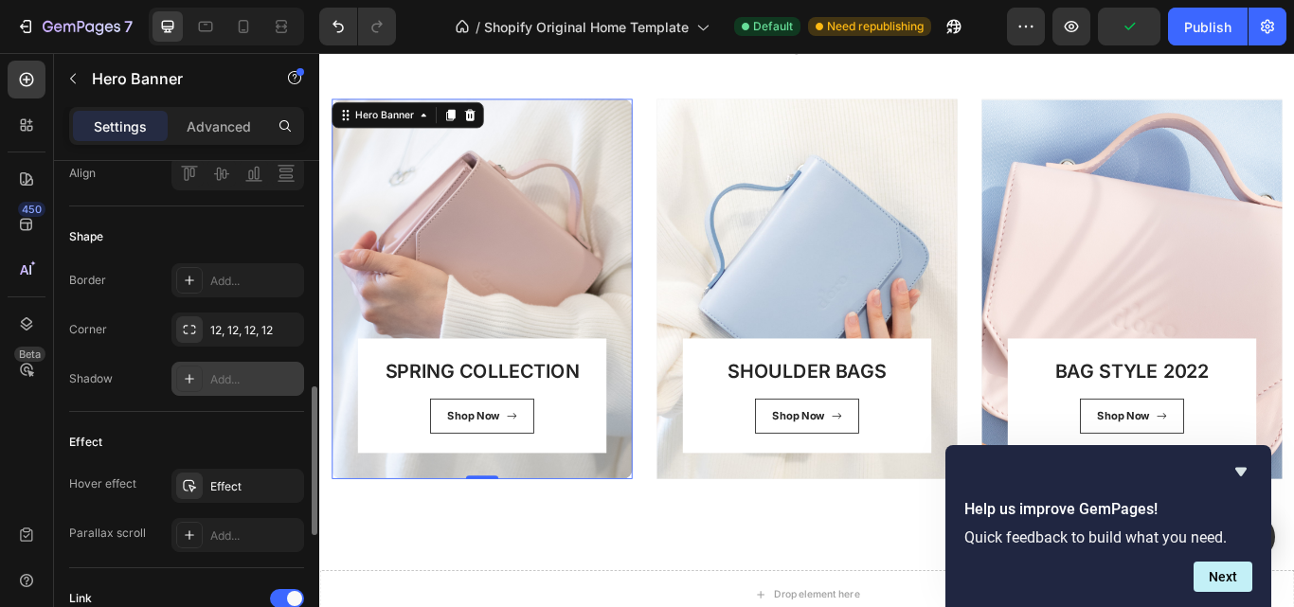
click at [199, 374] on div at bounding box center [189, 379] width 27 height 27
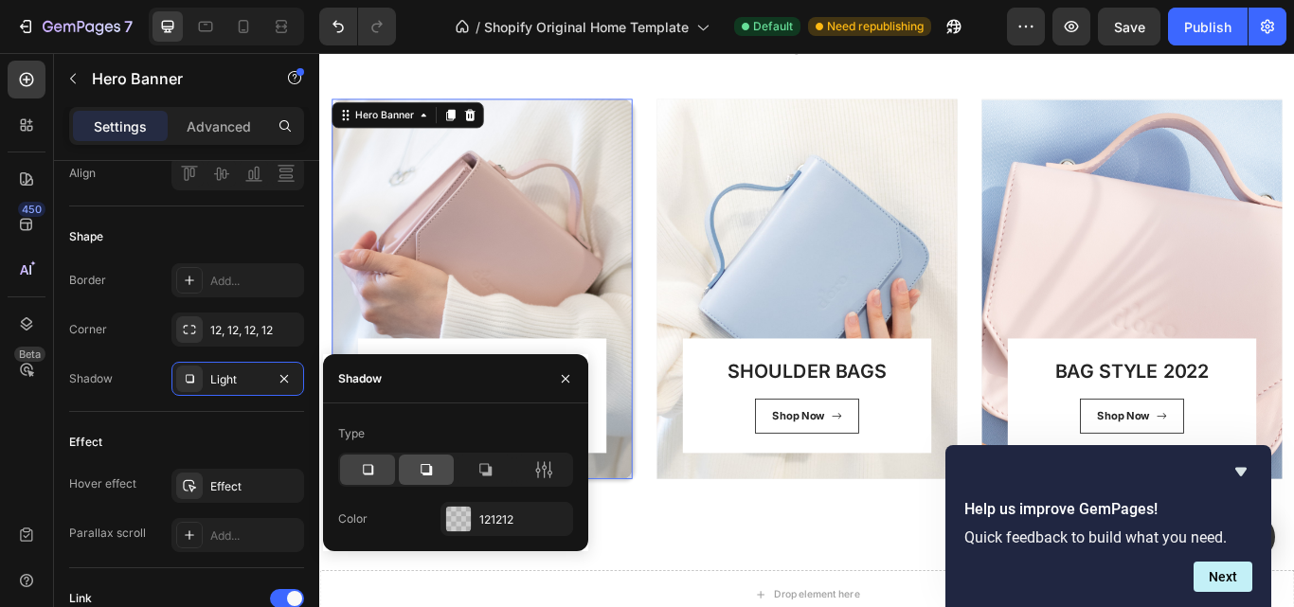
click at [424, 465] on icon at bounding box center [426, 469] width 11 height 11
click at [385, 473] on div at bounding box center [367, 470] width 55 height 30
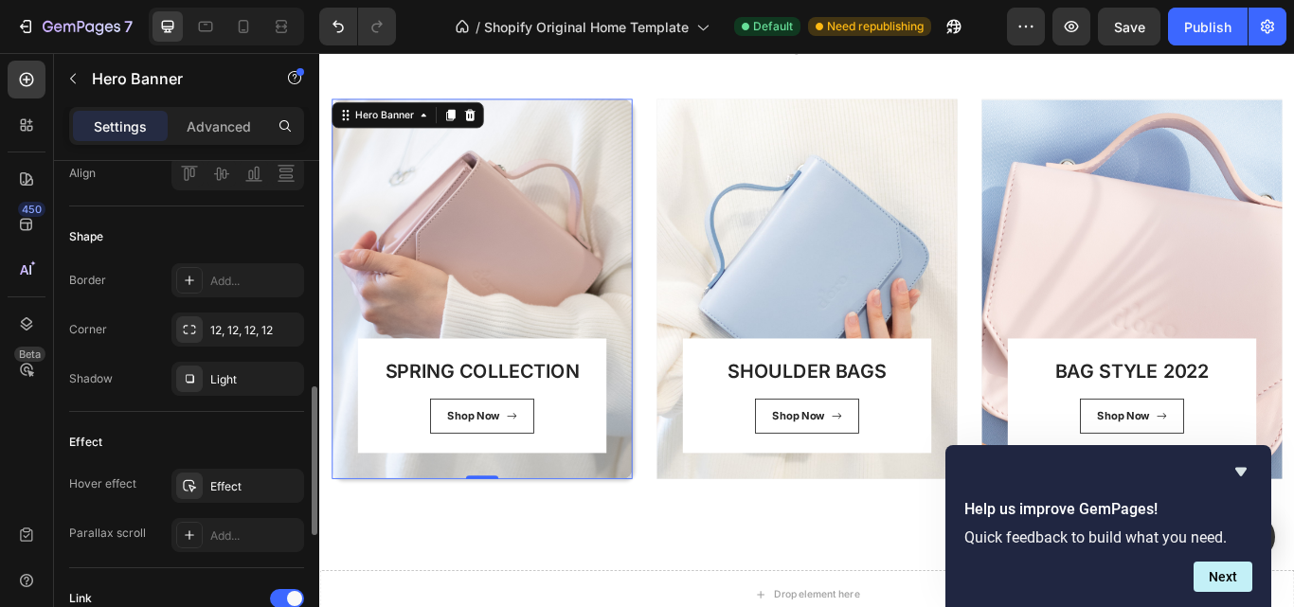
click at [207, 430] on div "Effect" at bounding box center [186, 442] width 235 height 30
click at [224, 474] on div "Effect" at bounding box center [237, 486] width 133 height 34
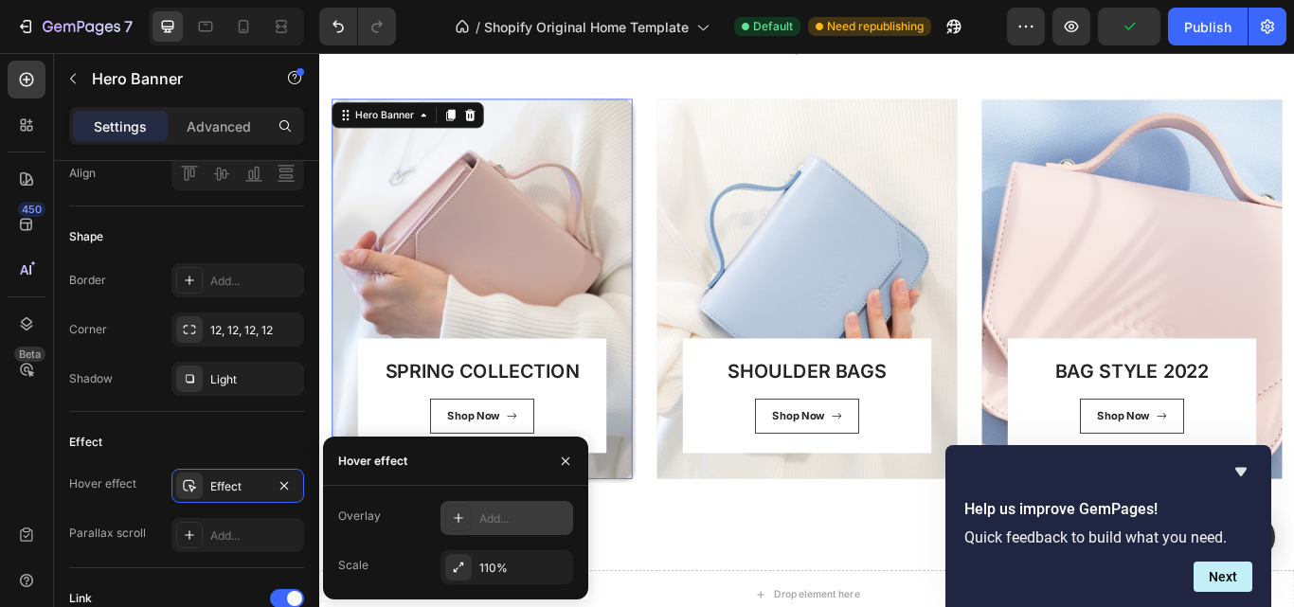
click at [464, 521] on icon at bounding box center [458, 518] width 15 height 15
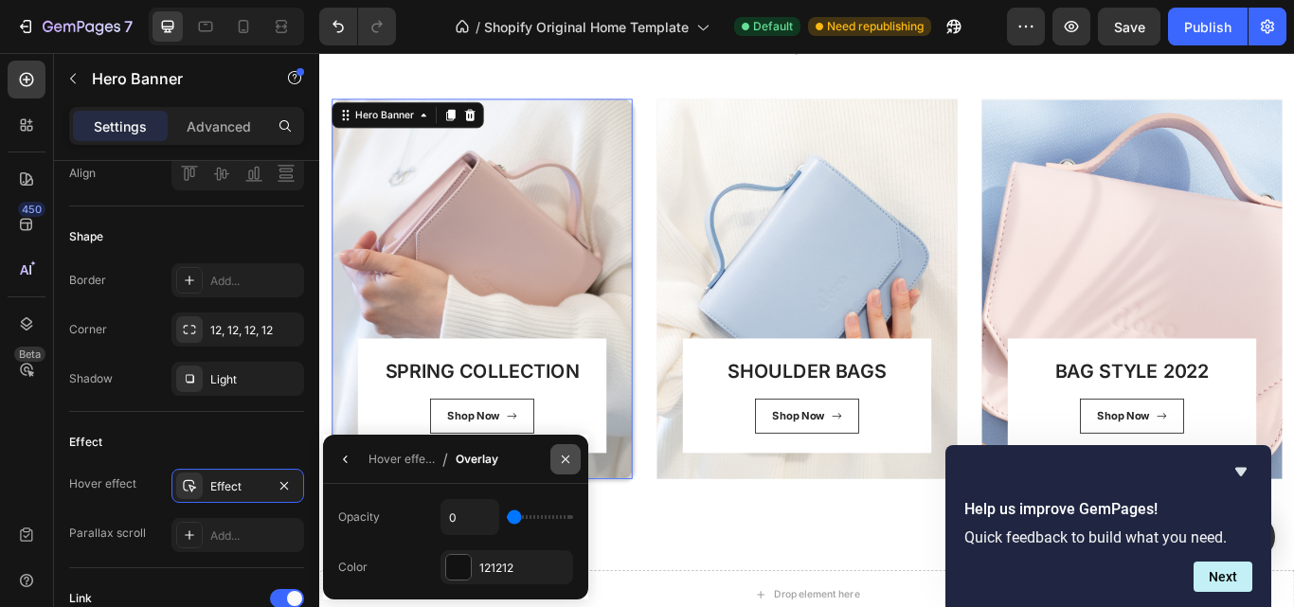
drag, startPoint x: 562, startPoint y: 458, endPoint x: 269, endPoint y: 476, distance: 293.3
click at [562, 458] on icon "button" at bounding box center [565, 459] width 15 height 15
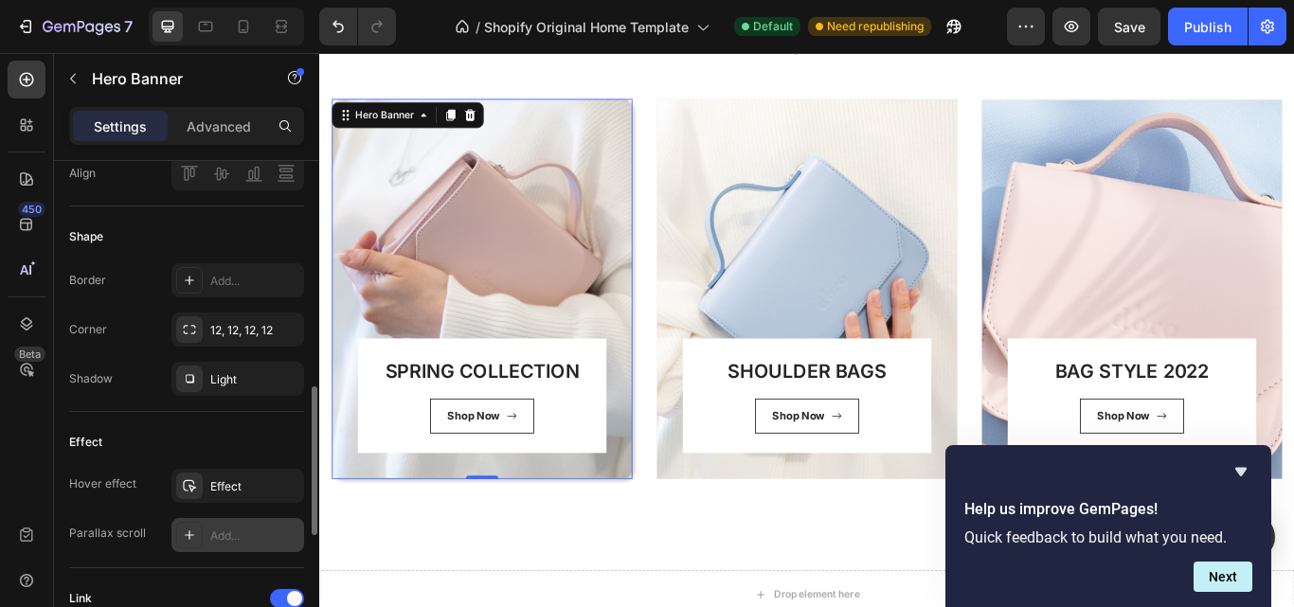
scroll to position [882, 0]
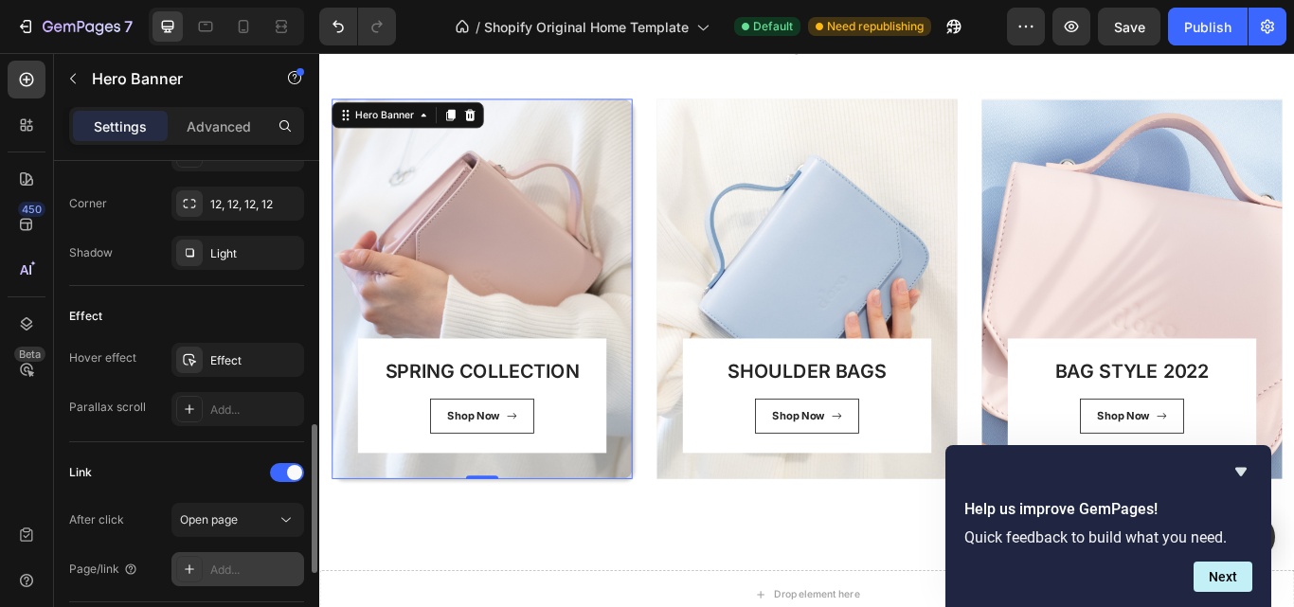
click at [217, 562] on div "Add..." at bounding box center [254, 570] width 89 height 17
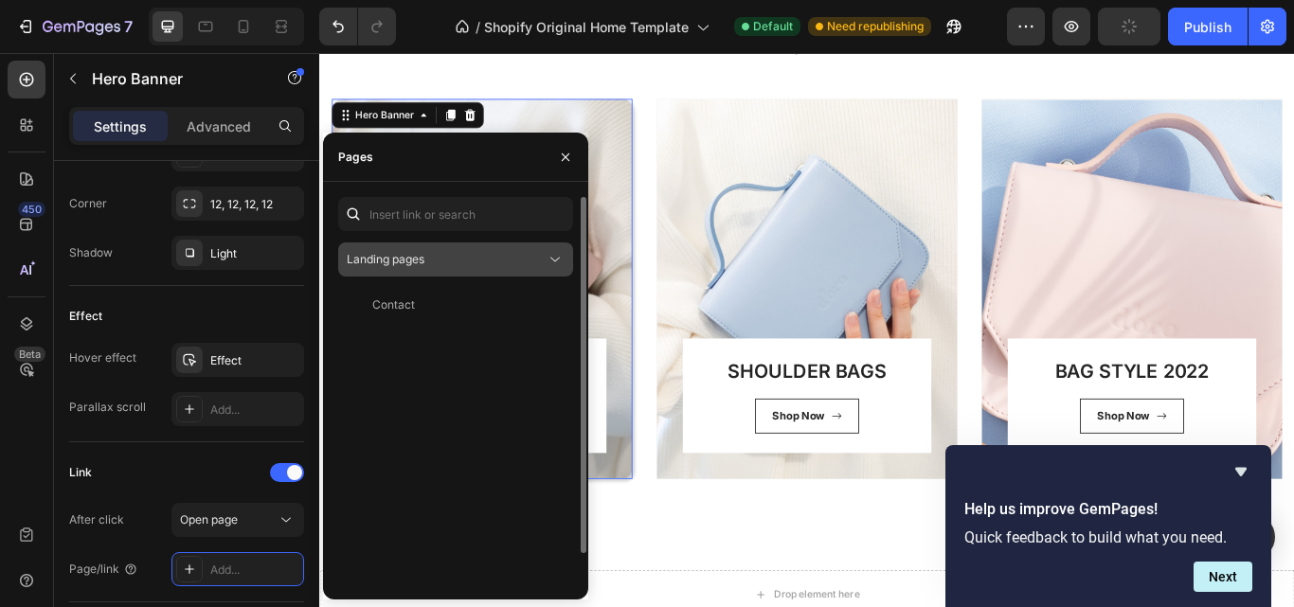
click at [457, 250] on div "Landing pages" at bounding box center [456, 259] width 218 height 19
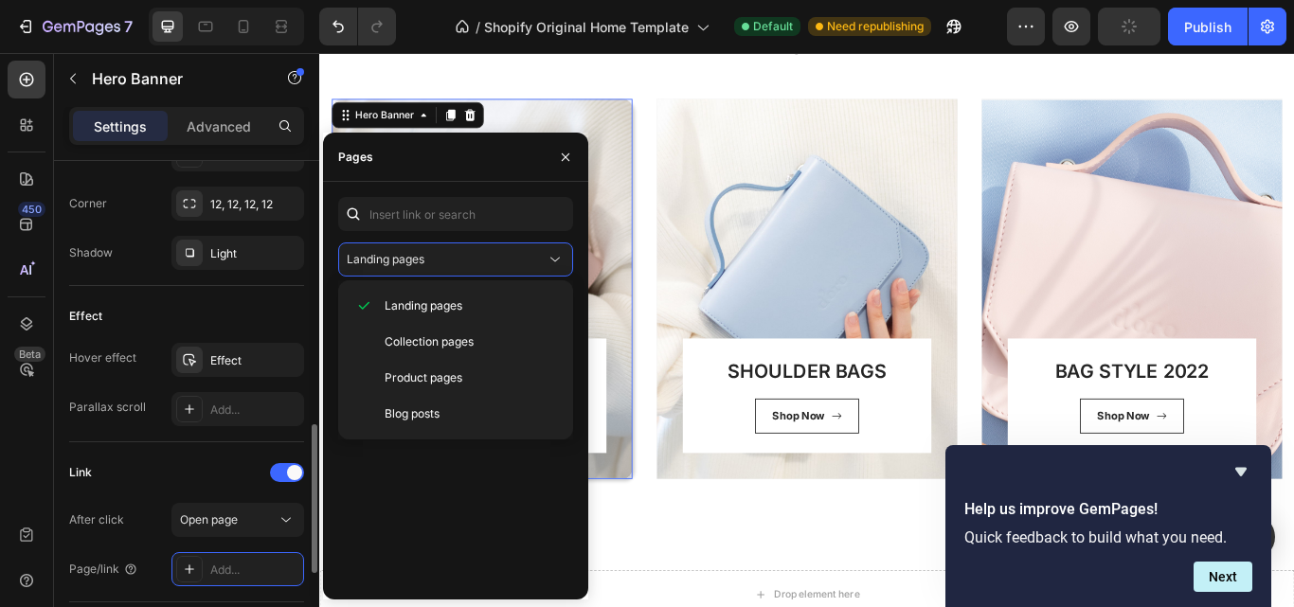
click at [173, 467] on div "Link" at bounding box center [186, 473] width 235 height 30
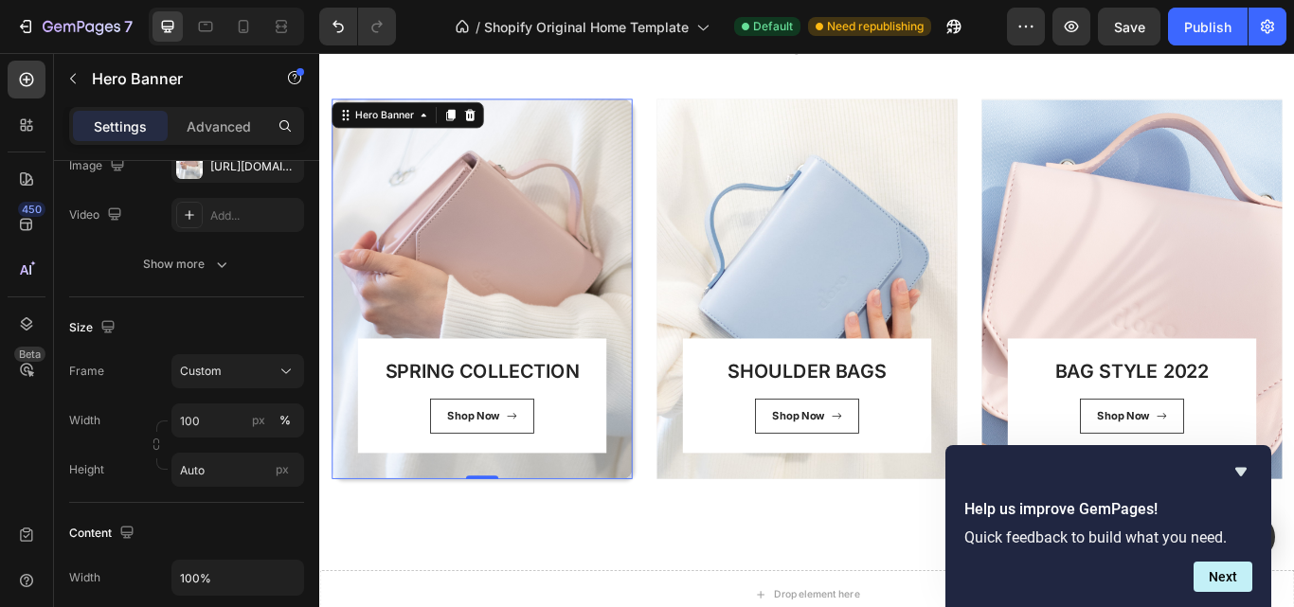
scroll to position [0, 0]
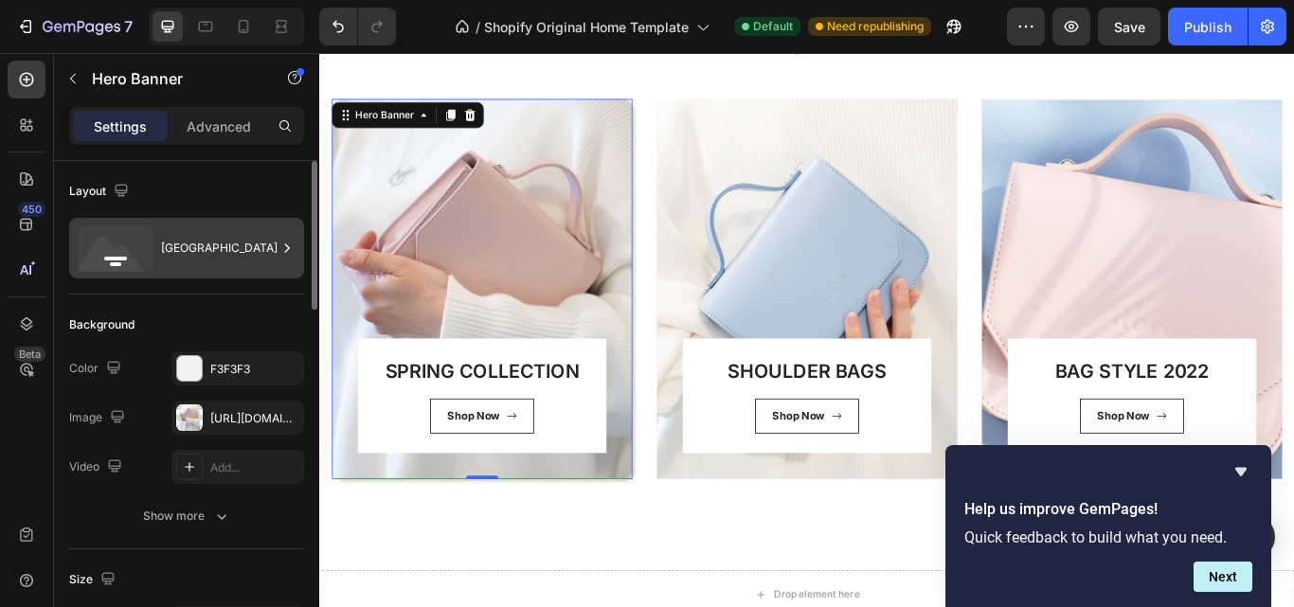
click at [280, 242] on icon at bounding box center [287, 248] width 19 height 19
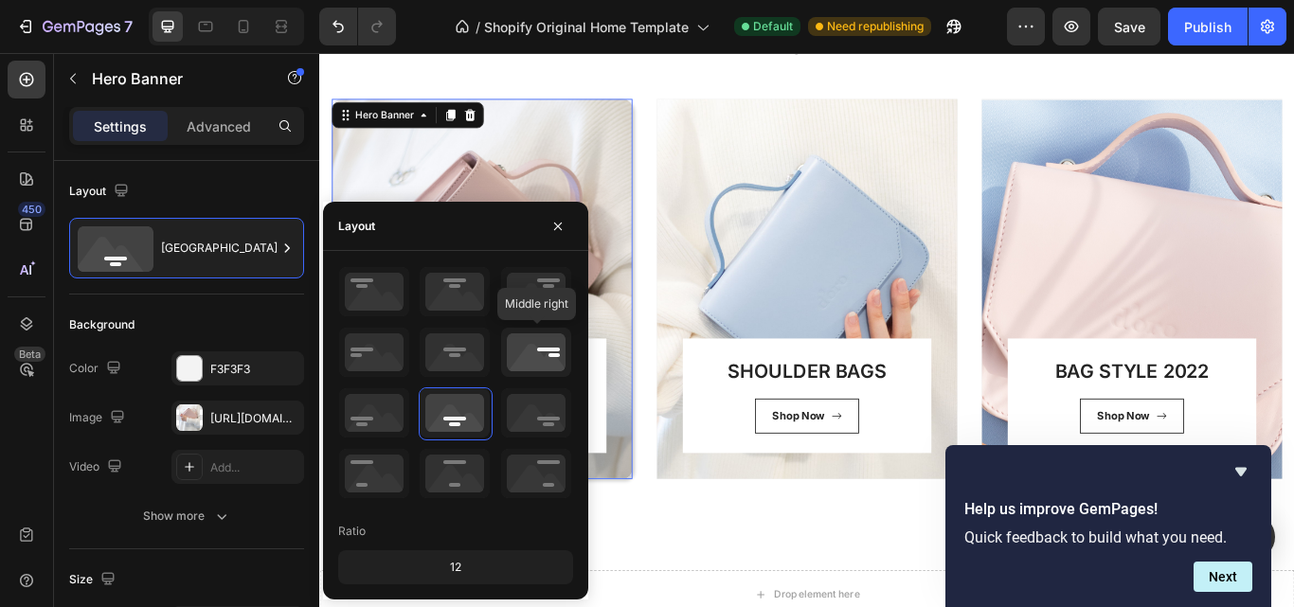
scroll to position [552, 0]
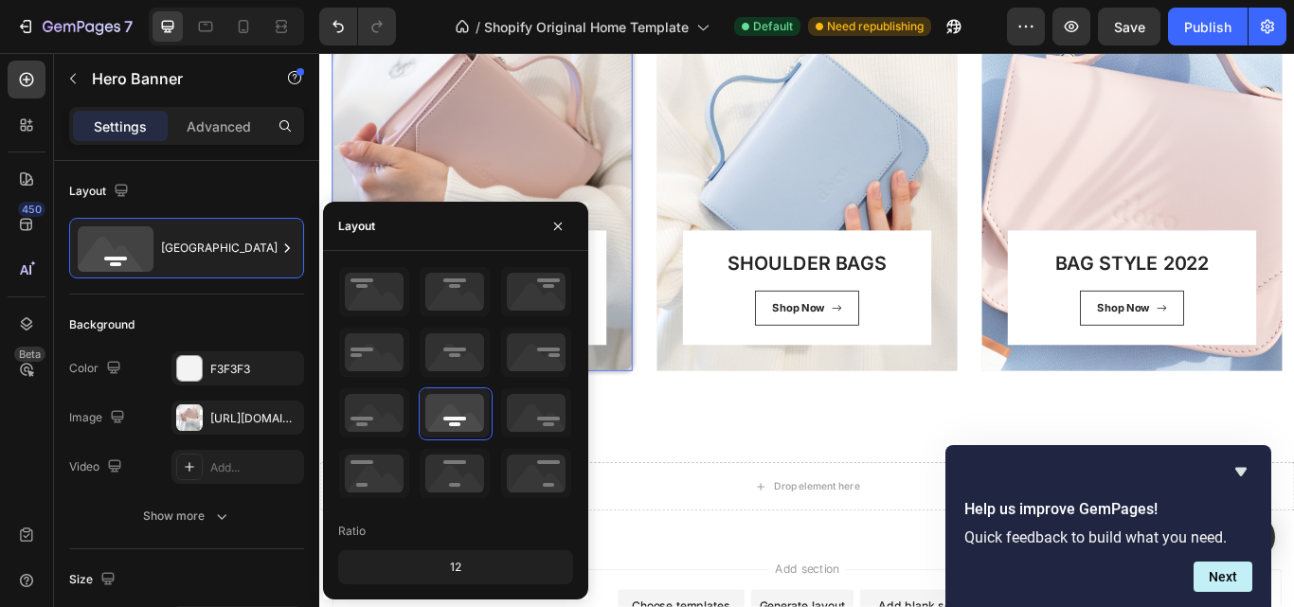
click at [476, 568] on div "12" at bounding box center [455, 567] width 227 height 27
click at [448, 559] on div "12" at bounding box center [455, 567] width 227 height 27
drag, startPoint x: 465, startPoint y: 568, endPoint x: 444, endPoint y: 433, distance: 137.1
click at [465, 567] on div "12" at bounding box center [455, 567] width 227 height 27
click at [550, 228] on button "button" at bounding box center [558, 226] width 30 height 30
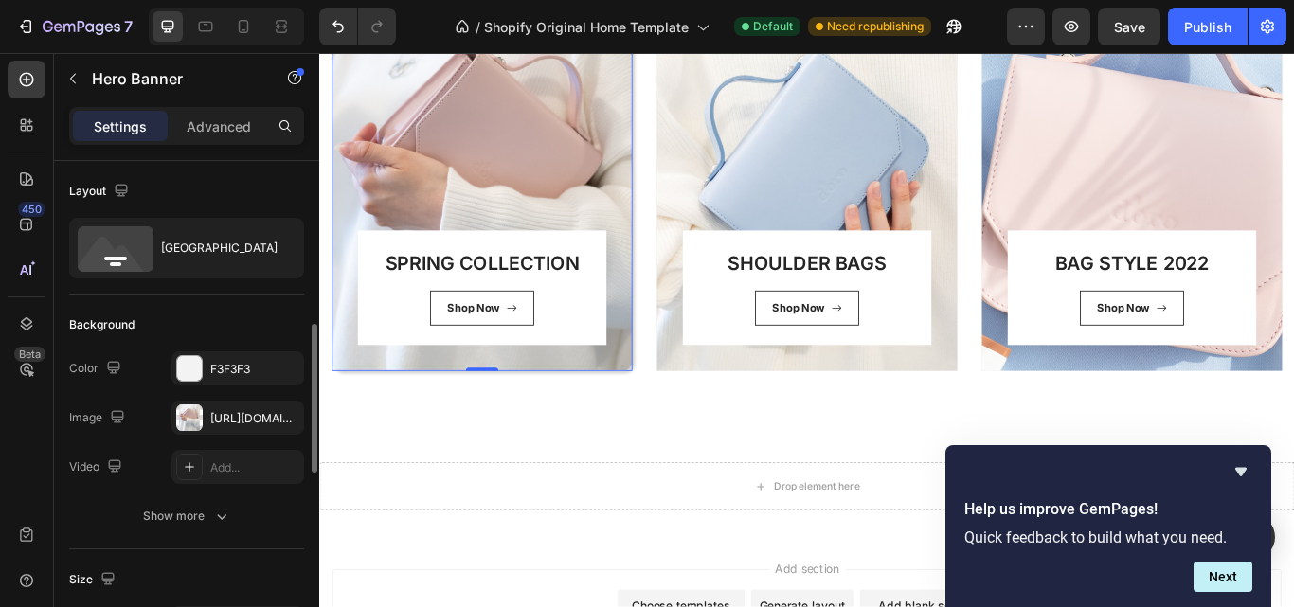
scroll to position [126, 0]
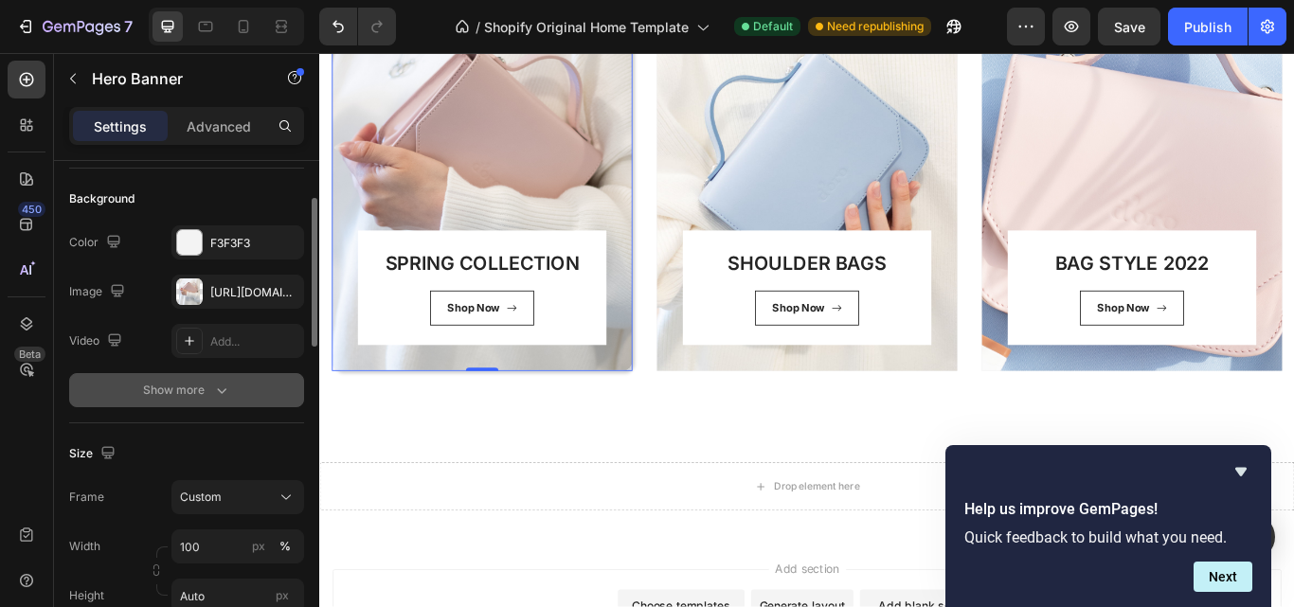
click at [212, 375] on button "Show more" at bounding box center [186, 390] width 235 height 34
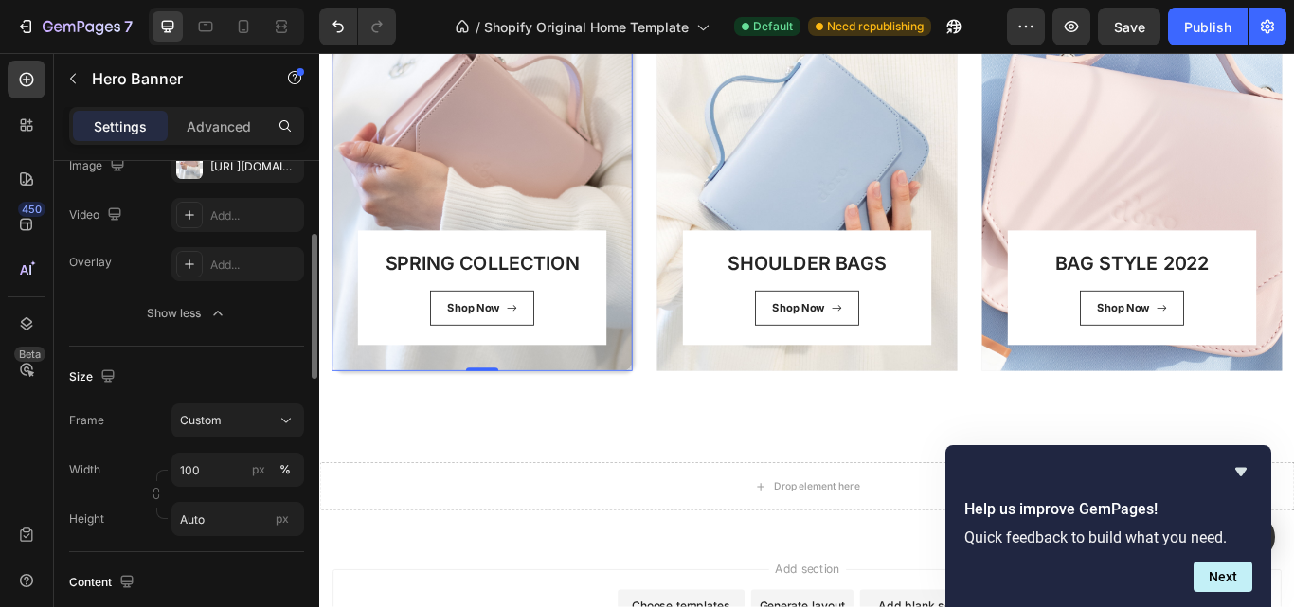
scroll to position [378, 0]
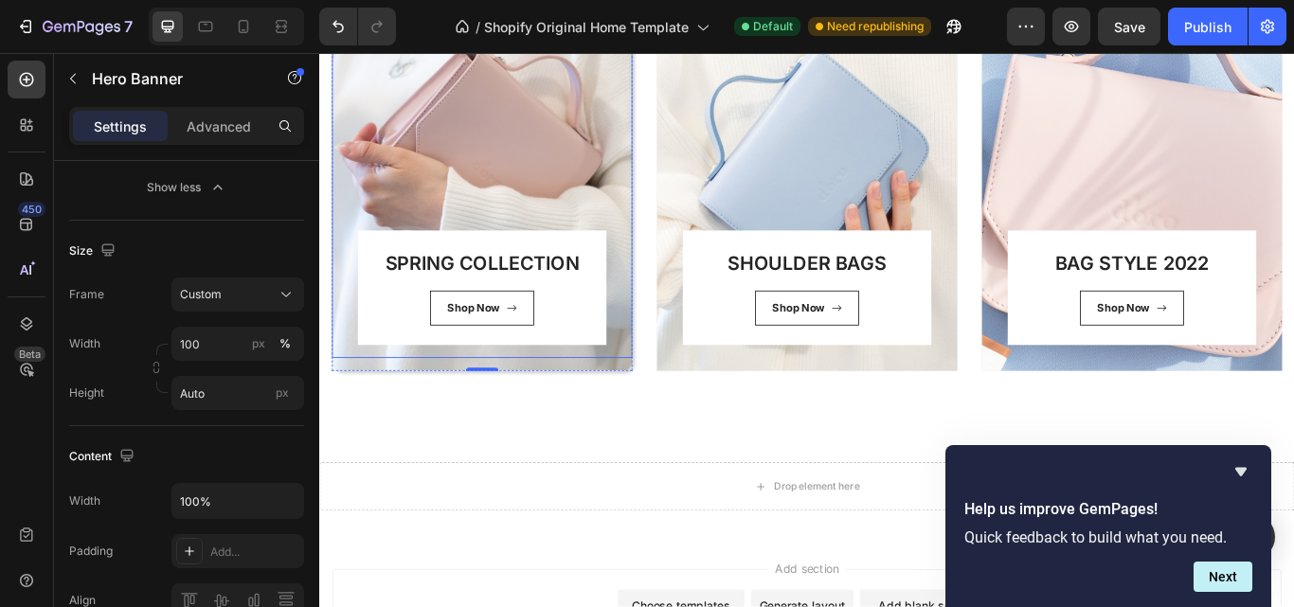
click at [497, 202] on div "SPRING COLLECTION Heading Shop Now Button Row Row" at bounding box center [508, 195] width 351 height 428
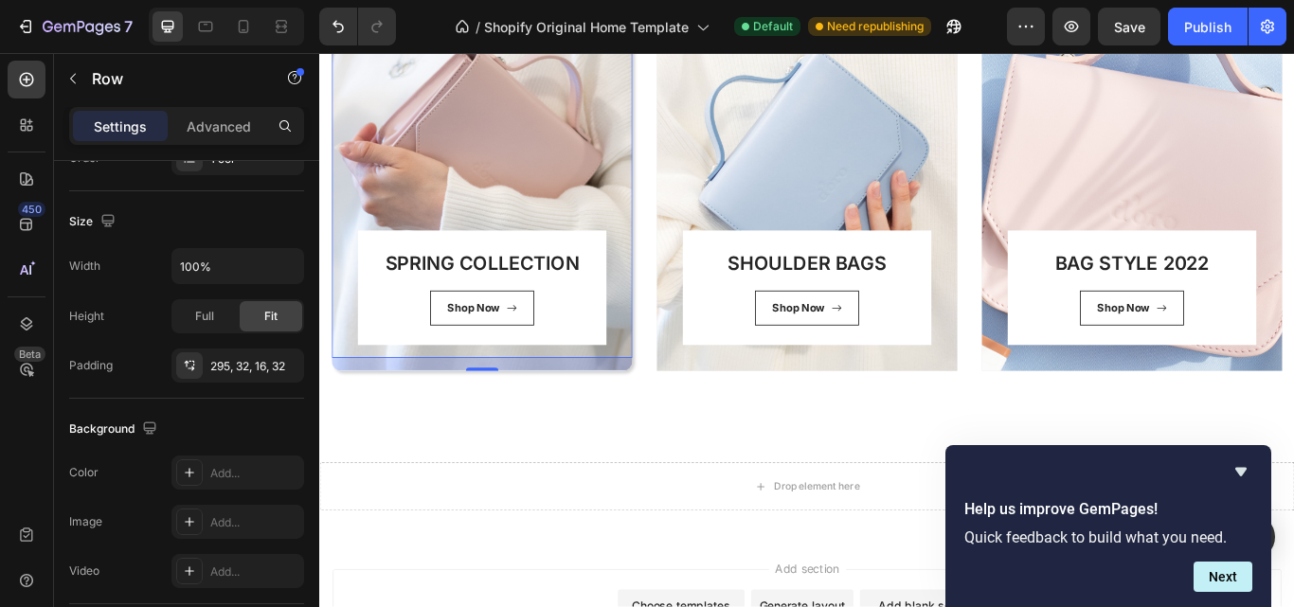
scroll to position [0, 0]
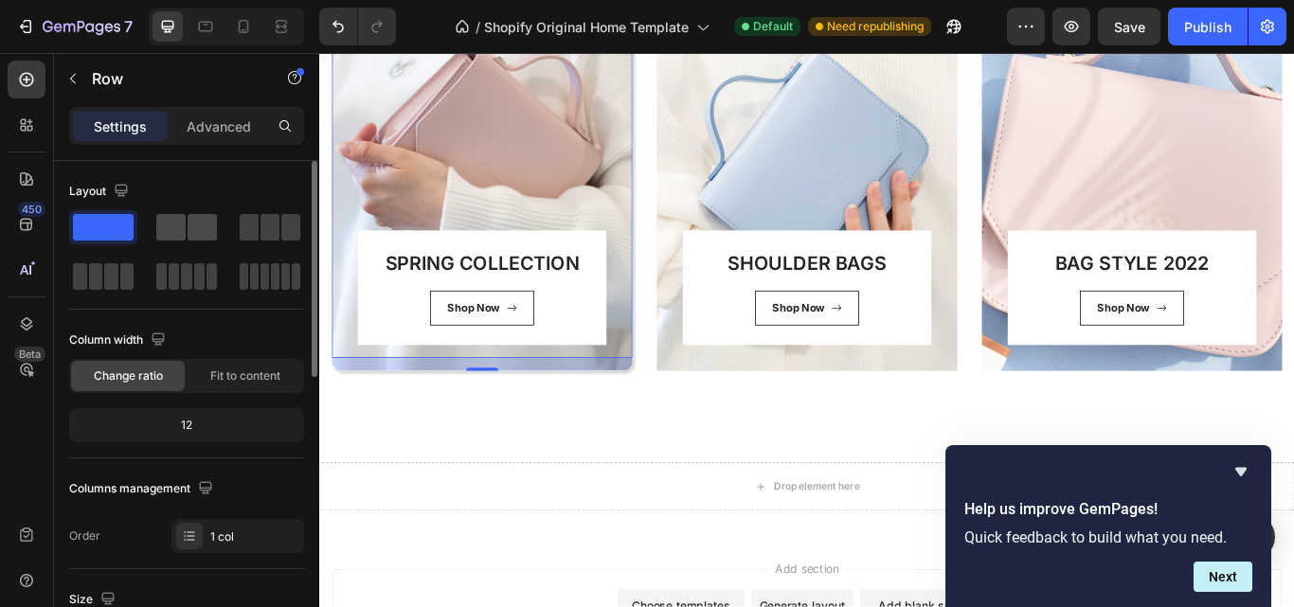
click at [174, 227] on span at bounding box center [170, 227] width 29 height 27
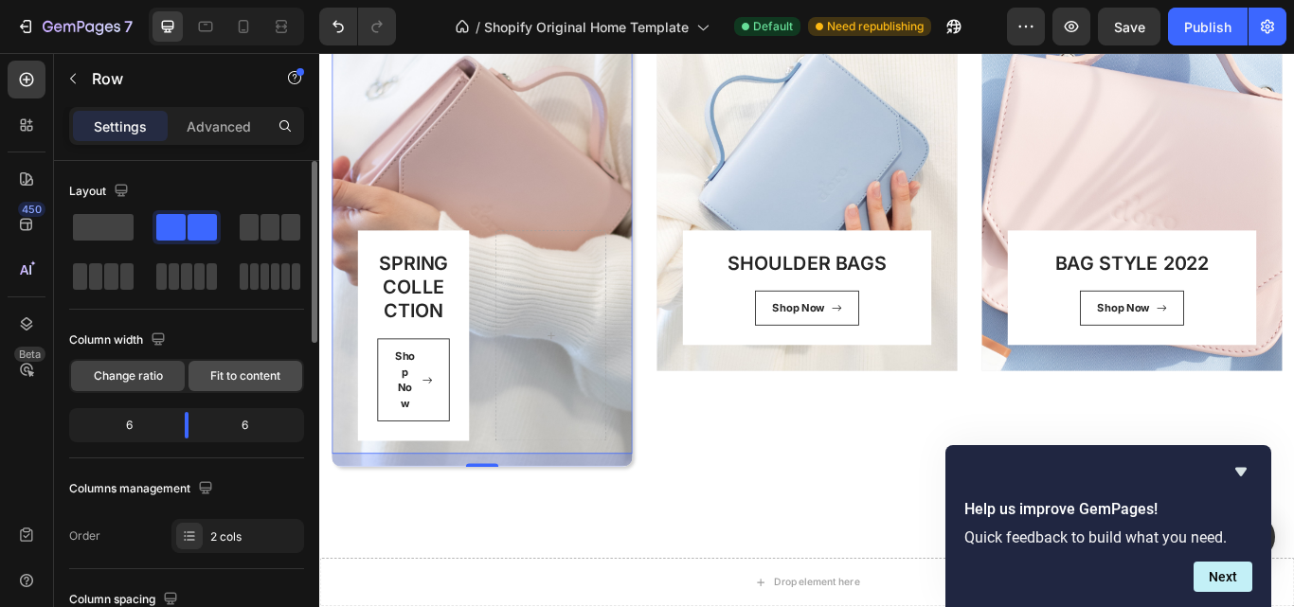
click at [253, 375] on span "Fit to content" at bounding box center [245, 376] width 70 height 17
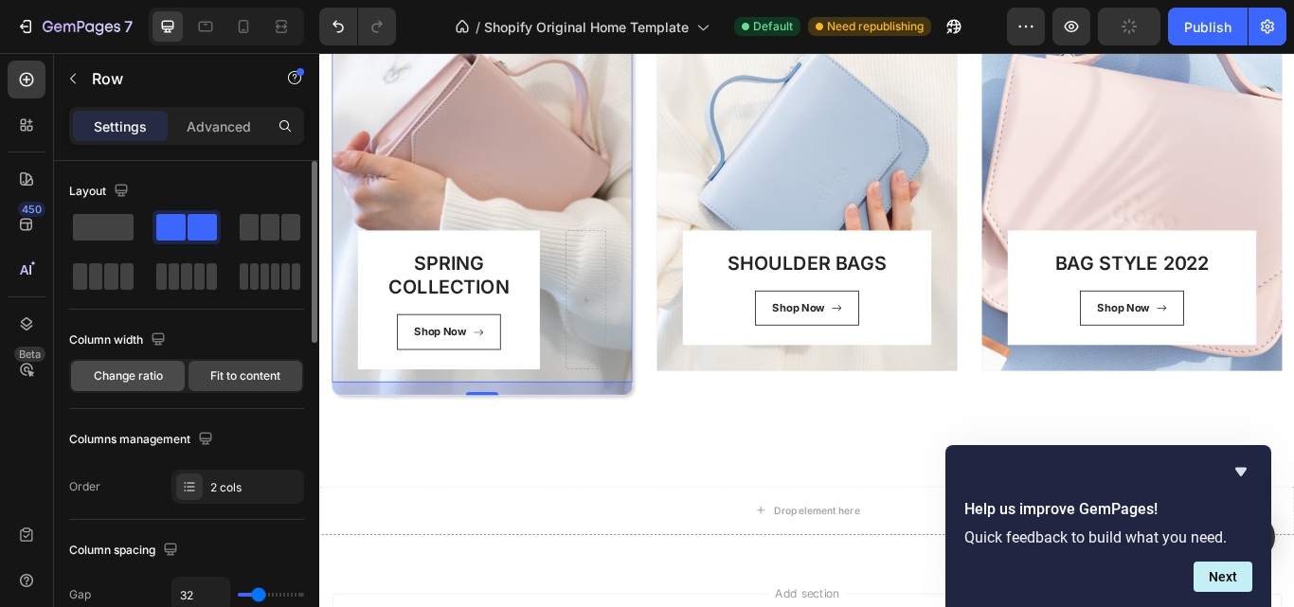
click at [157, 381] on span "Change ratio" at bounding box center [128, 376] width 69 height 17
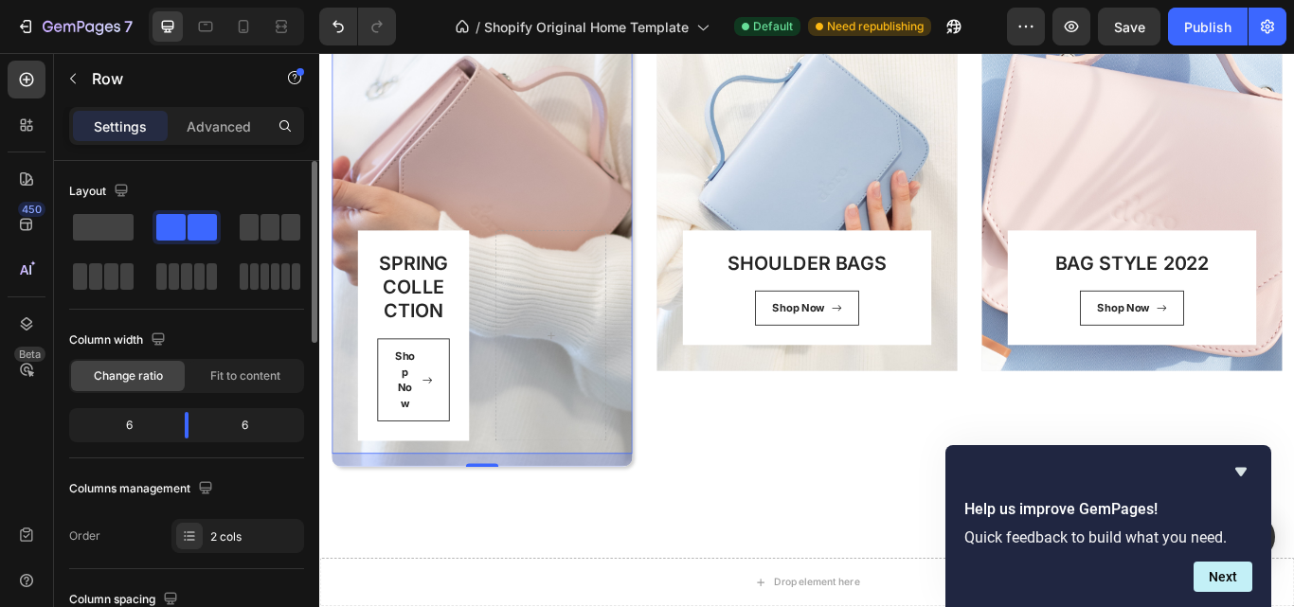
click at [150, 423] on div "6" at bounding box center [121, 425] width 97 height 27
click at [130, 424] on div "6" at bounding box center [121, 425] width 97 height 27
click at [131, 418] on div "6" at bounding box center [121, 425] width 97 height 27
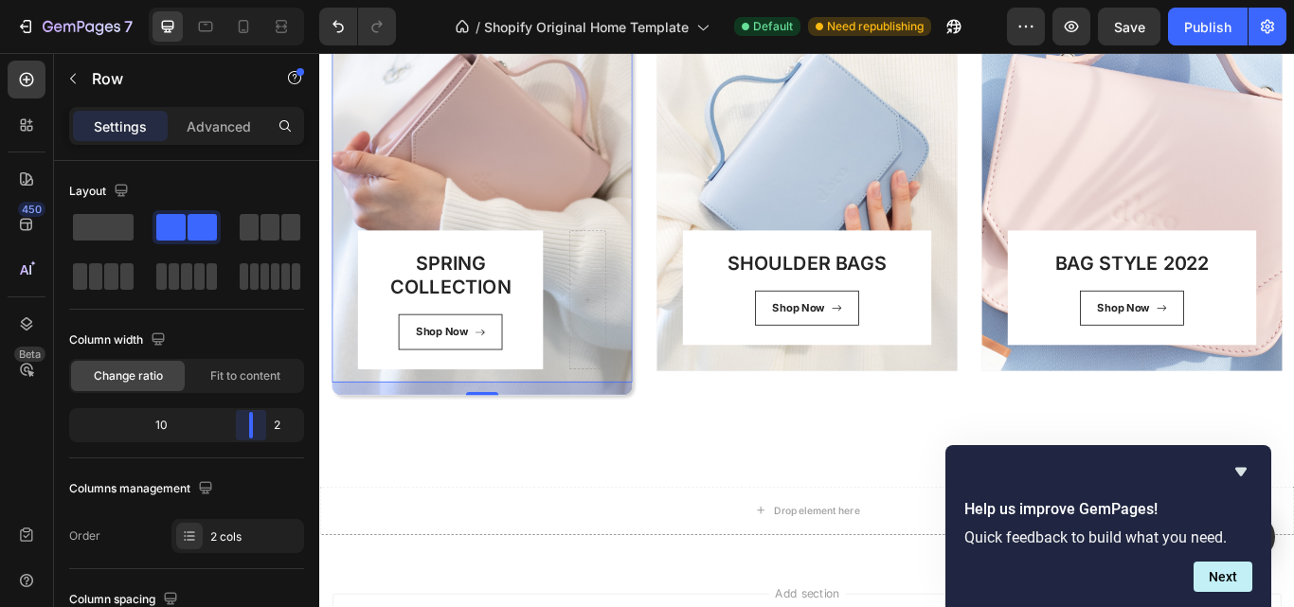
drag, startPoint x: 191, startPoint y: 424, endPoint x: 262, endPoint y: 425, distance: 71.1
click at [262, 0] on body "7 / Shopify Original Home Template Default Need republishing Preview Save Publi…" at bounding box center [647, 0] width 1294 height 0
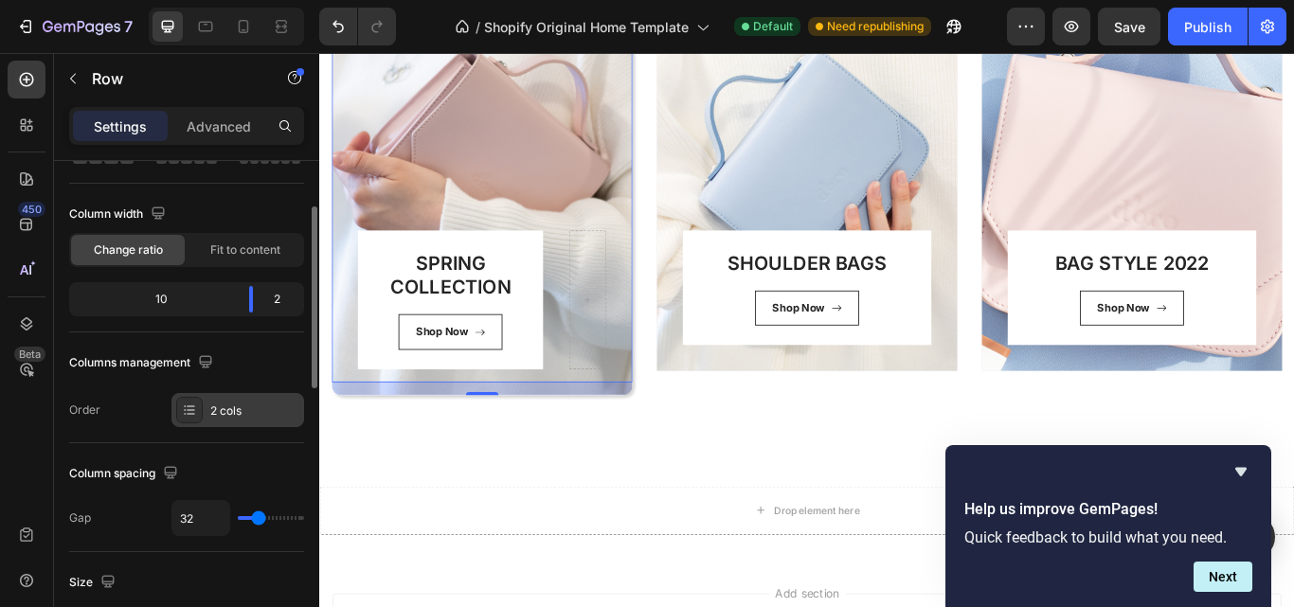
click at [205, 413] on div "2 cols" at bounding box center [237, 410] width 133 height 34
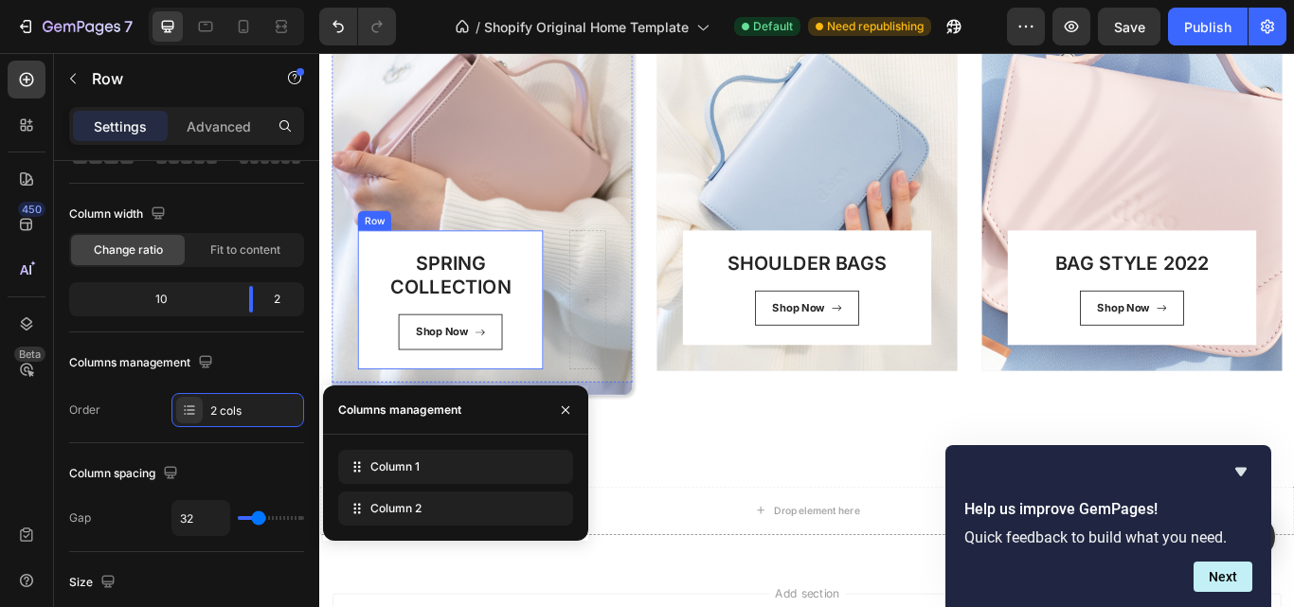
click at [550, 268] on div "SPRING COLLECTION Heading Shop Now Button Row" at bounding box center [472, 342] width 216 height 162
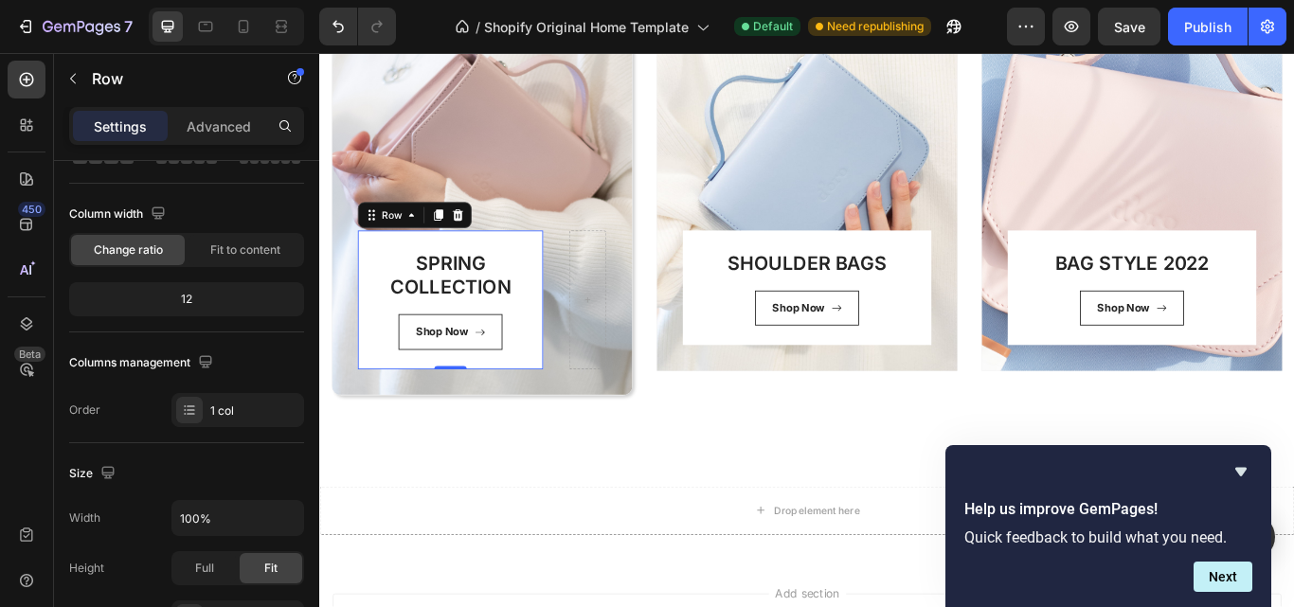
click at [556, 278] on div "SPRING COLLECTION Heading Shop Now Button Row 0" at bounding box center [472, 342] width 216 height 162
click at [240, 250] on span "Fit to content" at bounding box center [245, 250] width 70 height 17
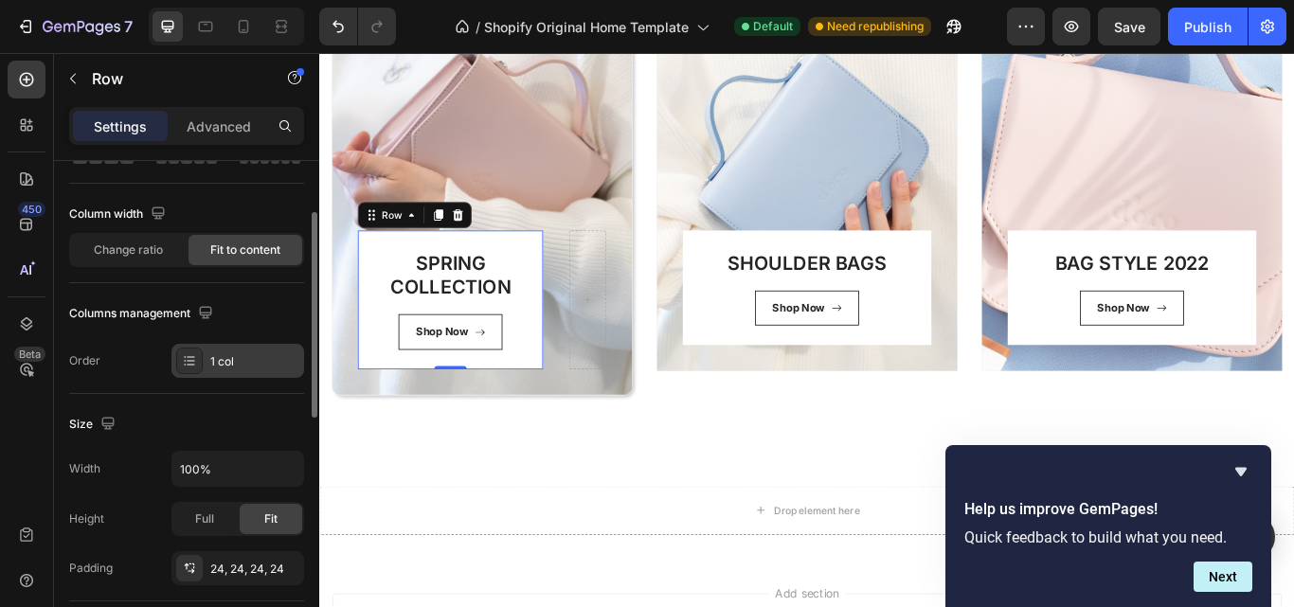
click at [253, 361] on div "1 col" at bounding box center [254, 361] width 89 height 17
click at [119, 388] on div "Layout Column width Change ratio Fit to content Columns management Order 1 col" at bounding box center [186, 214] width 235 height 359
click at [119, 257] on span "Change ratio" at bounding box center [128, 250] width 69 height 17
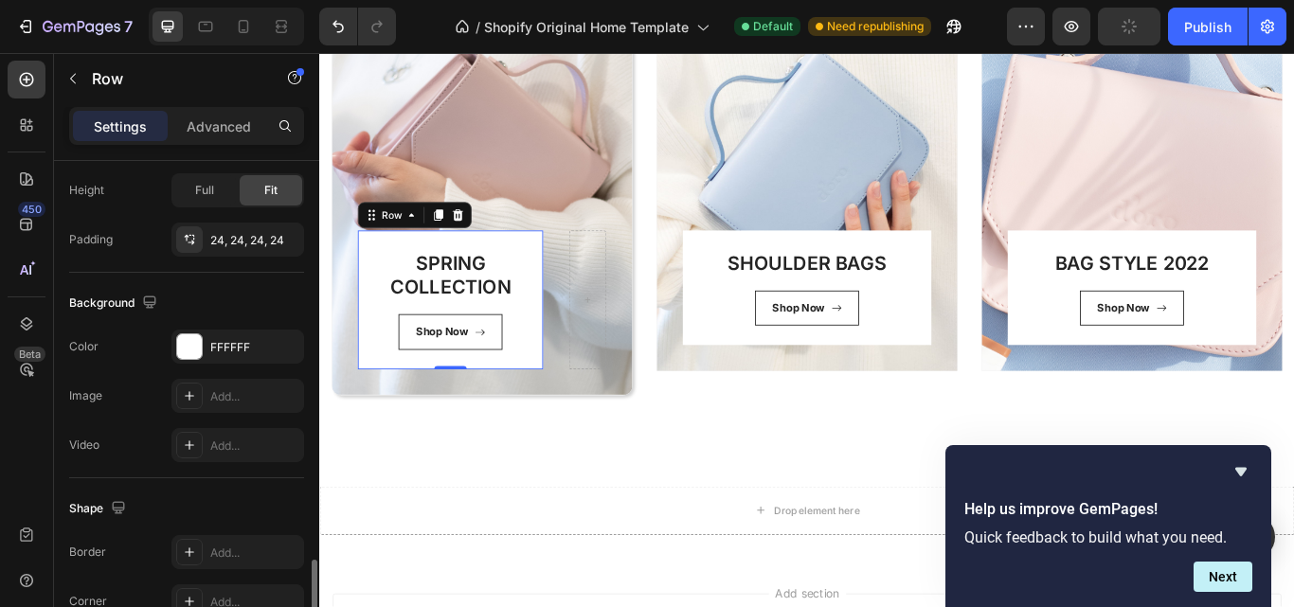
scroll to position [630, 0]
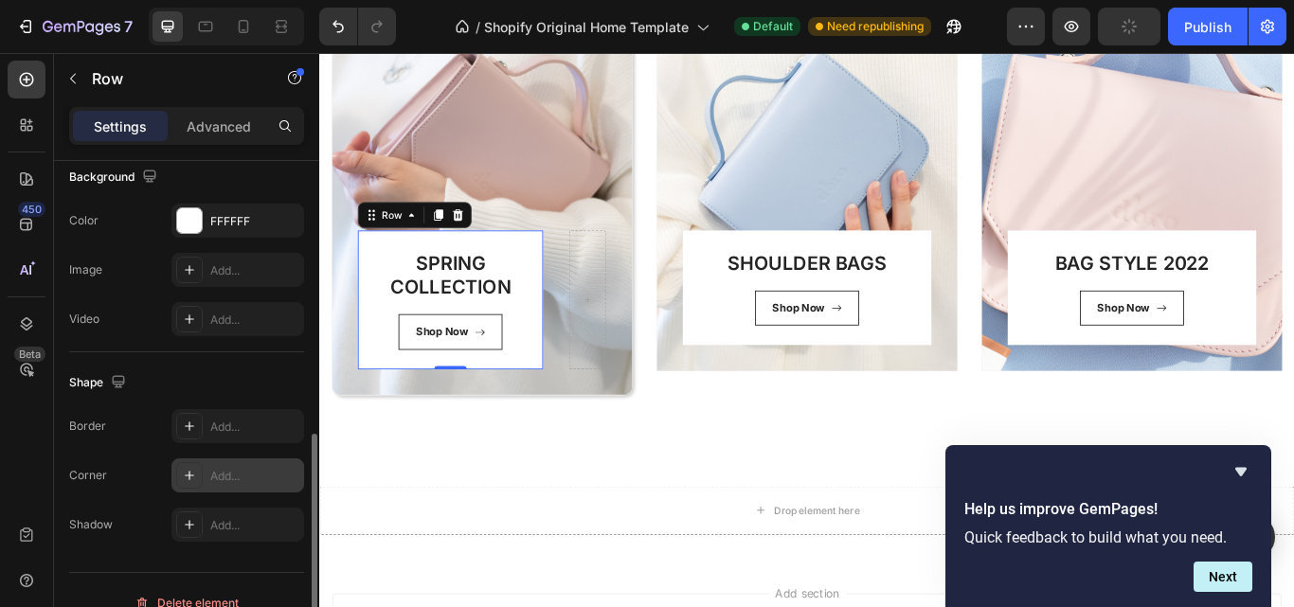
click at [204, 476] on div "Add..." at bounding box center [237, 476] width 133 height 34
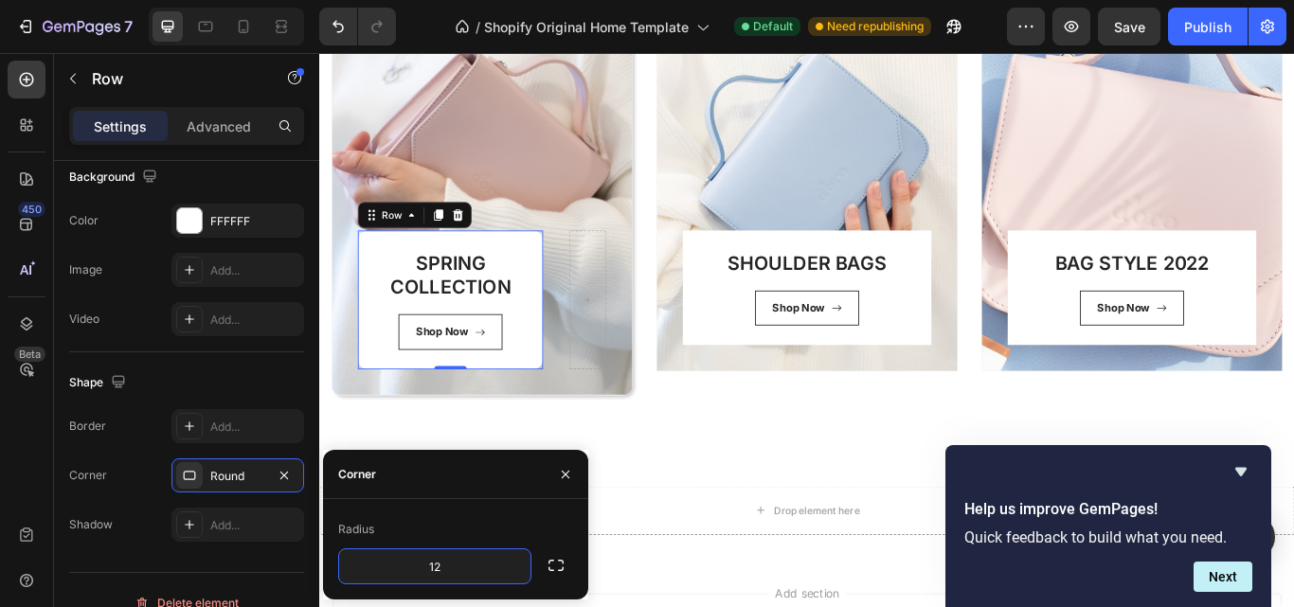
click at [472, 534] on div "Radius" at bounding box center [455, 529] width 235 height 30
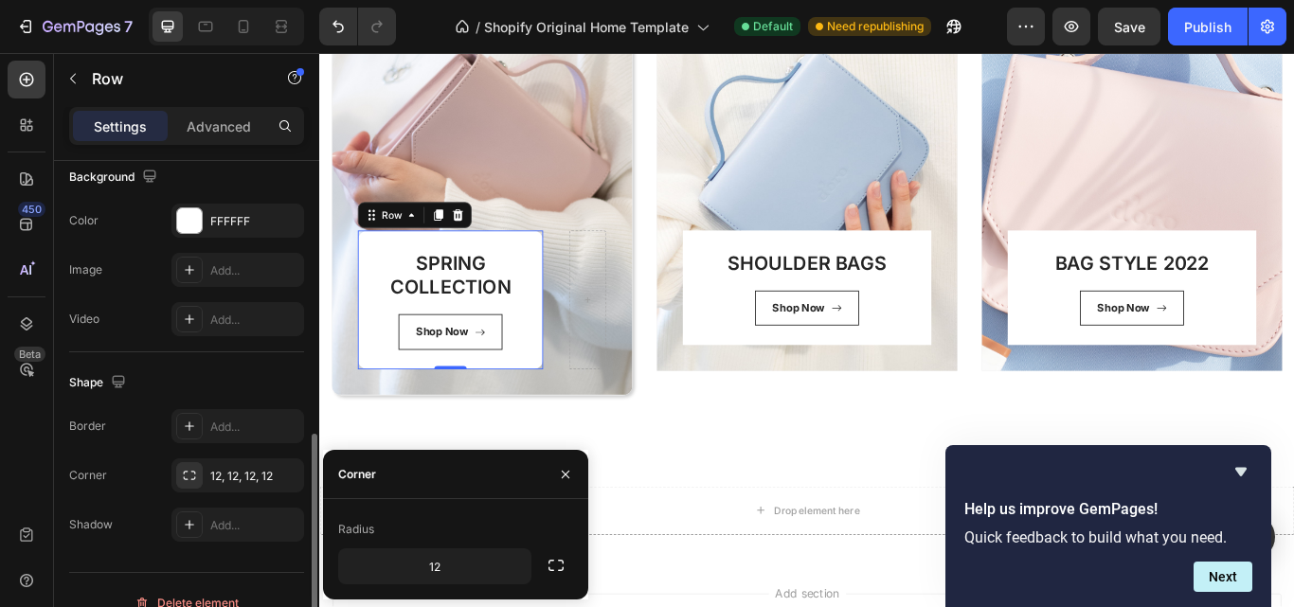
click at [224, 387] on div "Shape" at bounding box center [186, 383] width 235 height 30
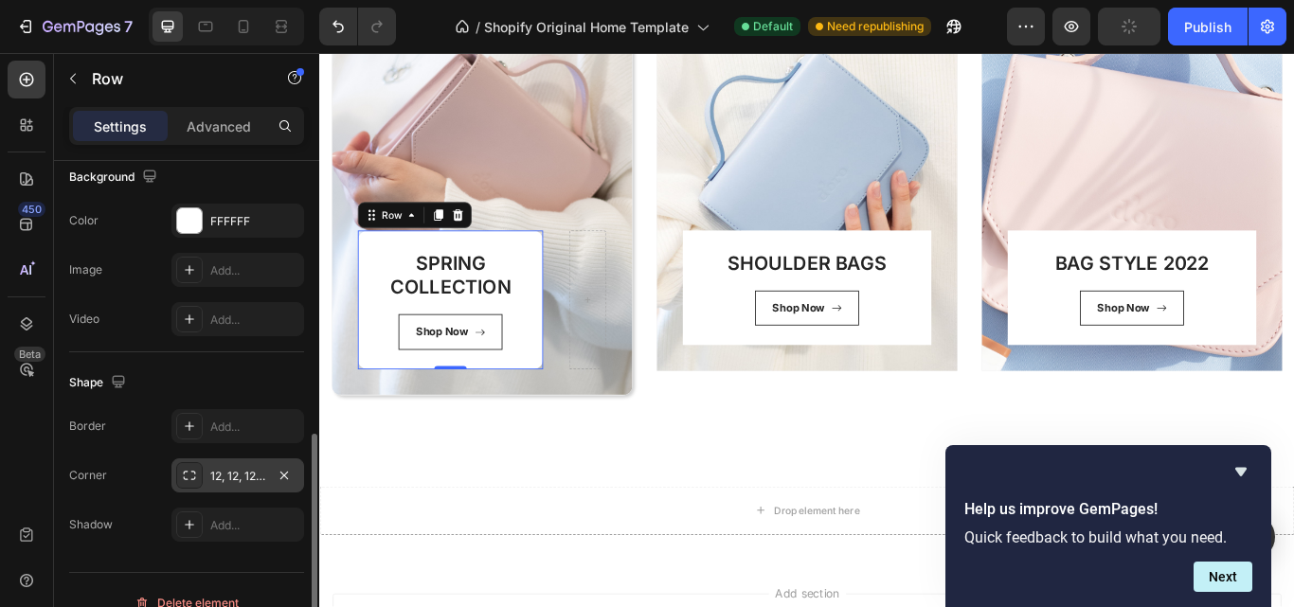
click at [212, 481] on div "12, 12, 12, 12" at bounding box center [237, 476] width 55 height 17
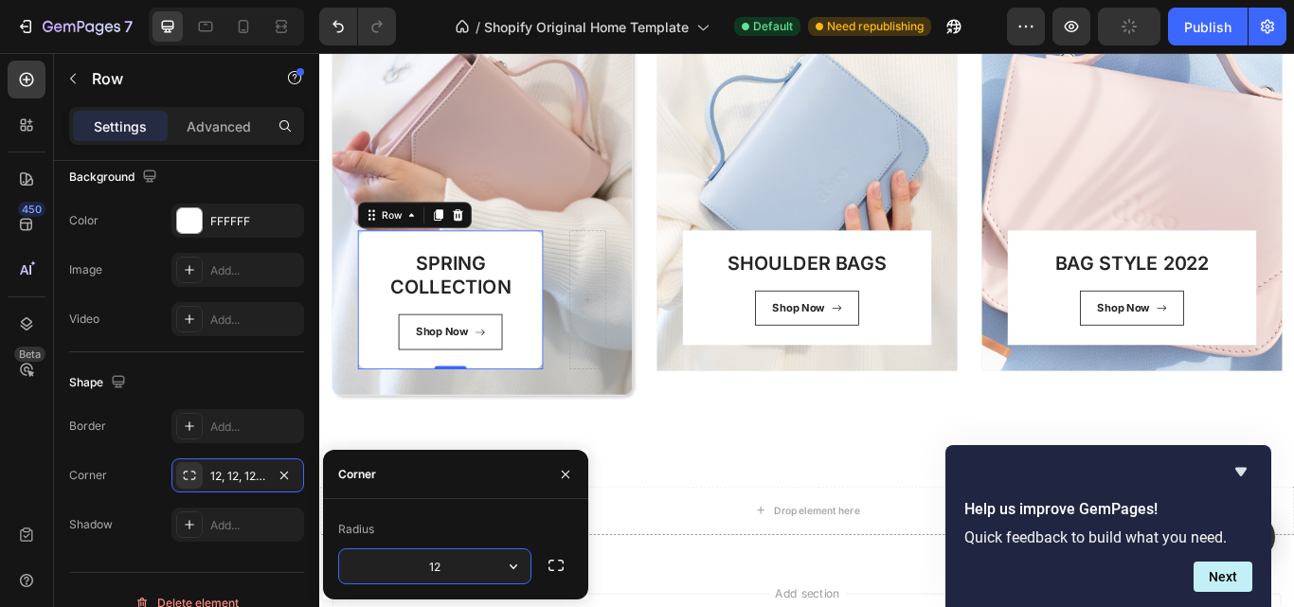
click at [423, 517] on div "Radius" at bounding box center [455, 529] width 235 height 30
click at [525, 568] on button "button" at bounding box center [513, 567] width 34 height 34
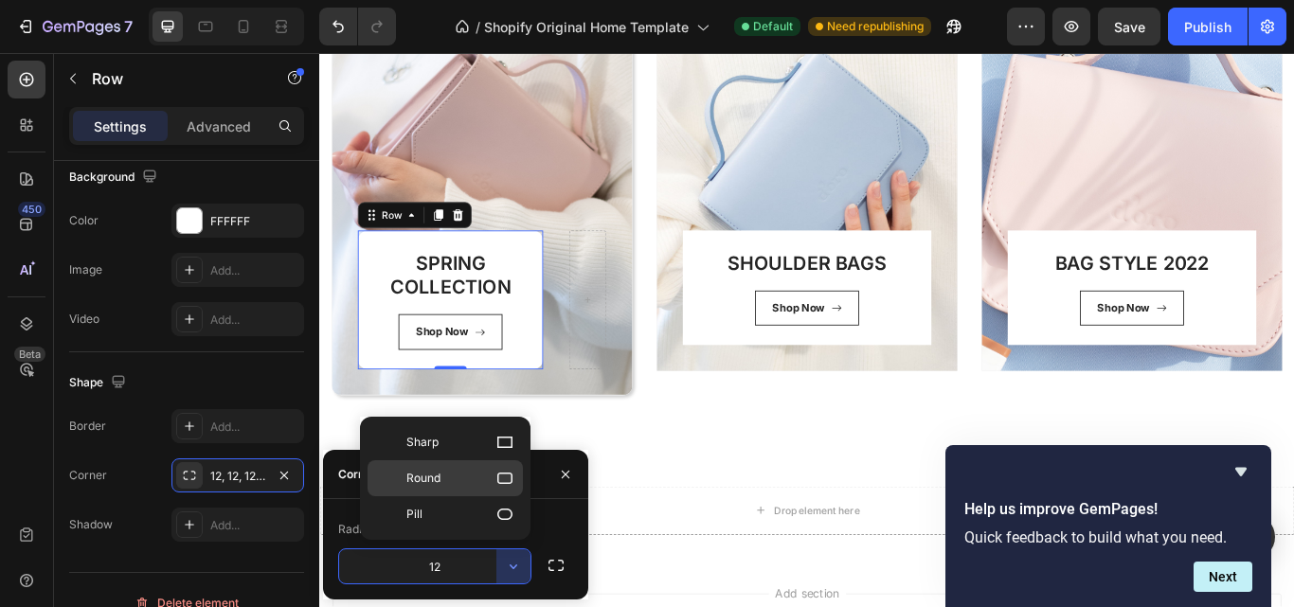
click at [497, 489] on div "Round" at bounding box center [445, 478] width 155 height 36
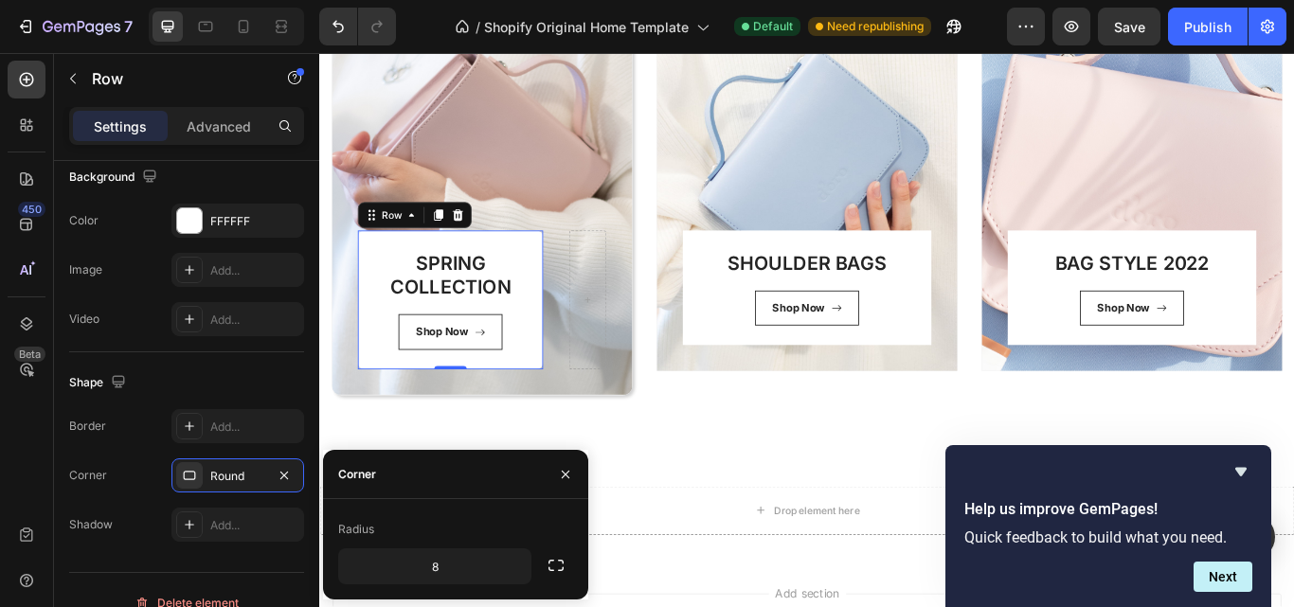
click at [480, 536] on div "Radius" at bounding box center [455, 529] width 235 height 30
click at [462, 562] on input "8" at bounding box center [434, 567] width 191 height 34
type input "12"
click at [470, 533] on div "Radius" at bounding box center [455, 529] width 235 height 30
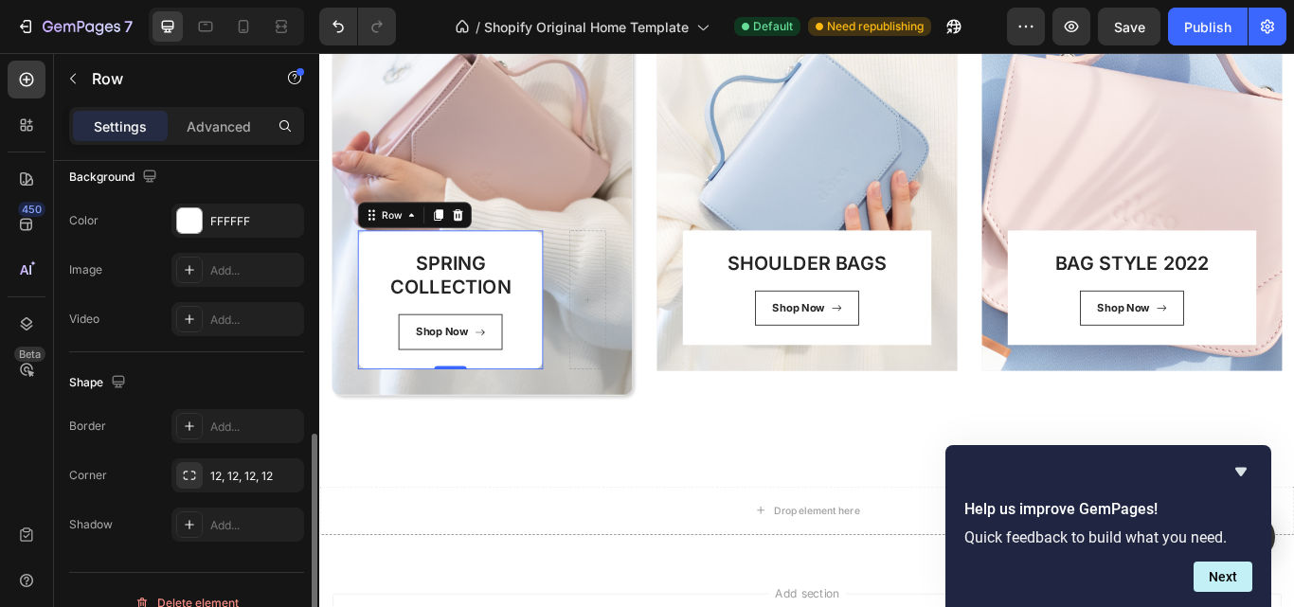
click at [153, 489] on div "Corner 12, 12, 12, 12" at bounding box center [186, 476] width 235 height 34
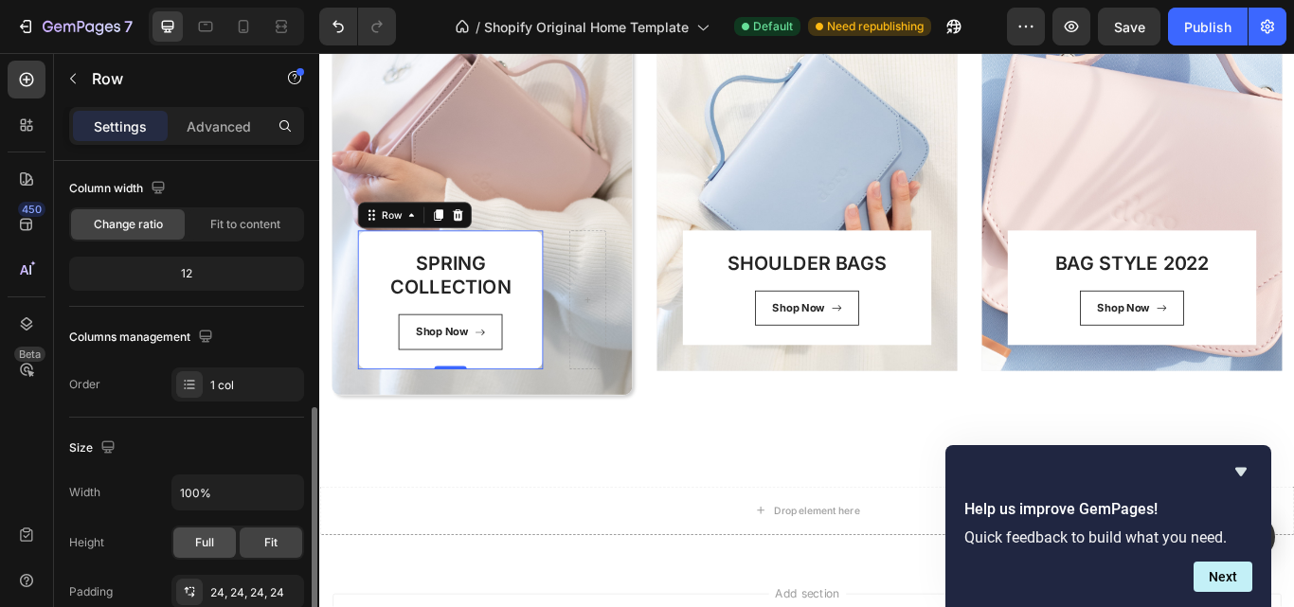
scroll to position [278, 0]
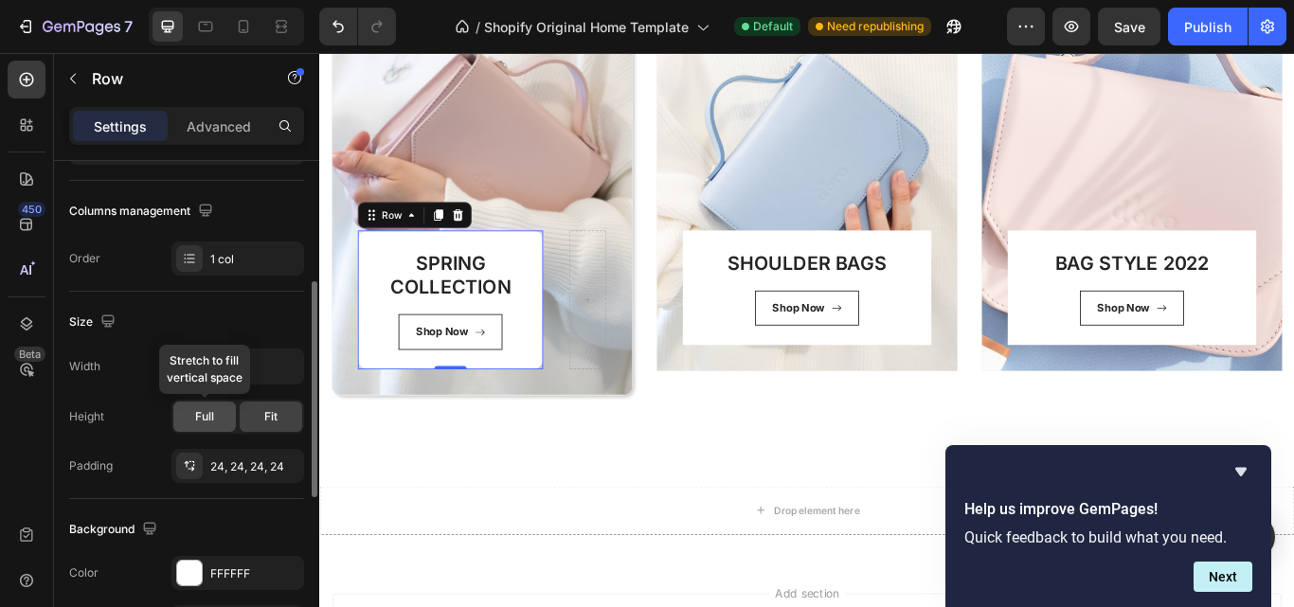
click at [201, 411] on span "Full" at bounding box center [204, 416] width 19 height 17
click at [270, 414] on span "Fit" at bounding box center [270, 416] width 13 height 17
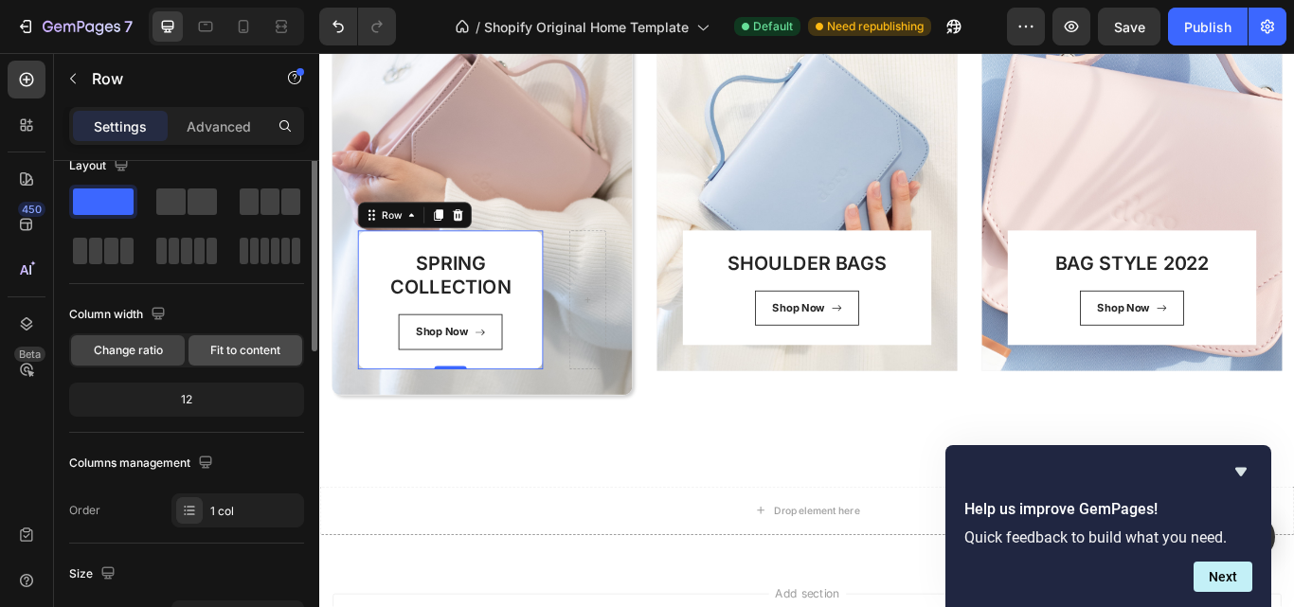
scroll to position [0, 0]
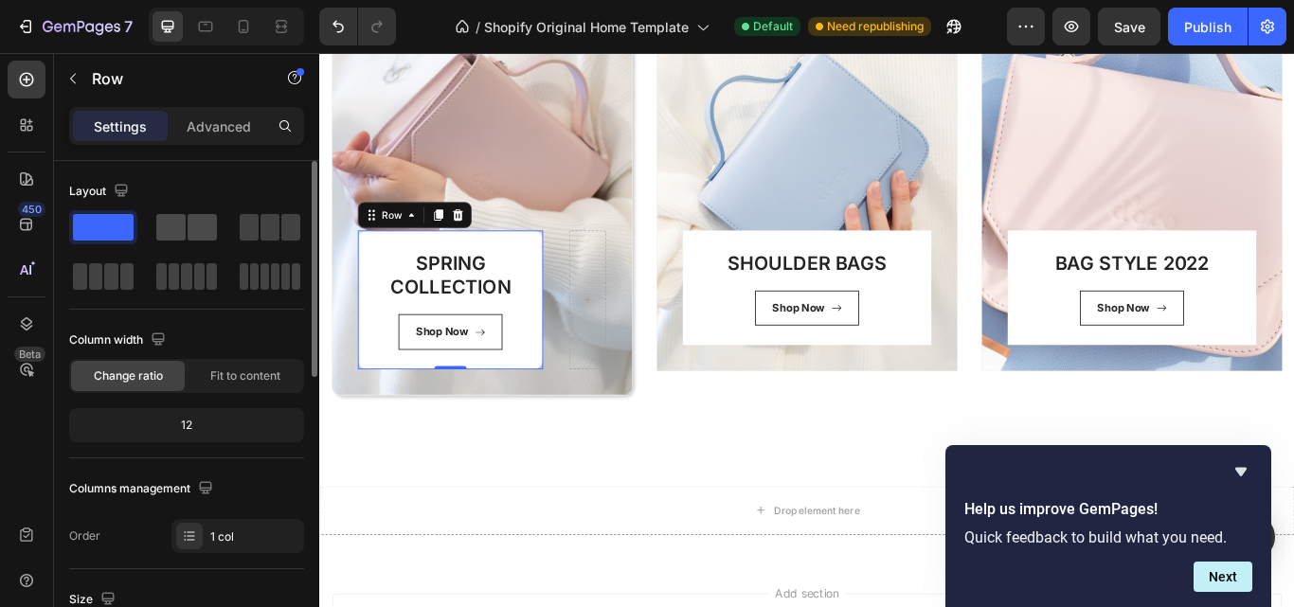
click at [188, 235] on div at bounding box center [186, 227] width 61 height 27
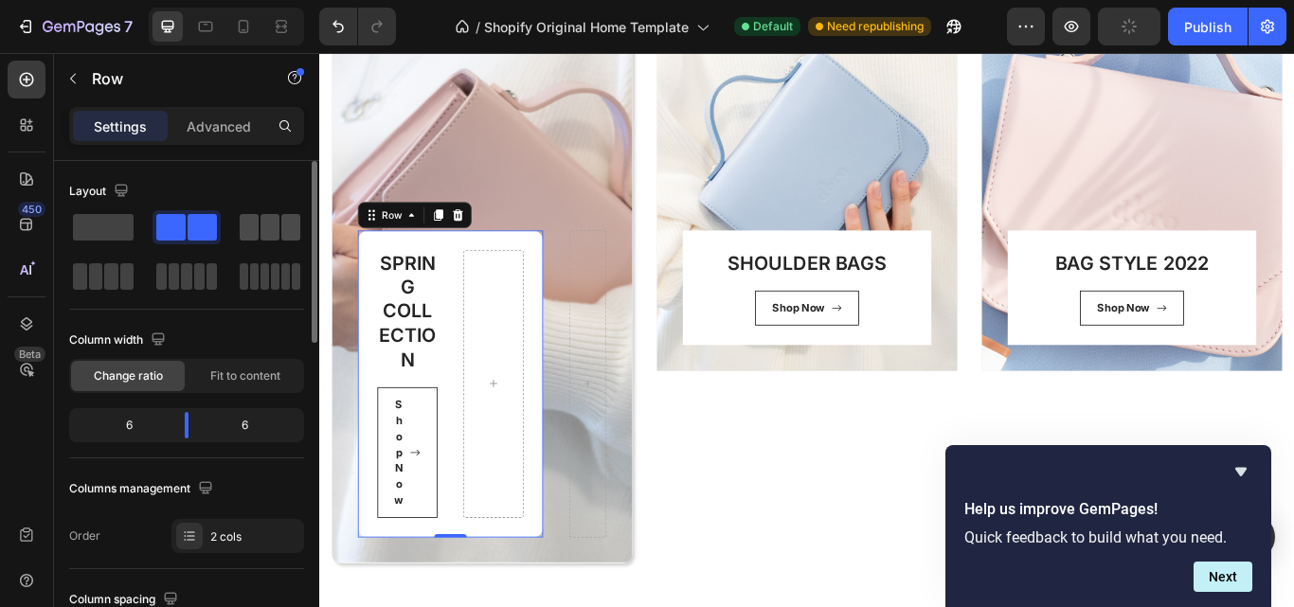
click at [256, 225] on span at bounding box center [249, 227] width 19 height 27
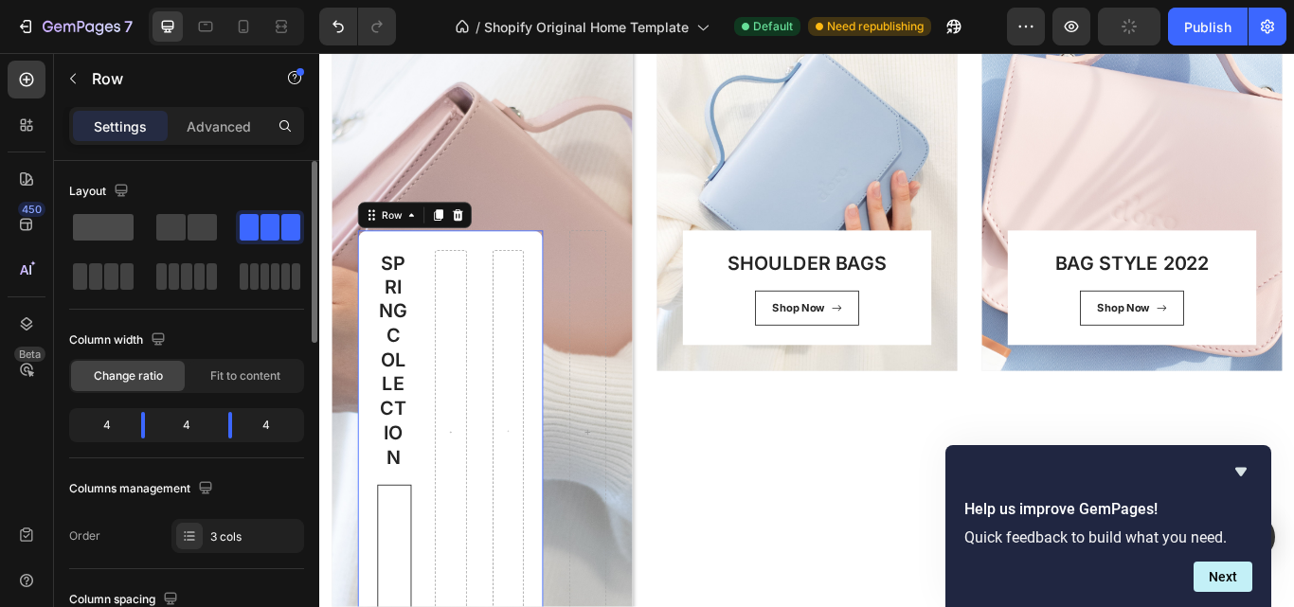
click at [109, 235] on span at bounding box center [103, 227] width 61 height 27
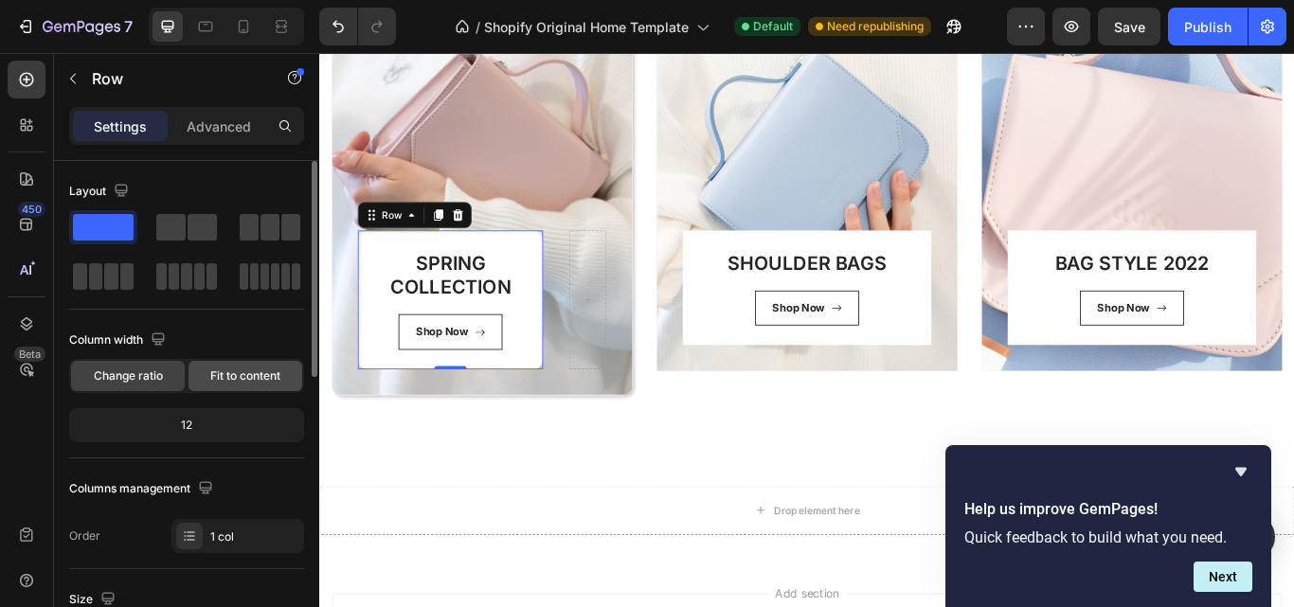
click at [231, 374] on span "Fit to content" at bounding box center [245, 376] width 70 height 17
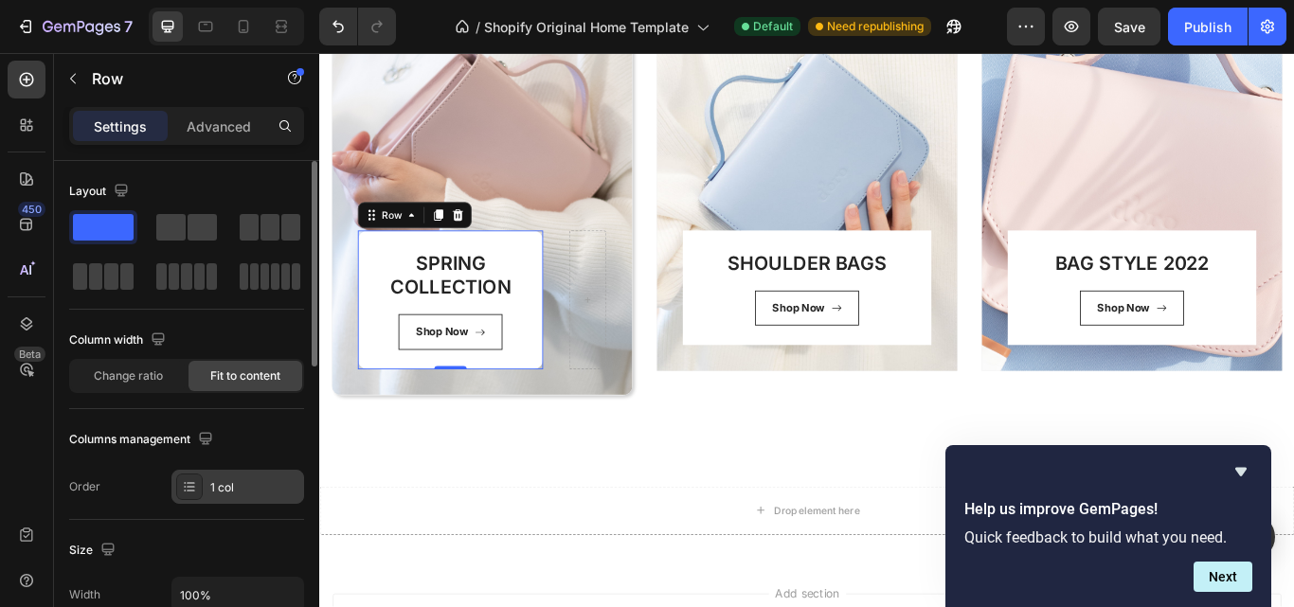
click at [231, 490] on div "1 col" at bounding box center [254, 487] width 89 height 17
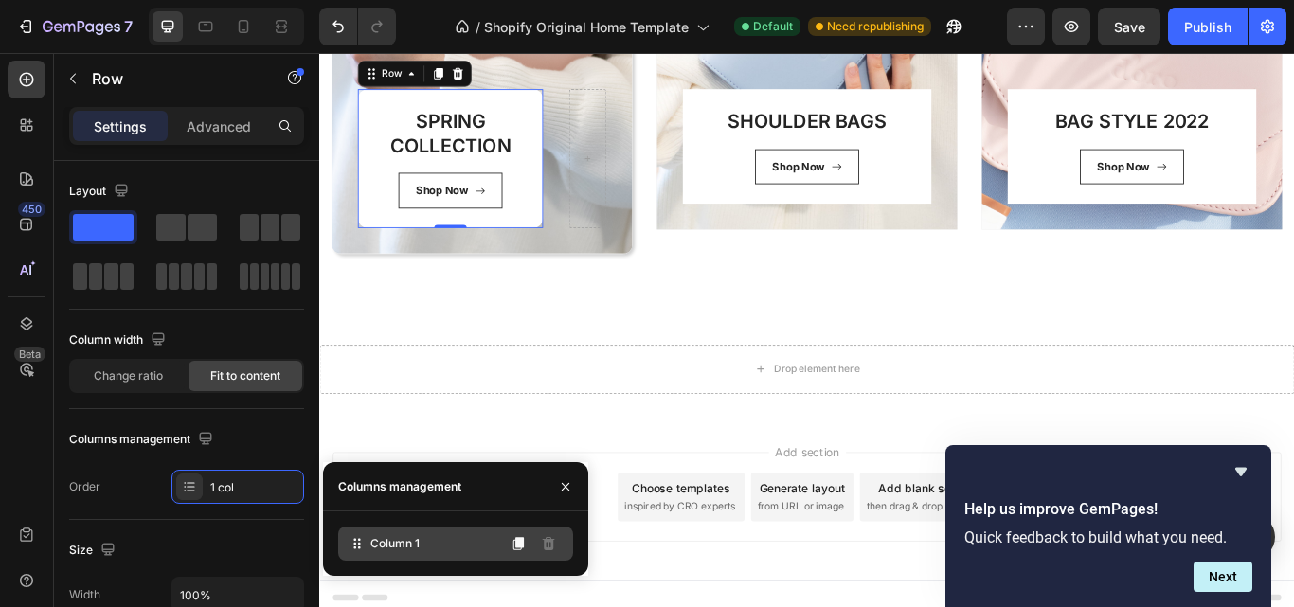
scroll to position [727, 0]
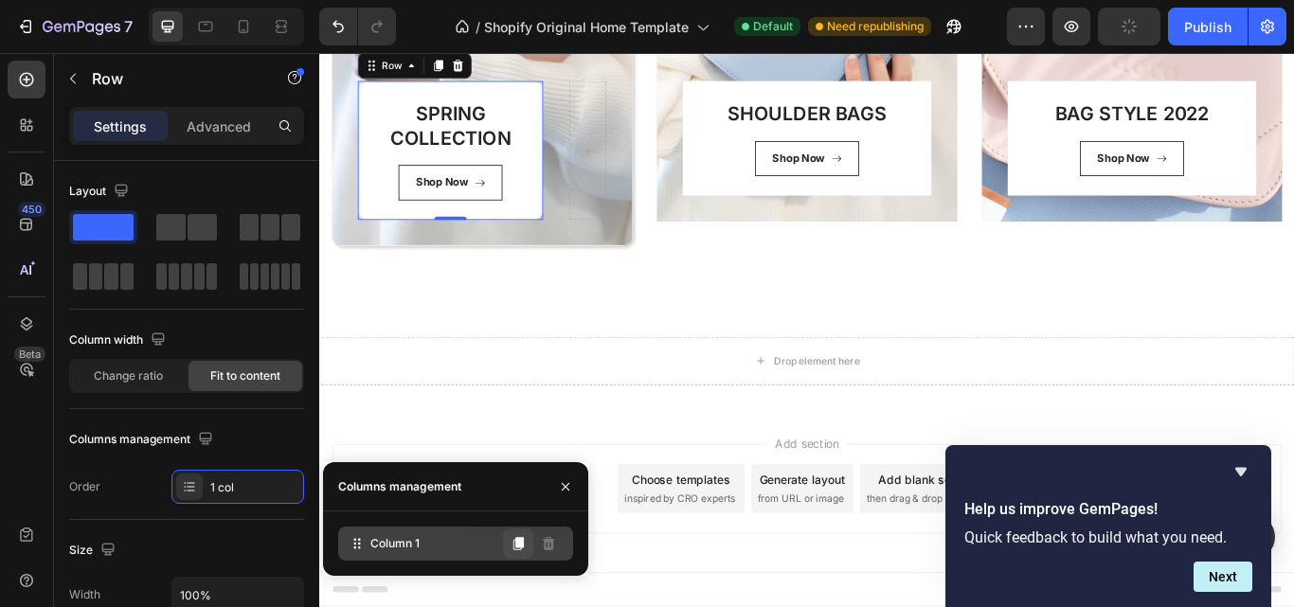
click at [514, 548] on icon at bounding box center [518, 543] width 15 height 15
click at [514, 541] on icon at bounding box center [518, 543] width 15 height 15
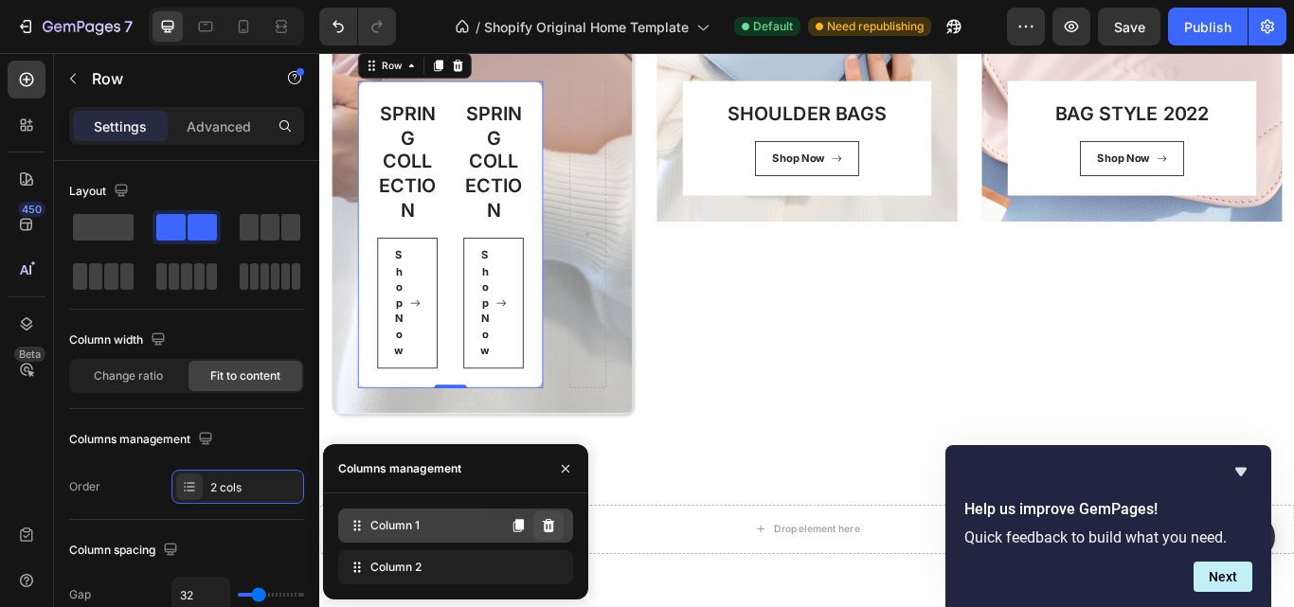
click at [550, 523] on icon at bounding box center [549, 525] width 12 height 13
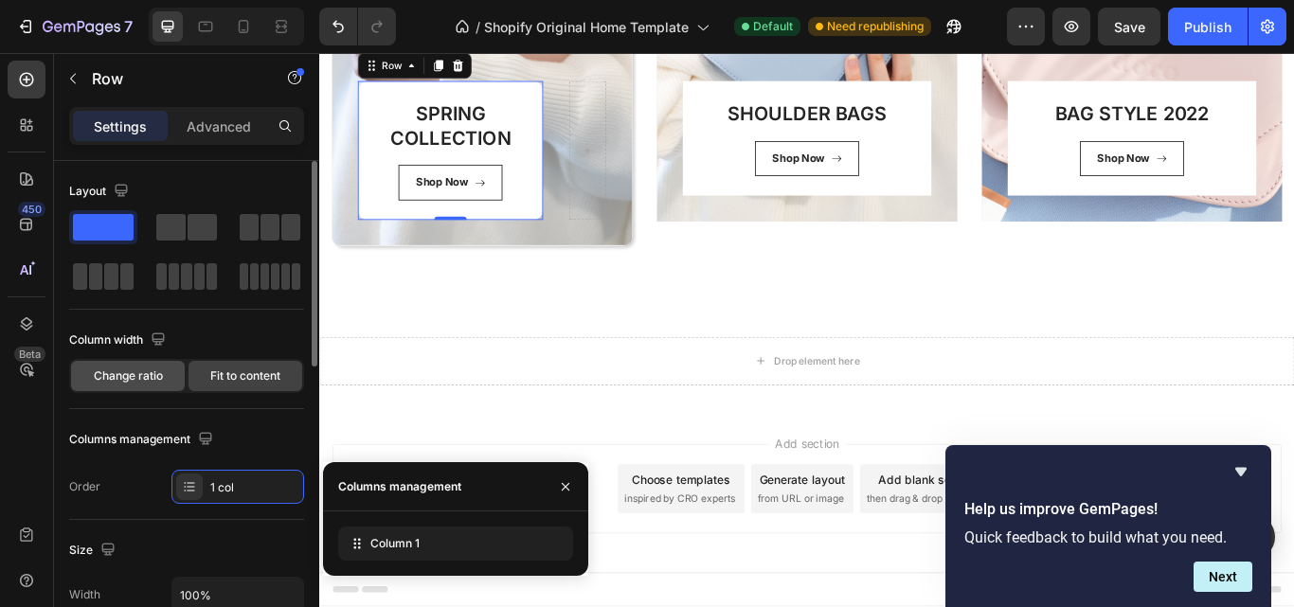
click at [155, 386] on div "Change ratio" at bounding box center [128, 376] width 114 height 30
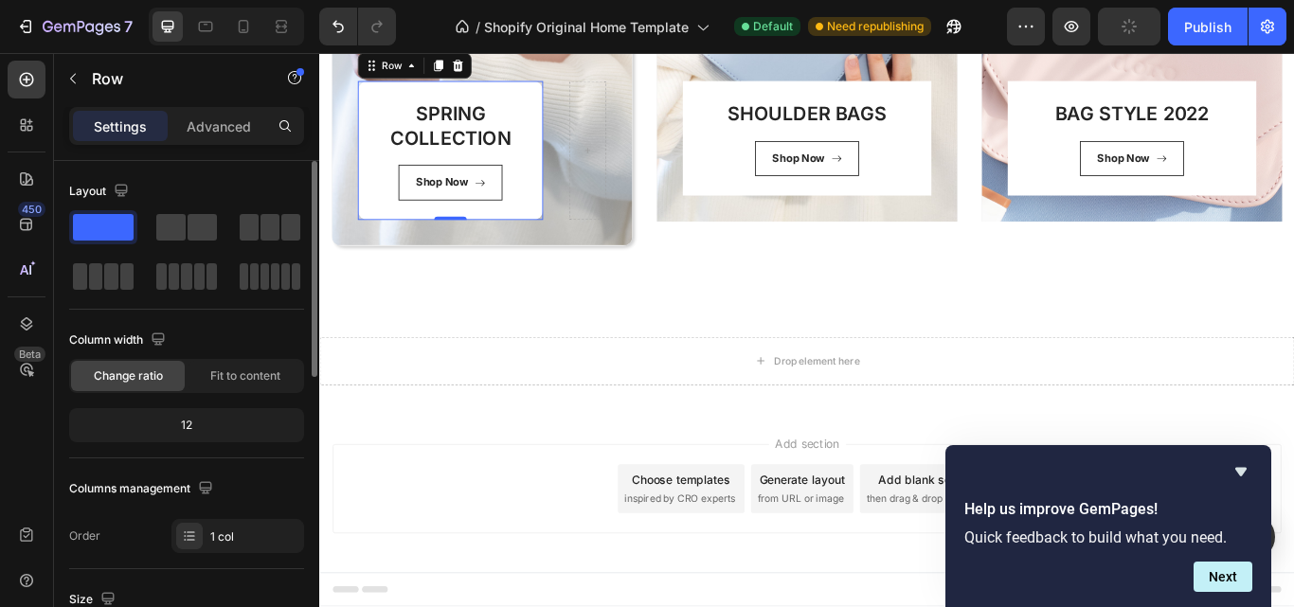
click at [190, 421] on div "12" at bounding box center [186, 425] width 227 height 27
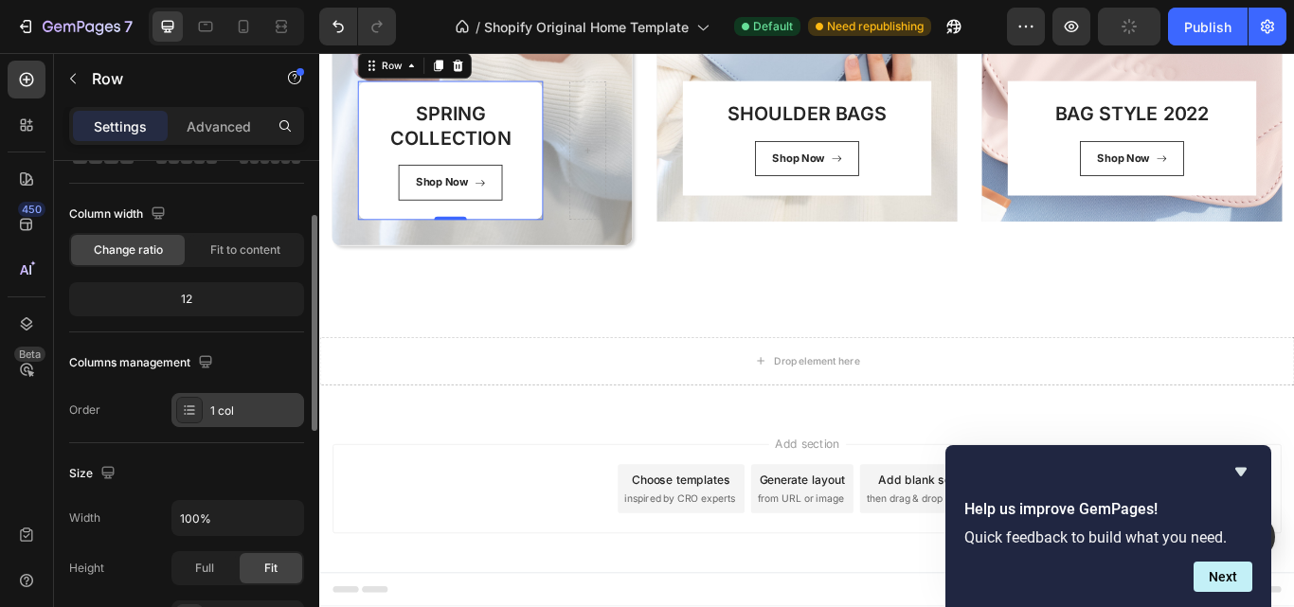
click at [208, 407] on div "1 col" at bounding box center [237, 410] width 133 height 34
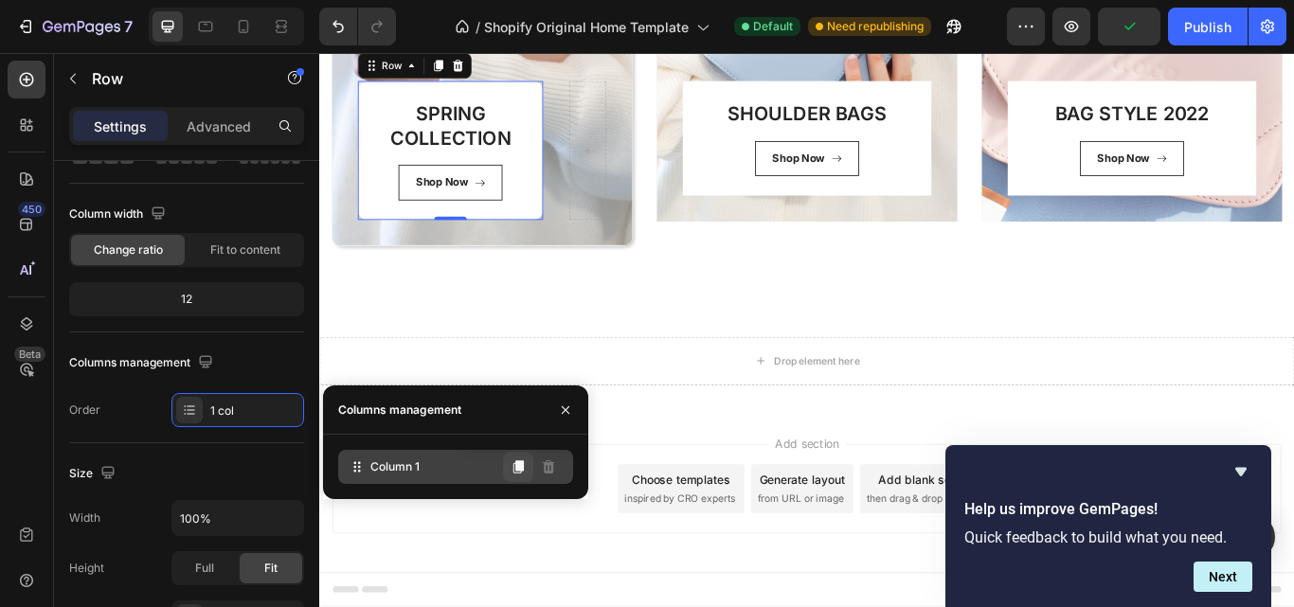
click at [521, 472] on icon at bounding box center [519, 466] width 10 height 13
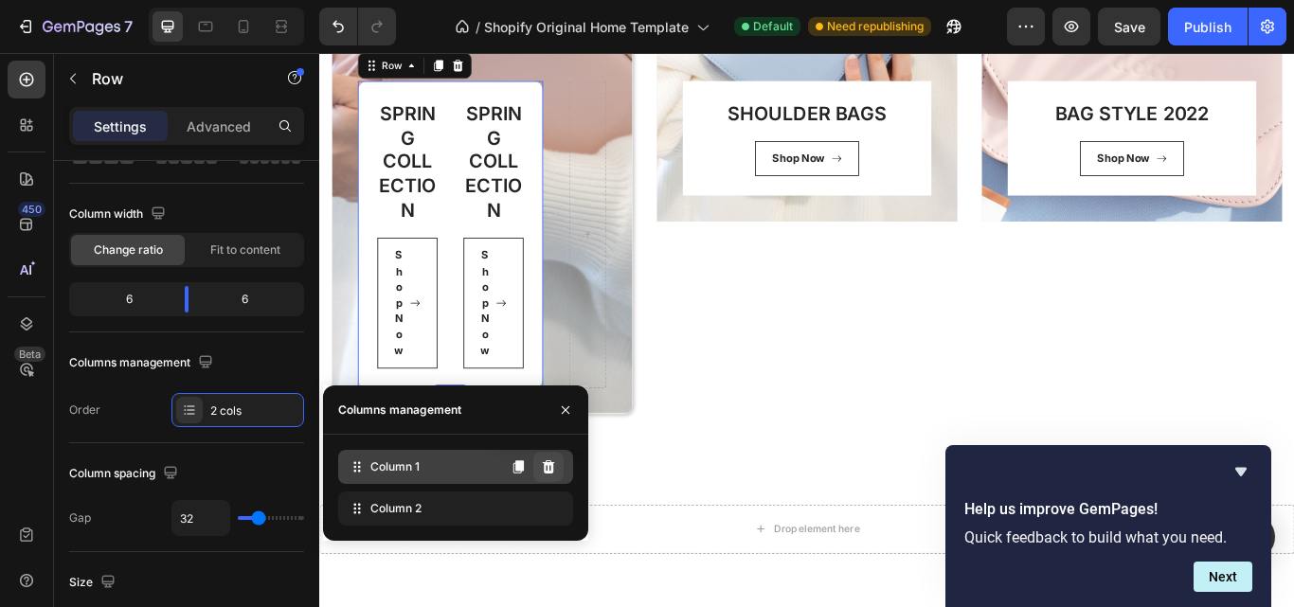
click at [545, 460] on icon at bounding box center [548, 467] width 15 height 15
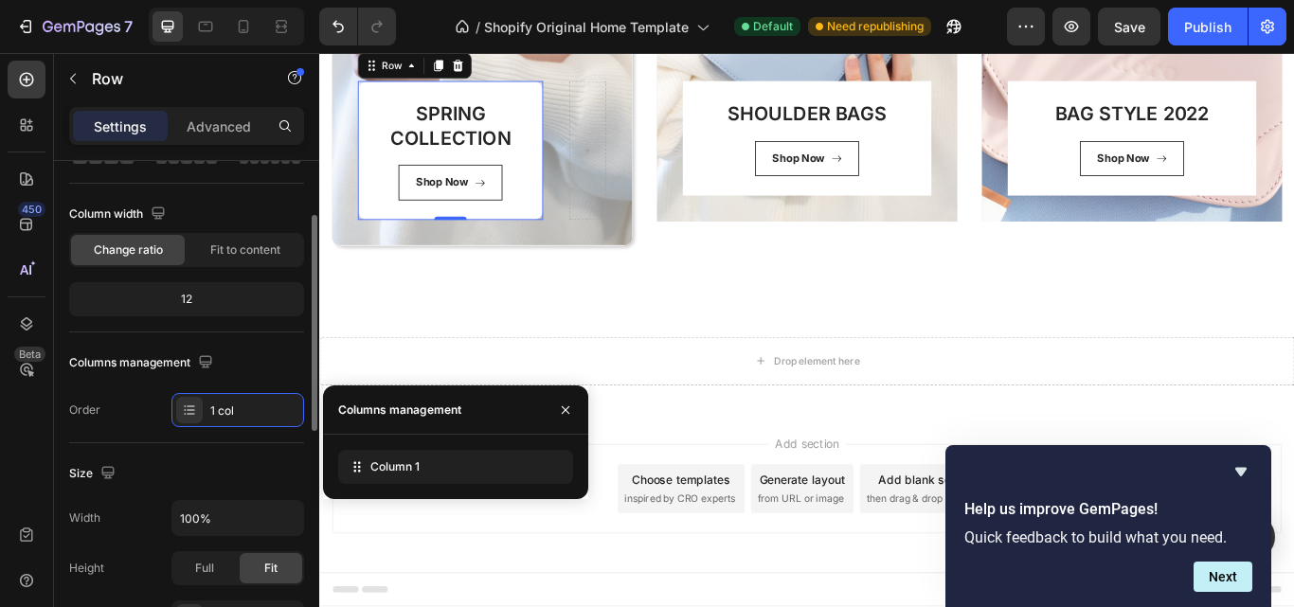
click at [123, 418] on div "Order 1 col" at bounding box center [186, 410] width 235 height 34
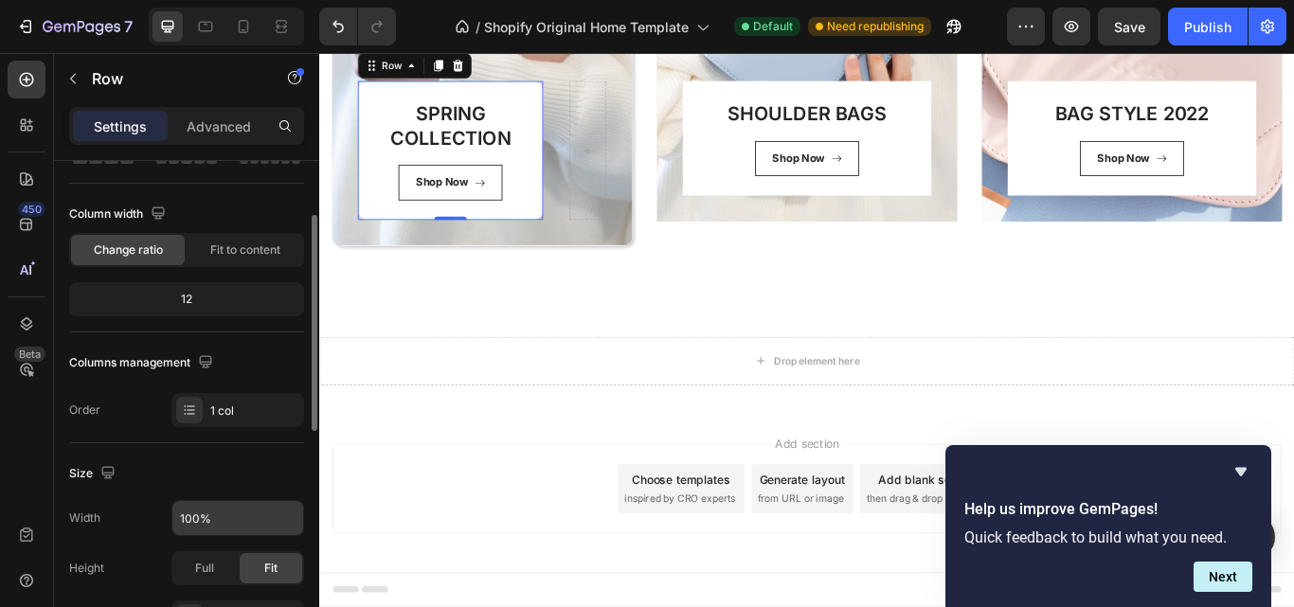
scroll to position [252, 0]
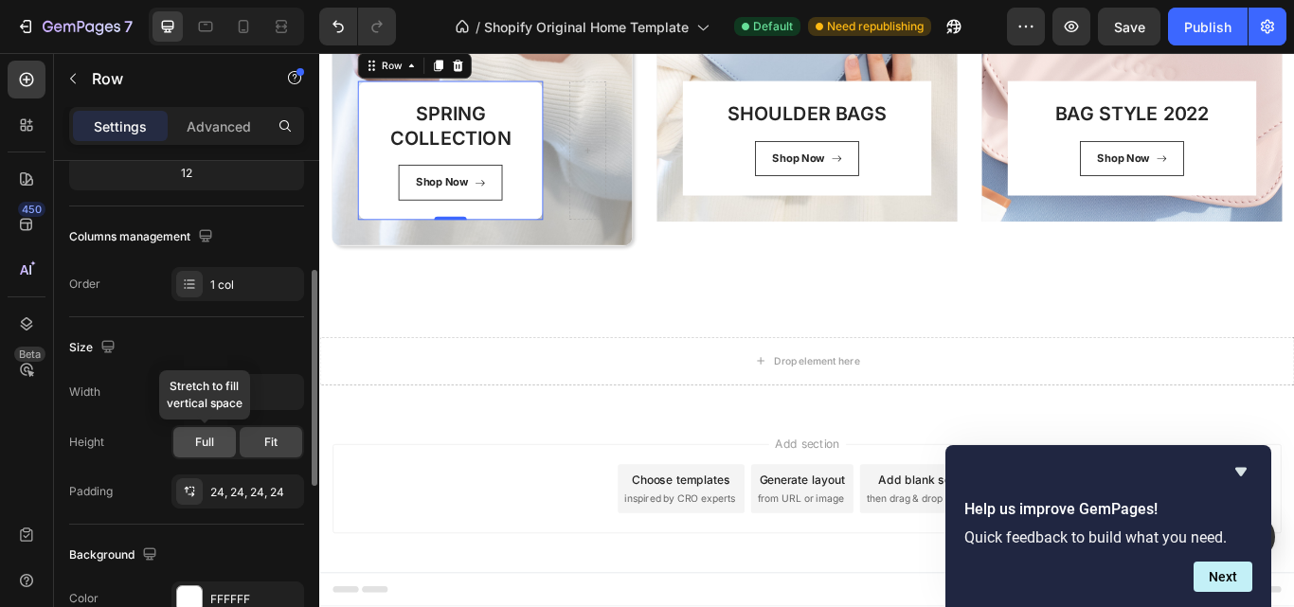
click at [208, 446] on span "Full" at bounding box center [204, 442] width 19 height 17
click at [285, 445] on div "Fit" at bounding box center [271, 442] width 63 height 30
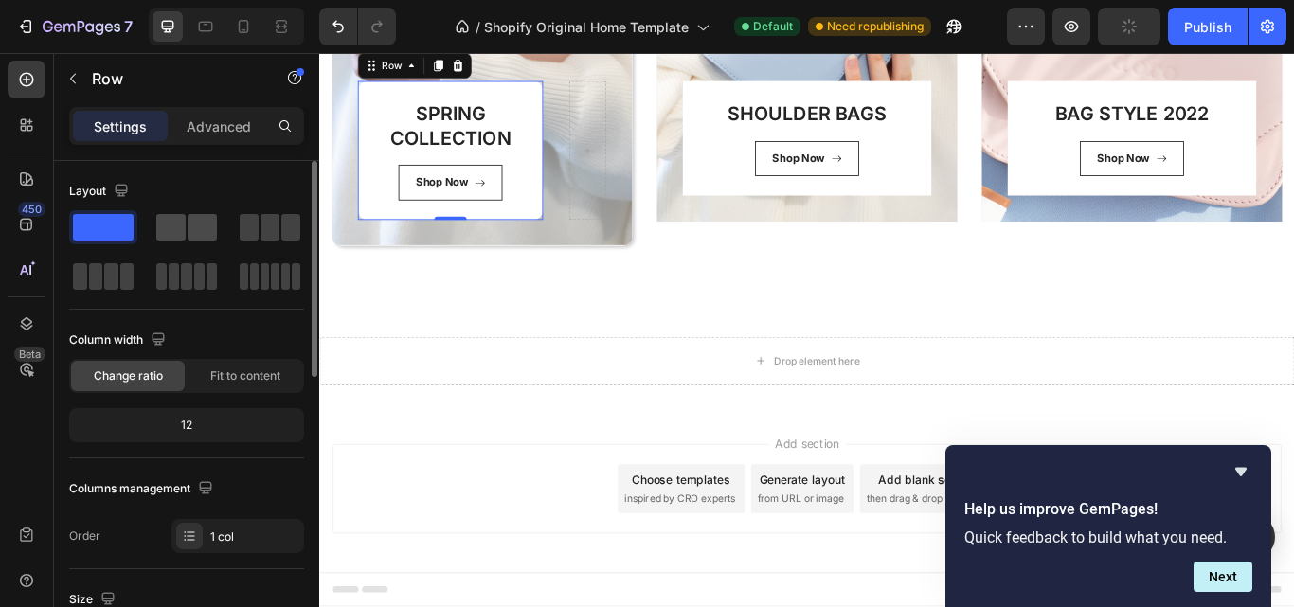
click at [183, 238] on span at bounding box center [170, 227] width 29 height 27
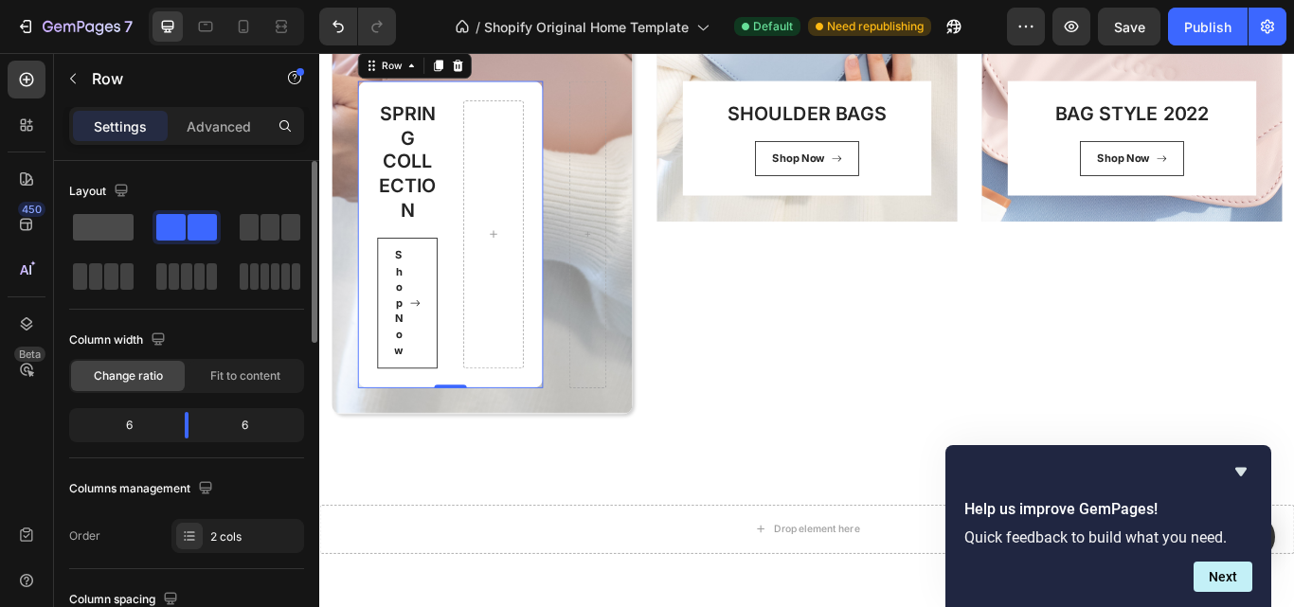
click at [86, 232] on span at bounding box center [103, 227] width 61 height 27
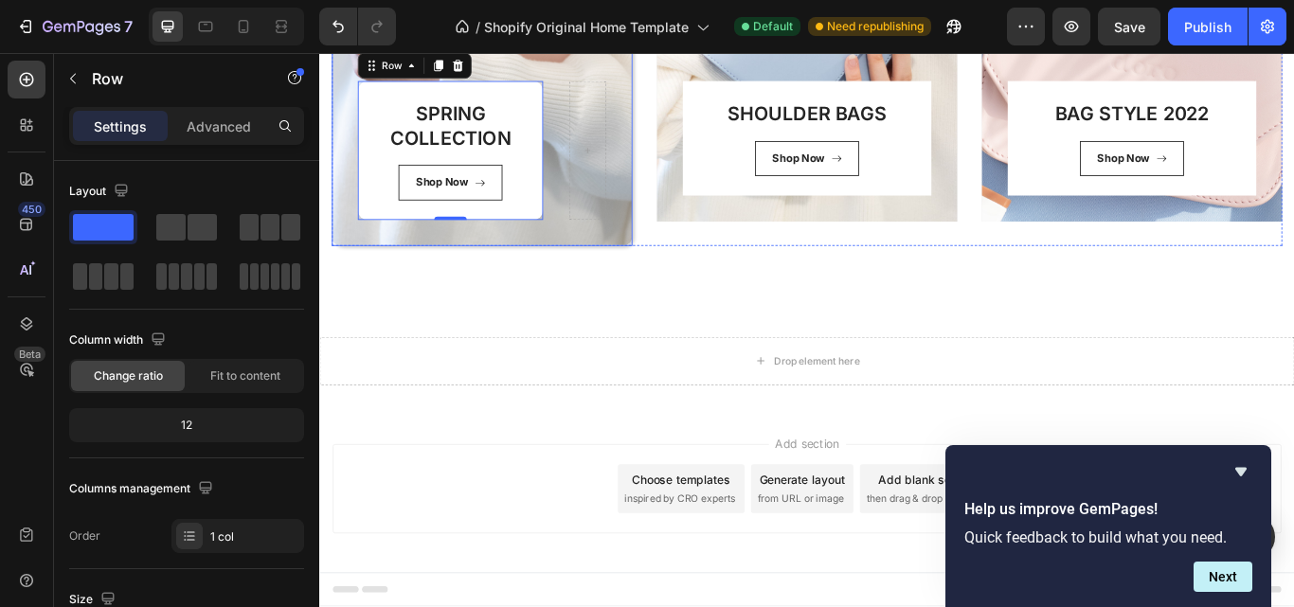
click at [413, 263] on div "SPRING COLLECTION Heading Shop Now Button Row 0 Row" at bounding box center [508, 43] width 351 height 472
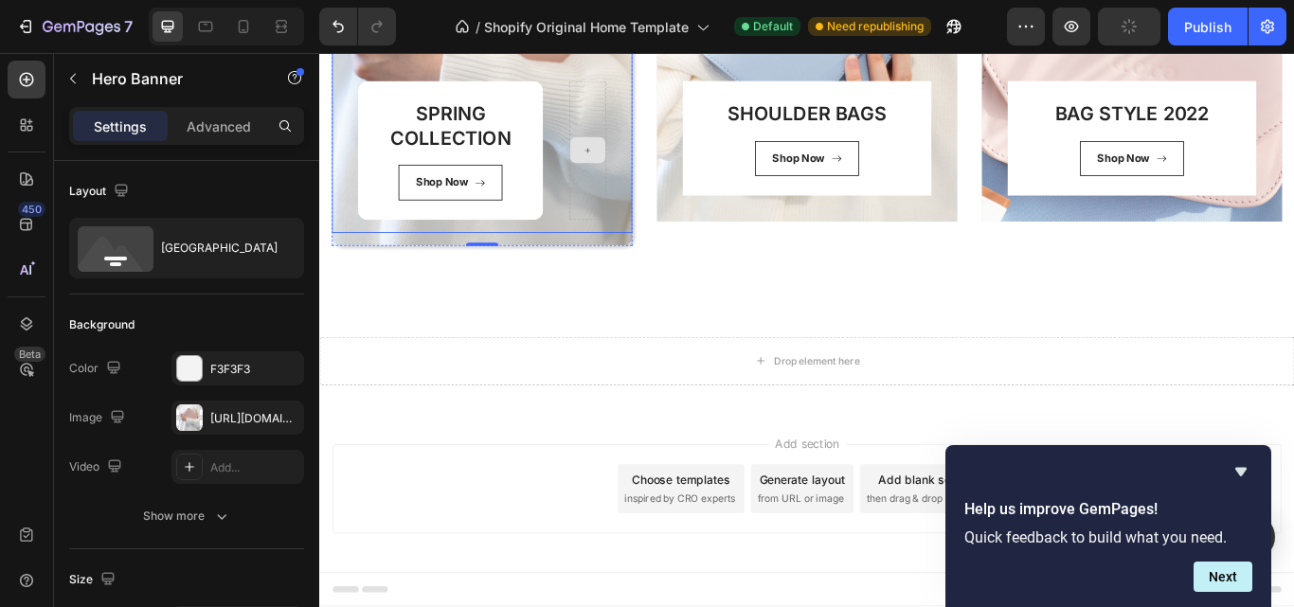
click at [615, 215] on div at bounding box center [632, 167] width 44 height 162
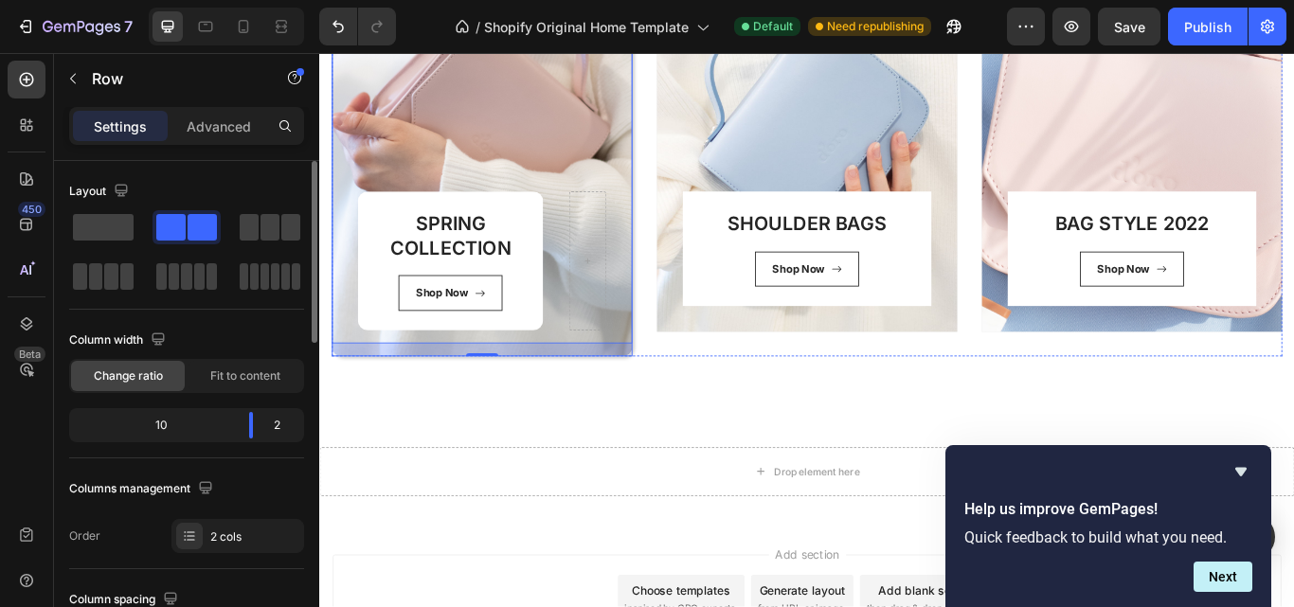
scroll to position [601, 0]
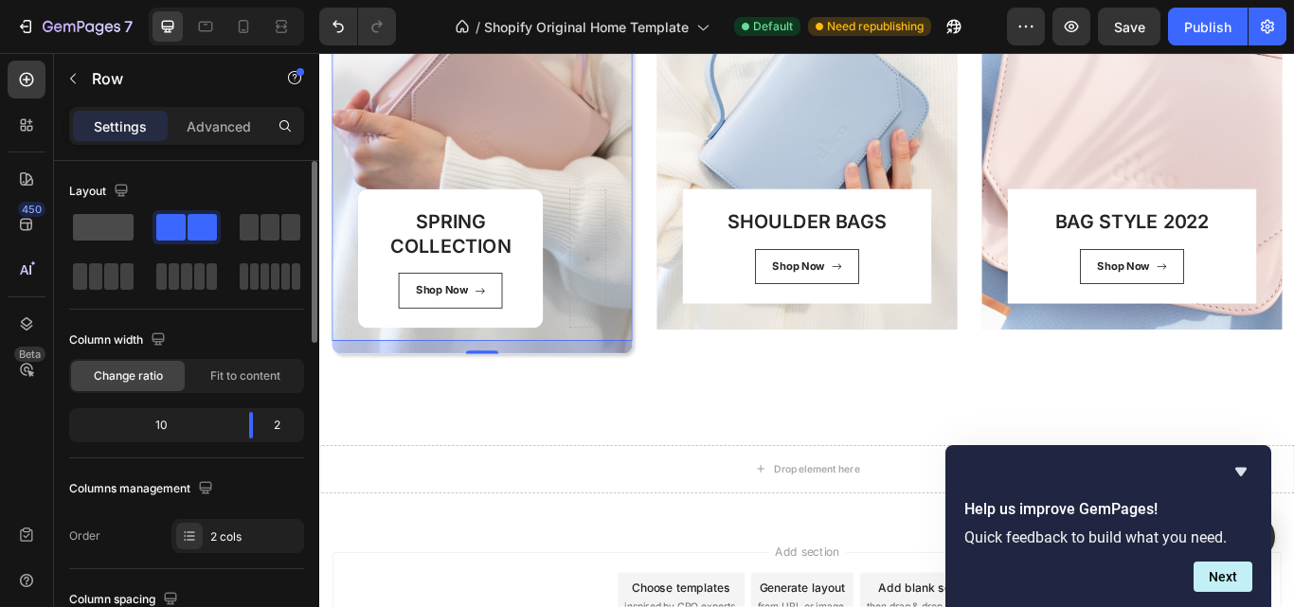
click at [107, 231] on span at bounding box center [103, 227] width 61 height 27
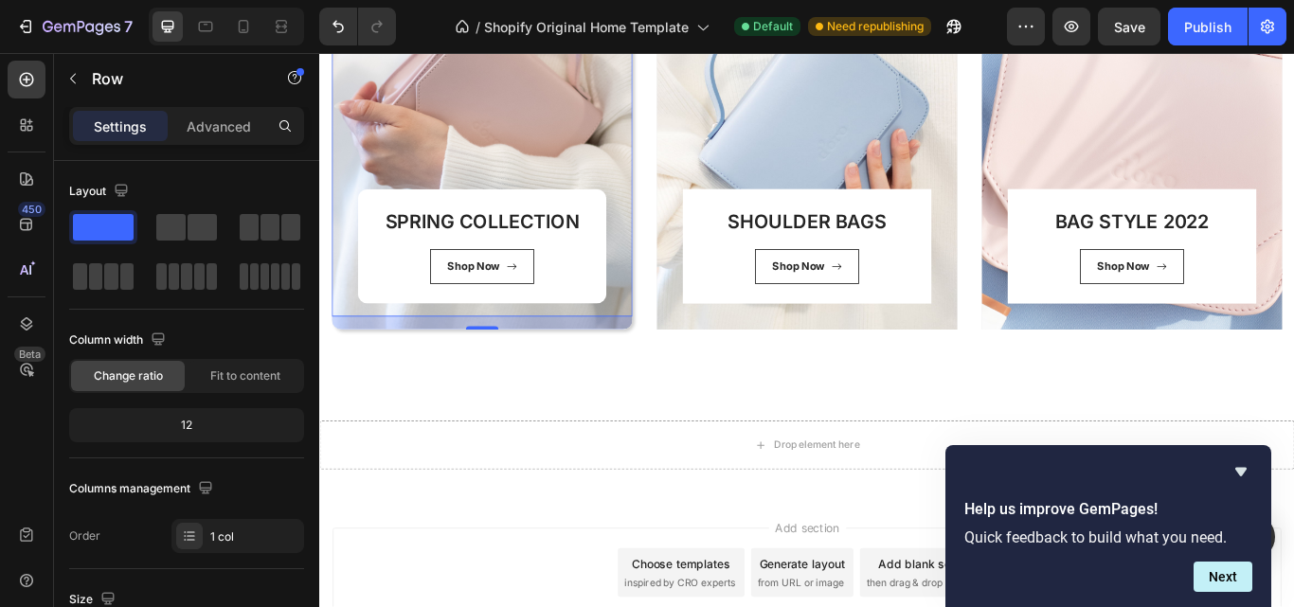
click at [509, 174] on div "SPRING COLLECTION Heading Shop Now Button Row Row 16" at bounding box center [508, 147] width 351 height 428
click at [398, 283] on div "Shop Now Button" at bounding box center [509, 303] width 244 height 42
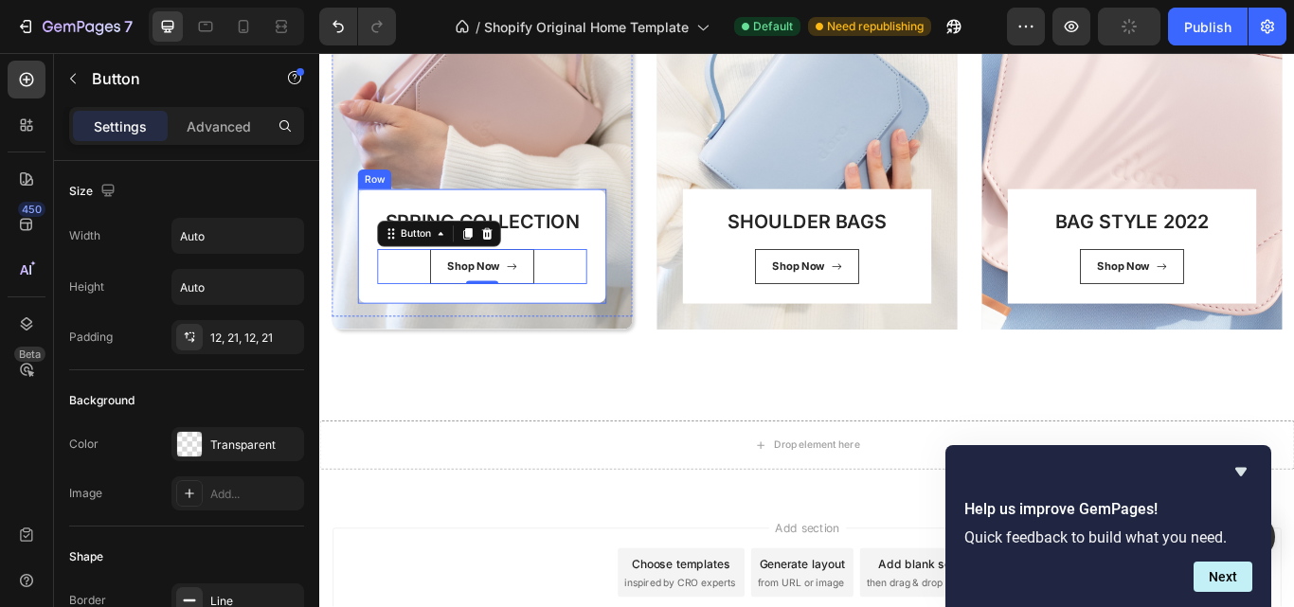
click at [369, 243] on div "SPRING COLLECTION Heading Shop Now Button 0 Row" at bounding box center [509, 279] width 290 height 134
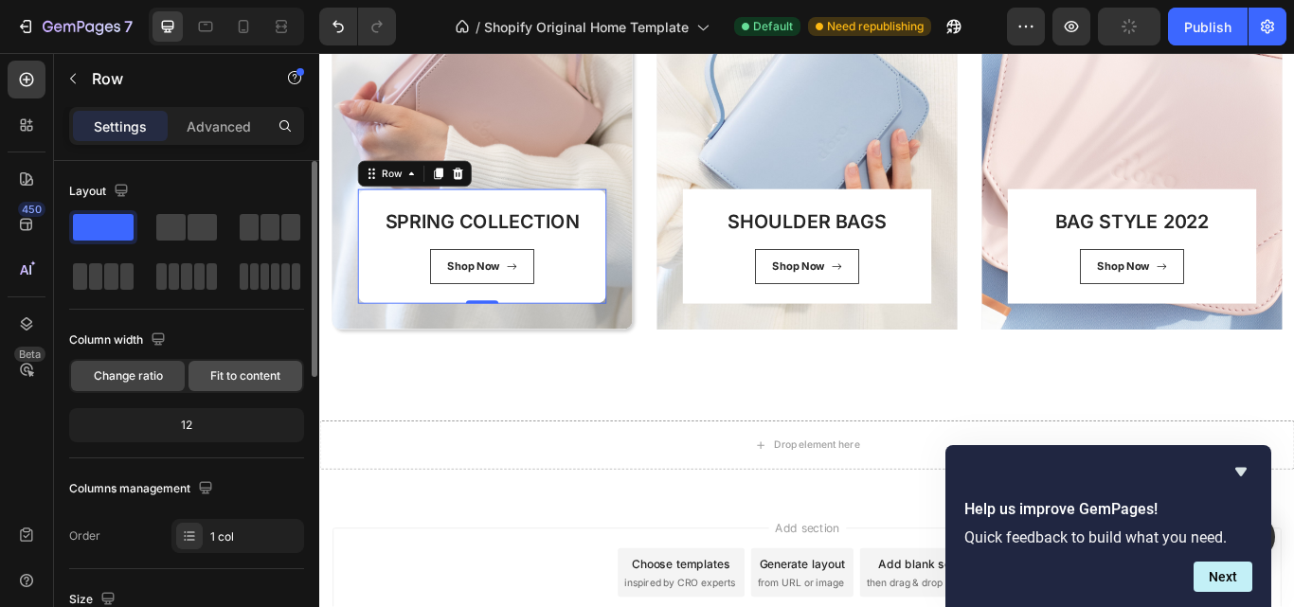
click at [244, 384] on span "Fit to content" at bounding box center [245, 376] width 70 height 17
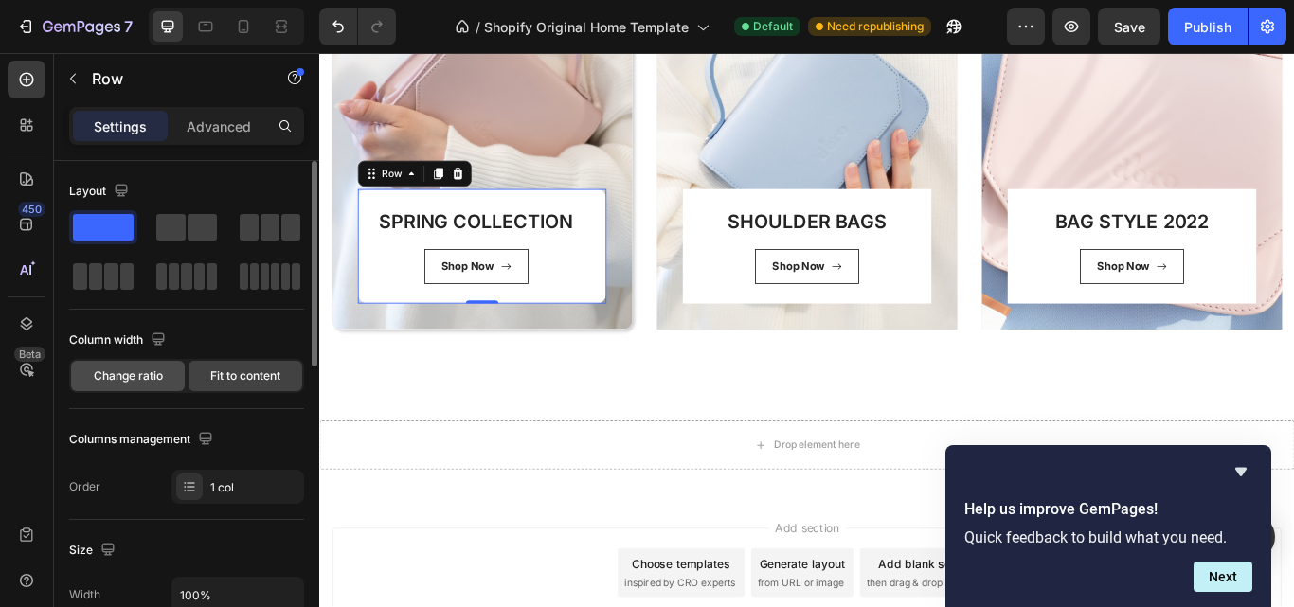
click at [152, 370] on span "Change ratio" at bounding box center [128, 376] width 69 height 17
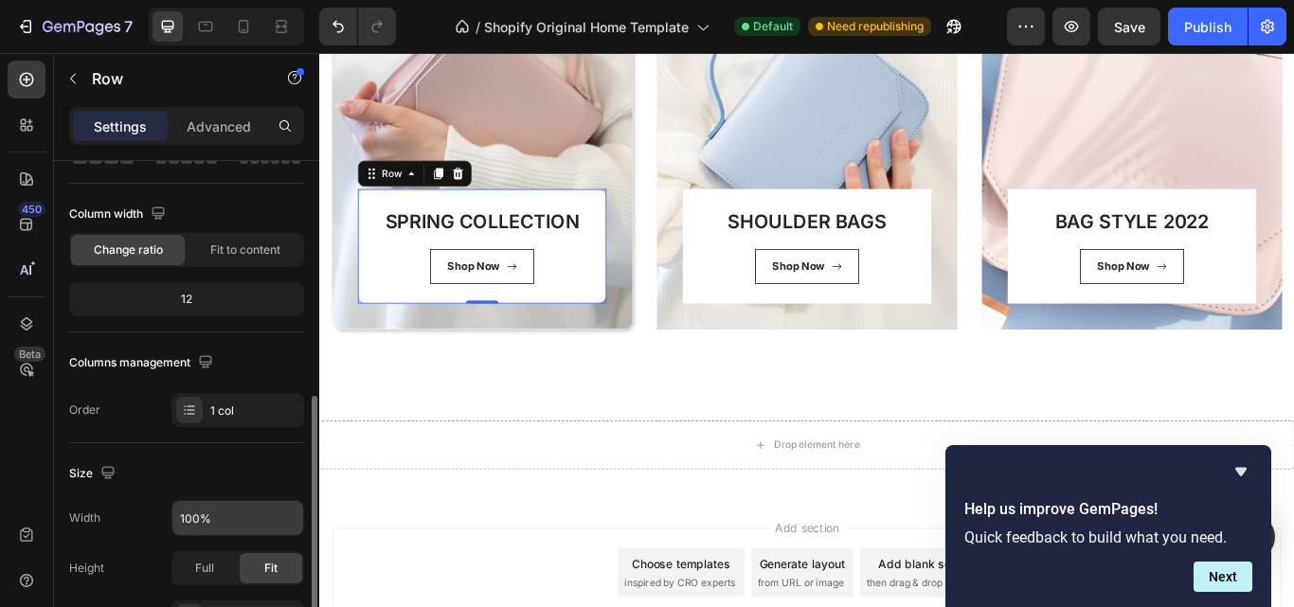
scroll to position [252, 0]
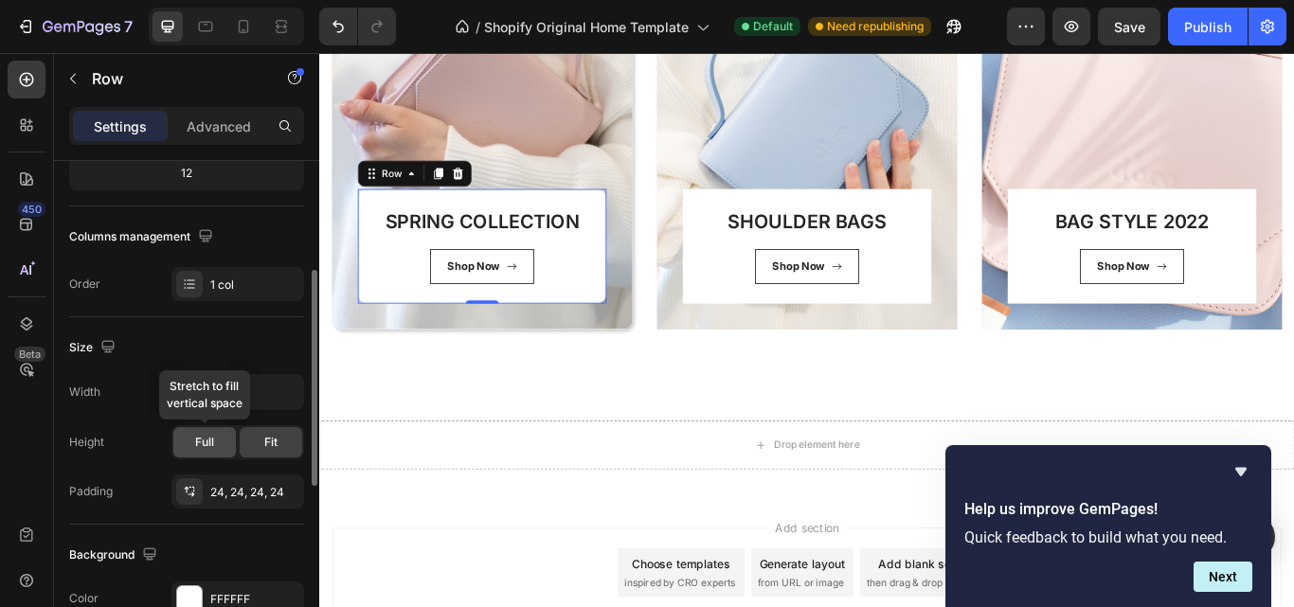
click at [218, 445] on div "Full" at bounding box center [204, 442] width 63 height 30
click at [259, 429] on div "Fit" at bounding box center [271, 442] width 63 height 30
click at [295, 381] on button "button" at bounding box center [286, 392] width 34 height 34
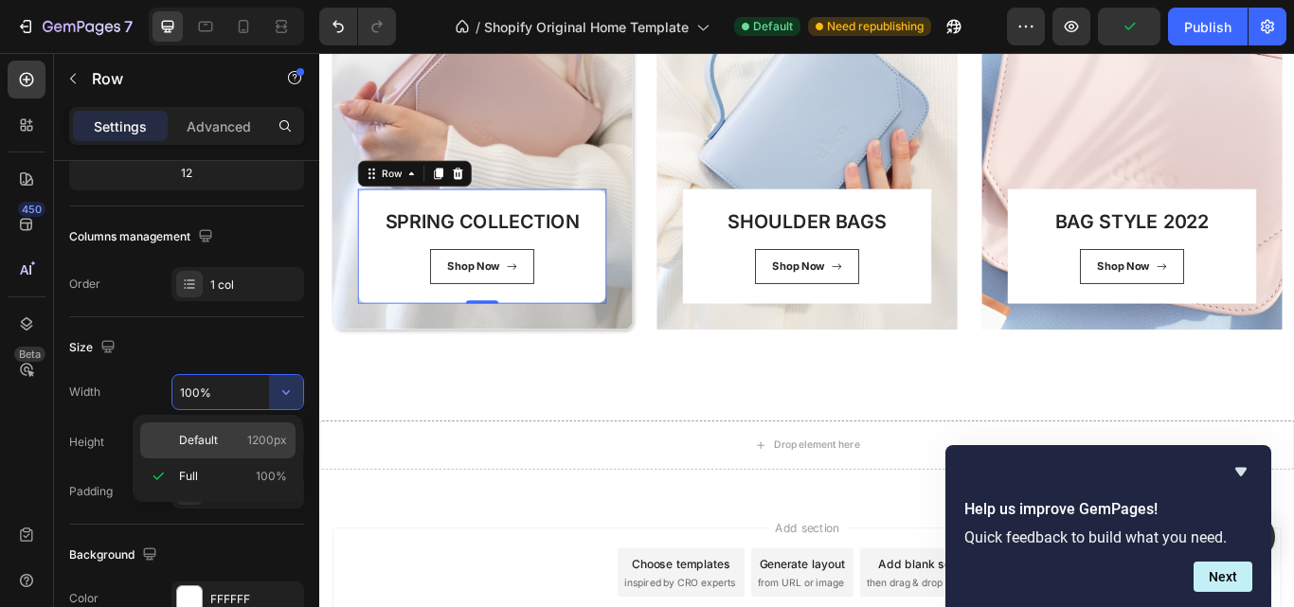
click at [233, 431] on div "Default 1200px" at bounding box center [217, 441] width 155 height 36
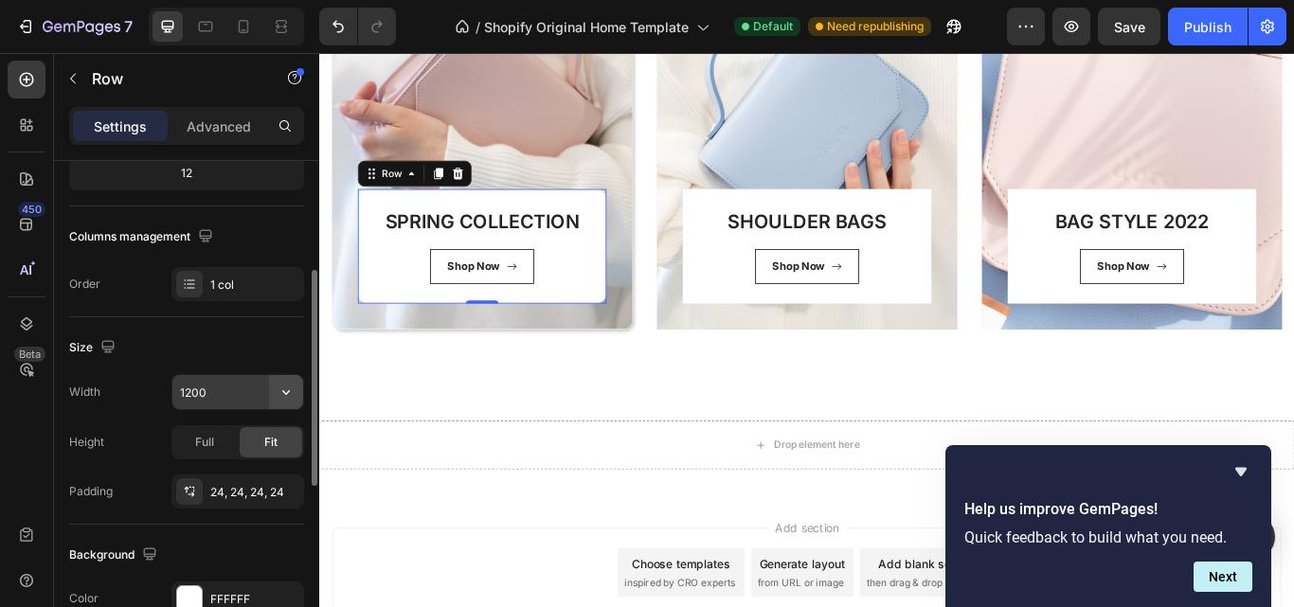
click at [275, 389] on button "button" at bounding box center [286, 392] width 34 height 34
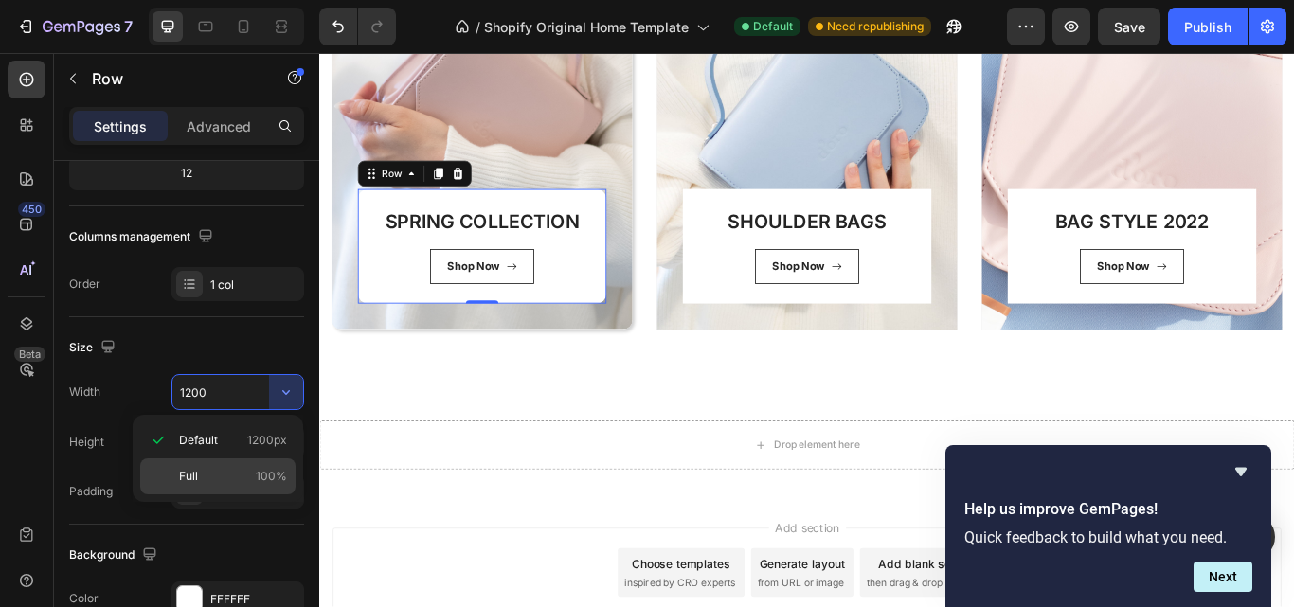
click at [236, 465] on div "Full 100%" at bounding box center [217, 477] width 155 height 36
type input "100%"
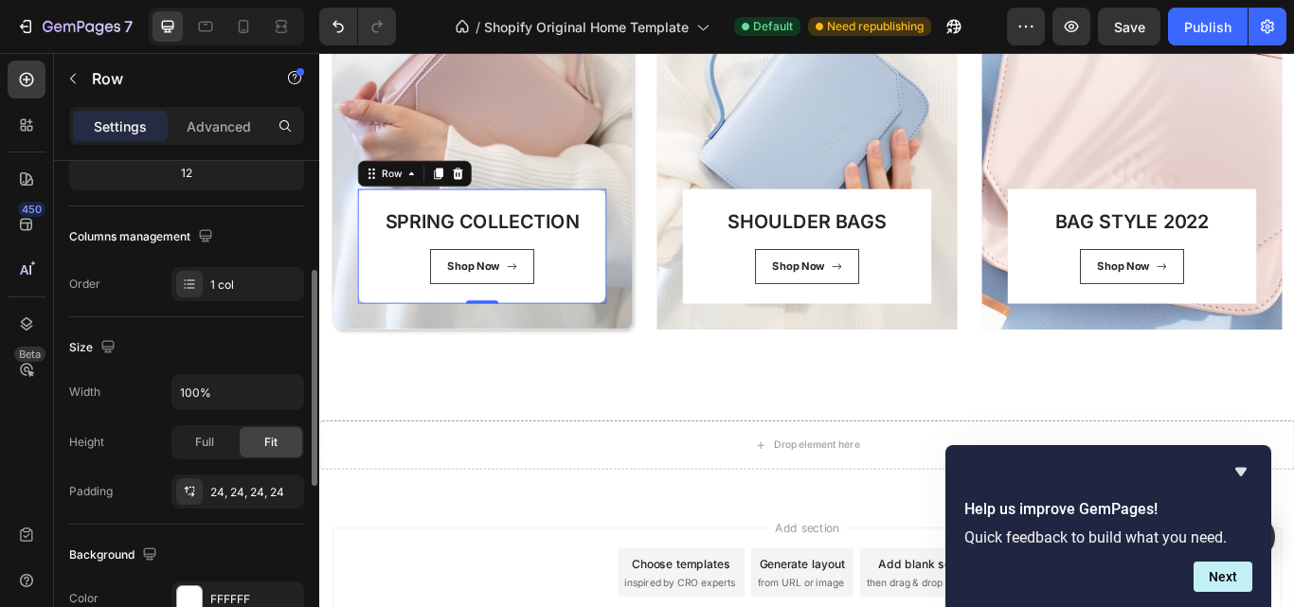
click at [152, 452] on div "Height Full Fit" at bounding box center [186, 442] width 235 height 34
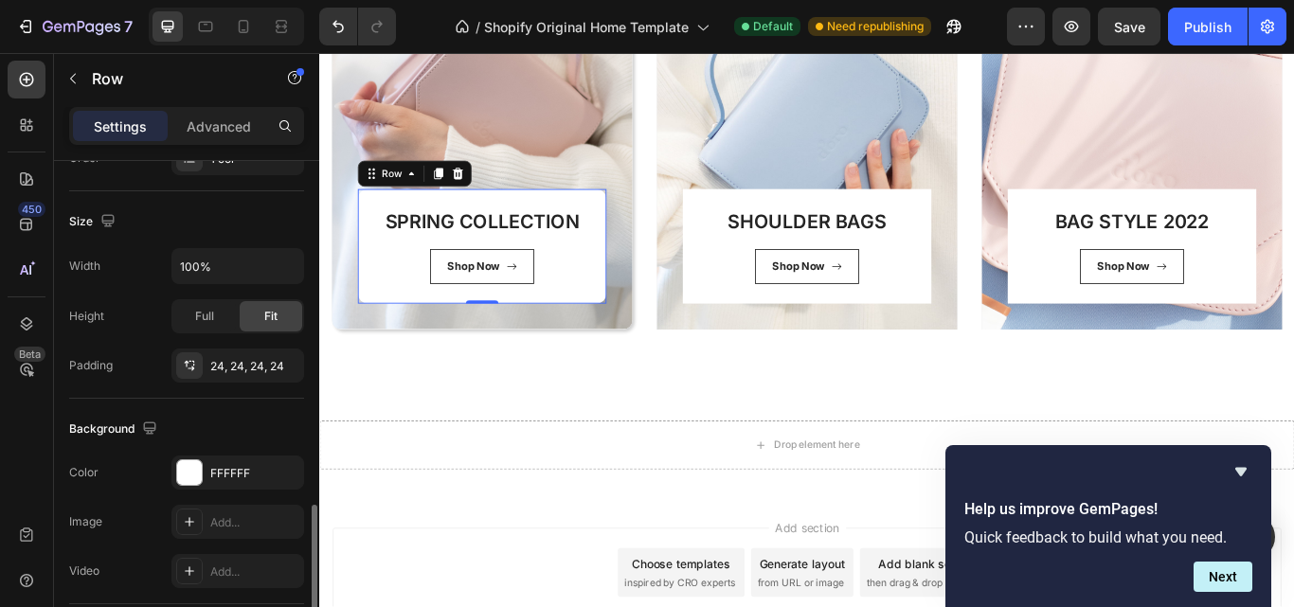
scroll to position [504, 0]
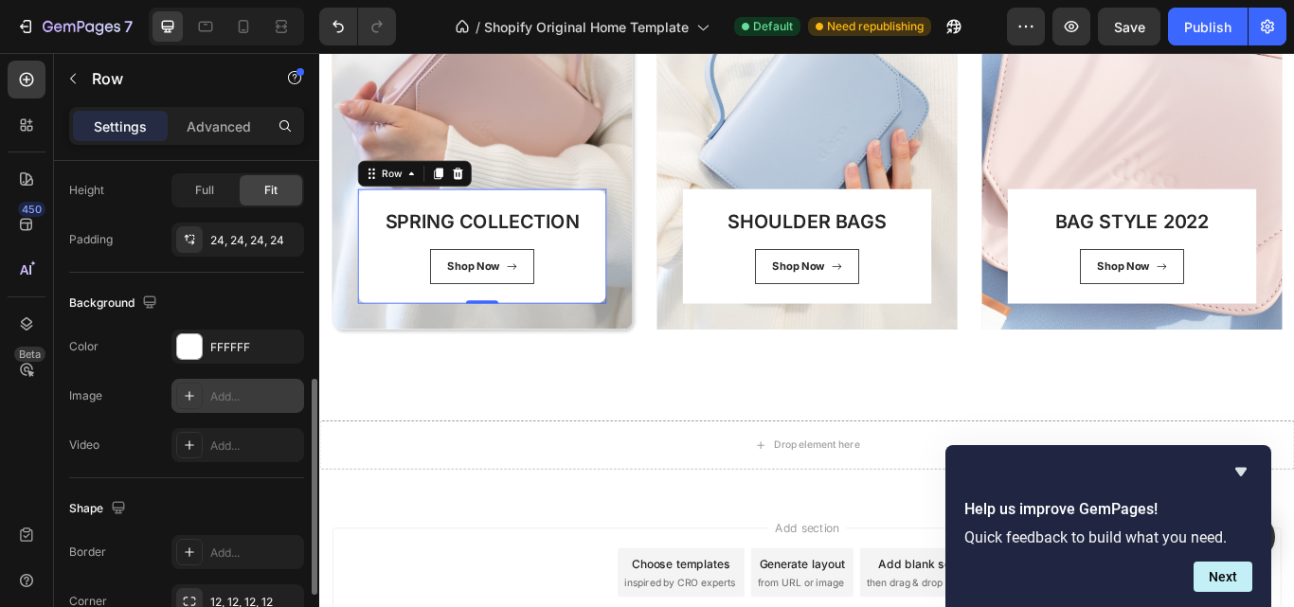
click at [207, 396] on div "Add..." at bounding box center [237, 396] width 133 height 34
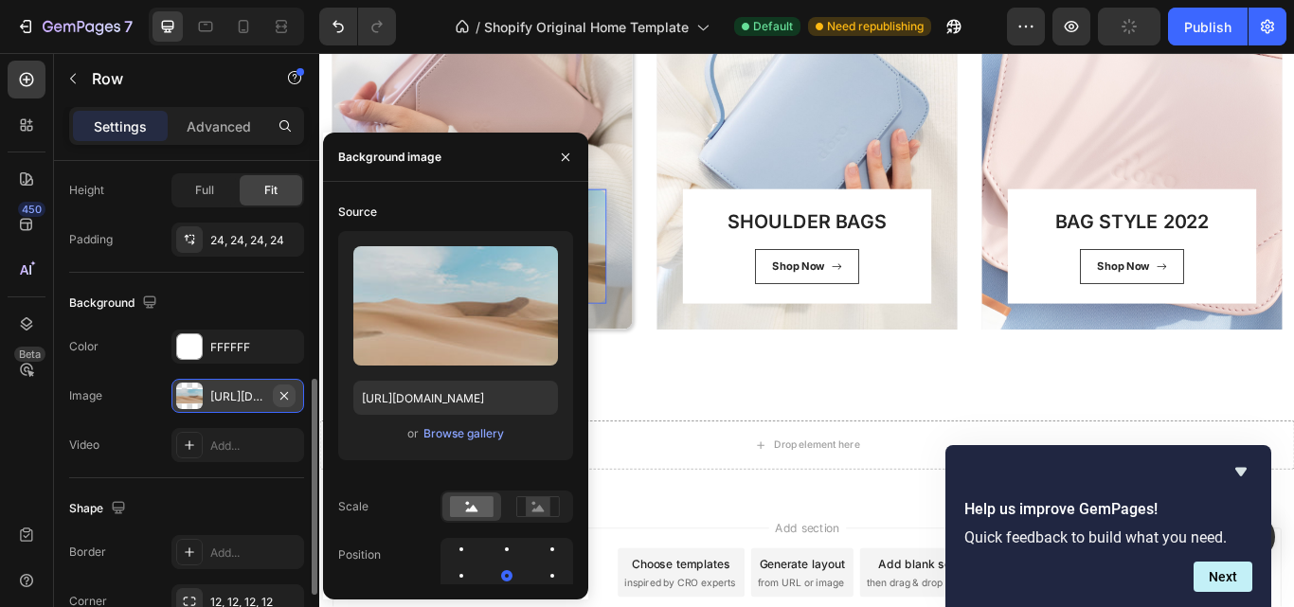
click at [284, 388] on icon "button" at bounding box center [284, 395] width 15 height 15
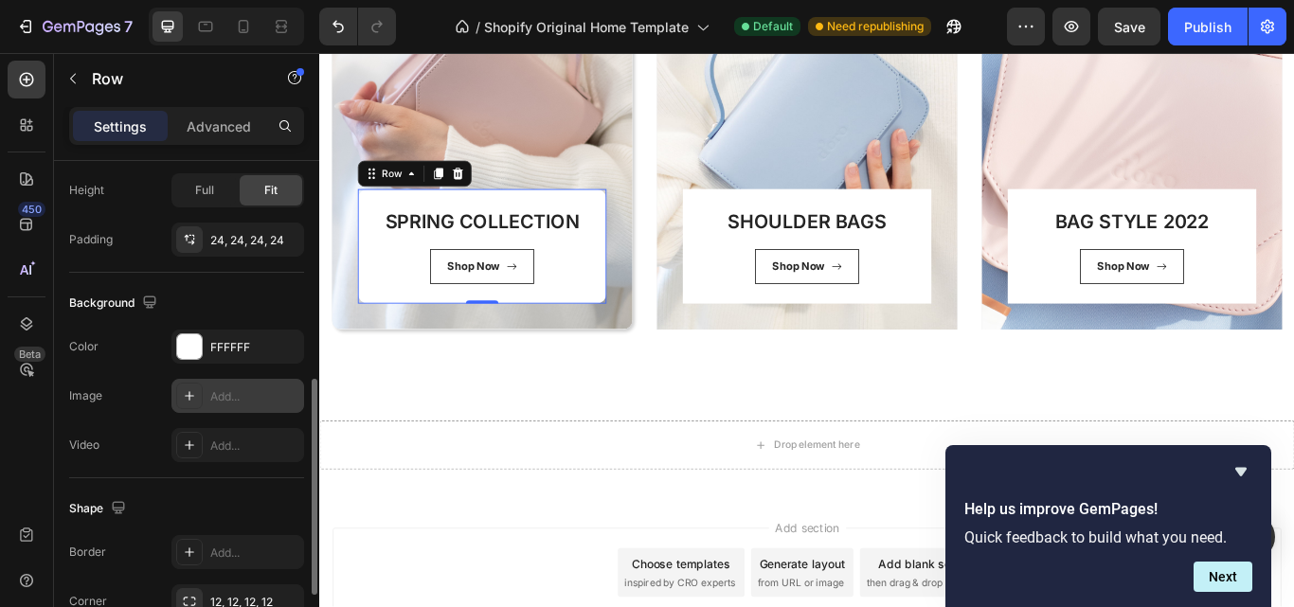
click at [131, 426] on div "The changes might be hidden by the video. Color FFFFFF Image Add... Video Add..." at bounding box center [186, 396] width 235 height 133
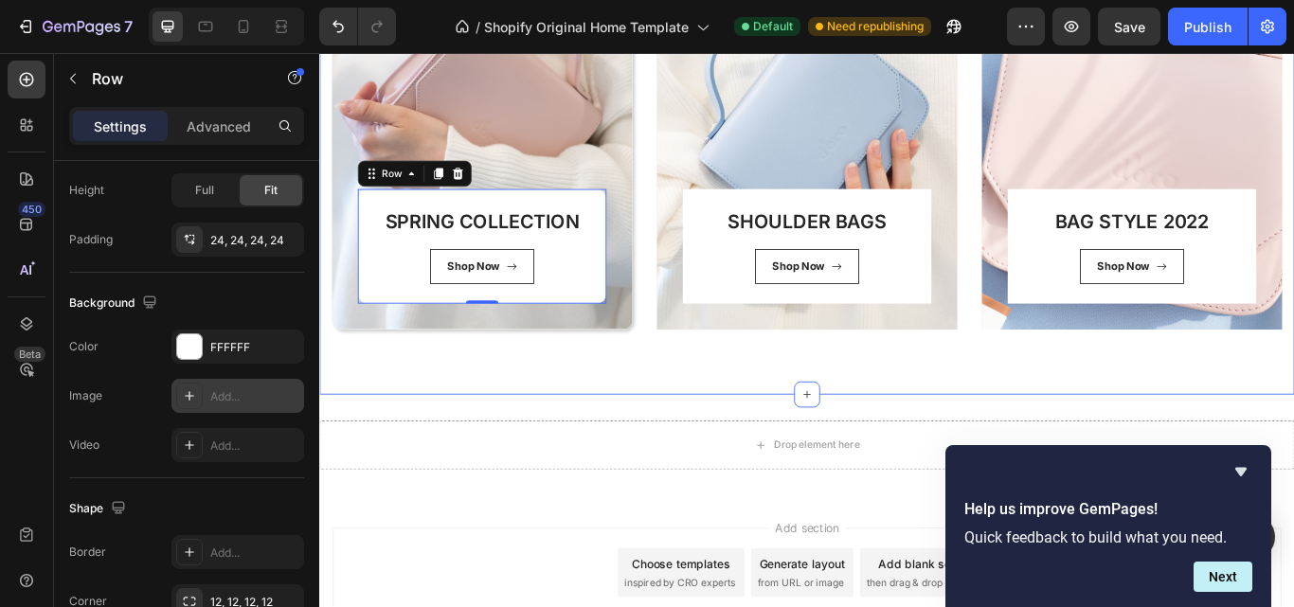
scroll to position [698, 0]
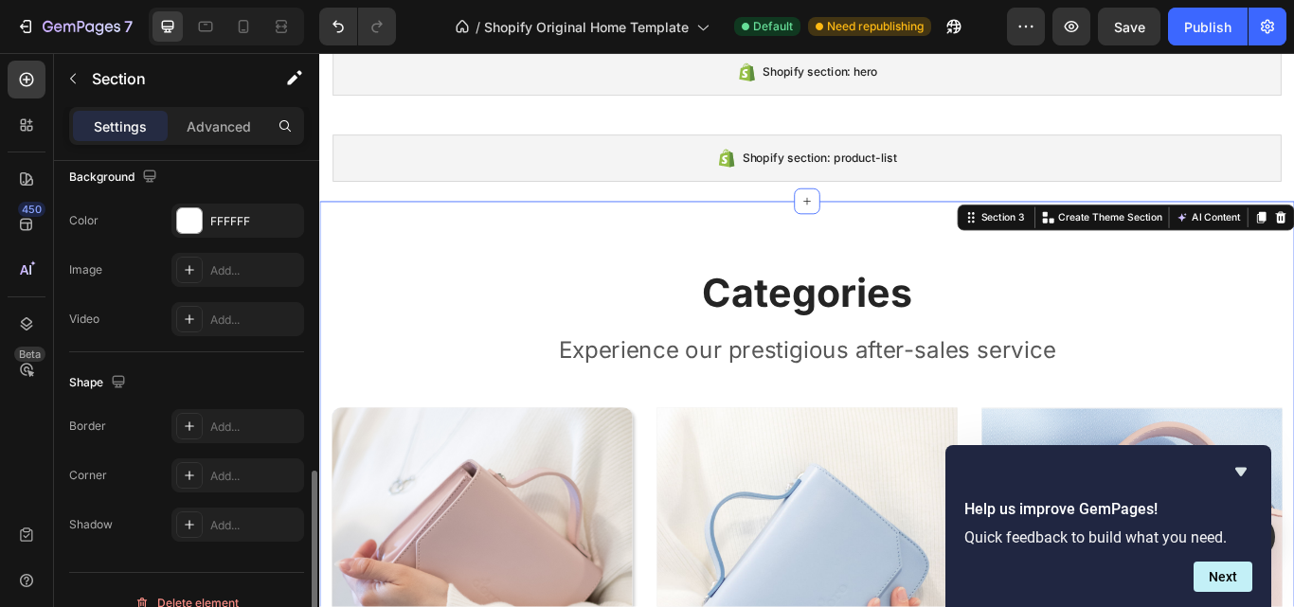
scroll to position [656, 0]
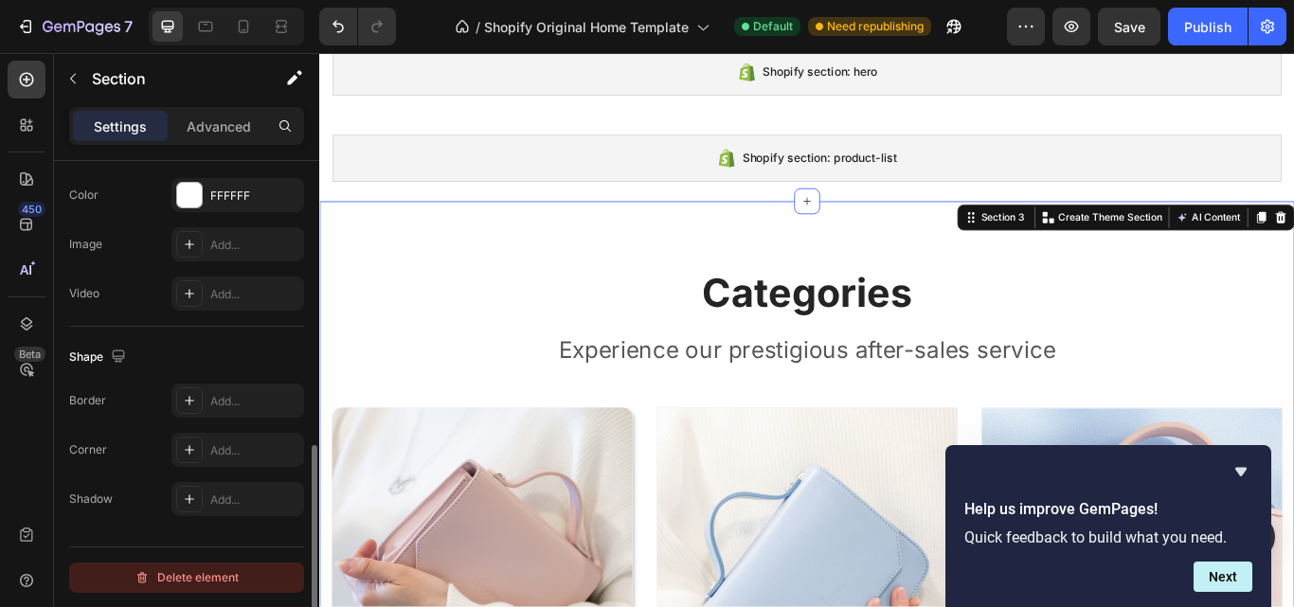
click at [193, 570] on div "Delete element" at bounding box center [187, 578] width 104 height 23
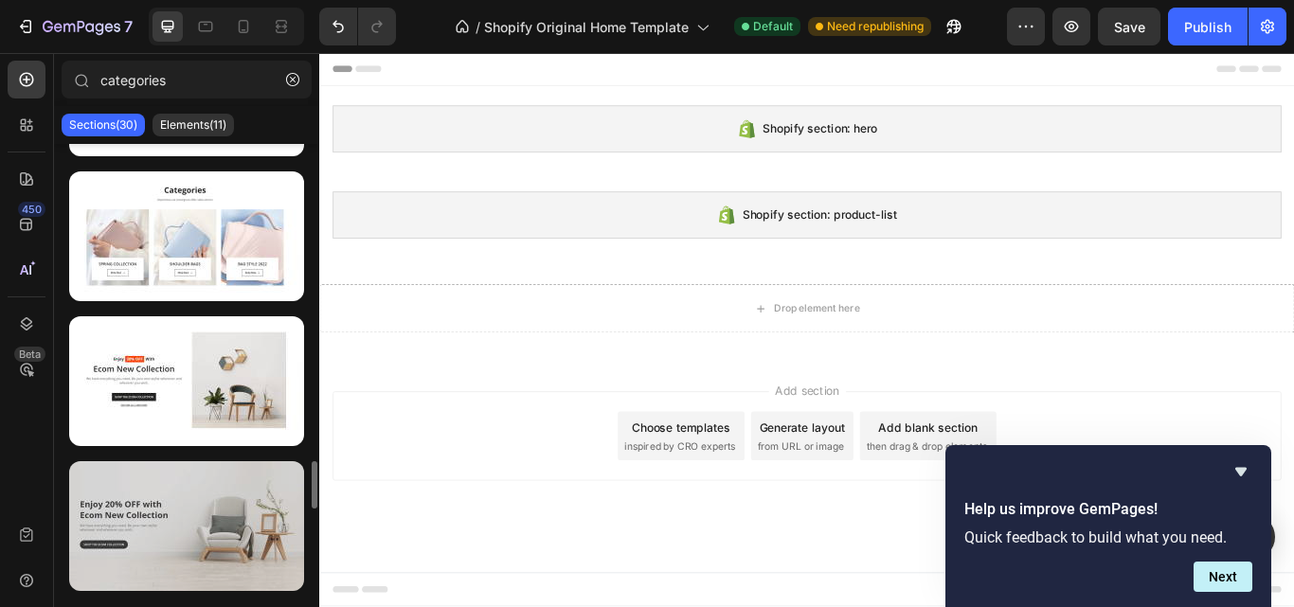
scroll to position [0, 0]
